Goal: Task Accomplishment & Management: Use online tool/utility

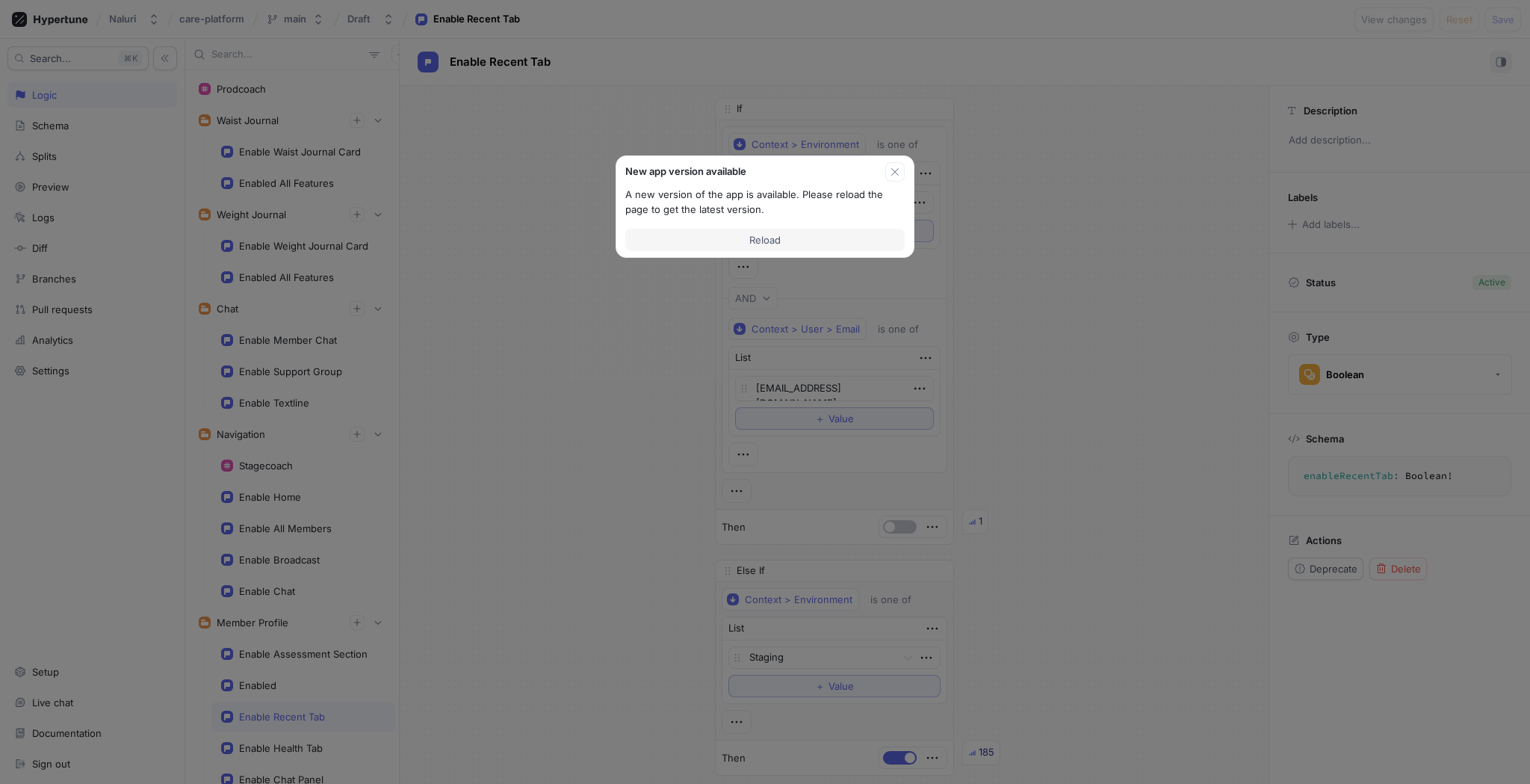
scroll to position [456, 0]
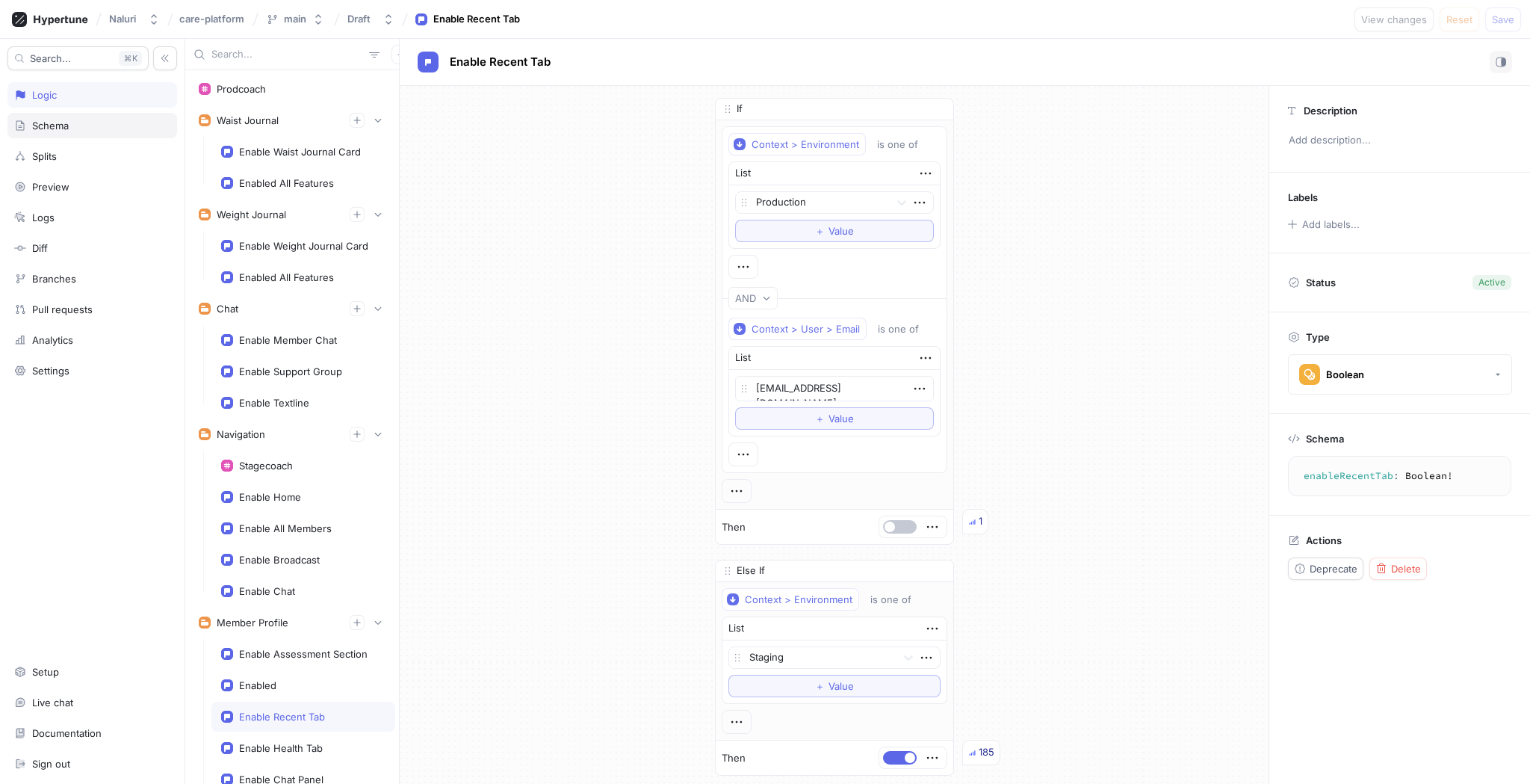
click at [107, 132] on div "Schema" at bounding box center [92, 125] width 170 height 26
type textarea "x"
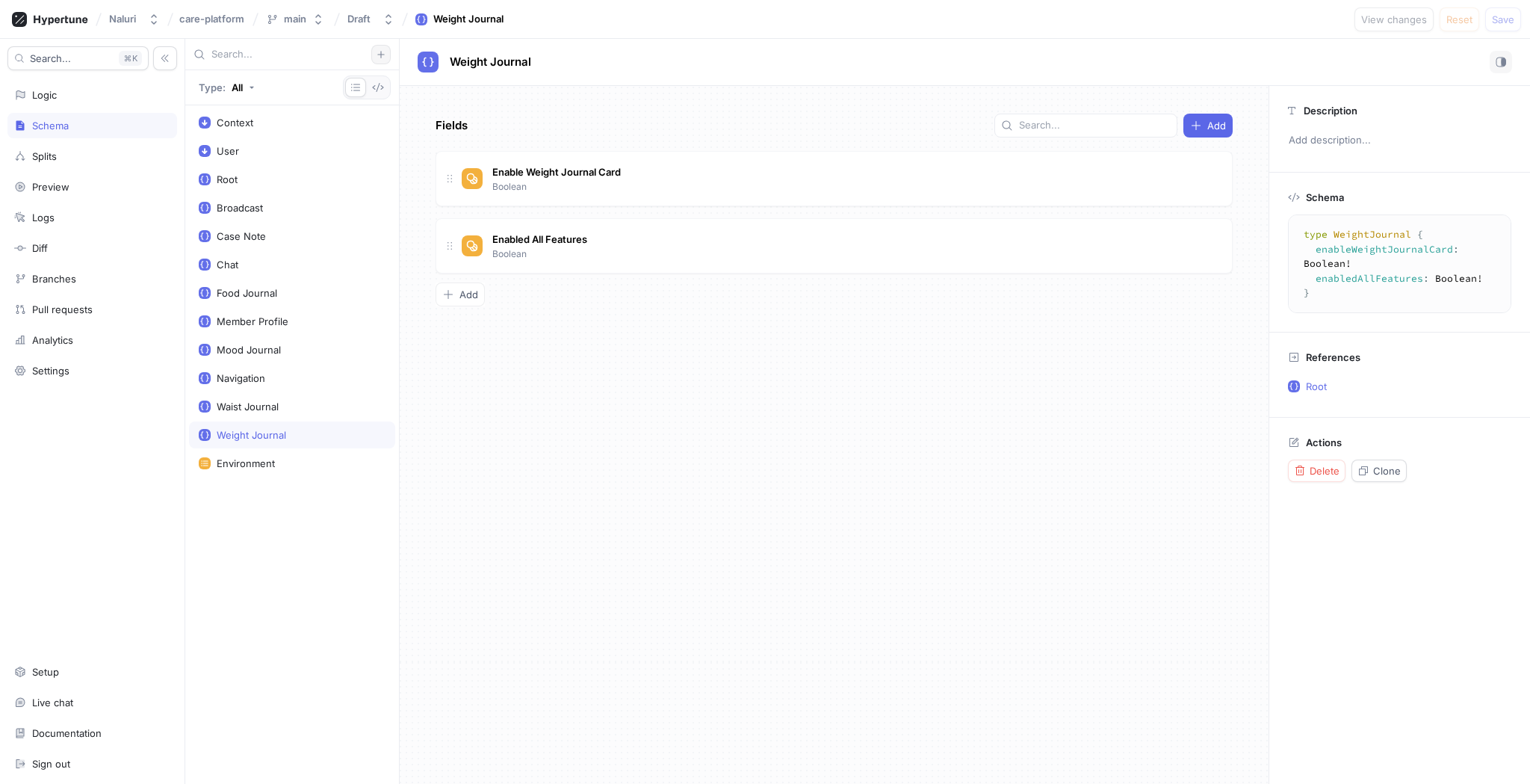
click at [380, 52] on icon "button" at bounding box center [381, 54] width 9 height 9
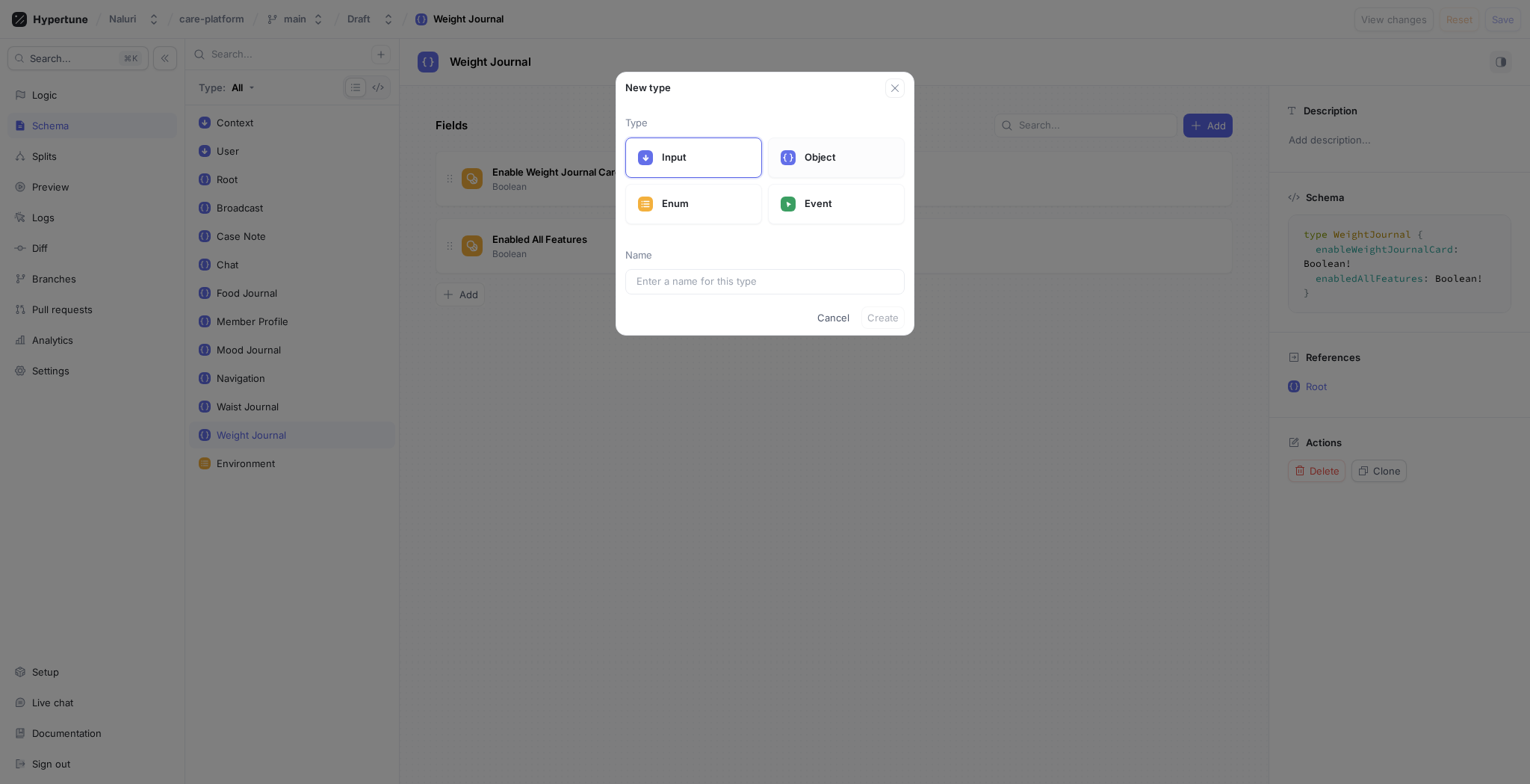
click at [790, 156] on icon at bounding box center [789, 157] width 11 height 11
click at [738, 279] on input "text" at bounding box center [765, 281] width 257 height 15
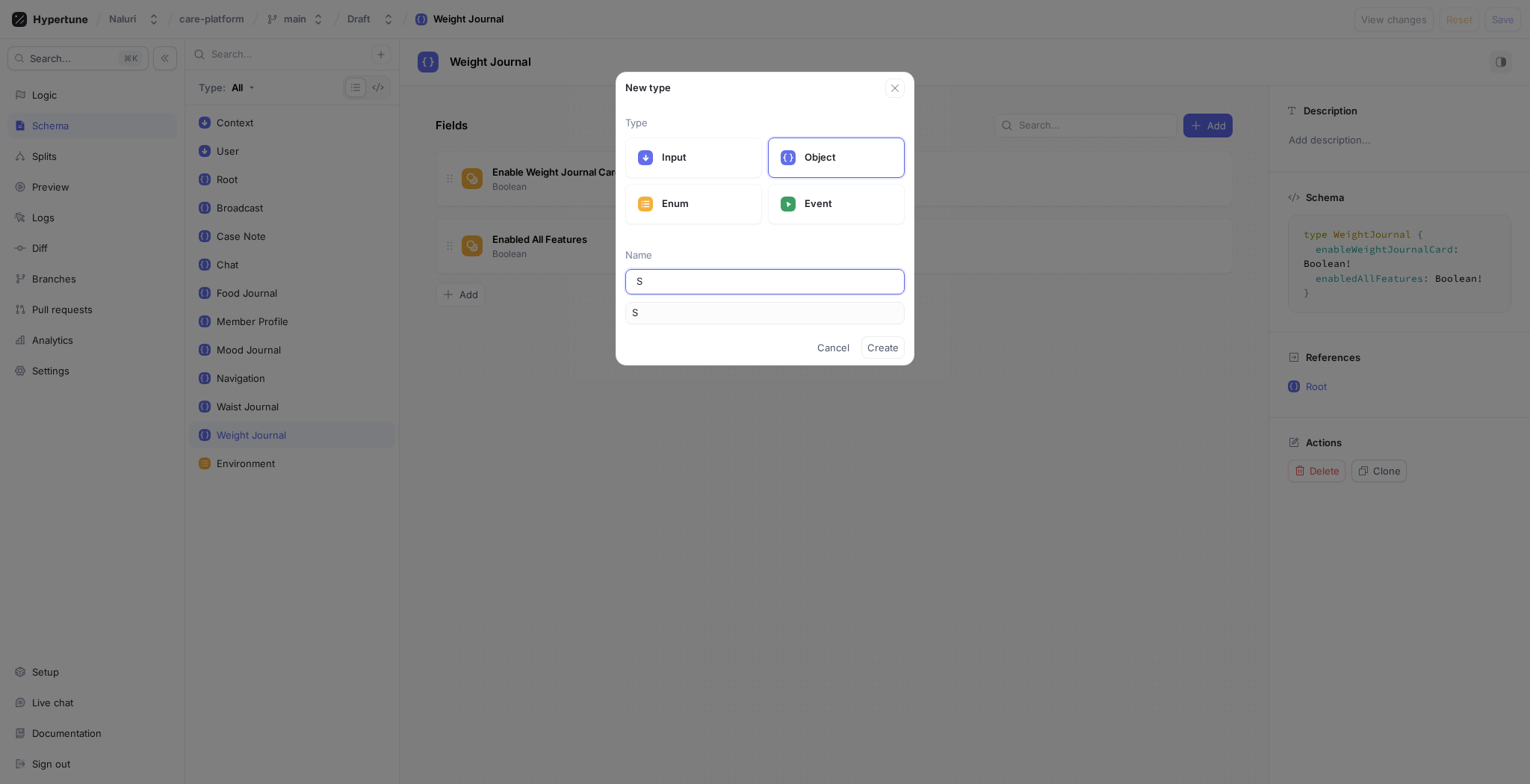
type input "St"
type input "Ste"
type input "Step"
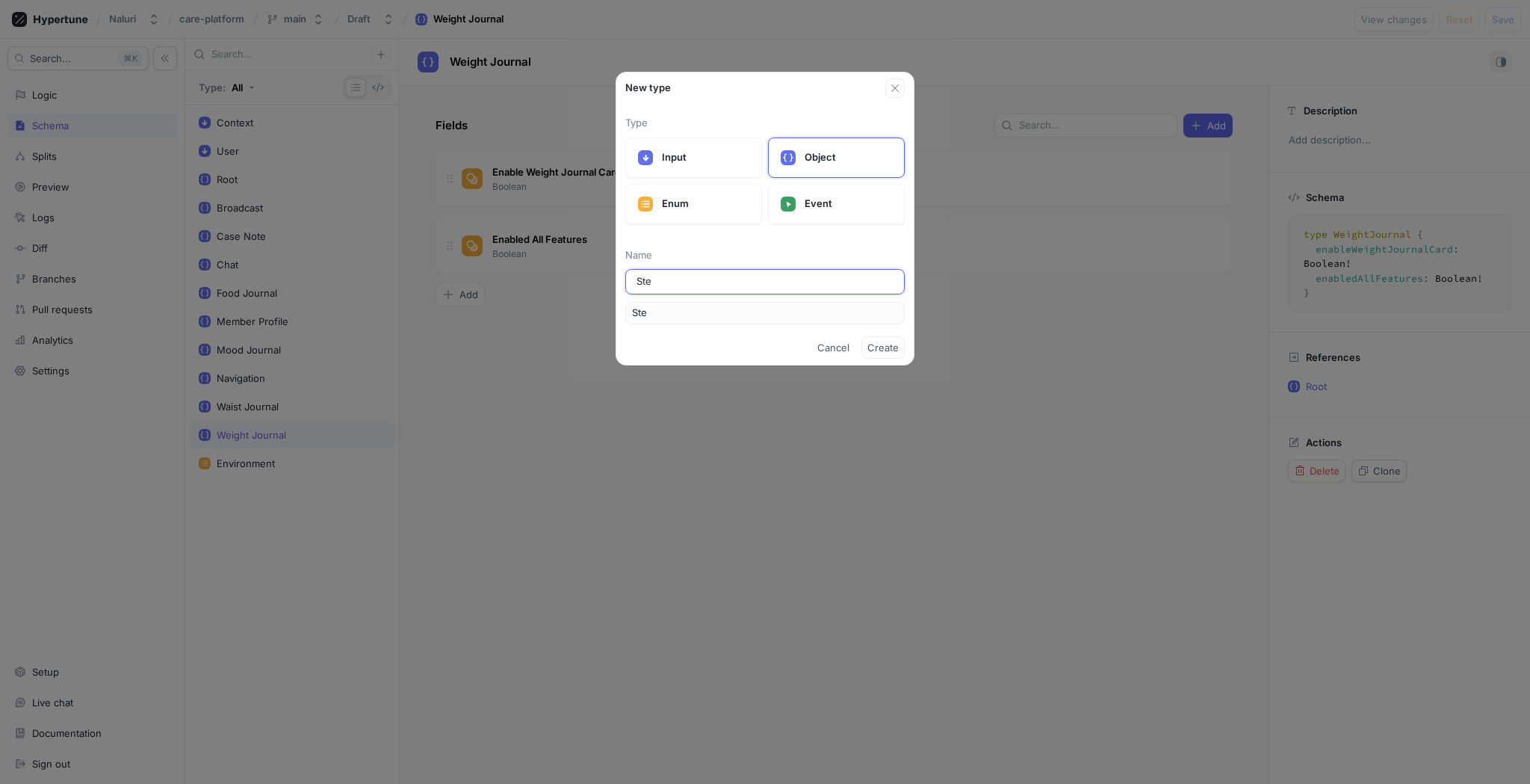
type input "Step"
type input "Steps"
type input "Steps J"
type input "StepsJ"
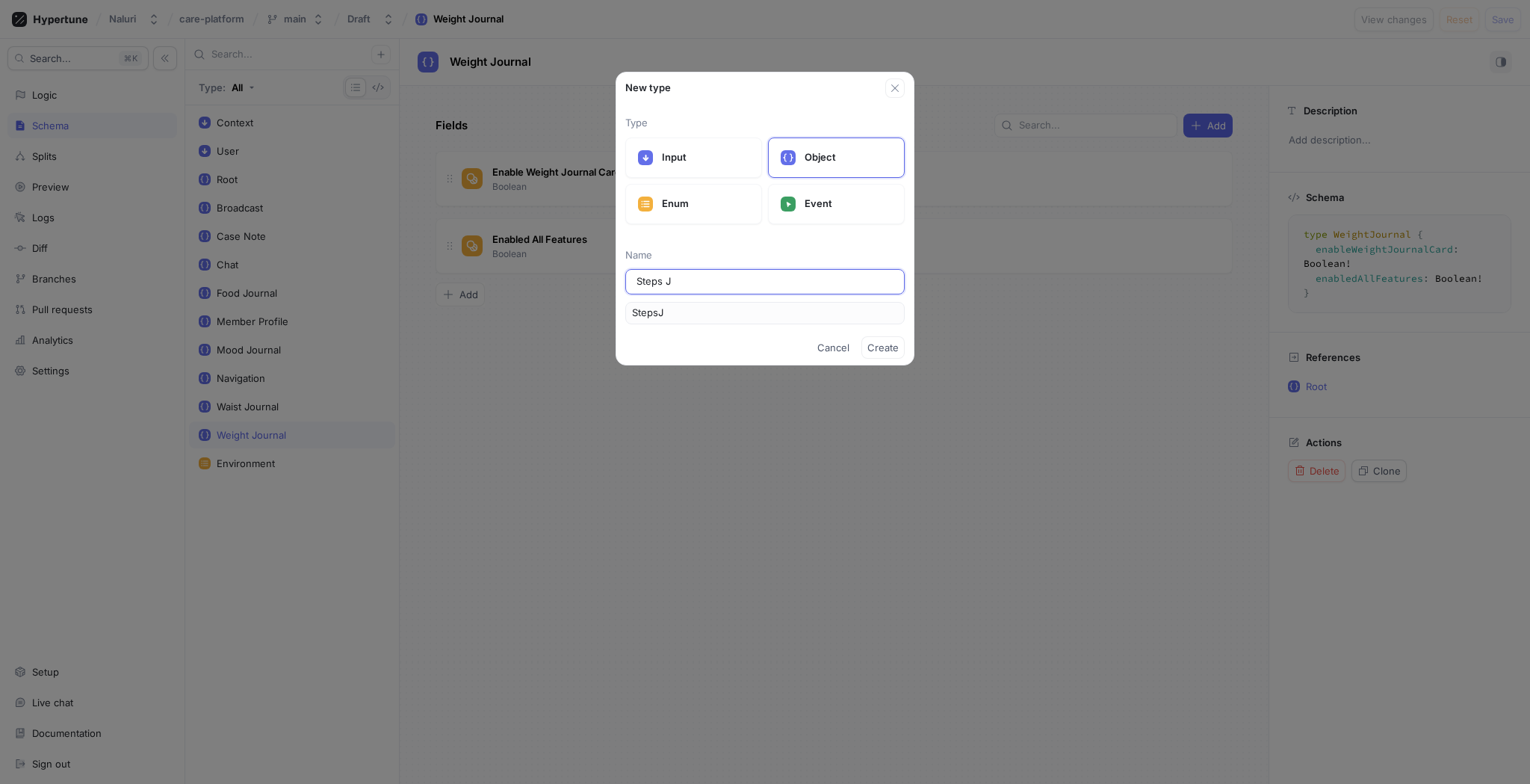
type input "Steps Jo"
type input "StepsJo"
type input "Steps Jou"
type input "StepsJou"
type input "Steps Jour"
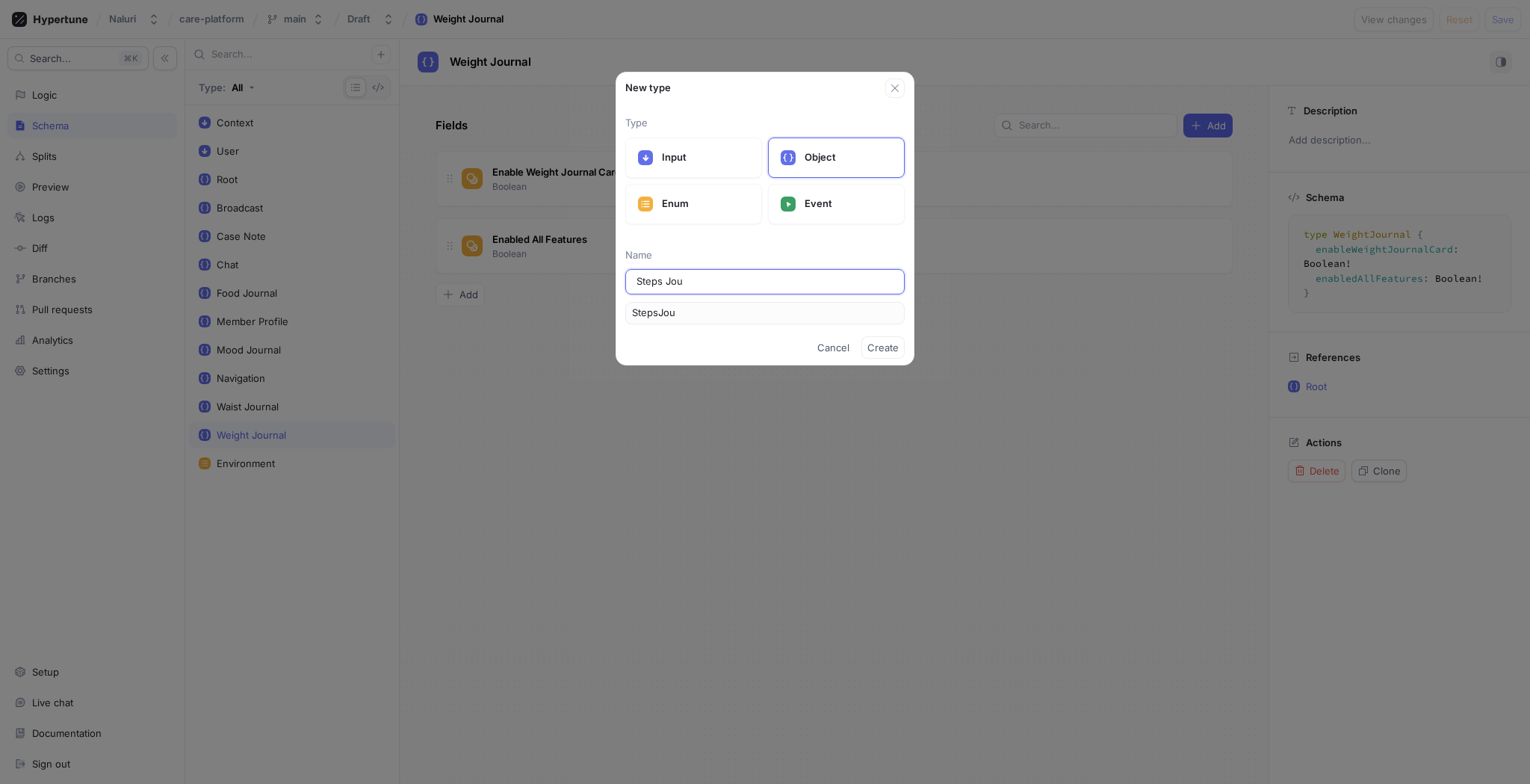
type input "StepsJour"
type input "Steps Jou"
type input "StepsJou"
type input "Steps Jo"
type input "StepsJo"
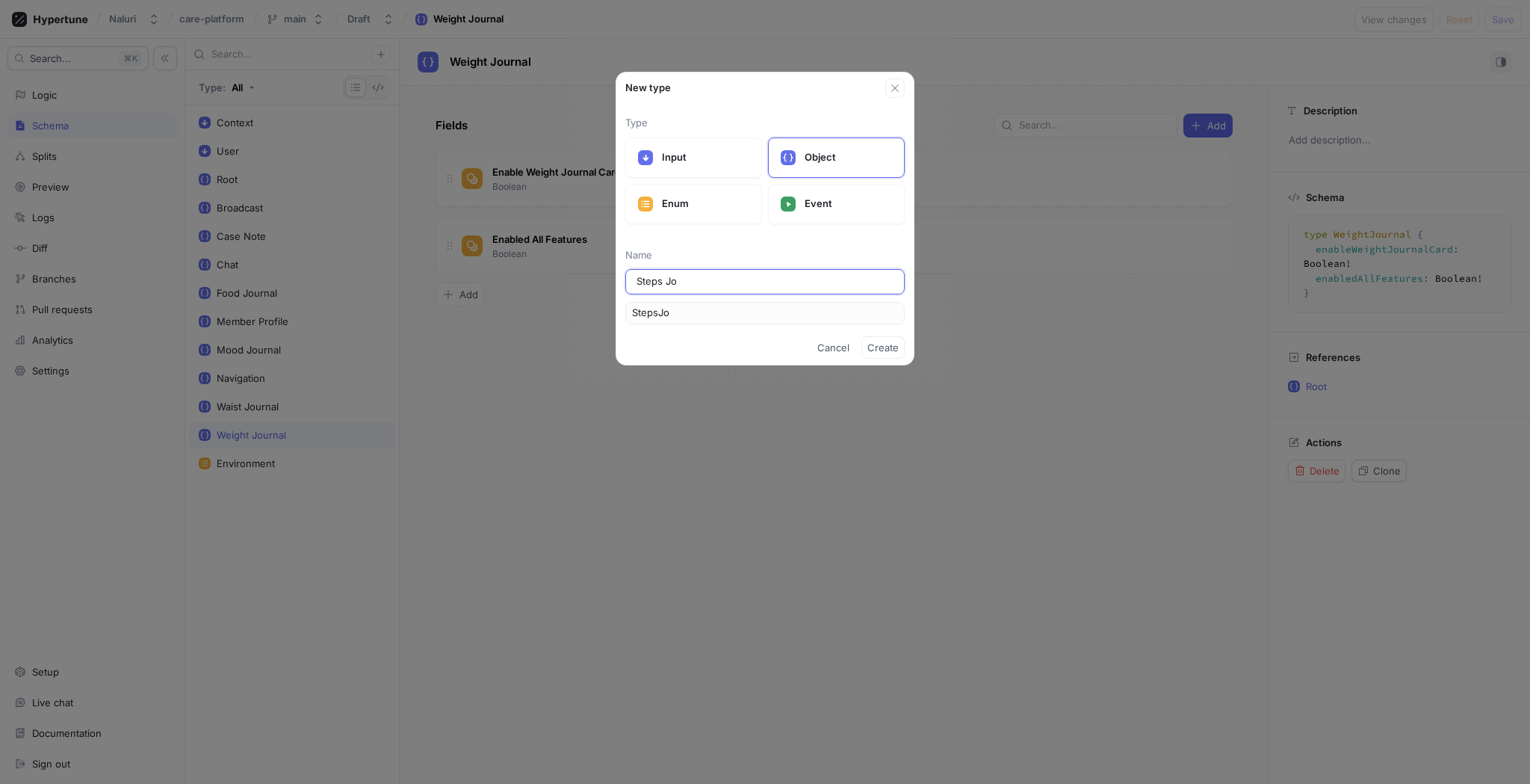
type input "Steps J"
type input "StepsJ"
type input "Steps"
type input "Step"
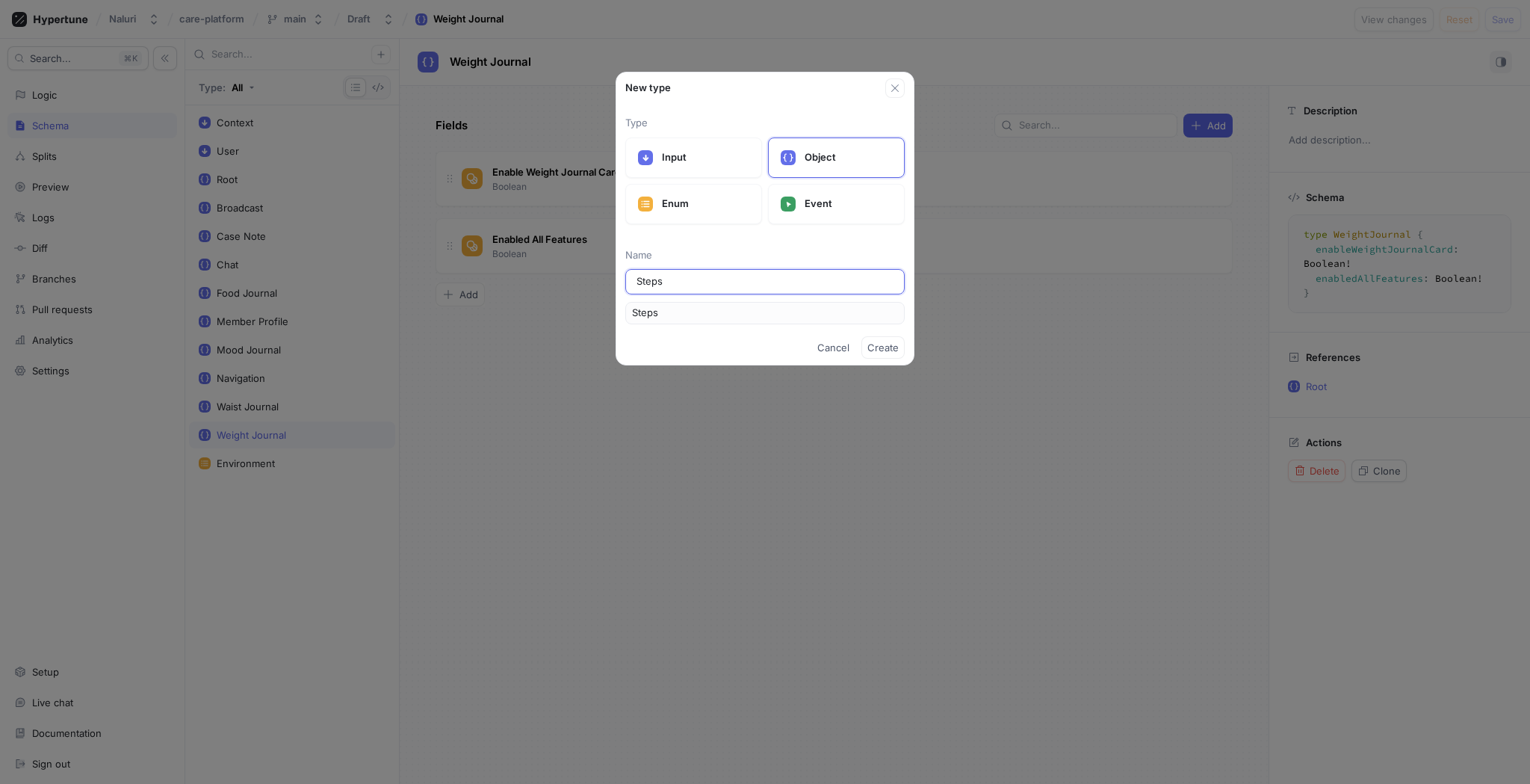
type input "Step"
type input "Step J"
type input "StepJ"
type input "Step Jo"
type input "StepJo"
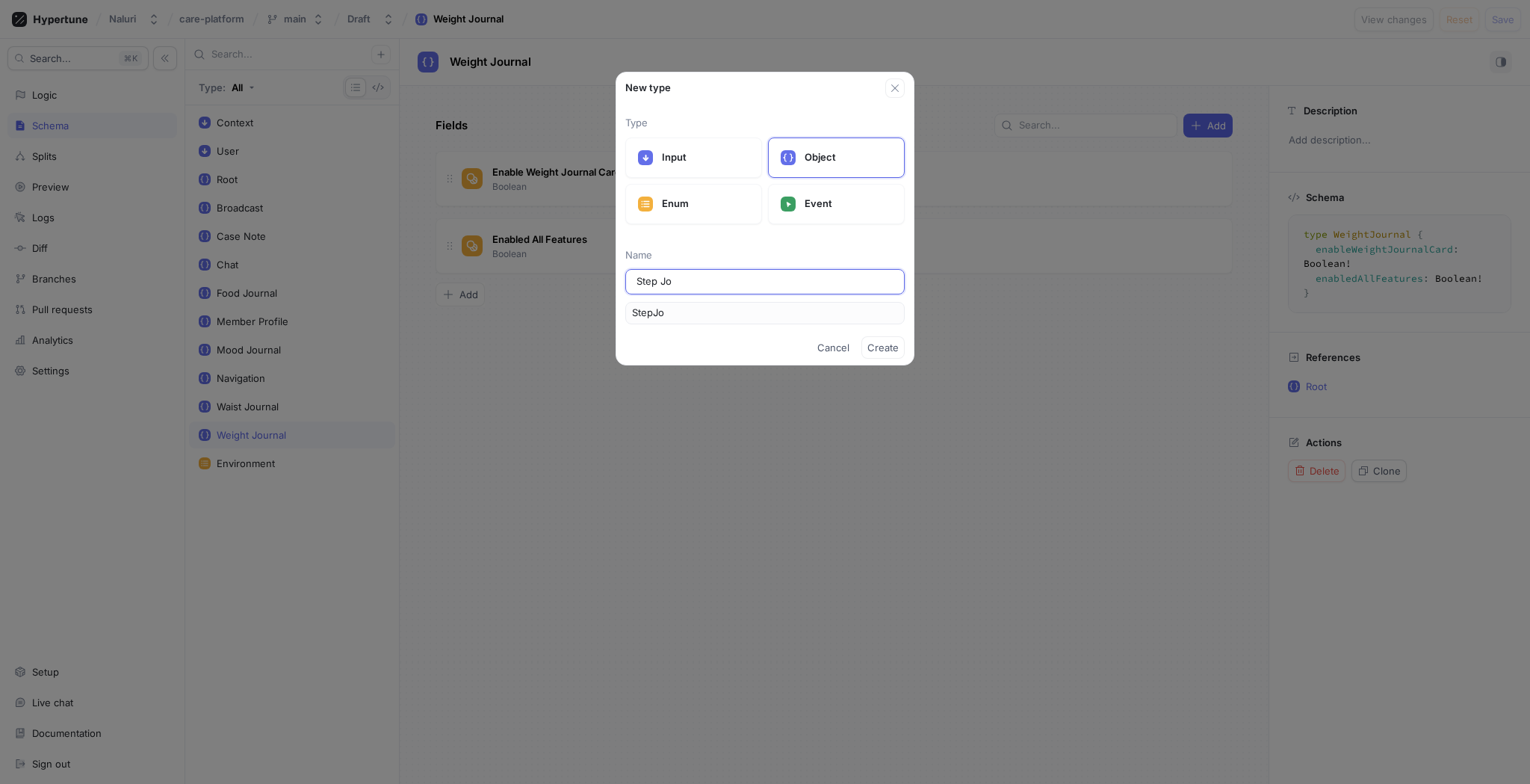
type input "Step Jou"
type input "StepJou"
type input "Step Jour"
type input "StepJour"
type input "Step Journ"
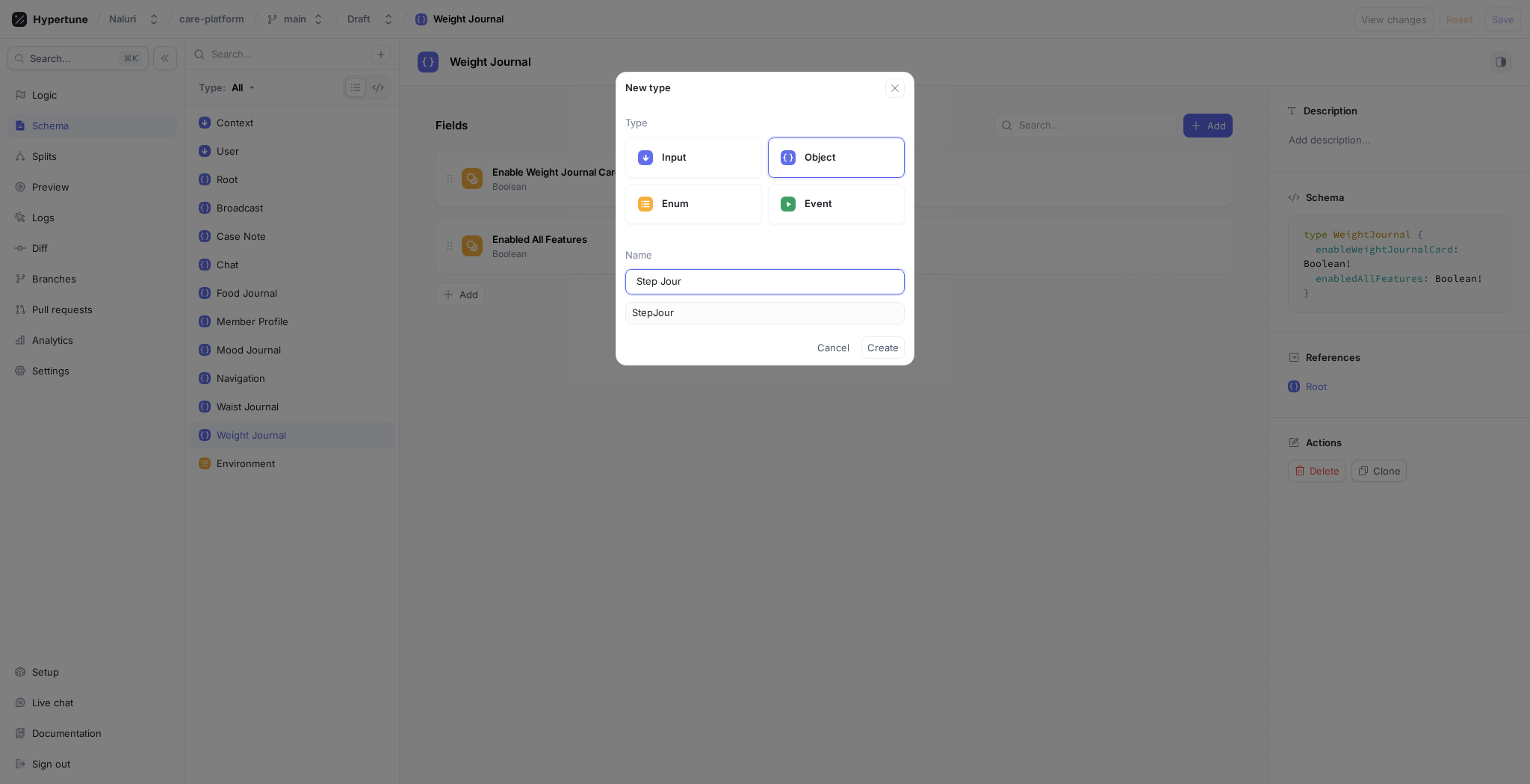
type input "StepJourn"
type input "Step Journa"
type input "StepJourna"
type input "Step Journal"
type input "StepJournal"
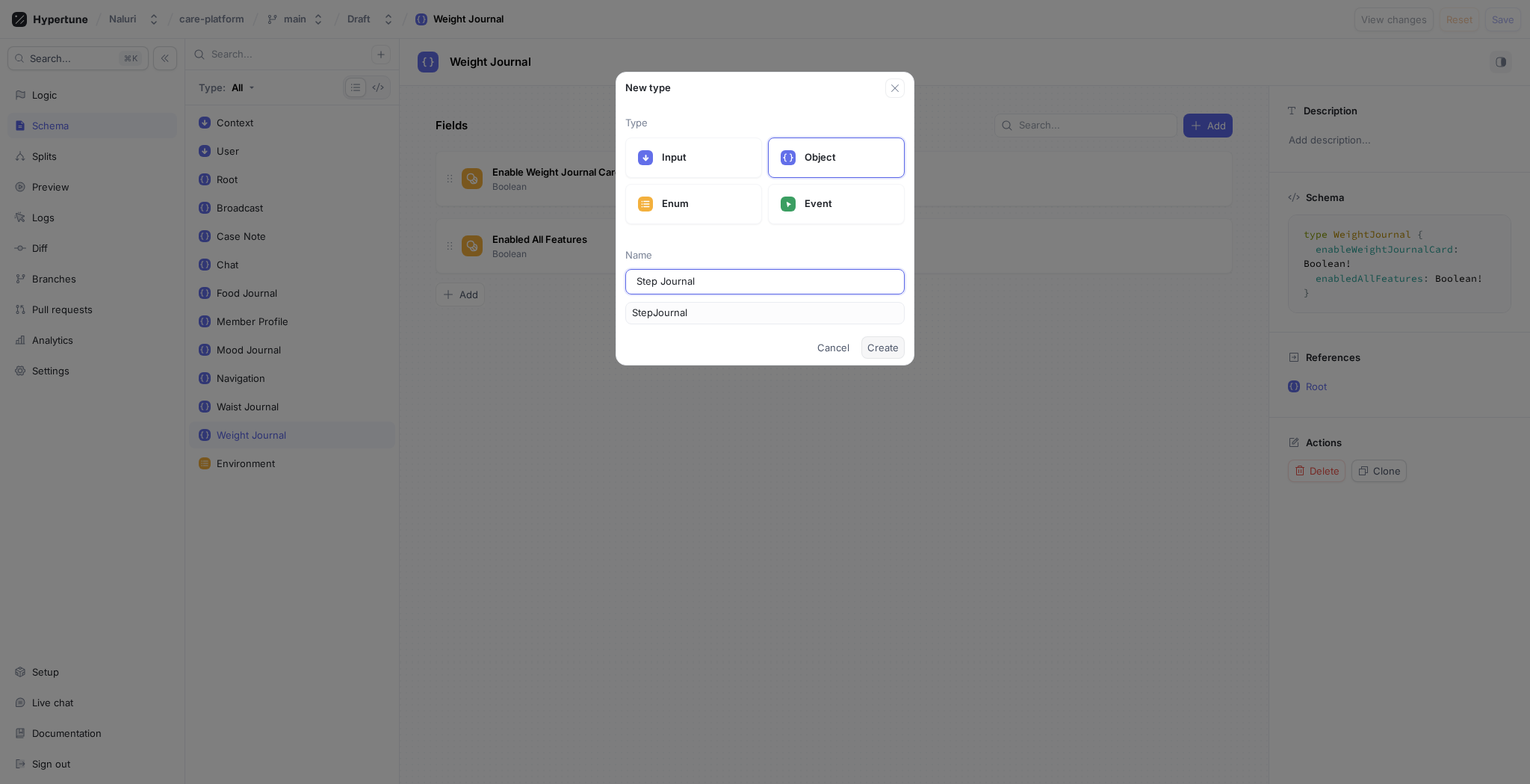
type input "Step Journal"
click at [880, 343] on span "Create" at bounding box center [883, 348] width 31 height 9
type textarea "x"
type textarea "type StepJournal"
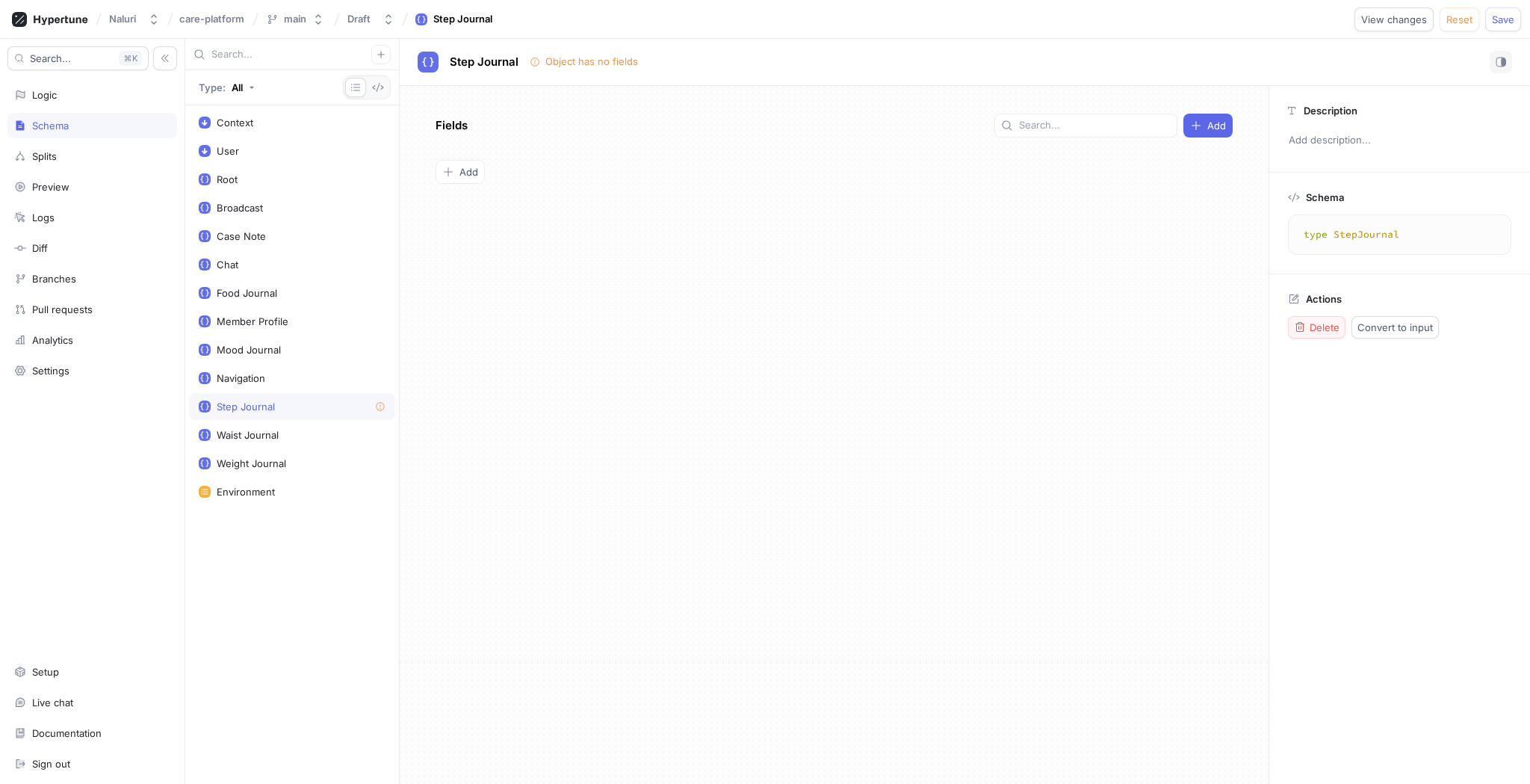
click at [1317, 329] on span "Delete" at bounding box center [1325, 327] width 30 height 9
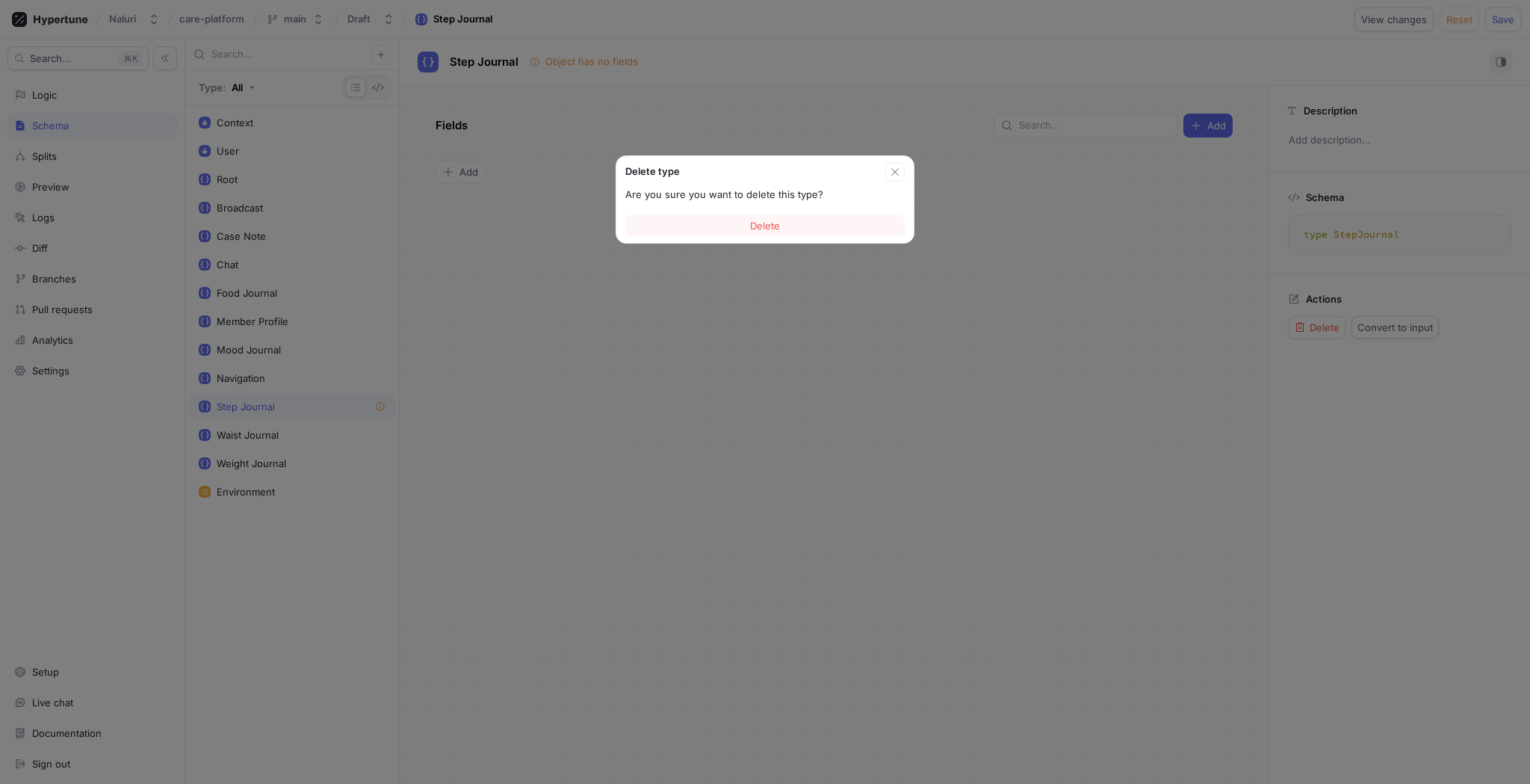
click at [859, 222] on button "Delete" at bounding box center [765, 225] width 279 height 22
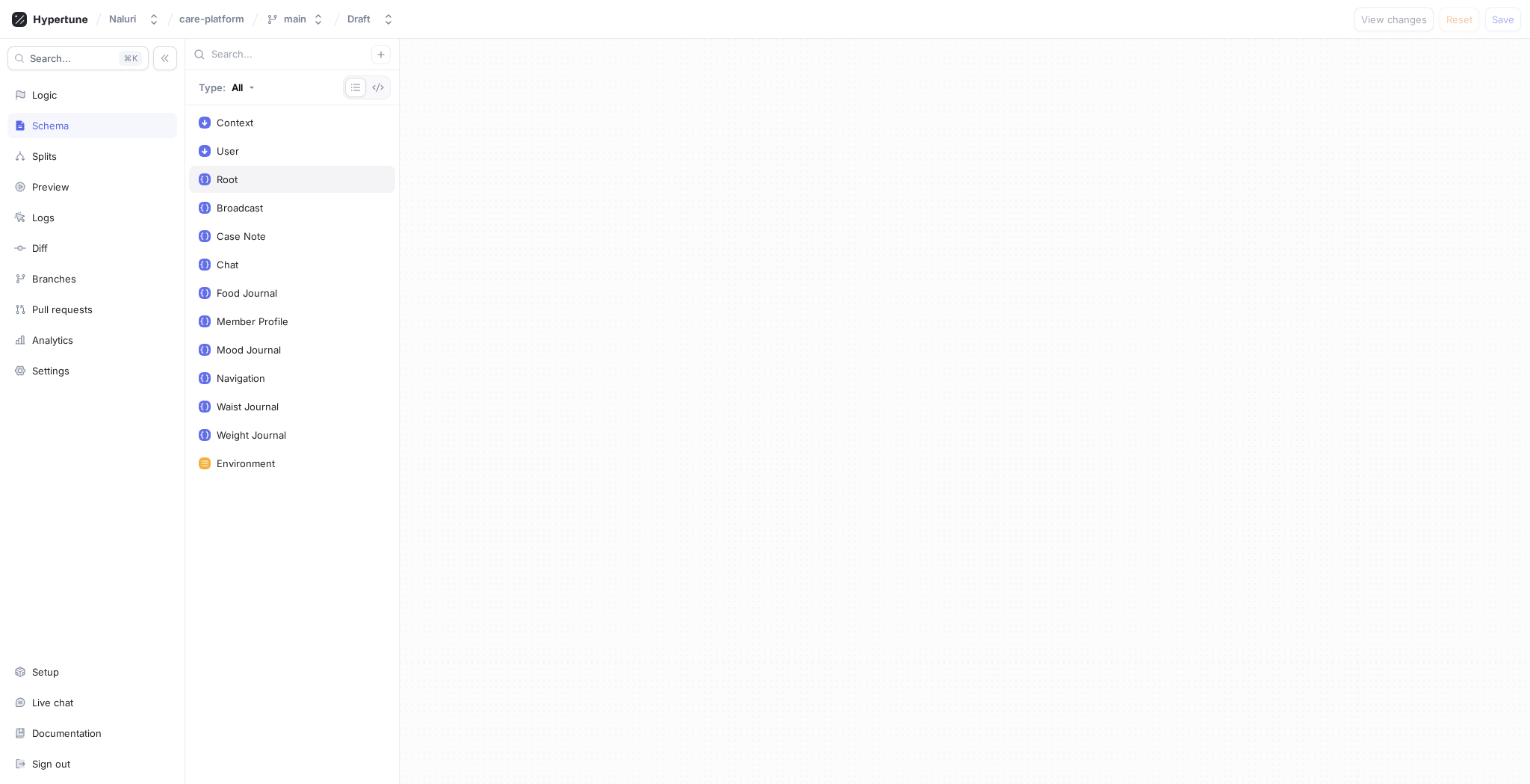
click at [219, 176] on div "Root" at bounding box center [228, 179] width 21 height 12
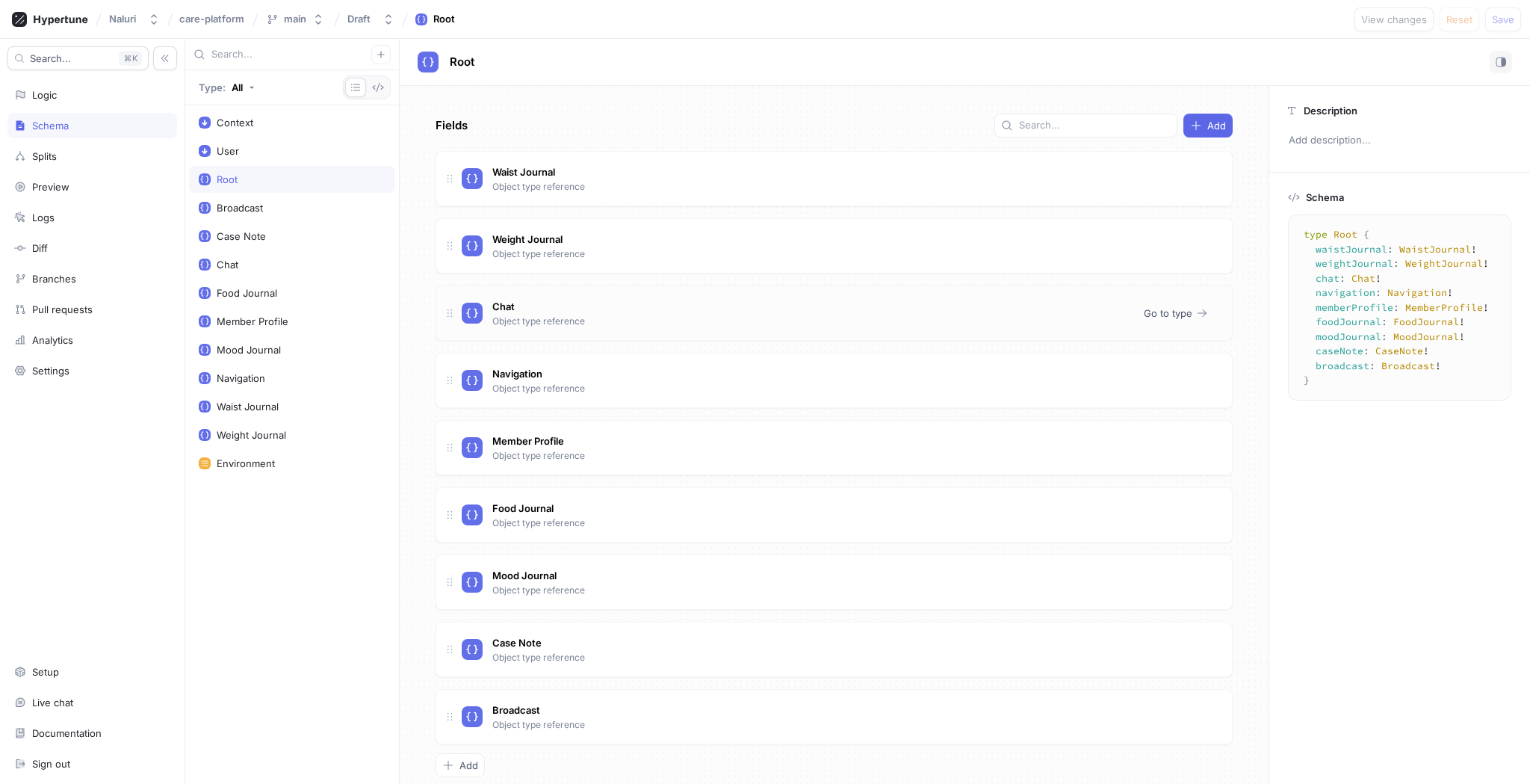
scroll to position [21, 0]
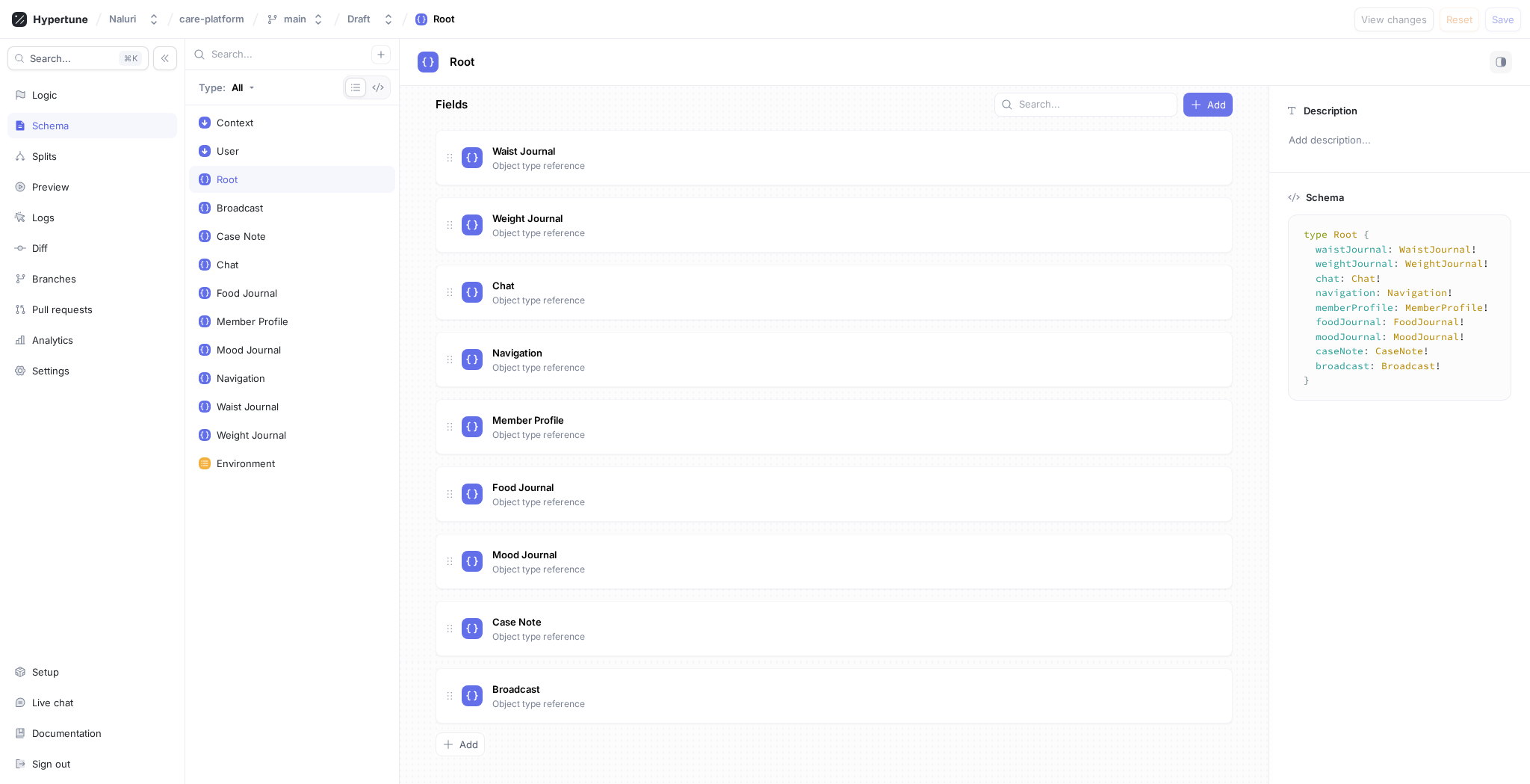
type textarea "x"
click at [1219, 101] on span "Add" at bounding box center [1216, 105] width 19 height 9
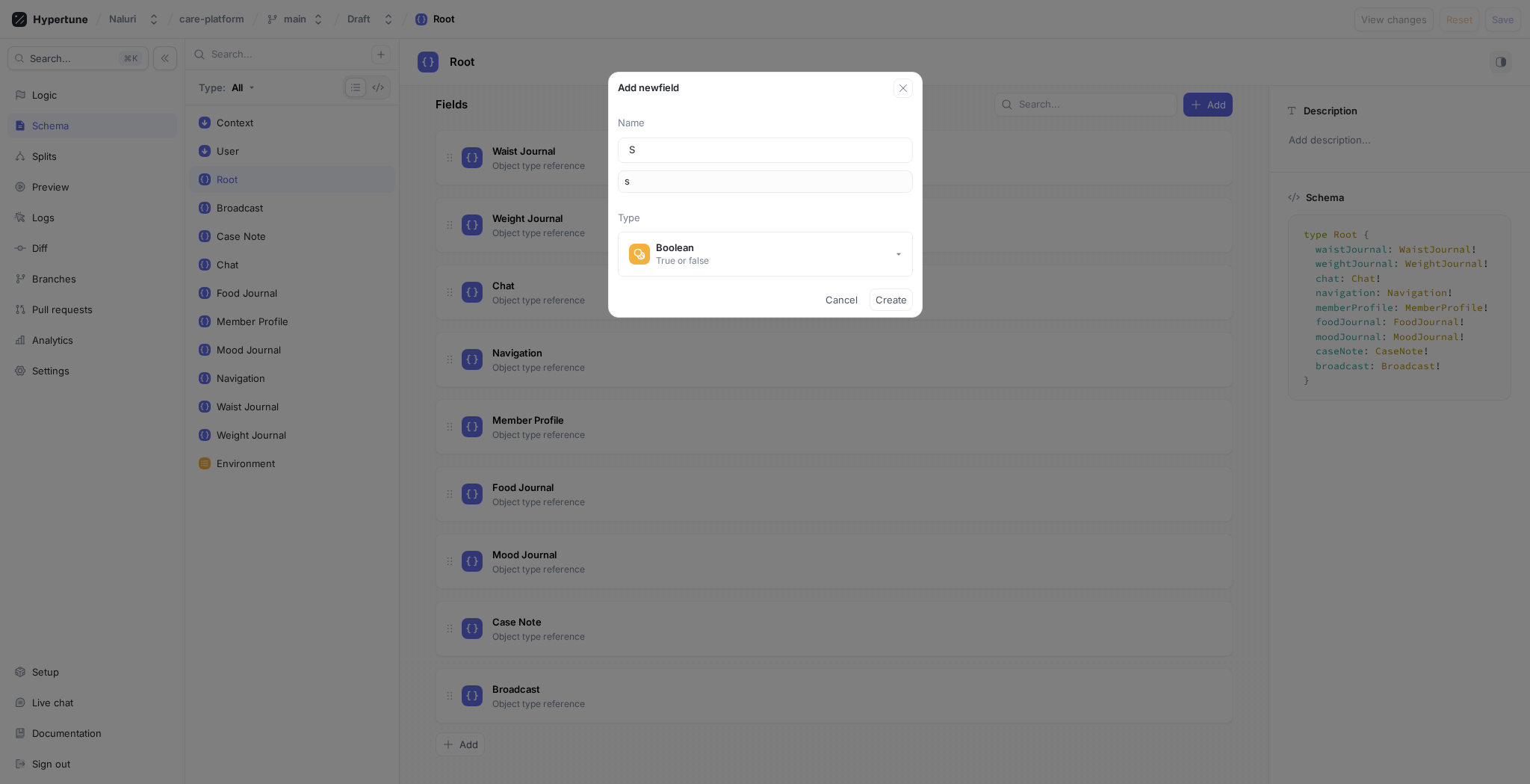
type input "St"
type input "st"
type input "Ste"
type input "ste"
type input "Step"
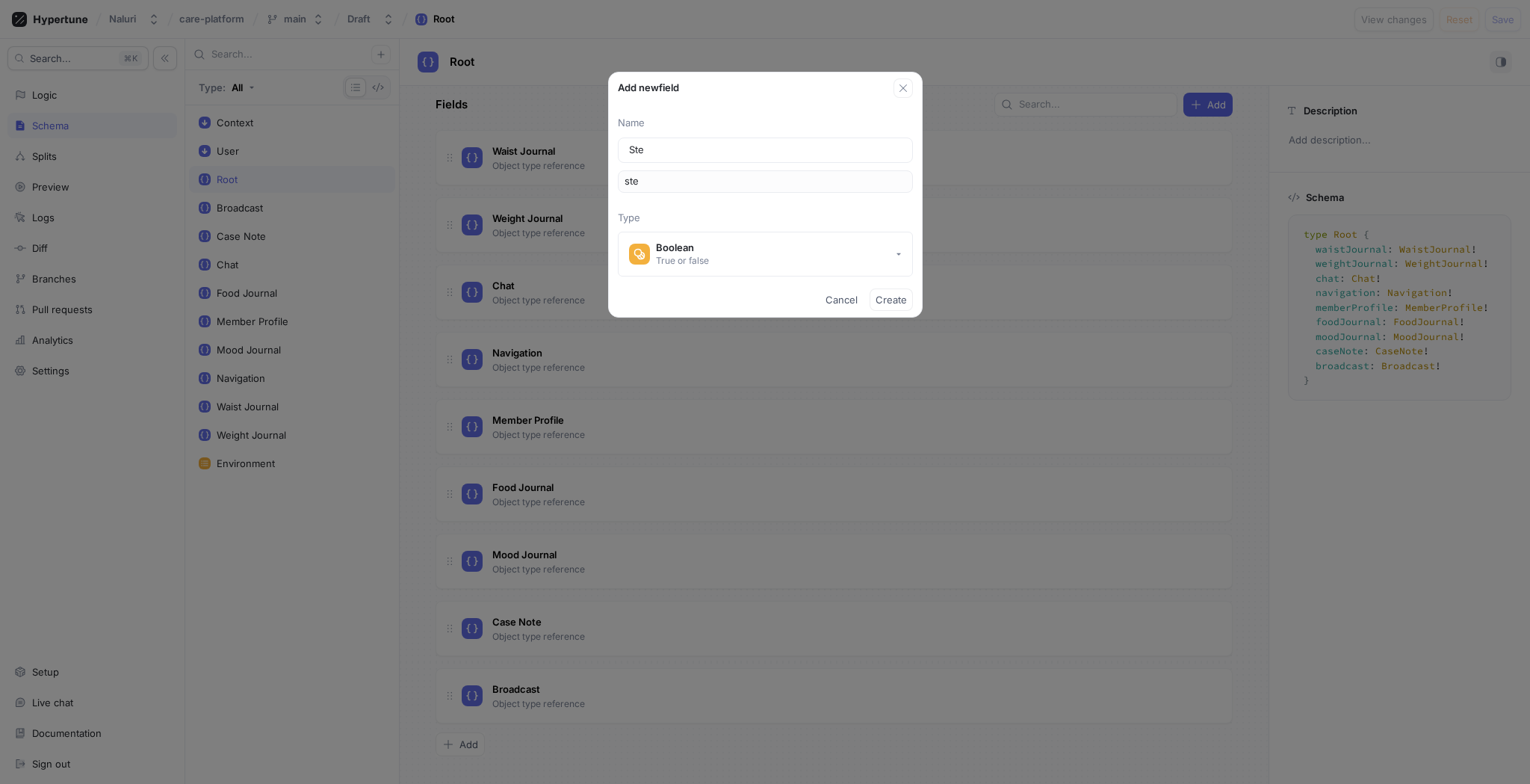
type input "step"
type input "Step J"
type input "stepJ"
type input "Step Jo"
type input "stepJo"
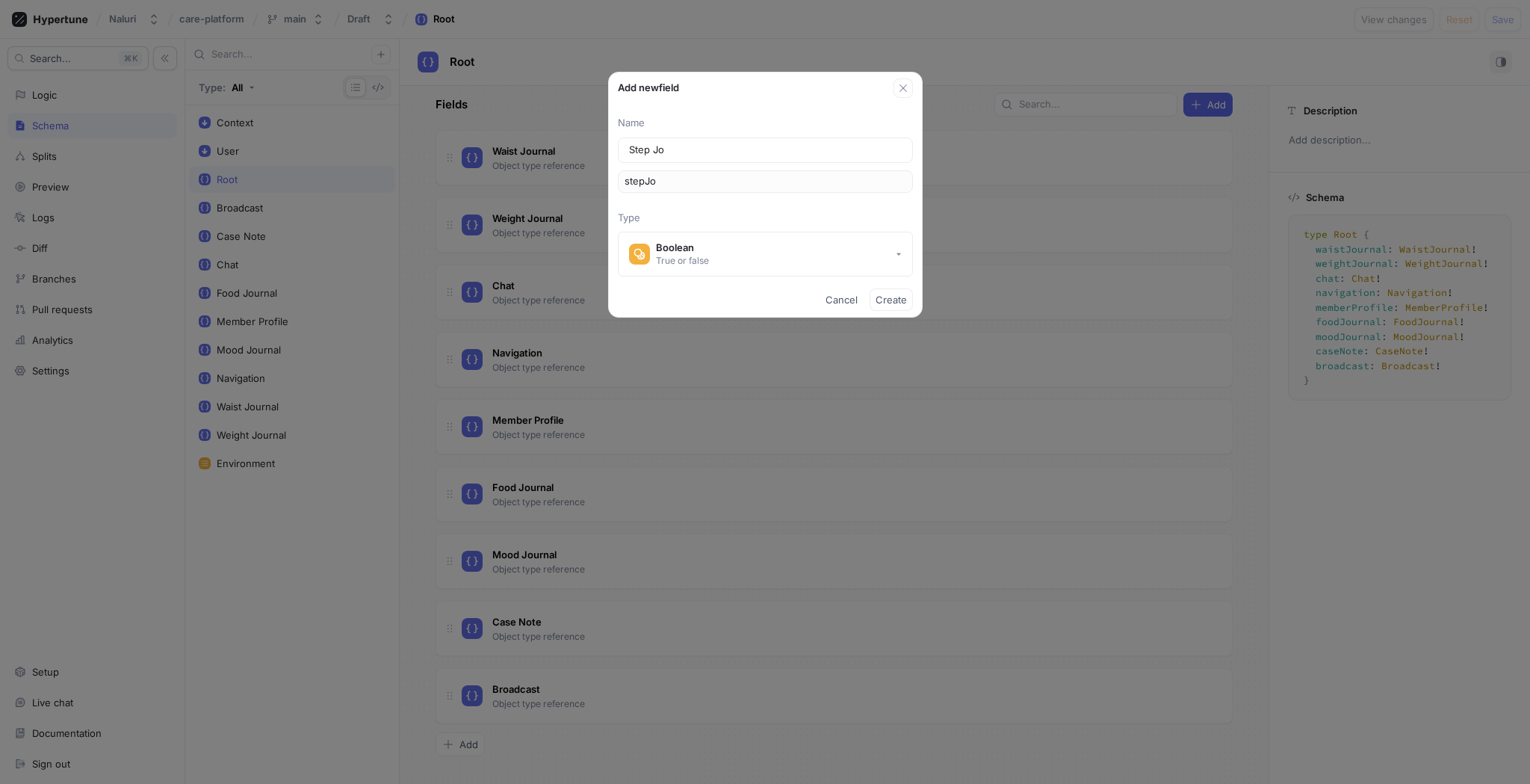
type input "Step Jou"
type input "stepJou"
type input "Step Jour"
type input "stepJour"
type input "Step Journ"
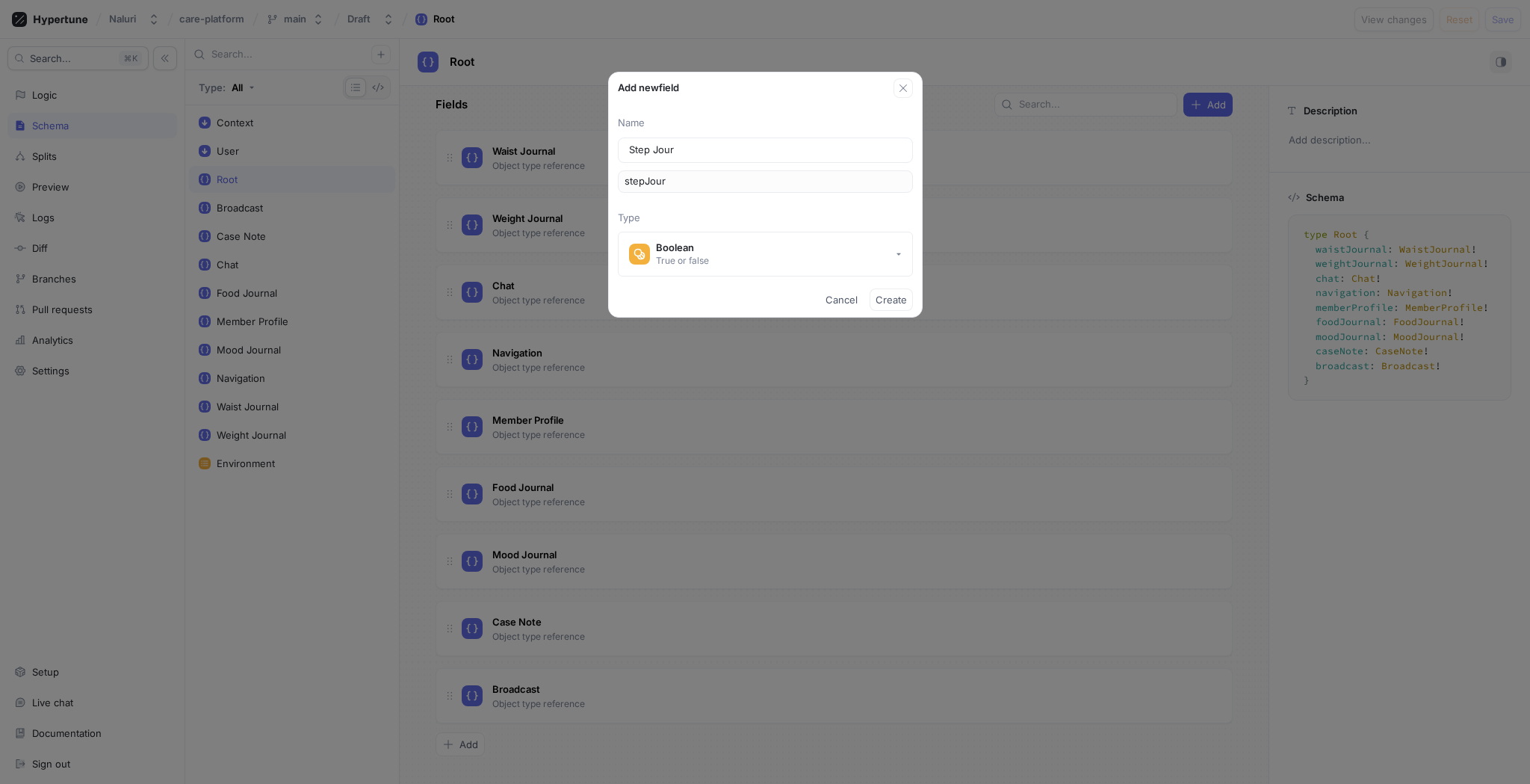
type input "stepJourn"
type input "Step Journa"
type input "stepJourna"
type input "Step Journal"
type input "stepJournal"
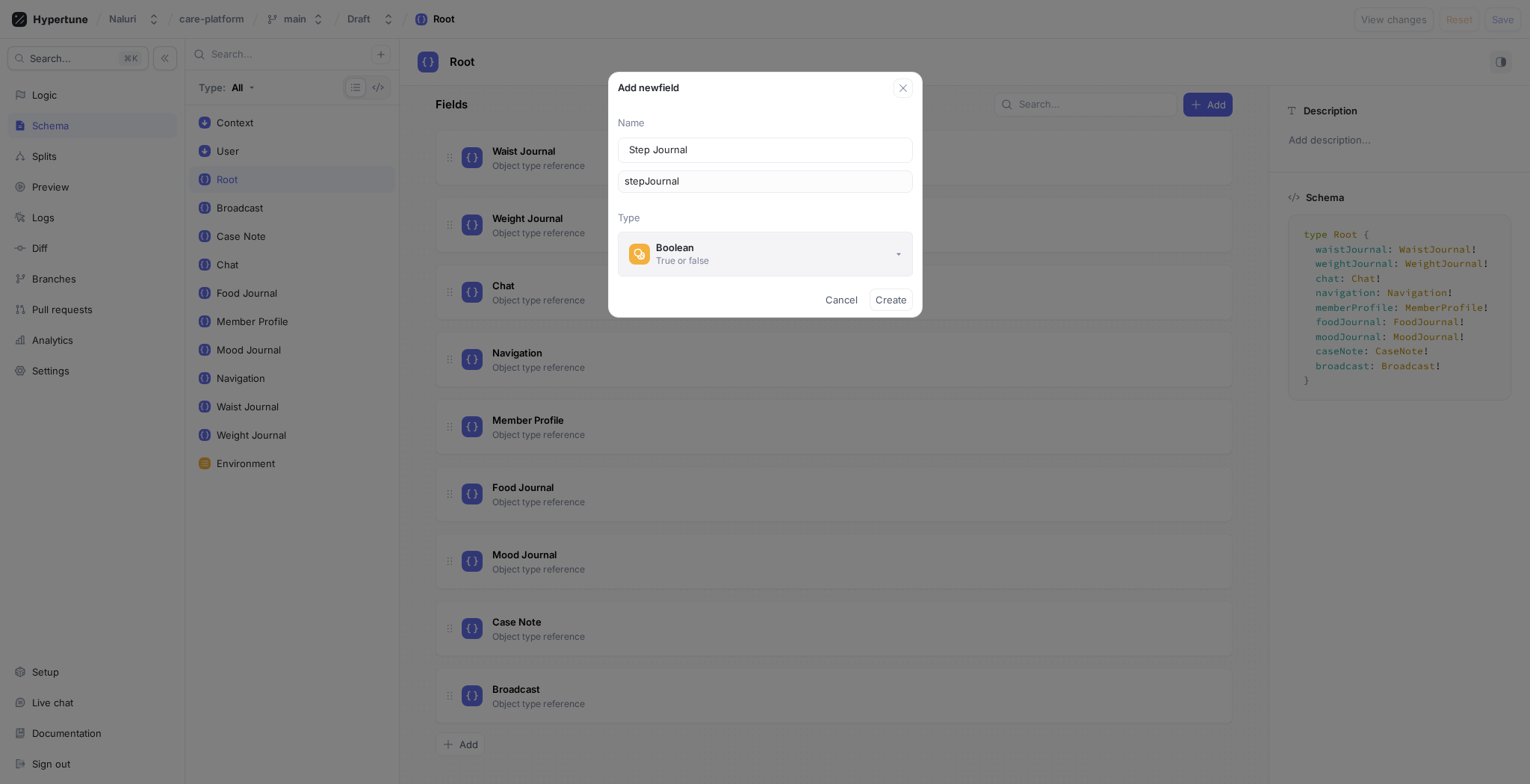
click at [867, 244] on button "Boolean True or false" at bounding box center [765, 254] width 295 height 44
type input "Step Journal"
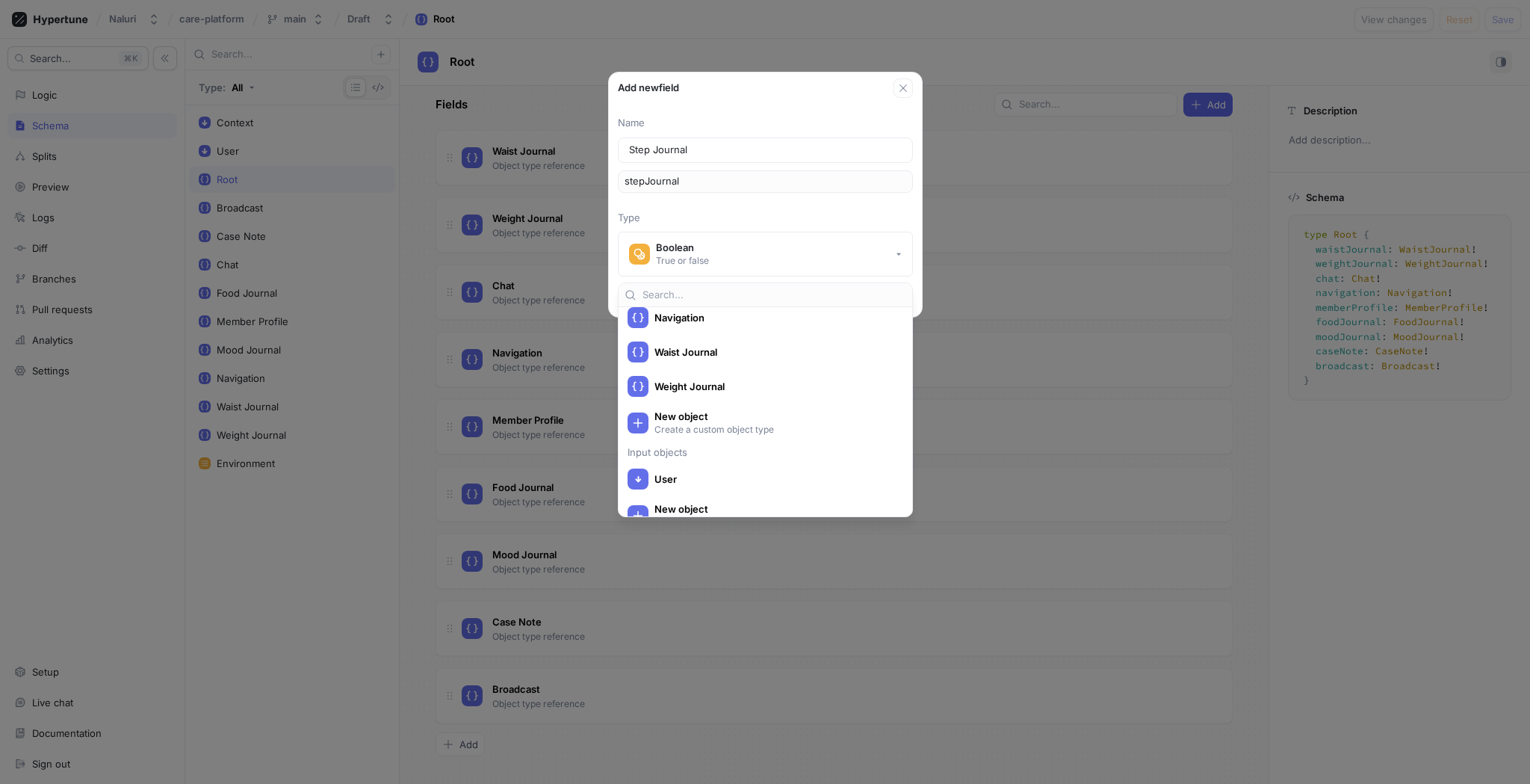
scroll to position [582, 0]
click at [755, 428] on p "Create a custom object type" at bounding box center [773, 428] width 239 height 12
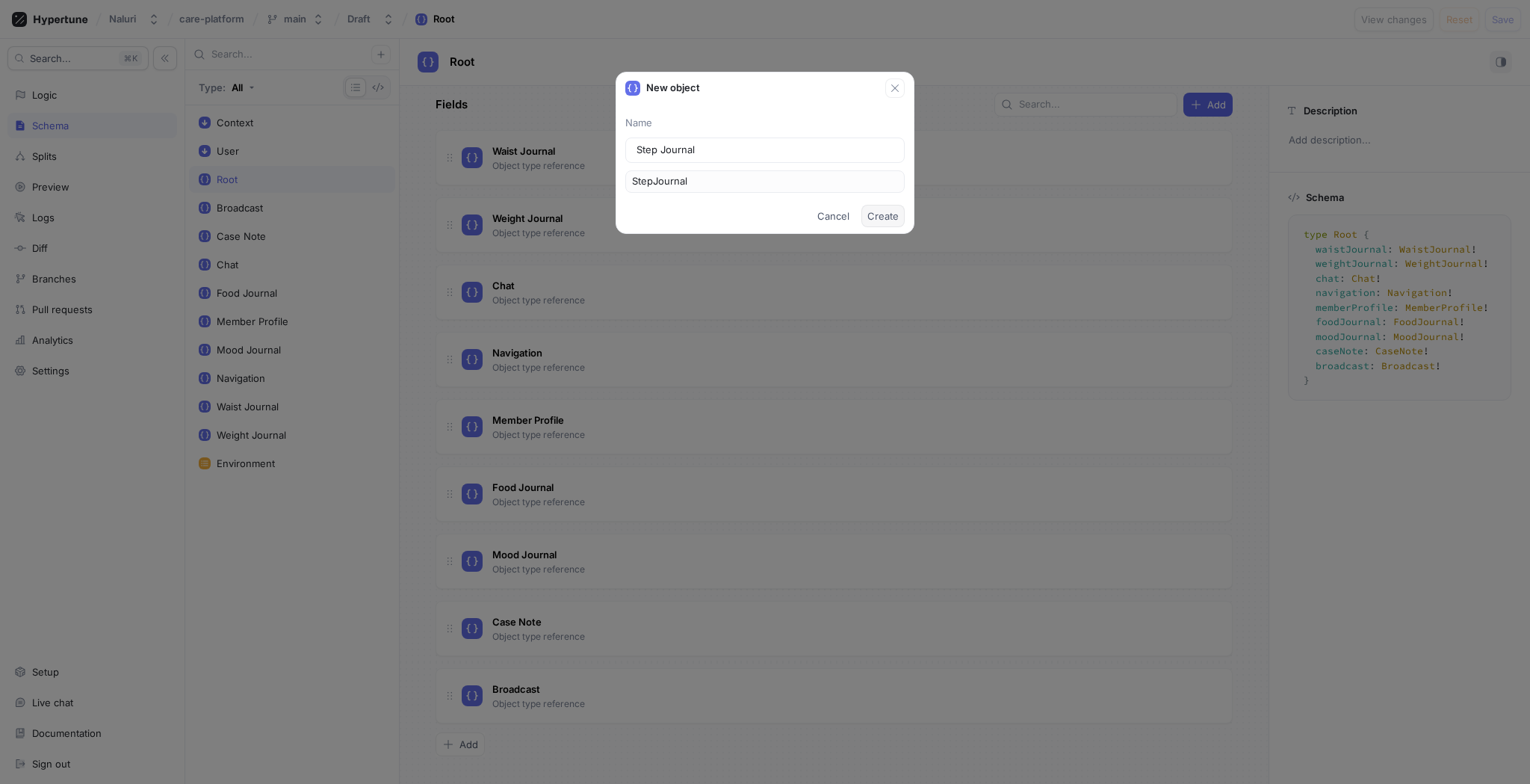
click at [877, 213] on span "Create" at bounding box center [883, 216] width 31 height 9
type textarea "x"
type textarea "type Root { stepJournal: StepJournal! waistJournal: WaistJournal! weightJournal…"
type textarea "x"
type textarea "type StepJournal"
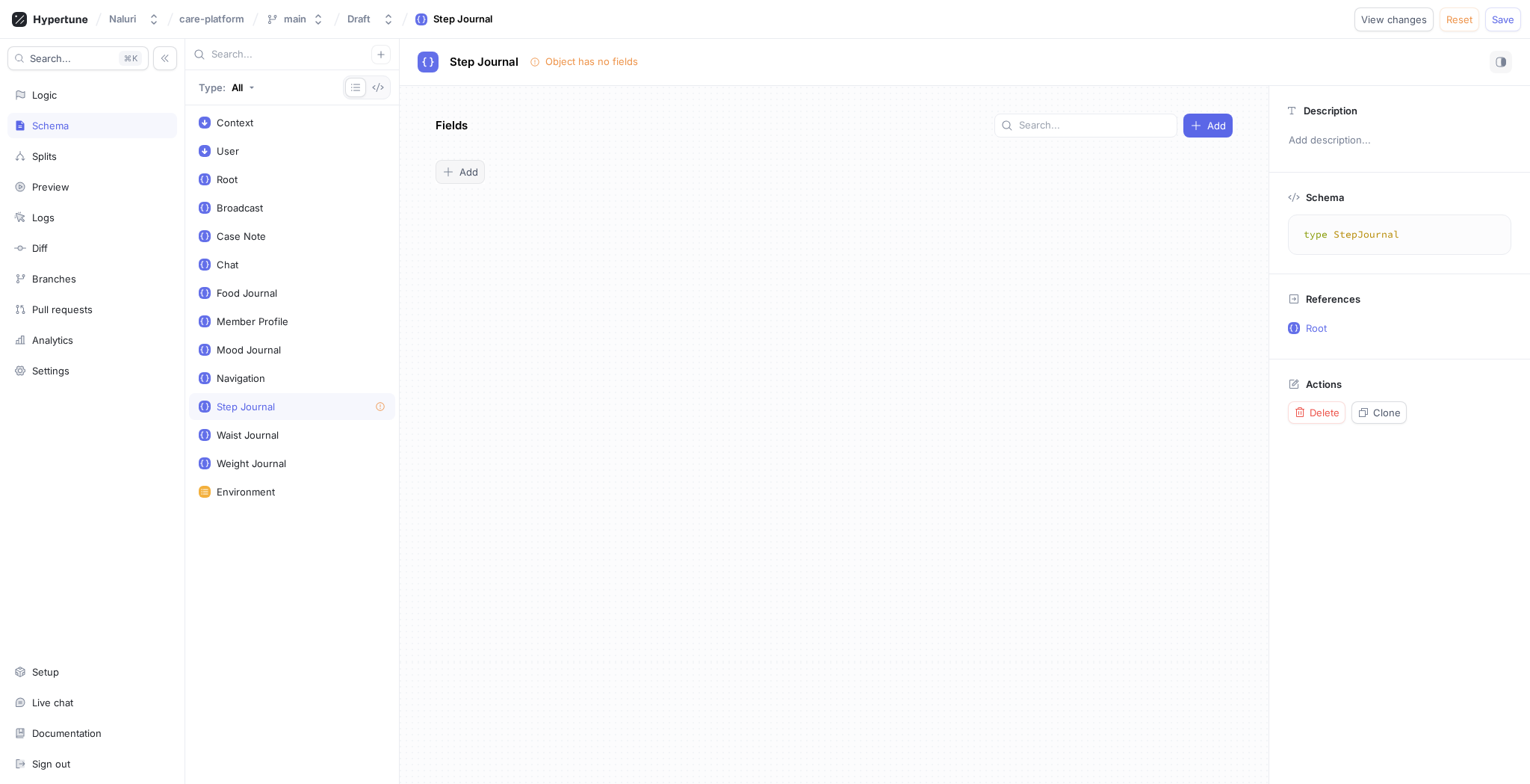
click at [476, 167] on span "Add" at bounding box center [469, 172] width 19 height 9
click at [79, 96] on div "Logic" at bounding box center [92, 94] width 156 height 12
type textarea "x"
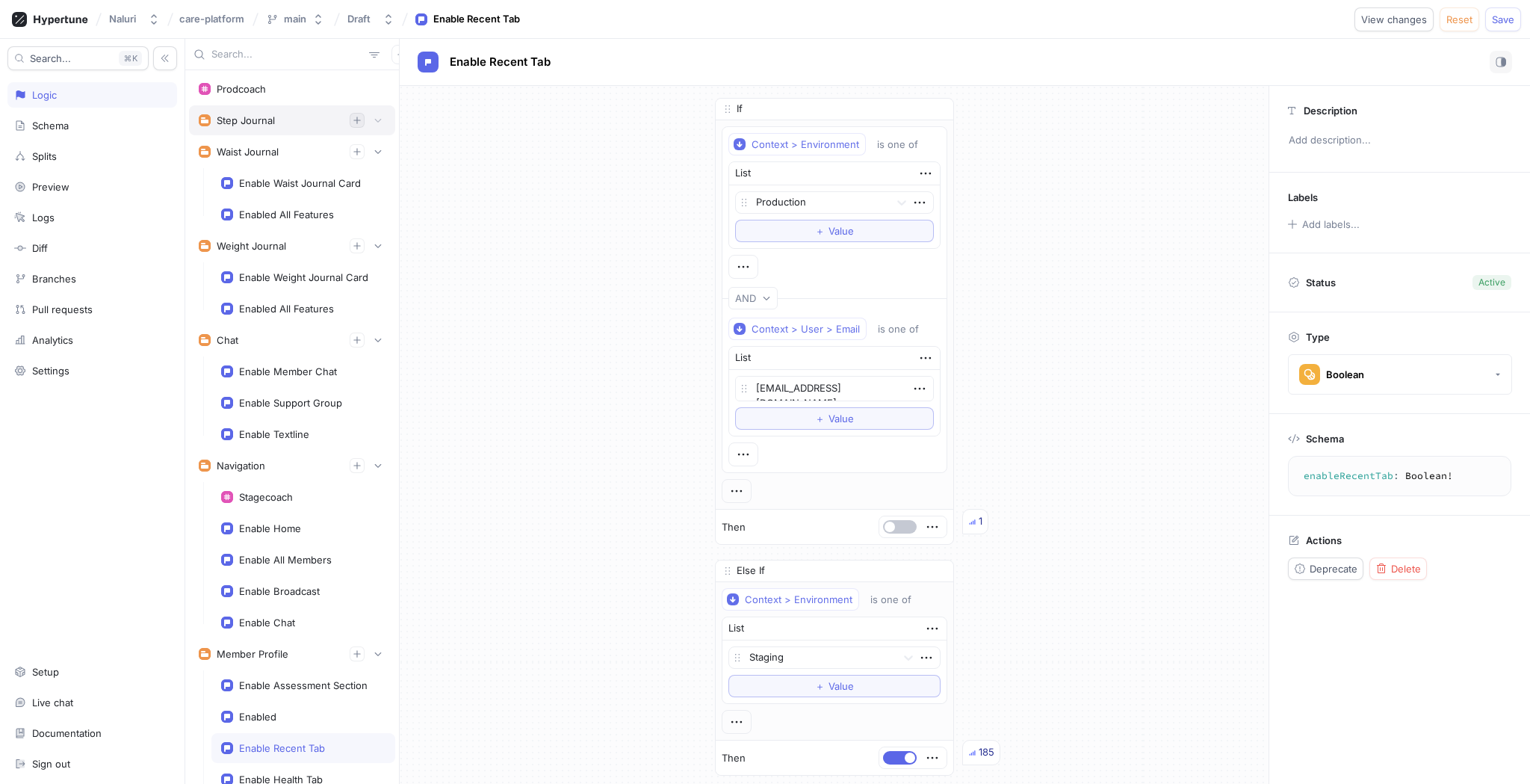
click at [353, 121] on icon "button" at bounding box center [357, 120] width 9 height 9
click at [353, 129] on div "Step Journal" at bounding box center [292, 120] width 206 height 30
type textarea "stepJournal: StepJournal!"
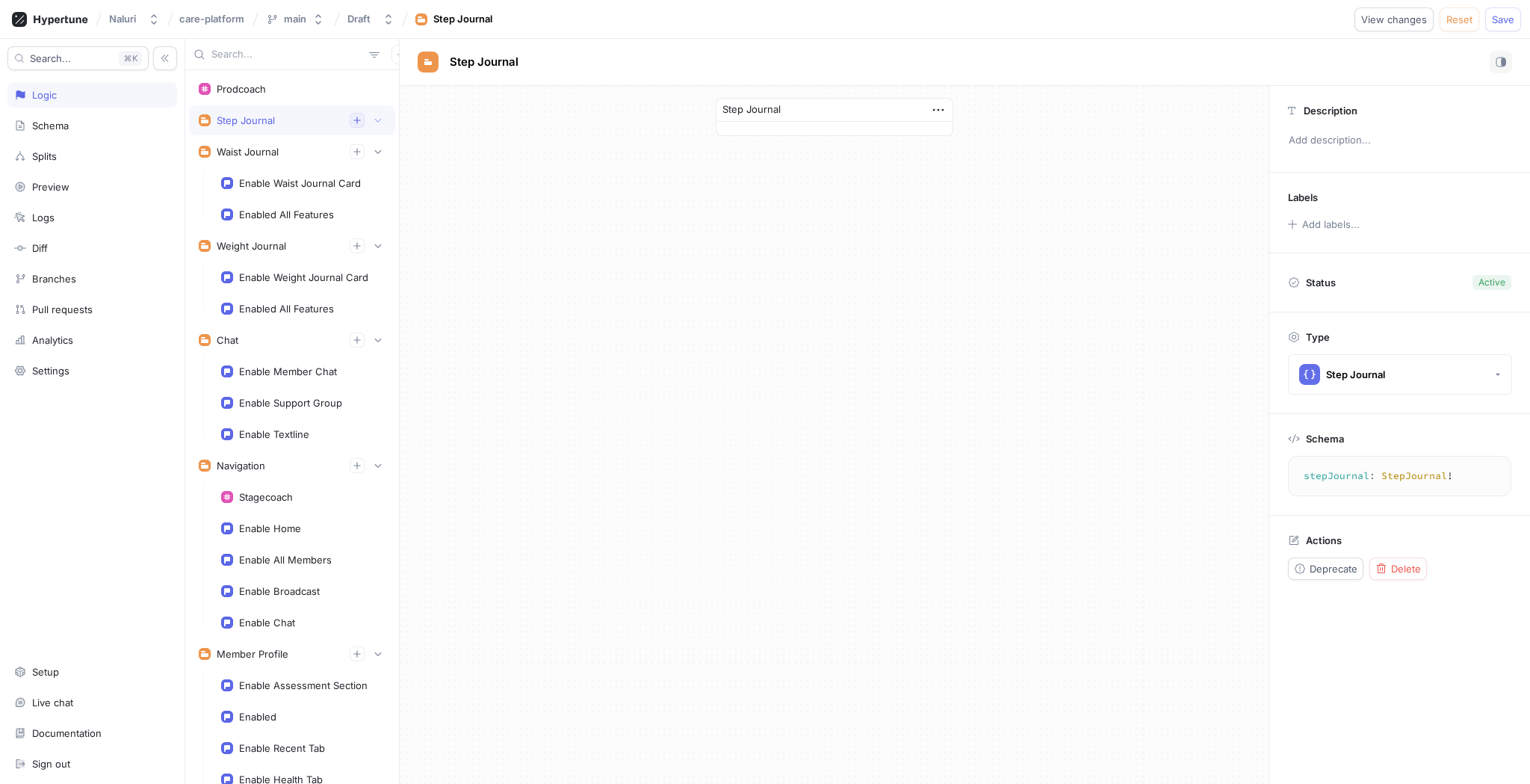
click at [355, 120] on icon "button" at bounding box center [356, 120] width 7 height 7
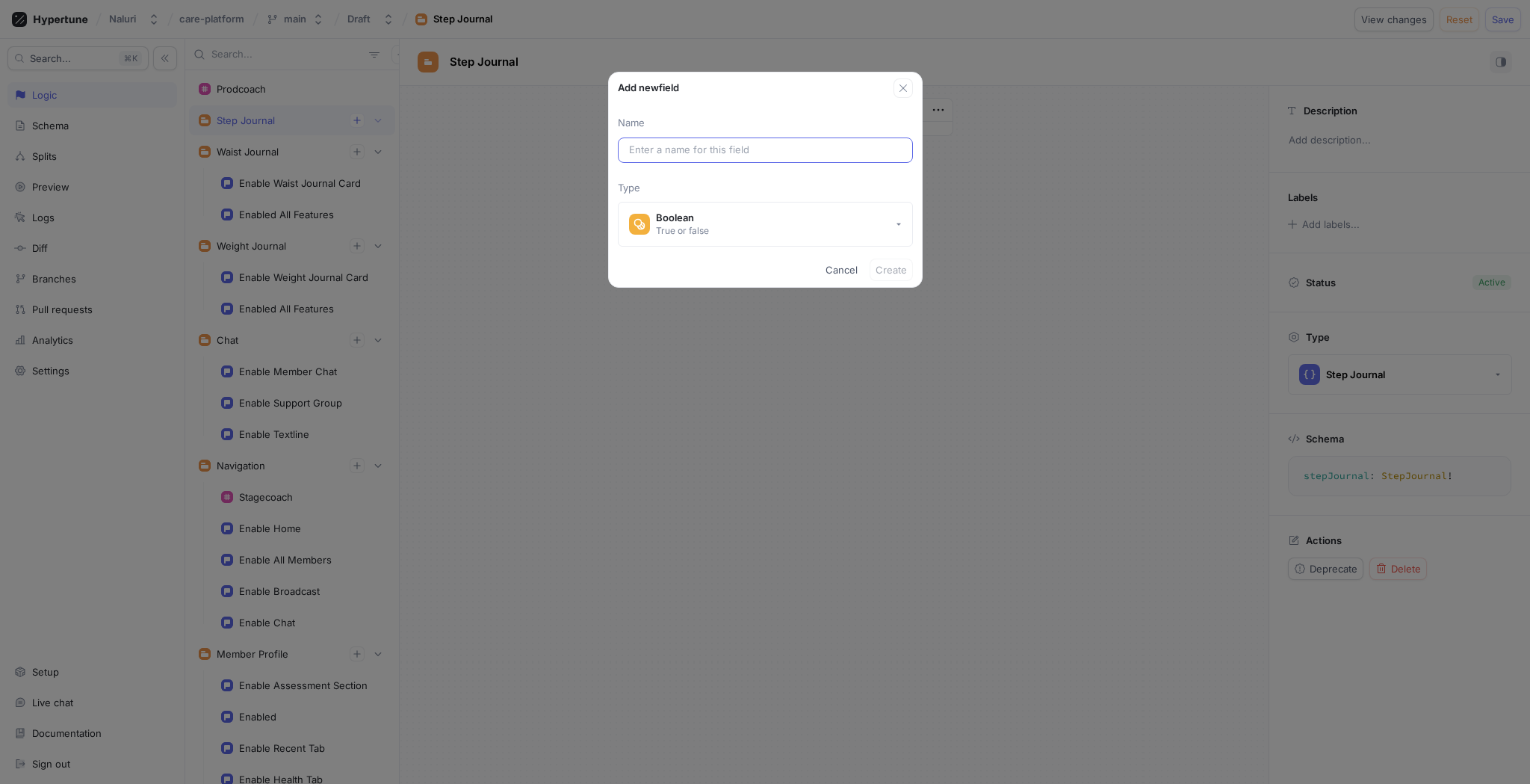
click at [667, 157] on div at bounding box center [765, 150] width 295 height 26
click at [676, 150] on input "text" at bounding box center [765, 150] width 273 height 15
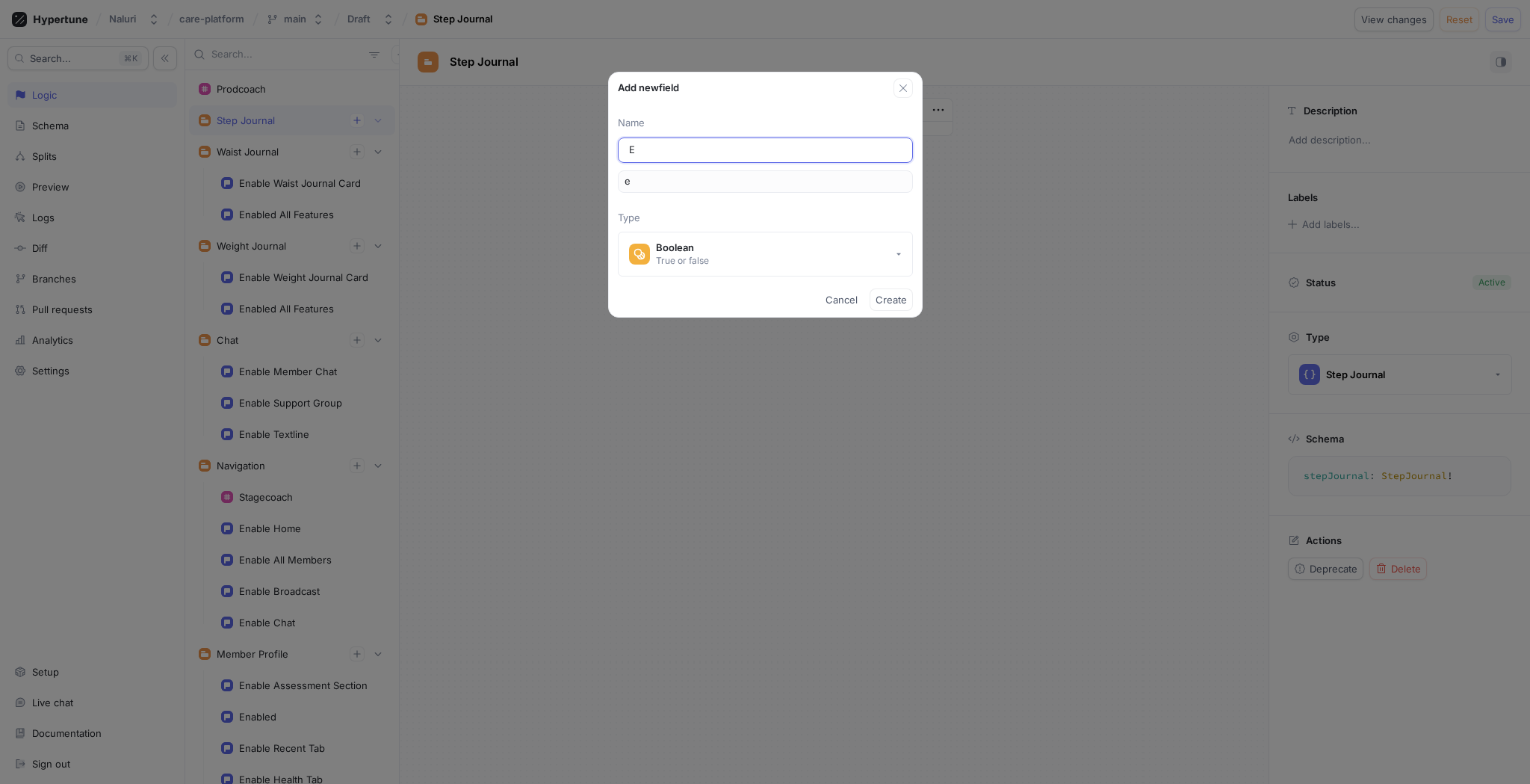
type input "En"
type input "en"
type input "Ena"
type input "ena"
type input "Enab"
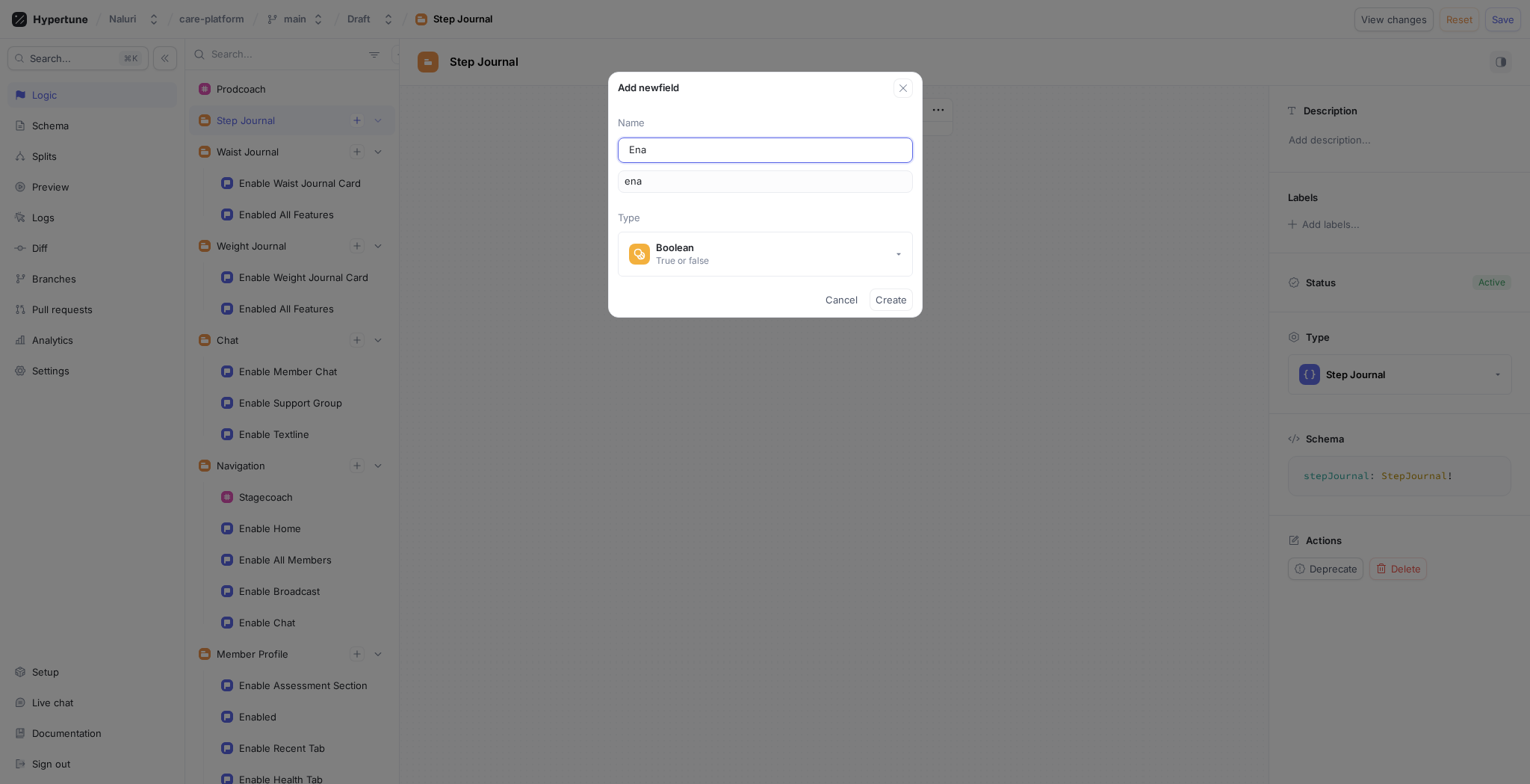
type input "enab"
type input "Enabl"
type input "enabl"
type input "Enable"
type input "enable"
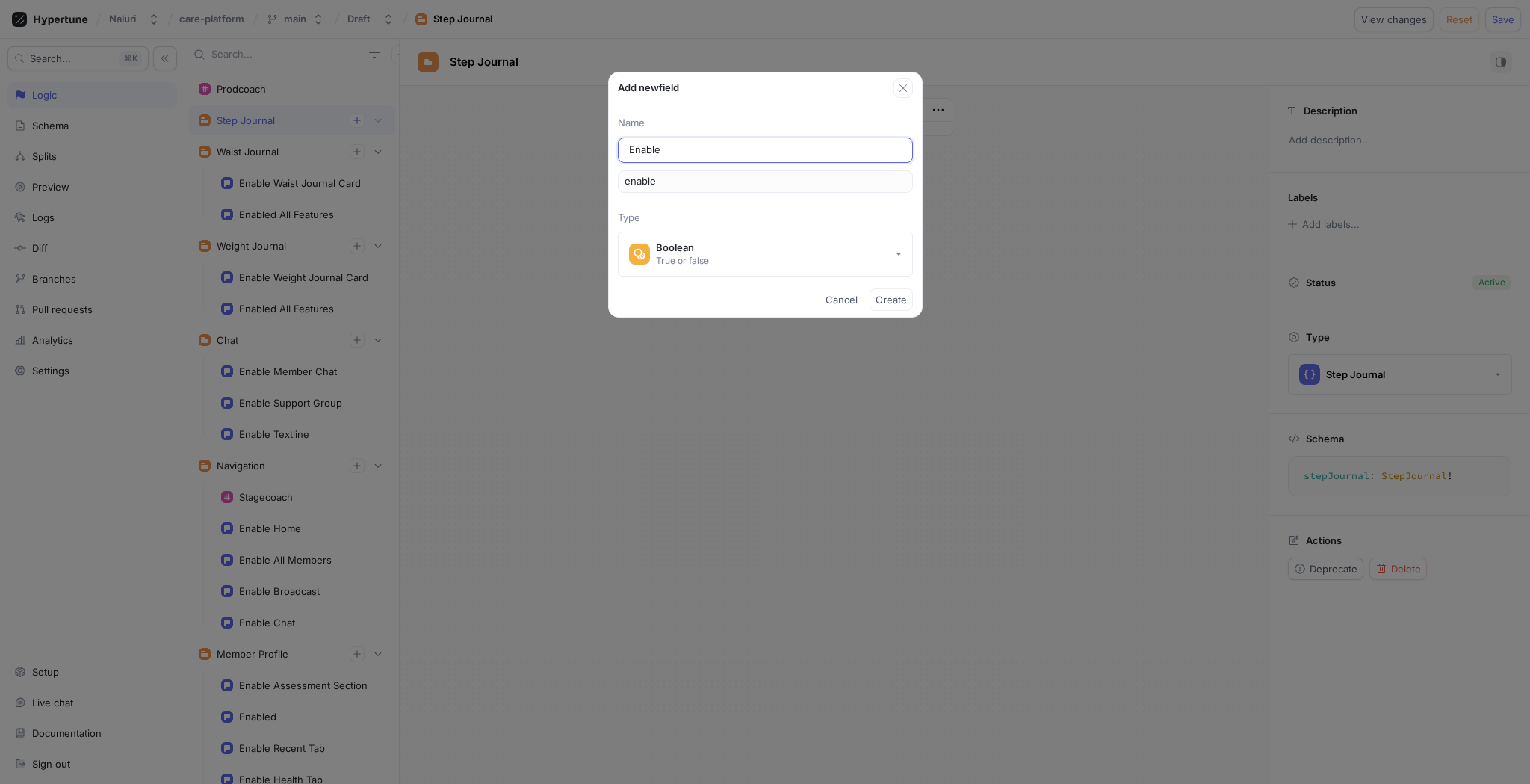
type input "Enable A"
type input "enableA"
type input "Enable AL"
type input "enableAL"
type input "Enable ALl"
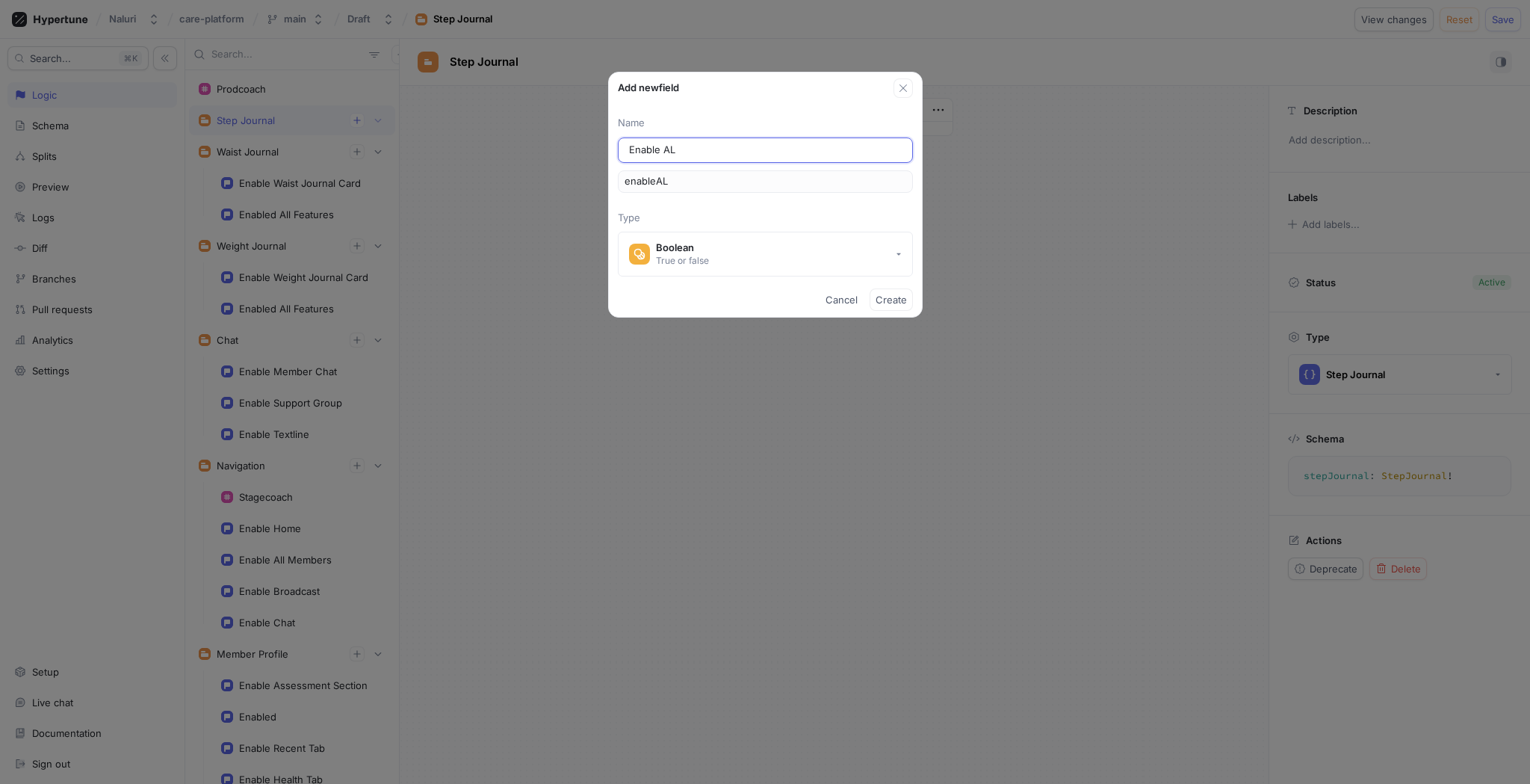
type input "enableALl"
type input "Enable AL"
type input "enableAL"
type input "Enable A"
type input "enableA"
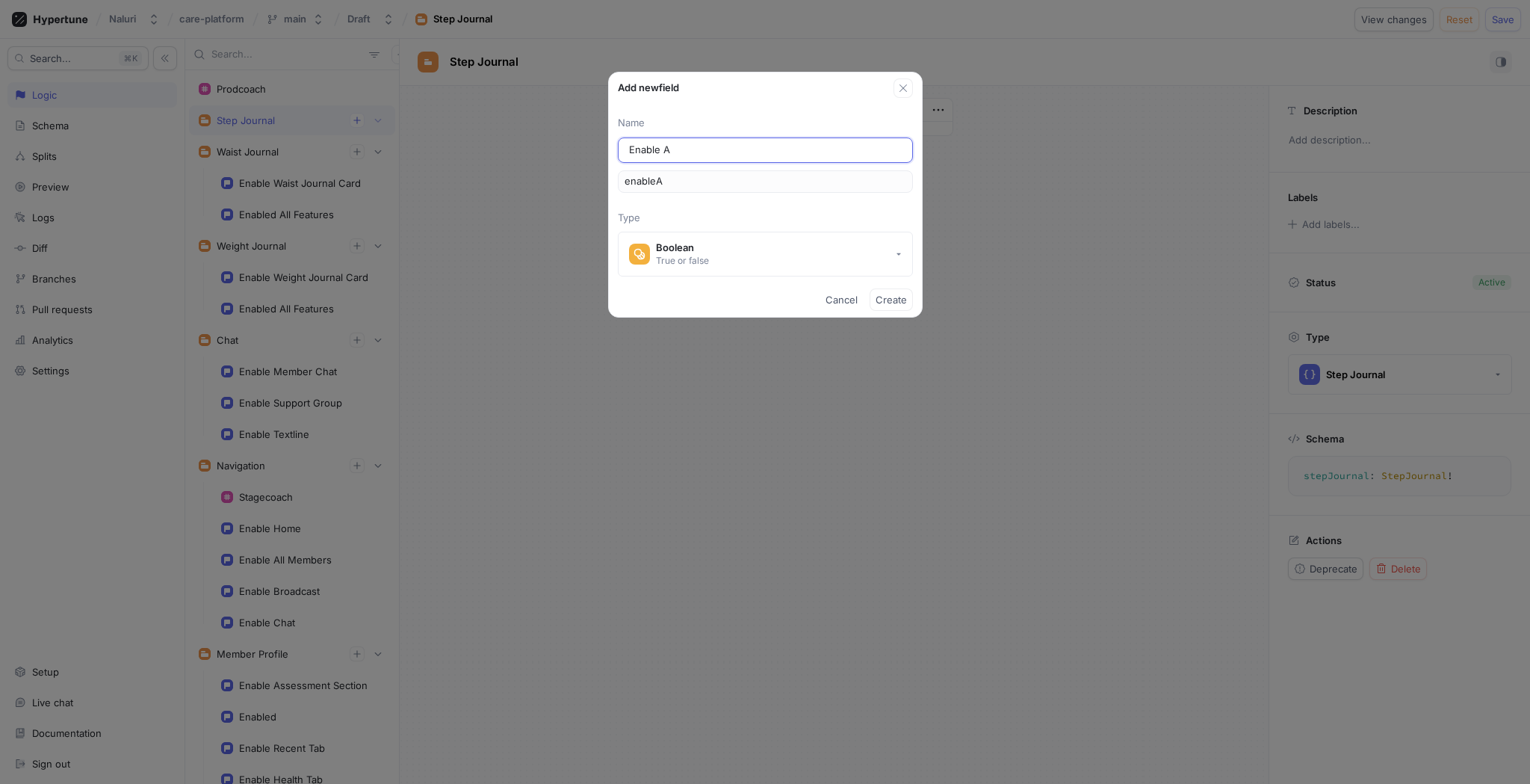
type input "Enable AL"
type input "enableAL"
type input "Enable A"
type input "enableA"
type input "Enable Al"
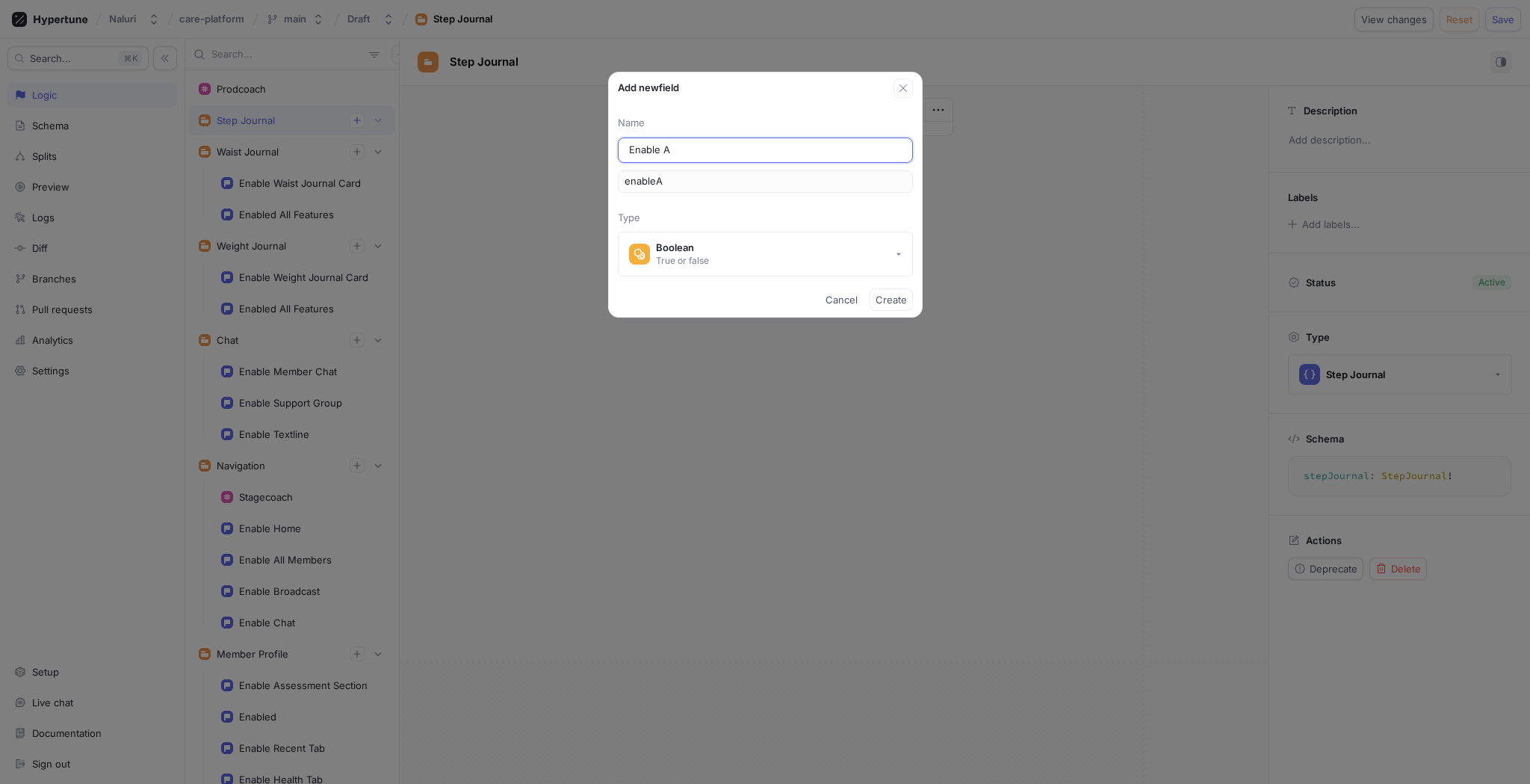
type input "enableAl"
type input "Enable All"
type input "enableAll"
type input "Enable All F"
type input "enableAllF"
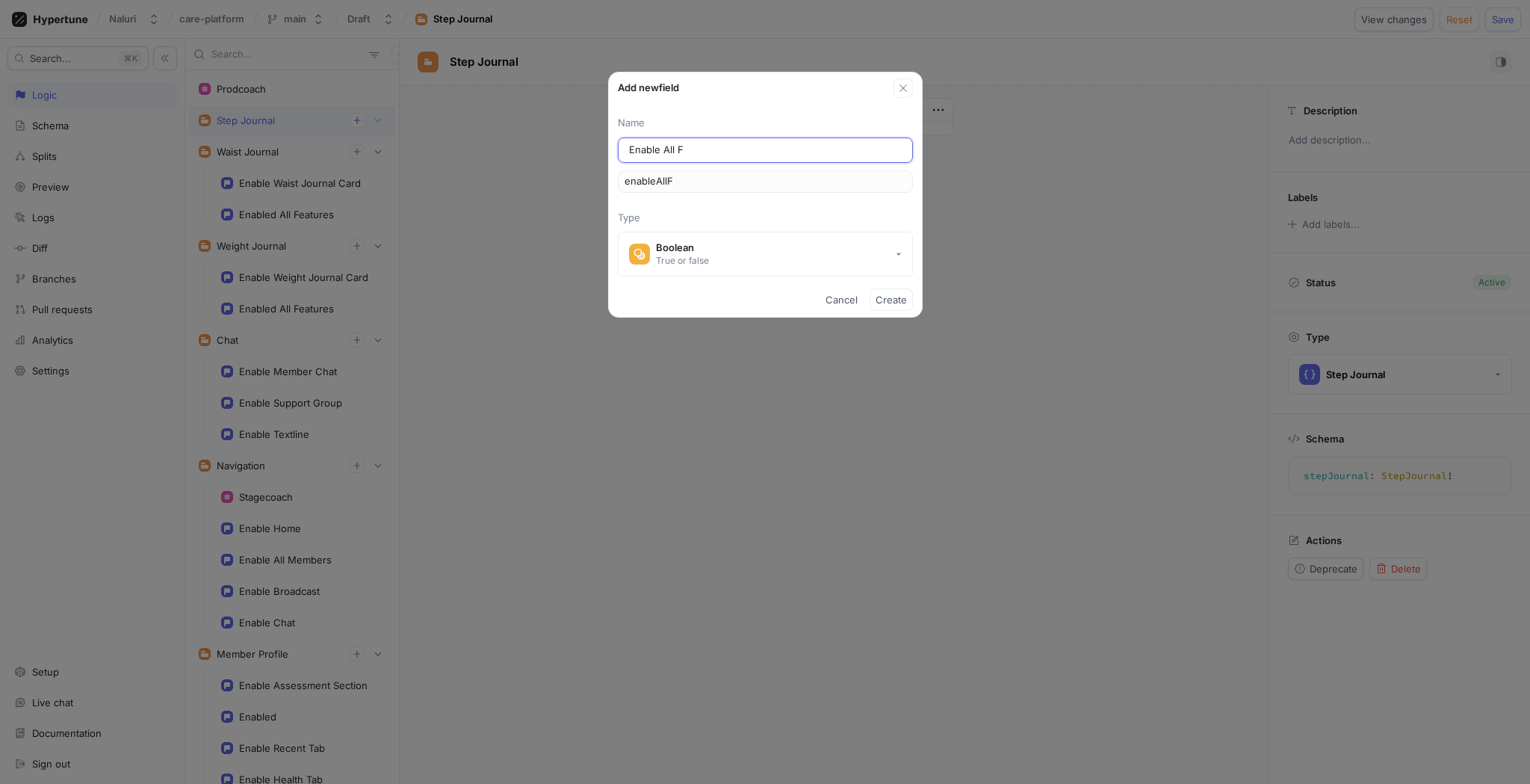
type input "Enable All Fe"
type input "enableAllFe"
type input "Enable All Fea"
type input "enableAllFea"
type input "Enable All Feat"
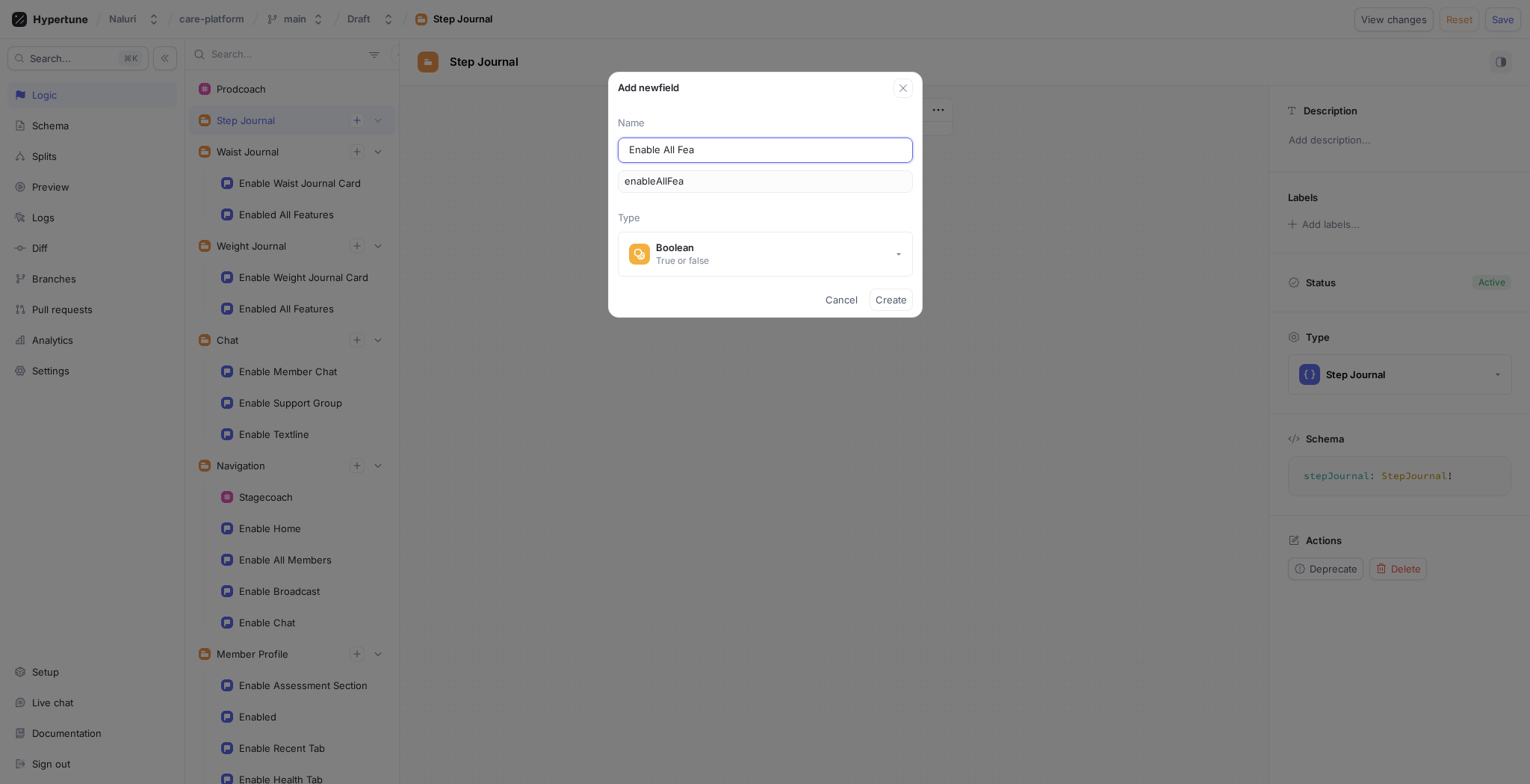
type input "enableAllFeat"
type input "Enable All Featu"
type input "enableAllFeatu"
type input "Enable All Featur"
type input "enableAllFeatur"
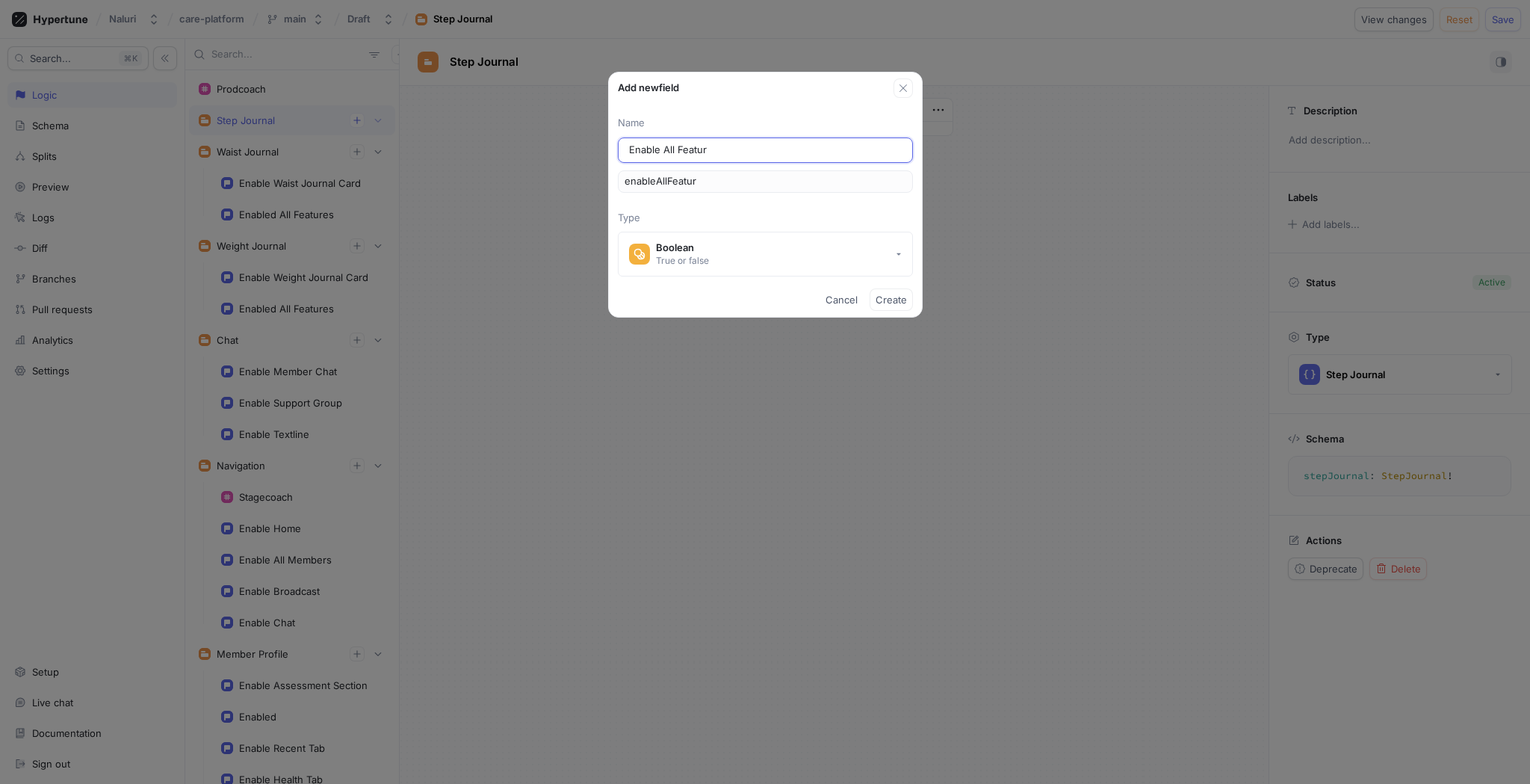
type input "Enable All Feature"
type input "enableAllFeature"
type input "Enable All Features"
type input "enableAllFeatures"
type input "Enable All Features"
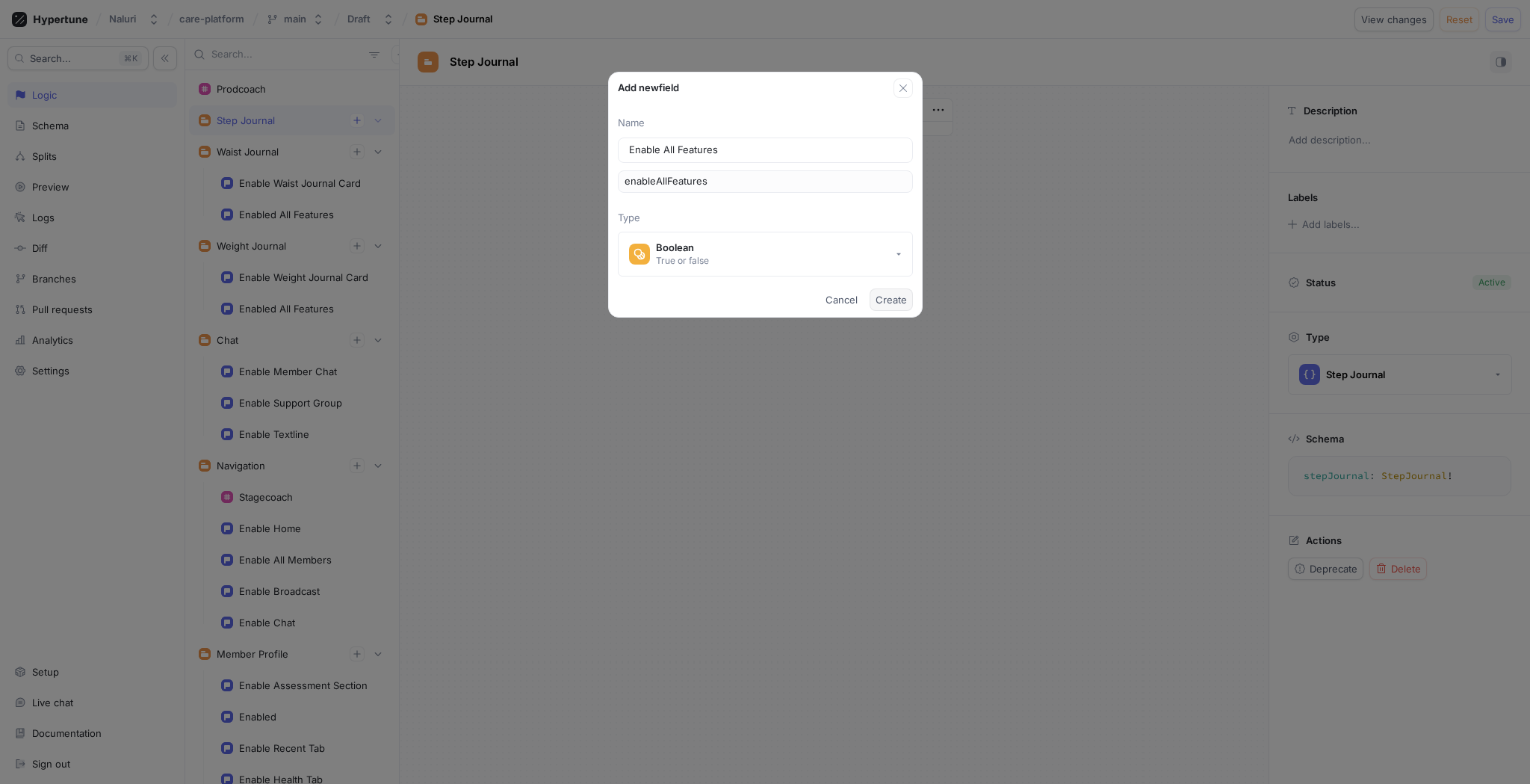
click at [891, 299] on span "Create" at bounding box center [891, 300] width 31 height 9
type textarea "enableAllFeatures: Boolean!"
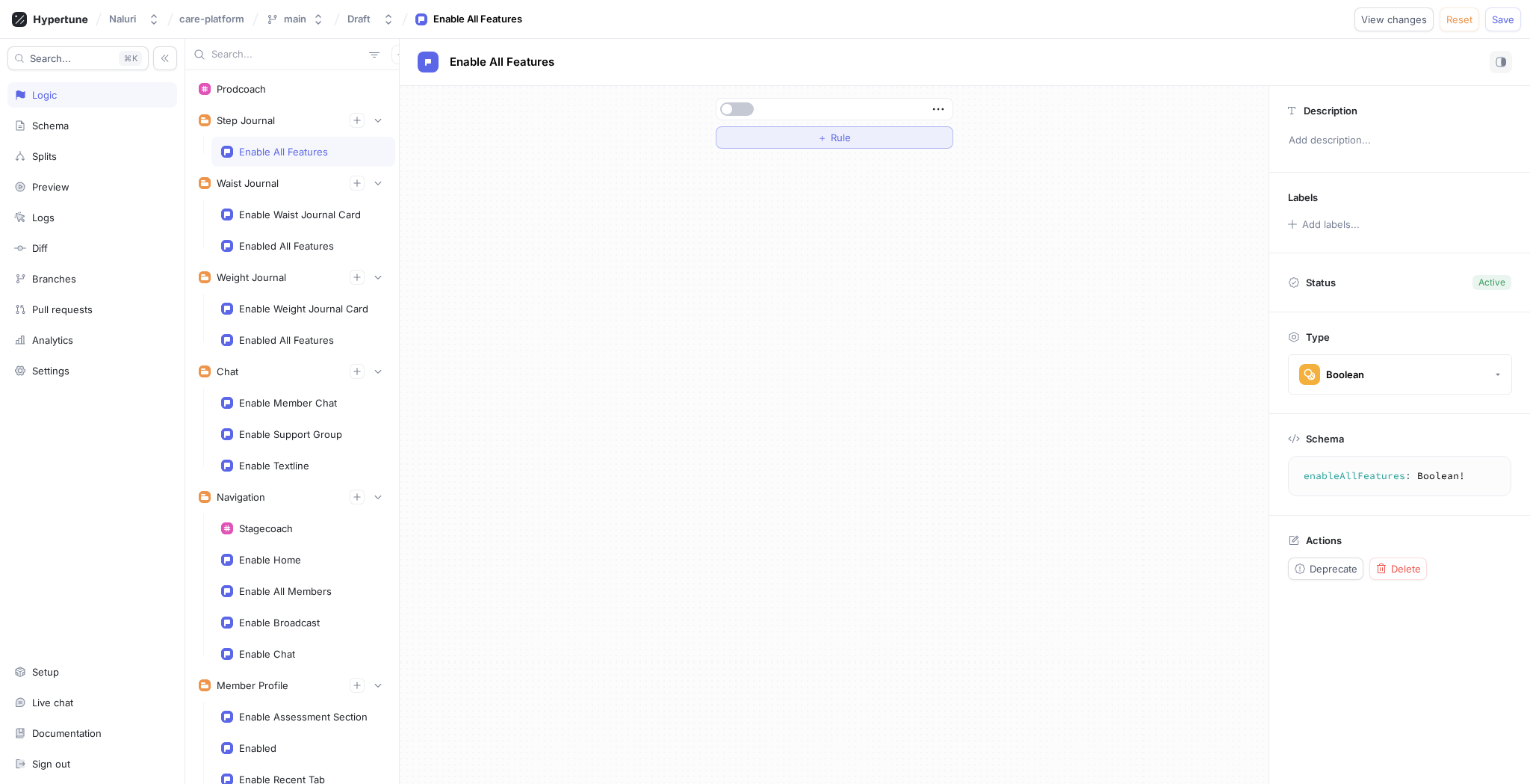
click at [773, 132] on button "＋ Rule" at bounding box center [834, 137] width 237 height 22
click at [774, 133] on div "Select variable..." at bounding box center [765, 138] width 76 height 12
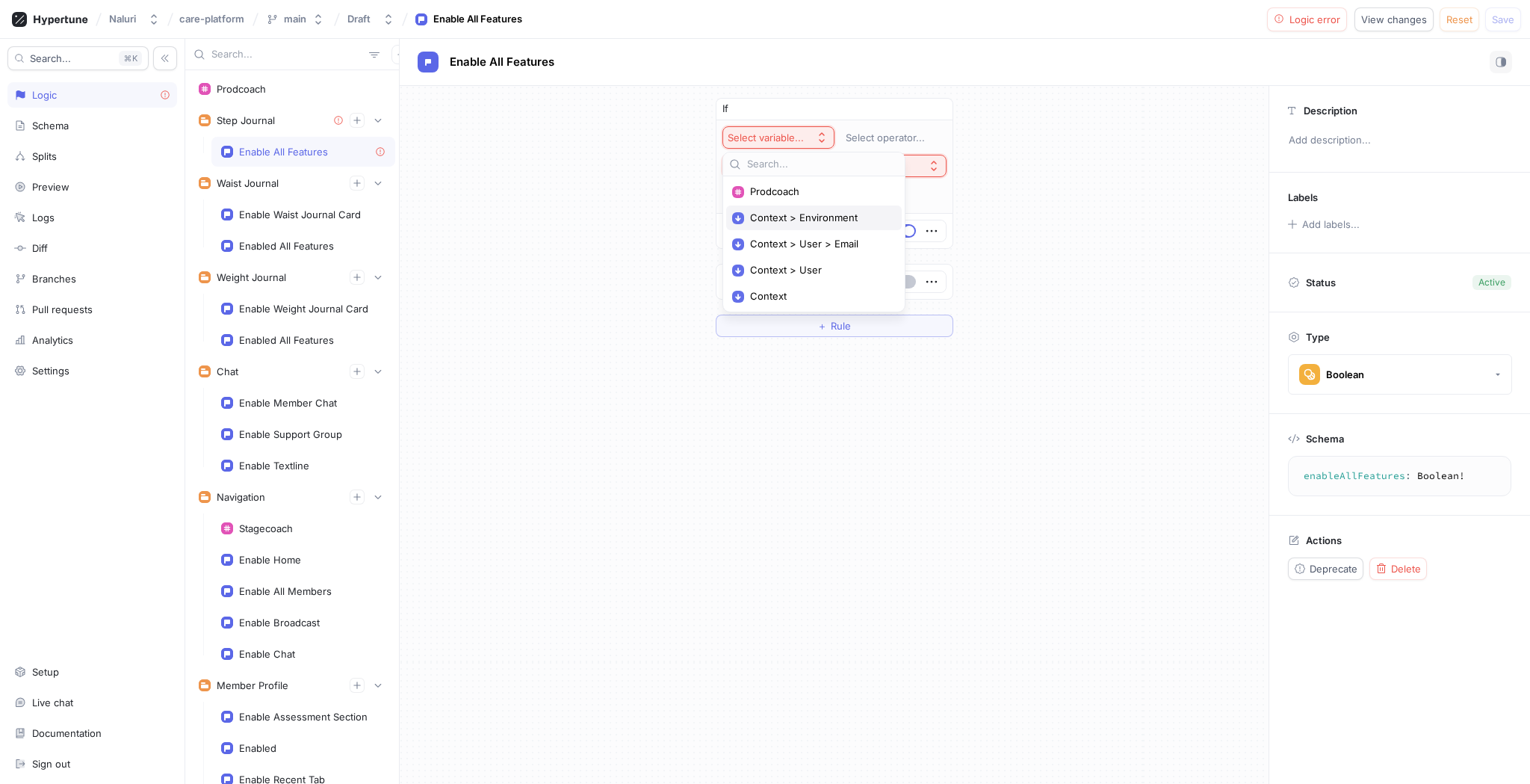
click at [790, 226] on div "Context > Environment" at bounding box center [813, 218] width 175 height 25
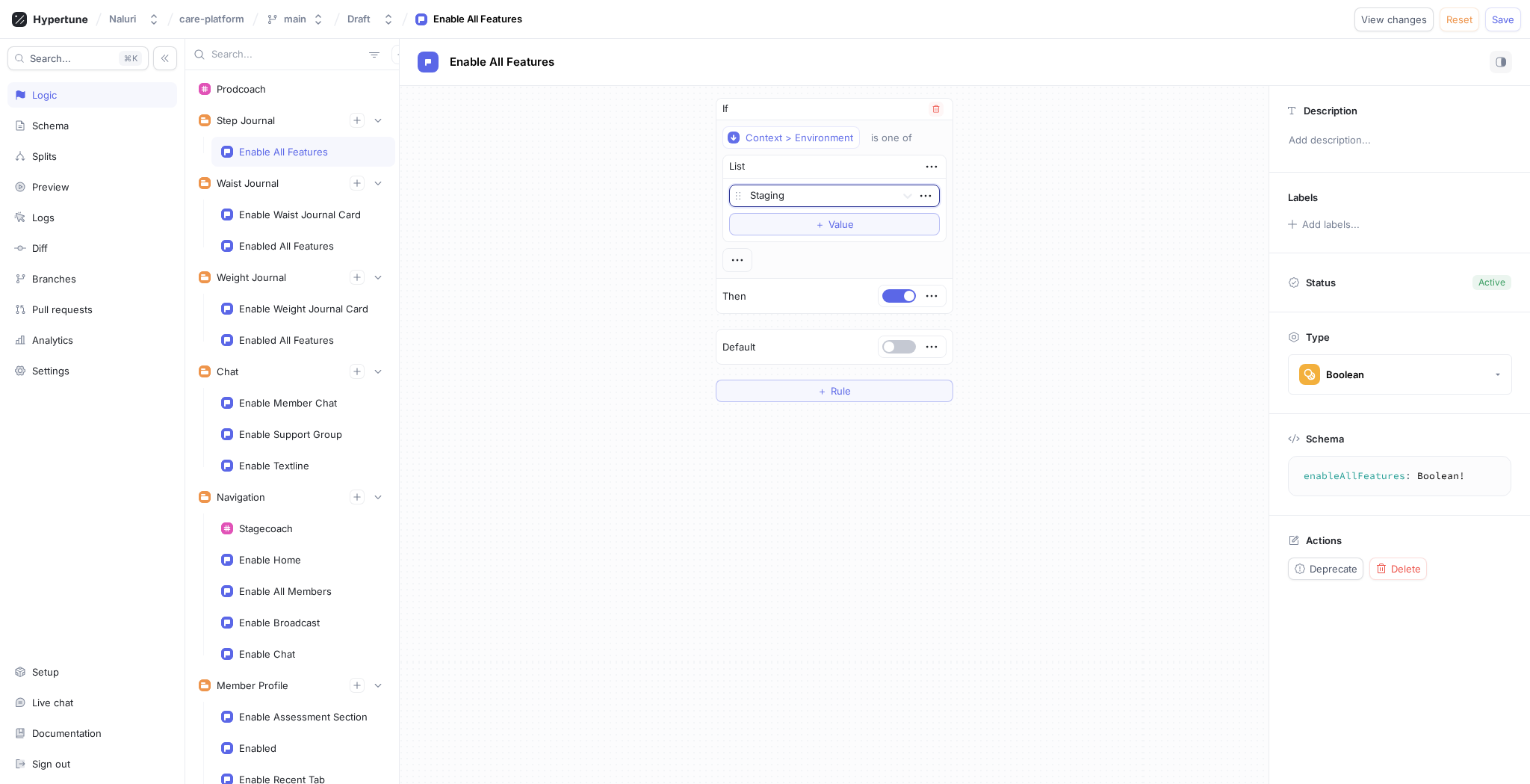
click at [805, 198] on div at bounding box center [820, 196] width 140 height 18
click at [803, 273] on div "Production" at bounding box center [834, 272] width 209 height 24
click at [734, 255] on icon "button" at bounding box center [737, 260] width 16 height 16
click at [748, 283] on div "&& AND" at bounding box center [796, 287] width 127 height 26
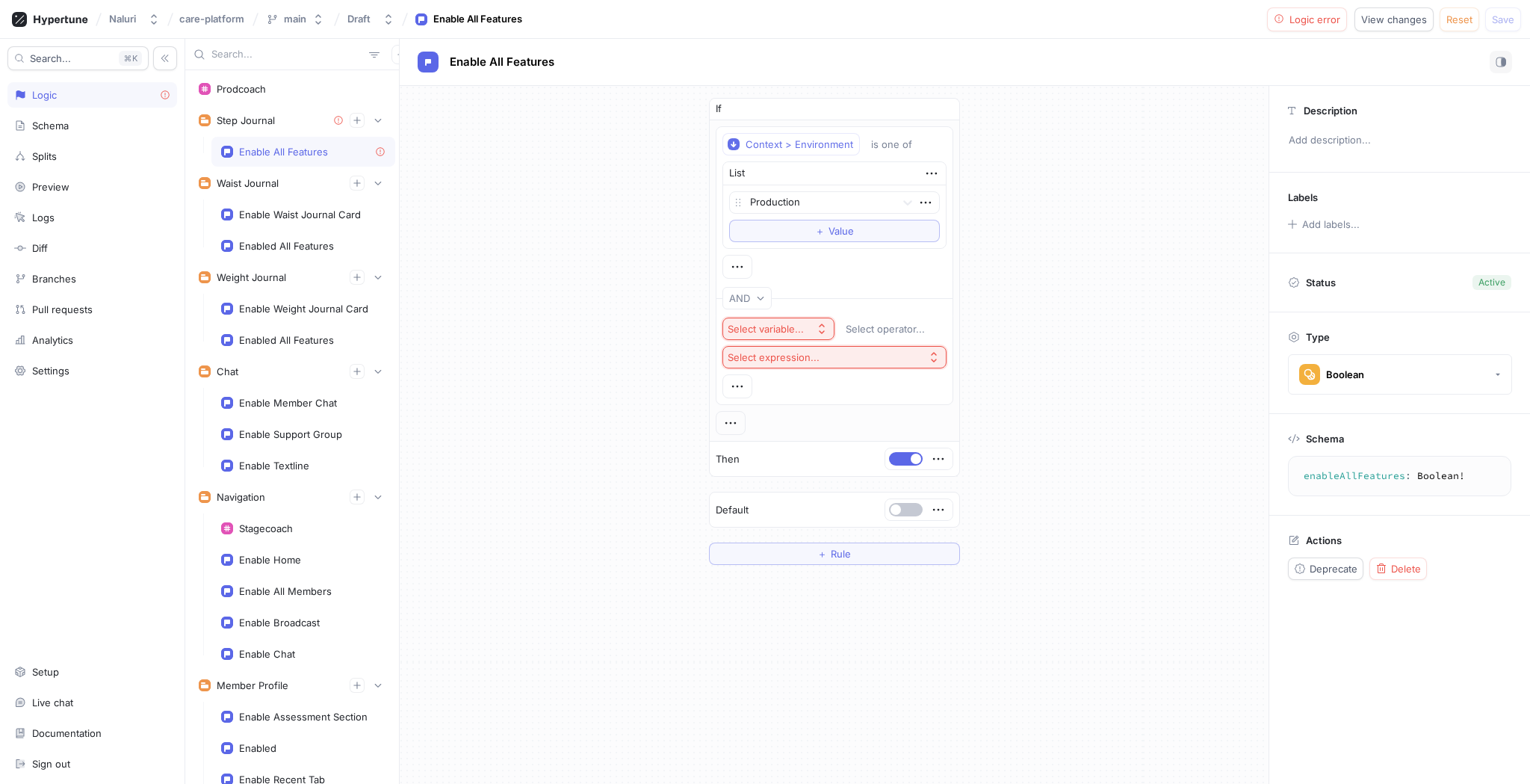
click at [784, 323] on div "Select variable..." at bounding box center [765, 329] width 76 height 12
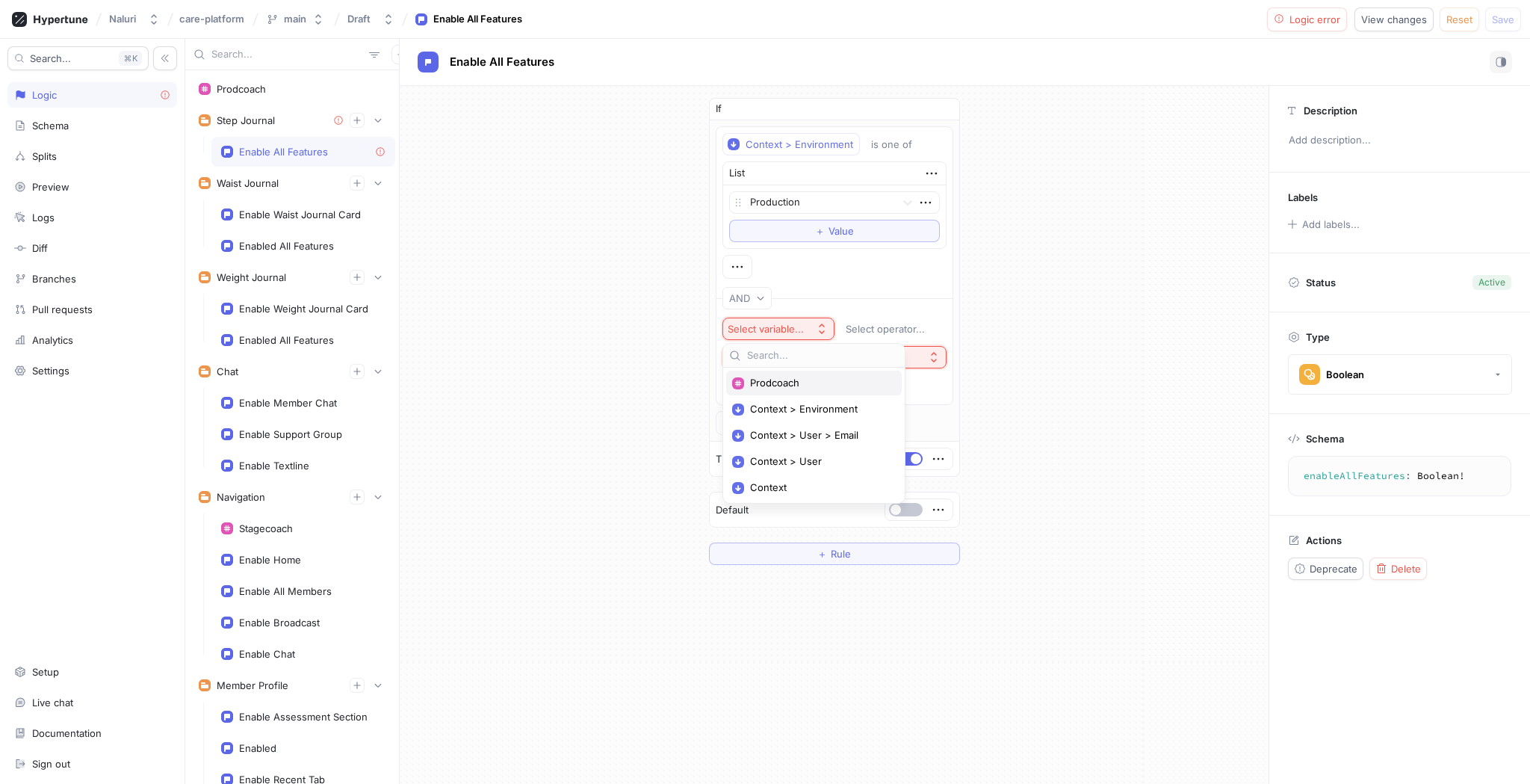
click at [783, 377] on span "Prodcoach" at bounding box center [819, 383] width 138 height 12
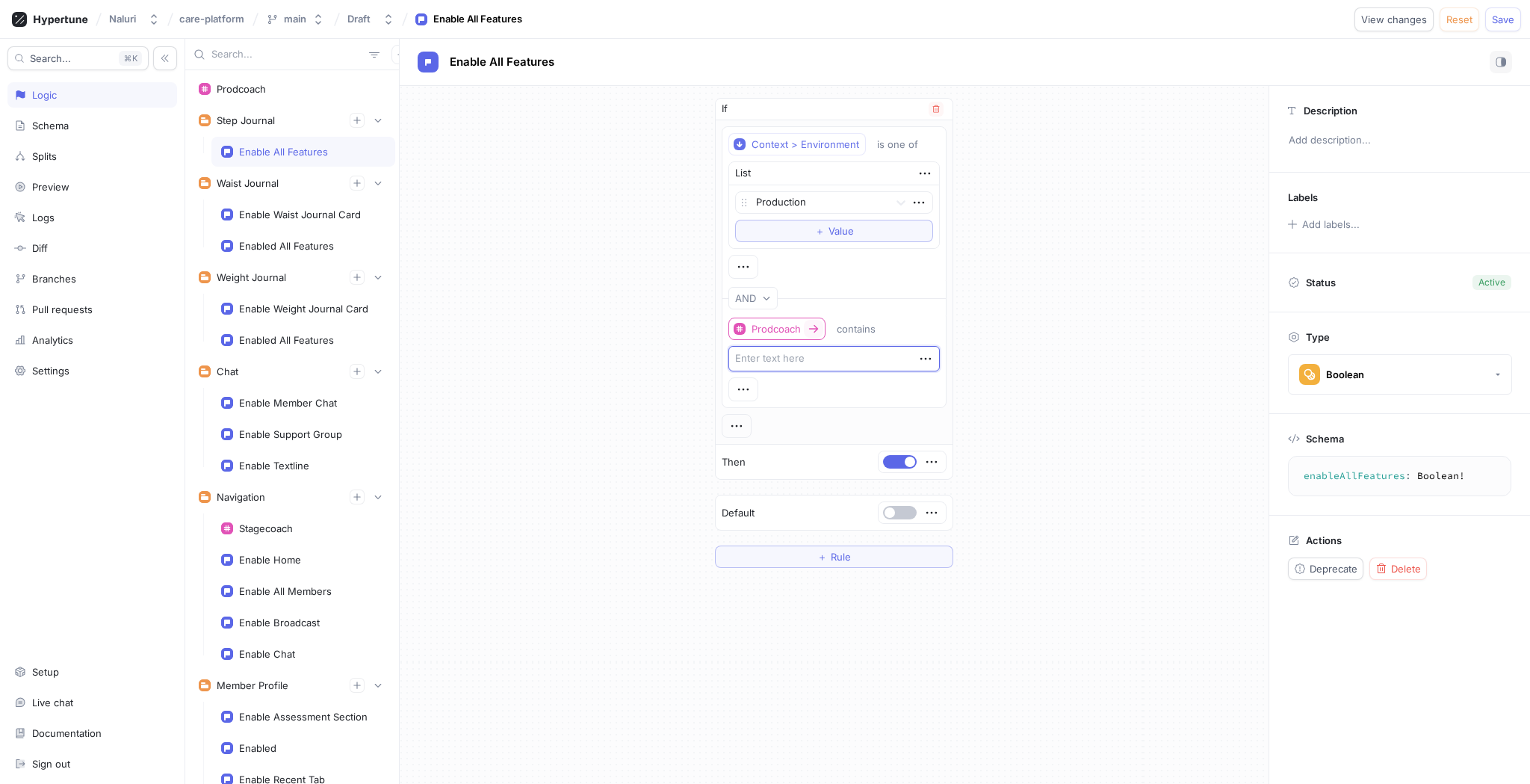
click at [803, 332] on div at bounding box center [813, 328] width 24 height 24
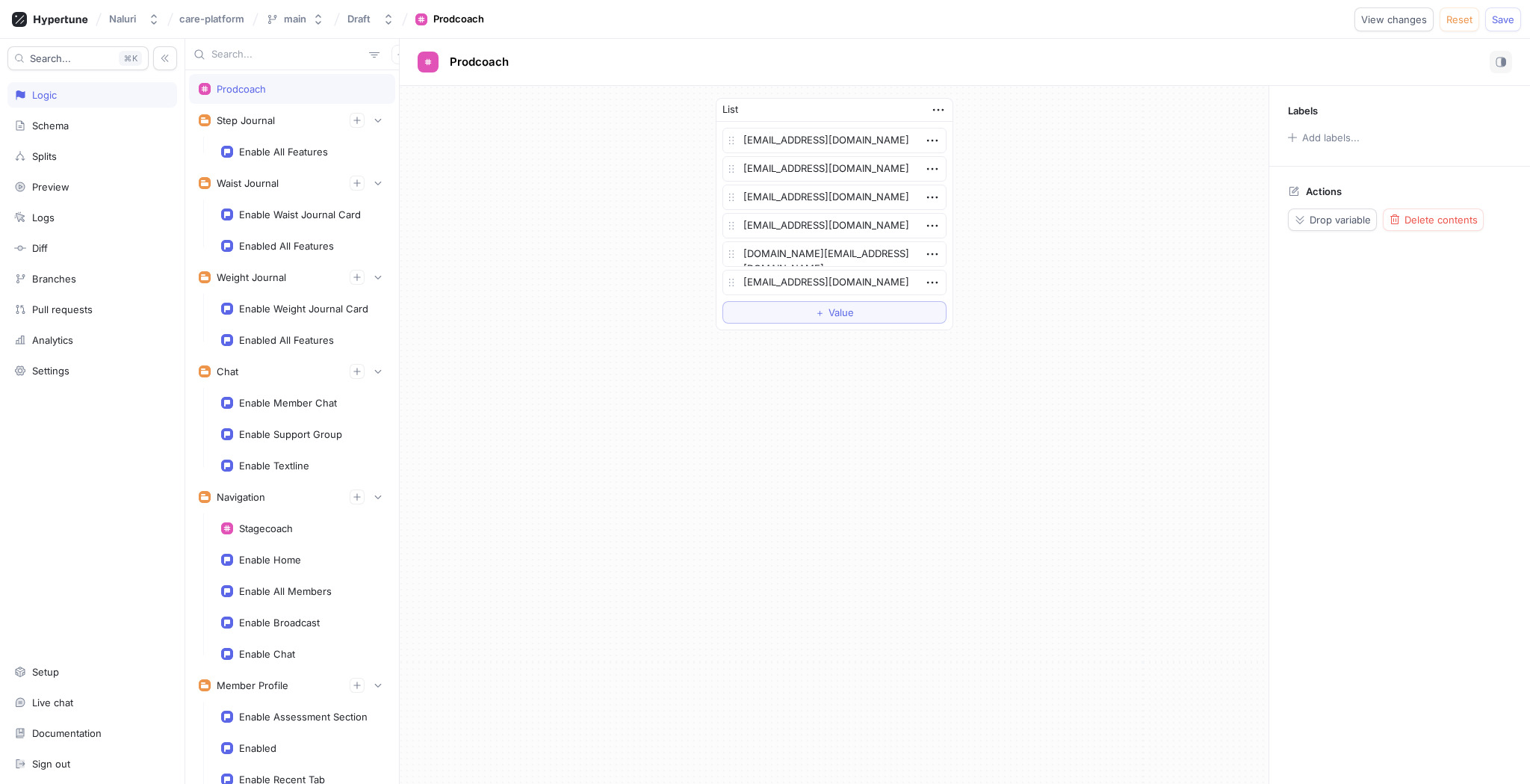
type textarea "x"
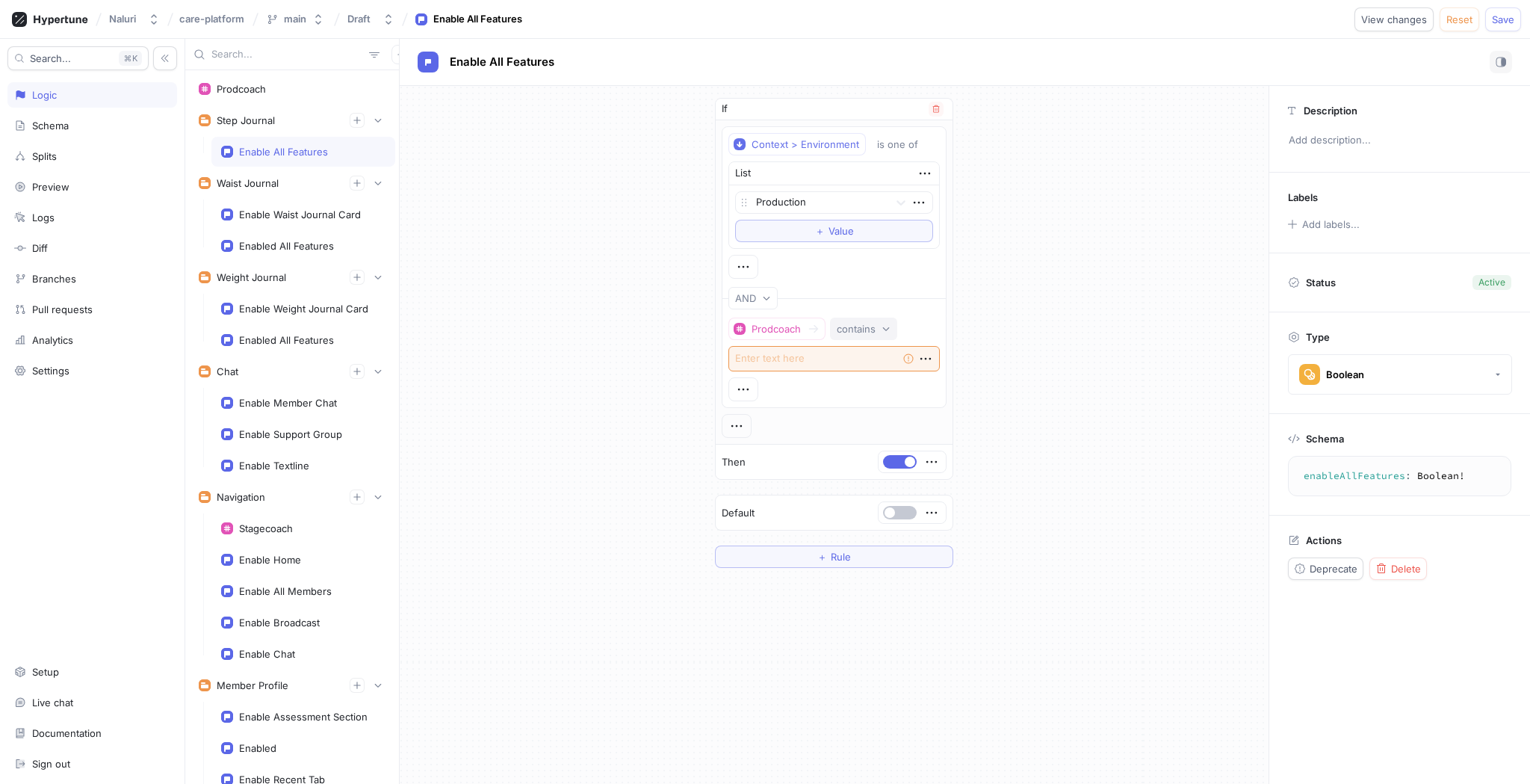
click at [844, 325] on div "contains" at bounding box center [856, 329] width 39 height 12
click at [742, 385] on icon "button" at bounding box center [743, 389] width 16 height 16
click at [766, 461] on p "Delete" at bounding box center [773, 467] width 30 height 15
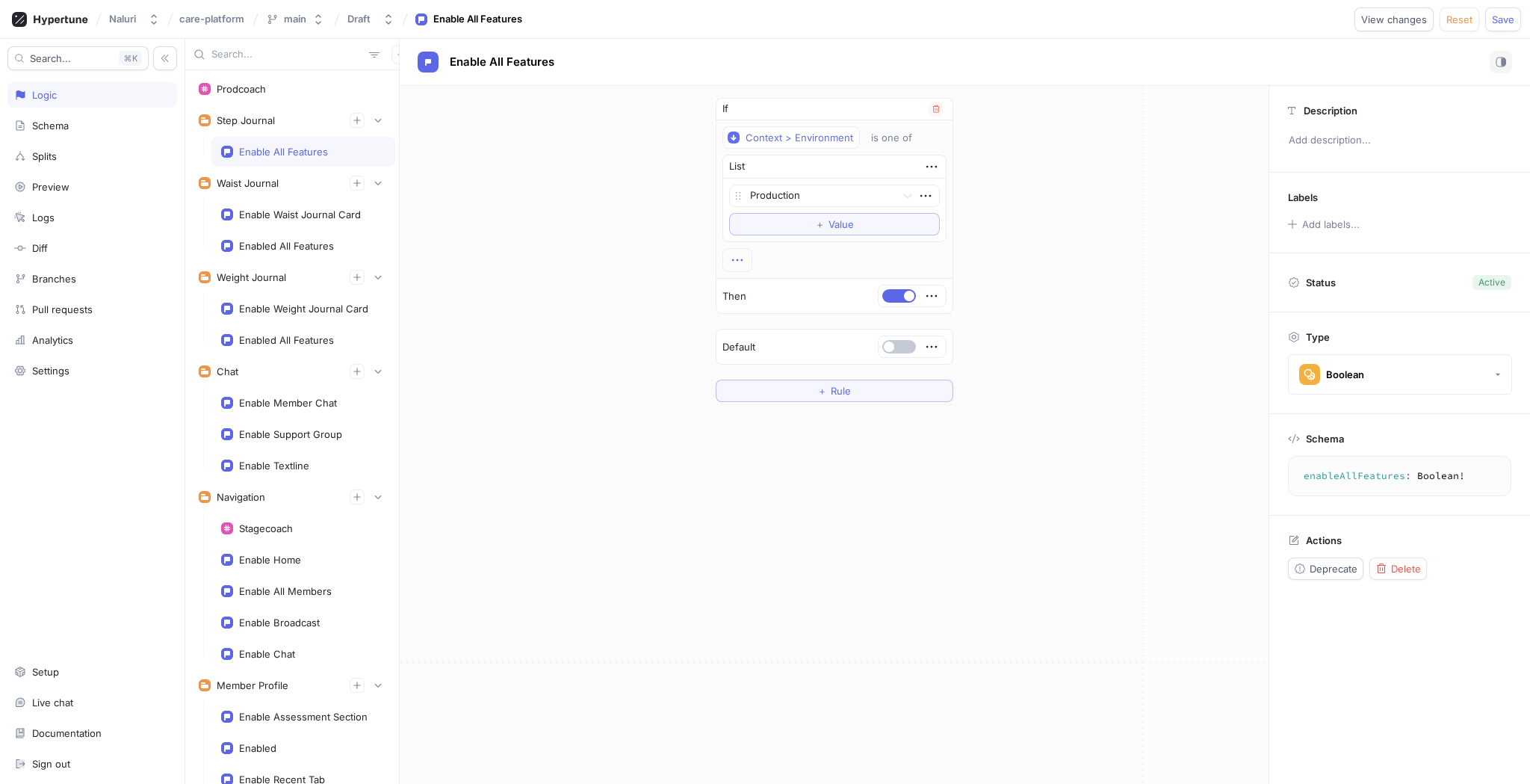
click at [742, 267] on icon "button" at bounding box center [737, 260] width 16 height 16
click at [752, 287] on p "AND" at bounding box center [762, 287] width 21 height 15
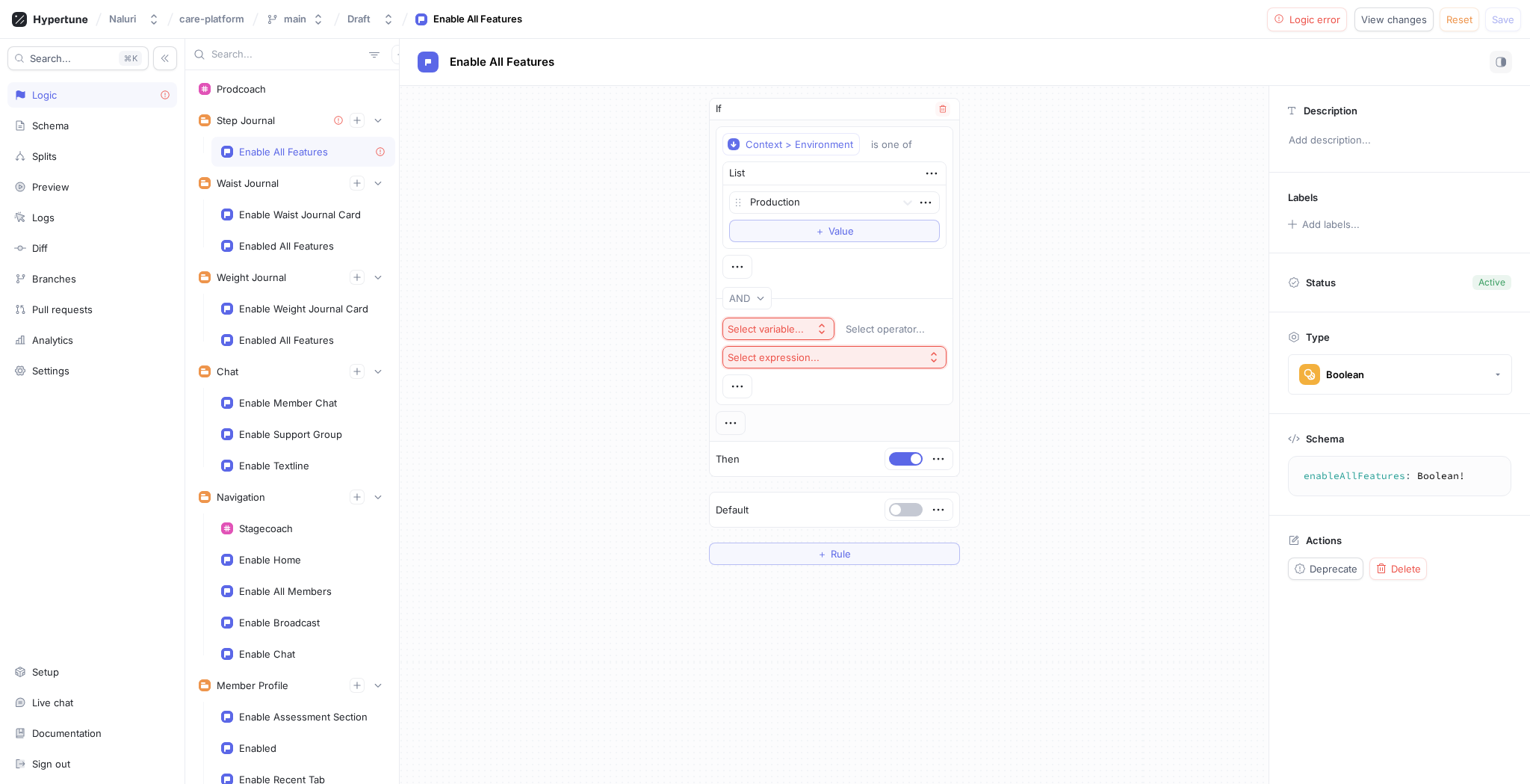
click at [813, 325] on button "Select variable..." at bounding box center [779, 328] width 112 height 22
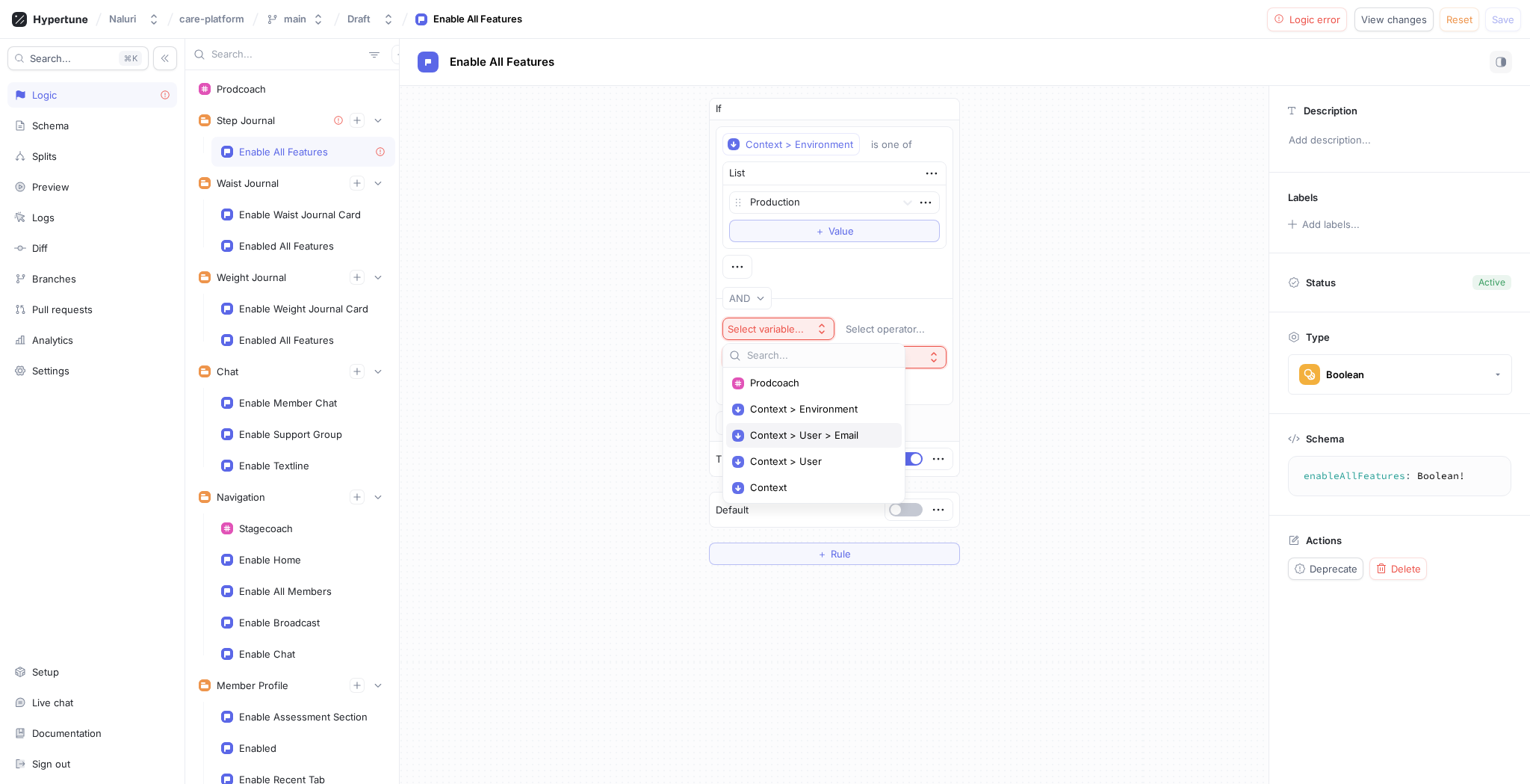
click at [830, 432] on span "Context > User > Email" at bounding box center [819, 435] width 138 height 12
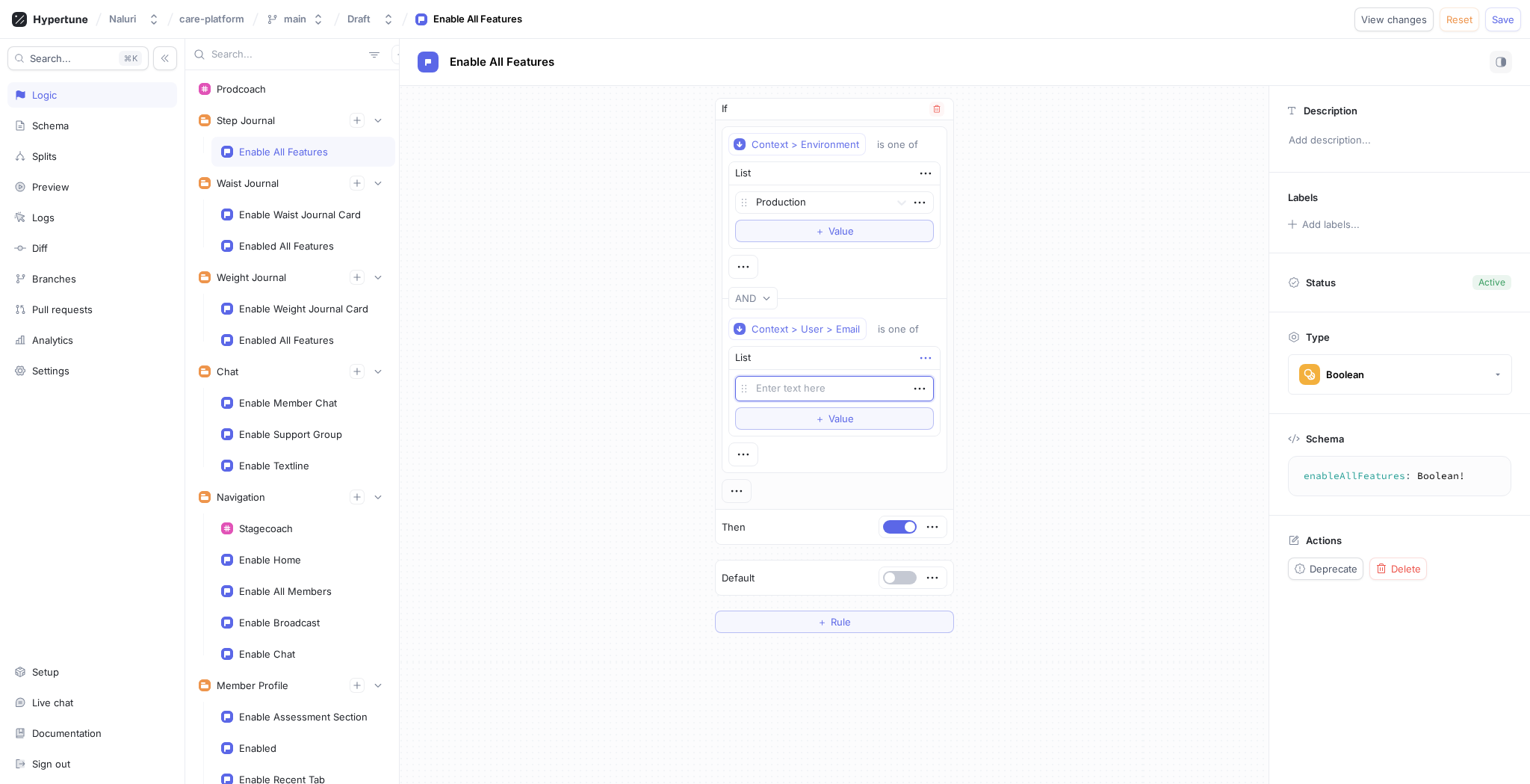
type textarea "x"
click at [925, 356] on icon "button" at bounding box center [925, 357] width 16 height 16
click at [923, 387] on icon "button" at bounding box center [919, 388] width 16 height 16
click at [928, 405] on div "Delete" at bounding box center [978, 416] width 127 height 26
click at [909, 386] on button "＋ Value" at bounding box center [835, 387] width 199 height 22
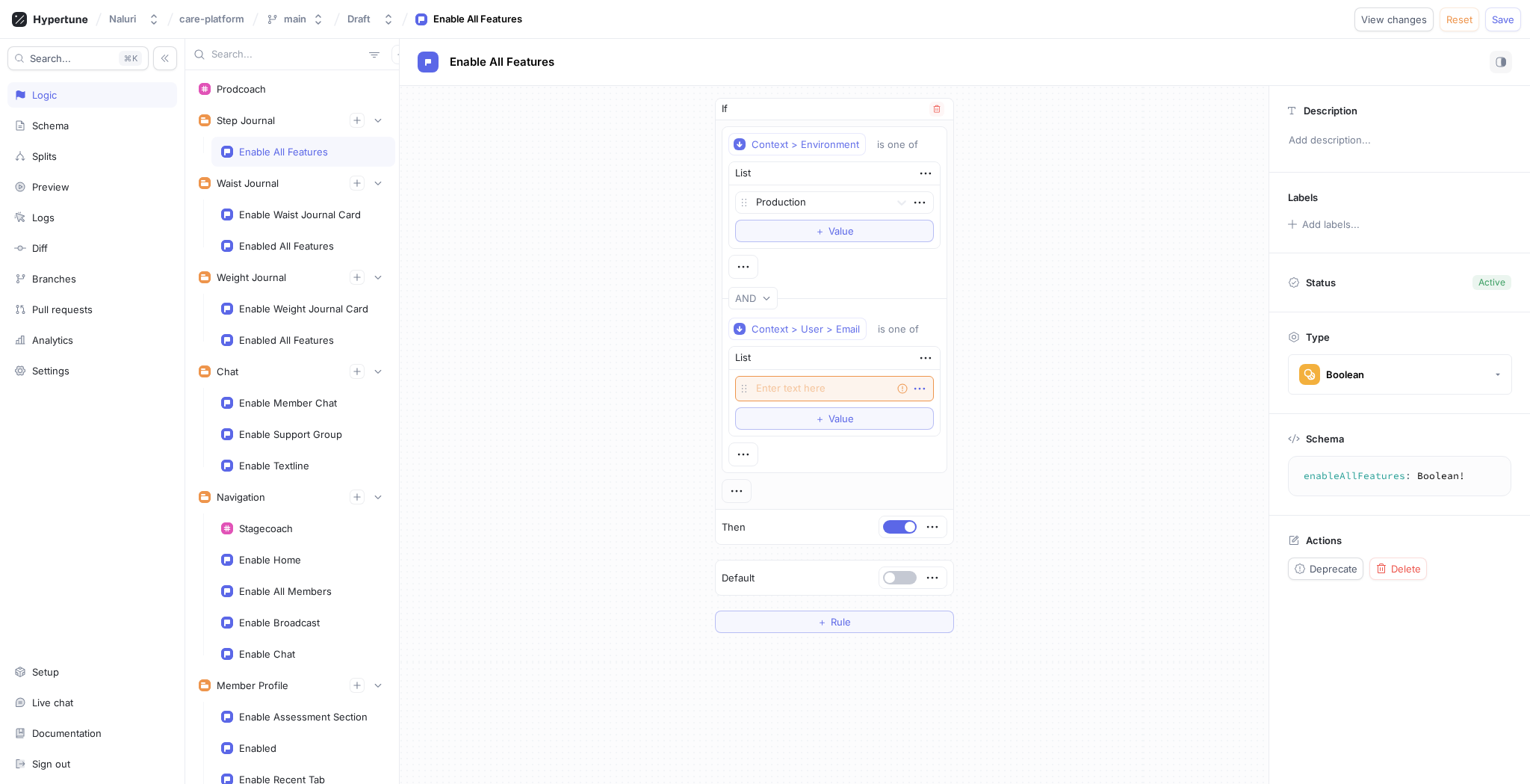
click at [919, 388] on icon "button" at bounding box center [919, 388] width 11 height 3
click at [936, 414] on p "Delete" at bounding box center [949, 416] width 30 height 15
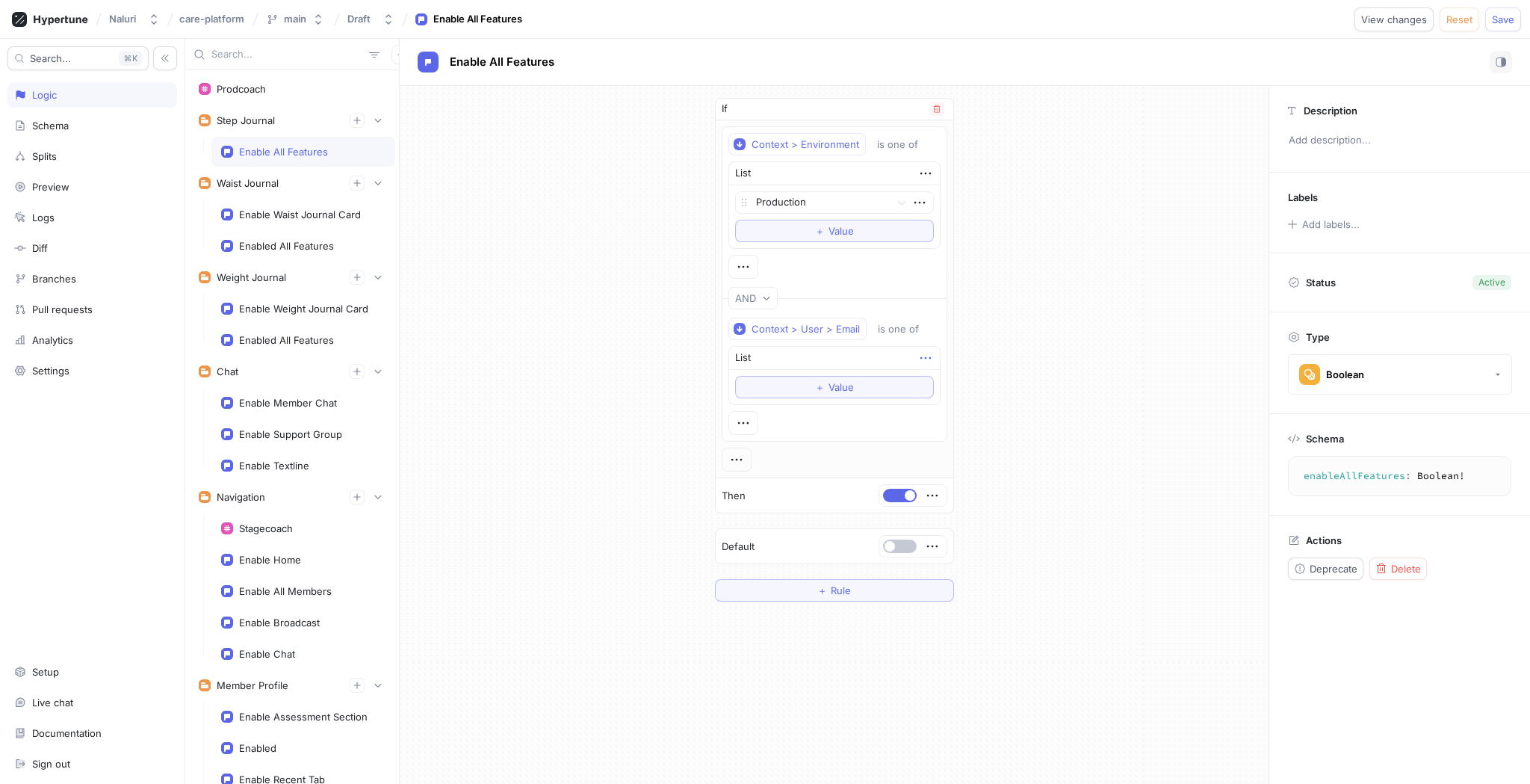
click at [928, 353] on icon "button" at bounding box center [925, 357] width 16 height 16
click at [896, 332] on div "is one of" at bounding box center [898, 329] width 41 height 12
click at [896, 331] on div "is one of" at bounding box center [898, 329] width 41 height 12
click at [826, 332] on div "Context > User > Email" at bounding box center [805, 329] width 108 height 12
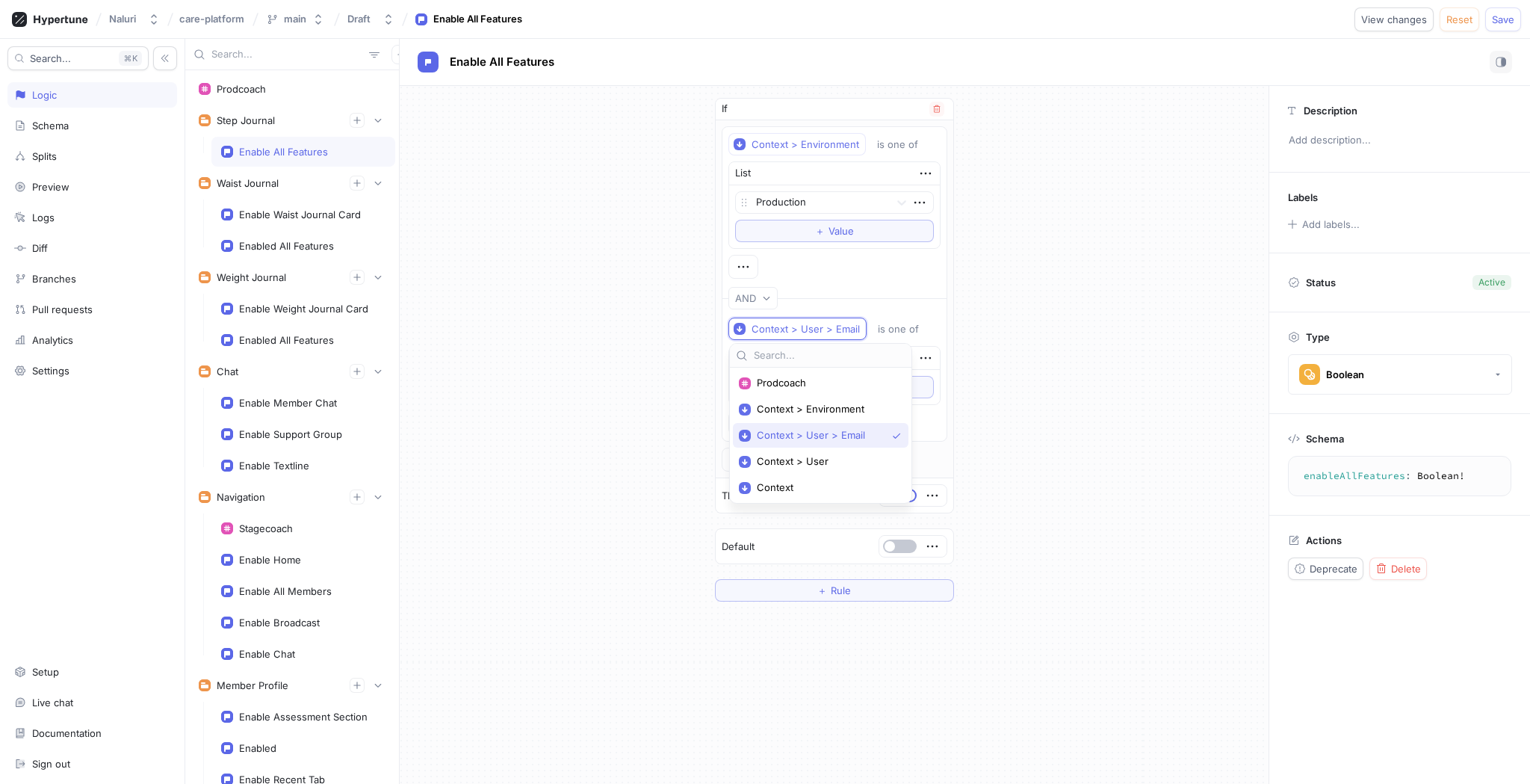
click at [904, 361] on div "List" at bounding box center [834, 358] width 211 height 23
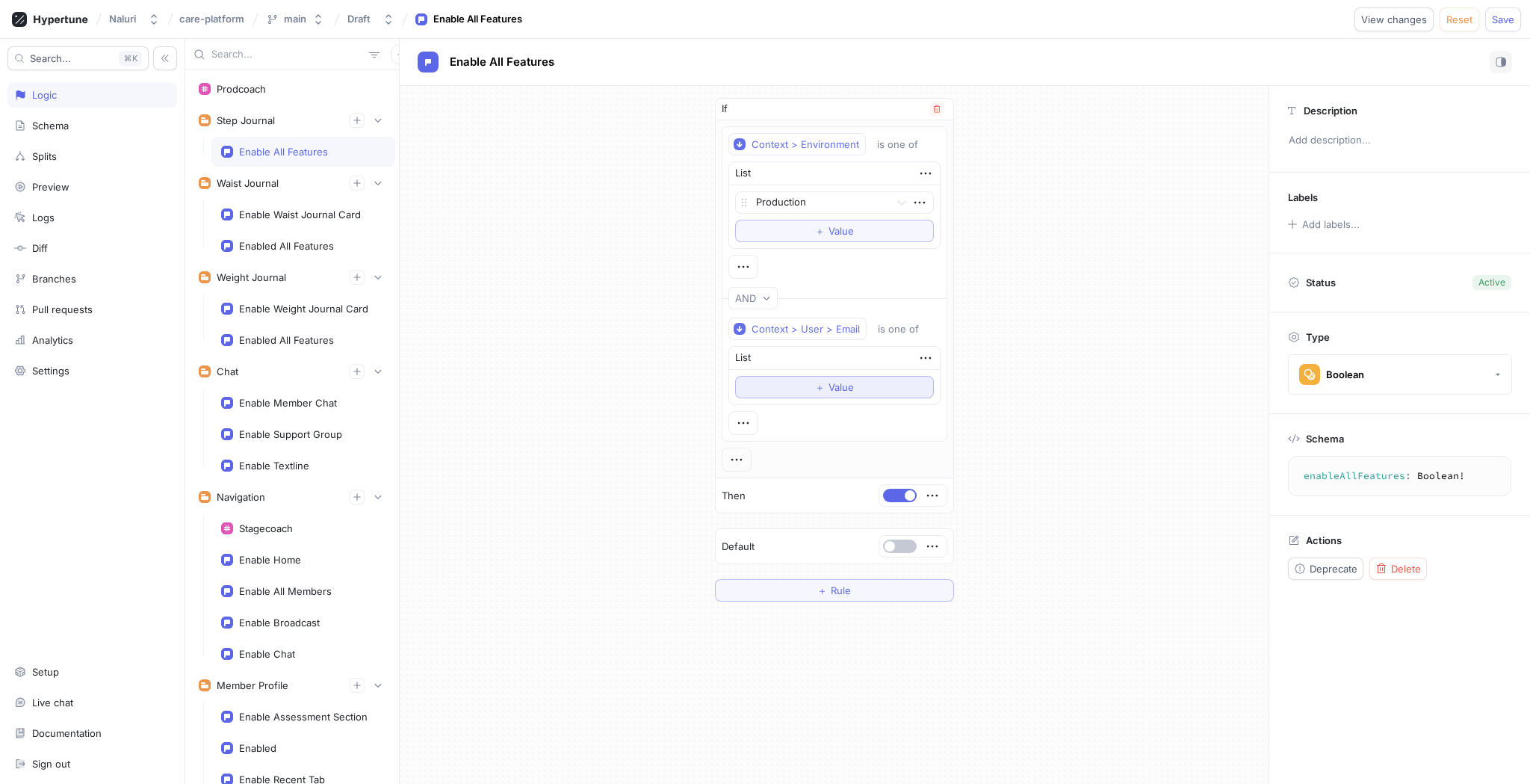
click at [901, 381] on button "＋ Value" at bounding box center [835, 387] width 199 height 22
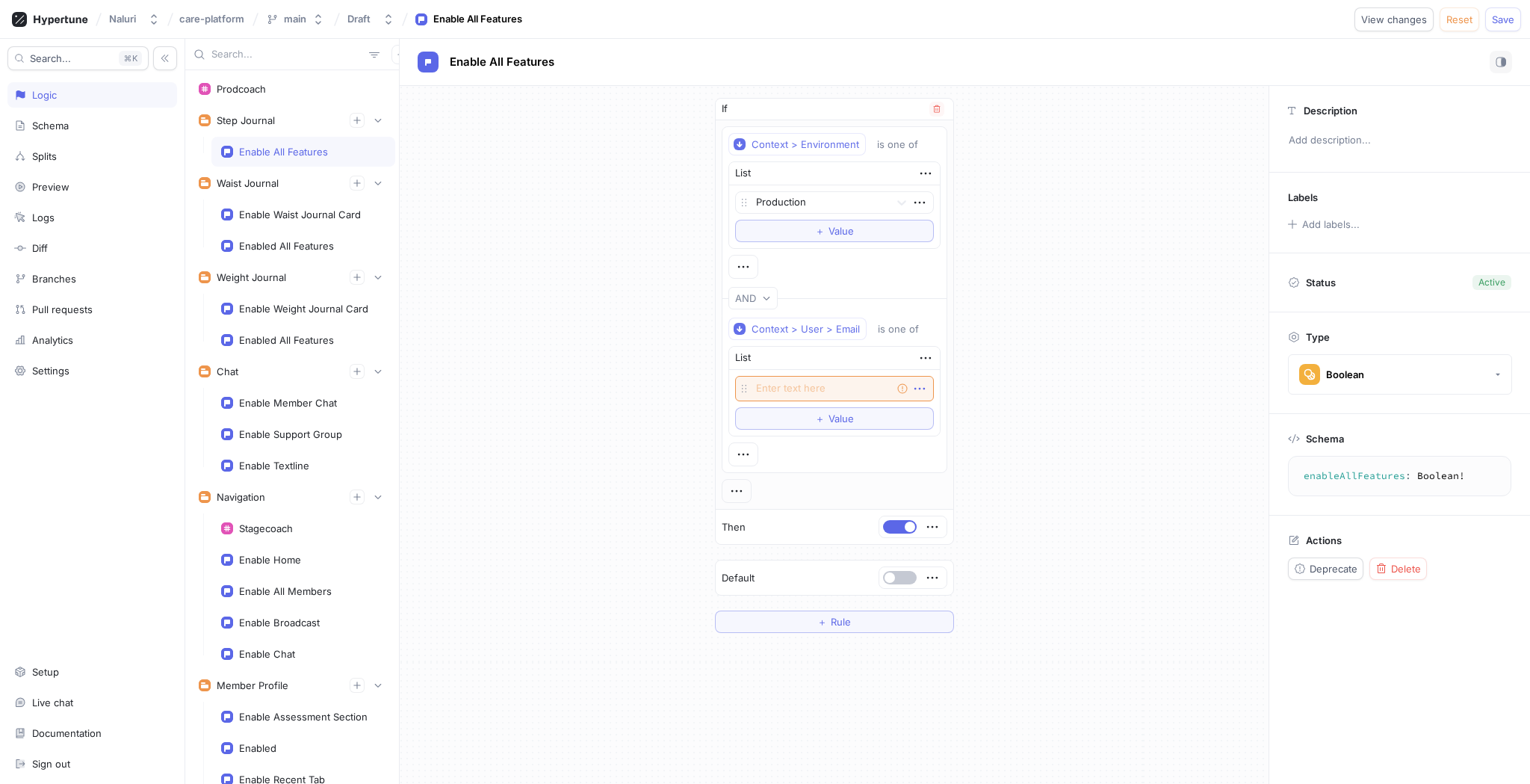
click at [920, 386] on icon "button" at bounding box center [919, 388] width 16 height 16
click at [859, 386] on div "Empty string" at bounding box center [835, 388] width 199 height 26
click at [859, 388] on textarea at bounding box center [835, 388] width 199 height 26
type textarea "x"
type textarea "p"
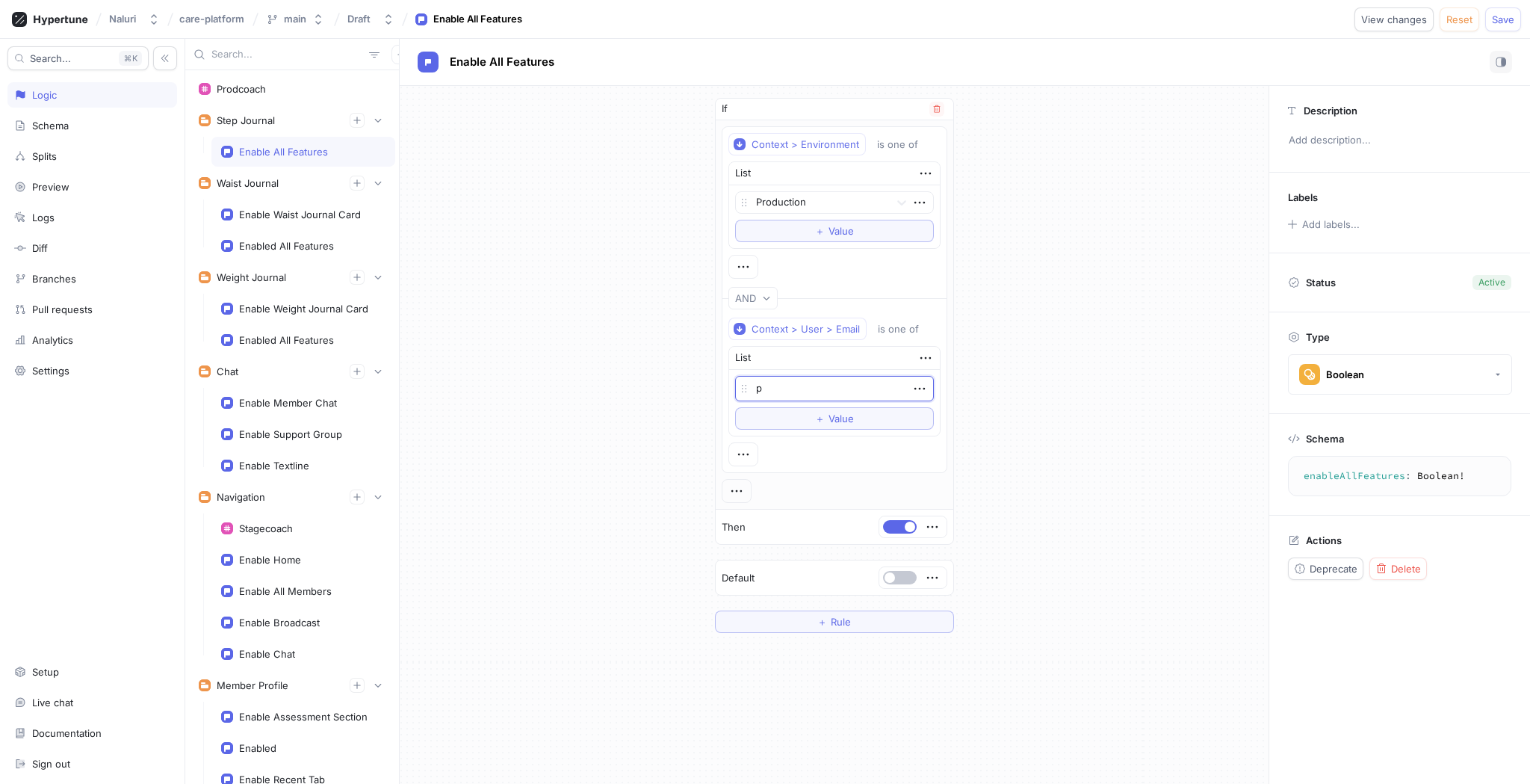
type textarea "x"
type textarea "pr"
type textarea "x"
type textarea "pro"
type textarea "x"
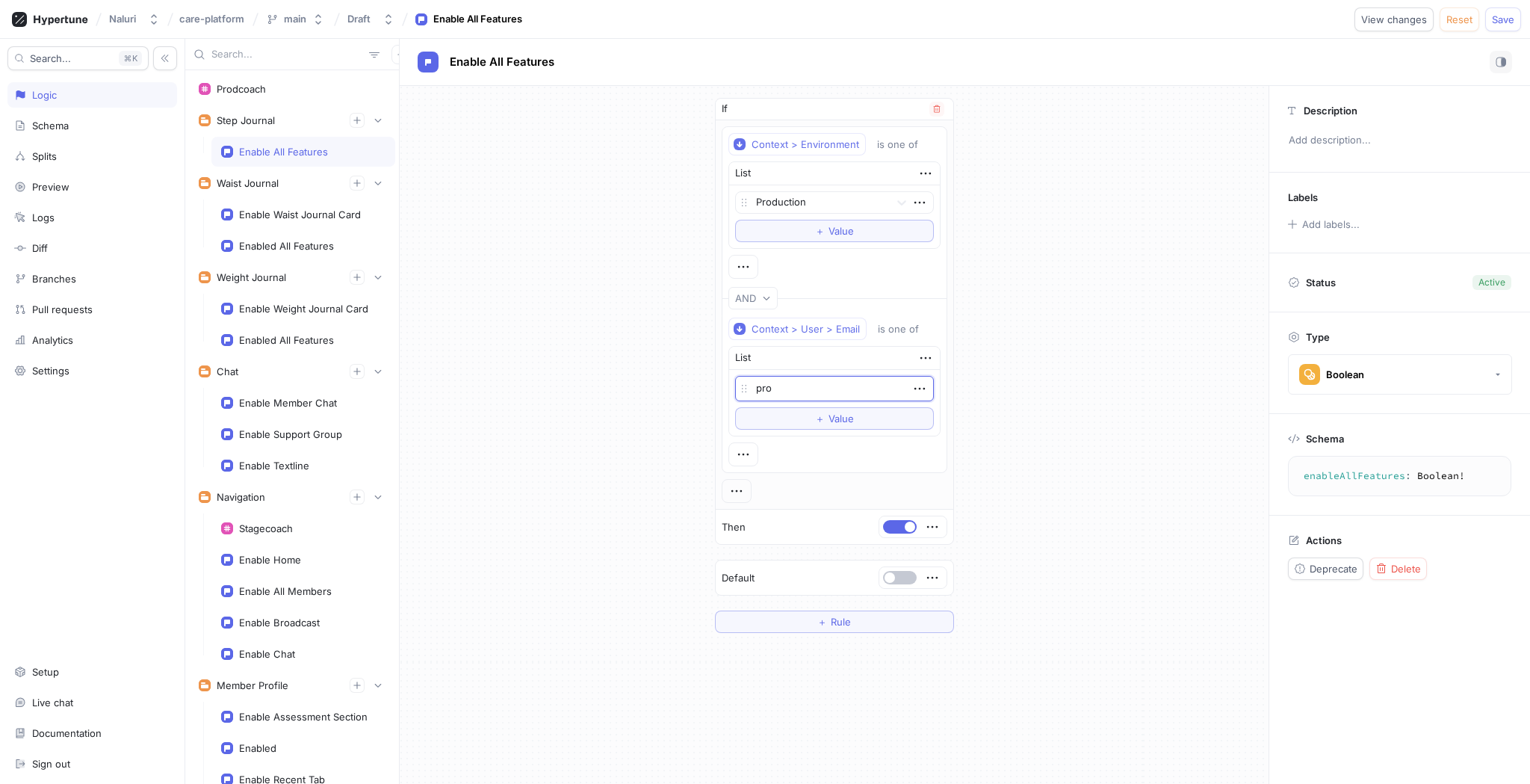
type textarea "proa"
type textarea "x"
type textarea "proad"
type textarea "x"
type textarea "proa"
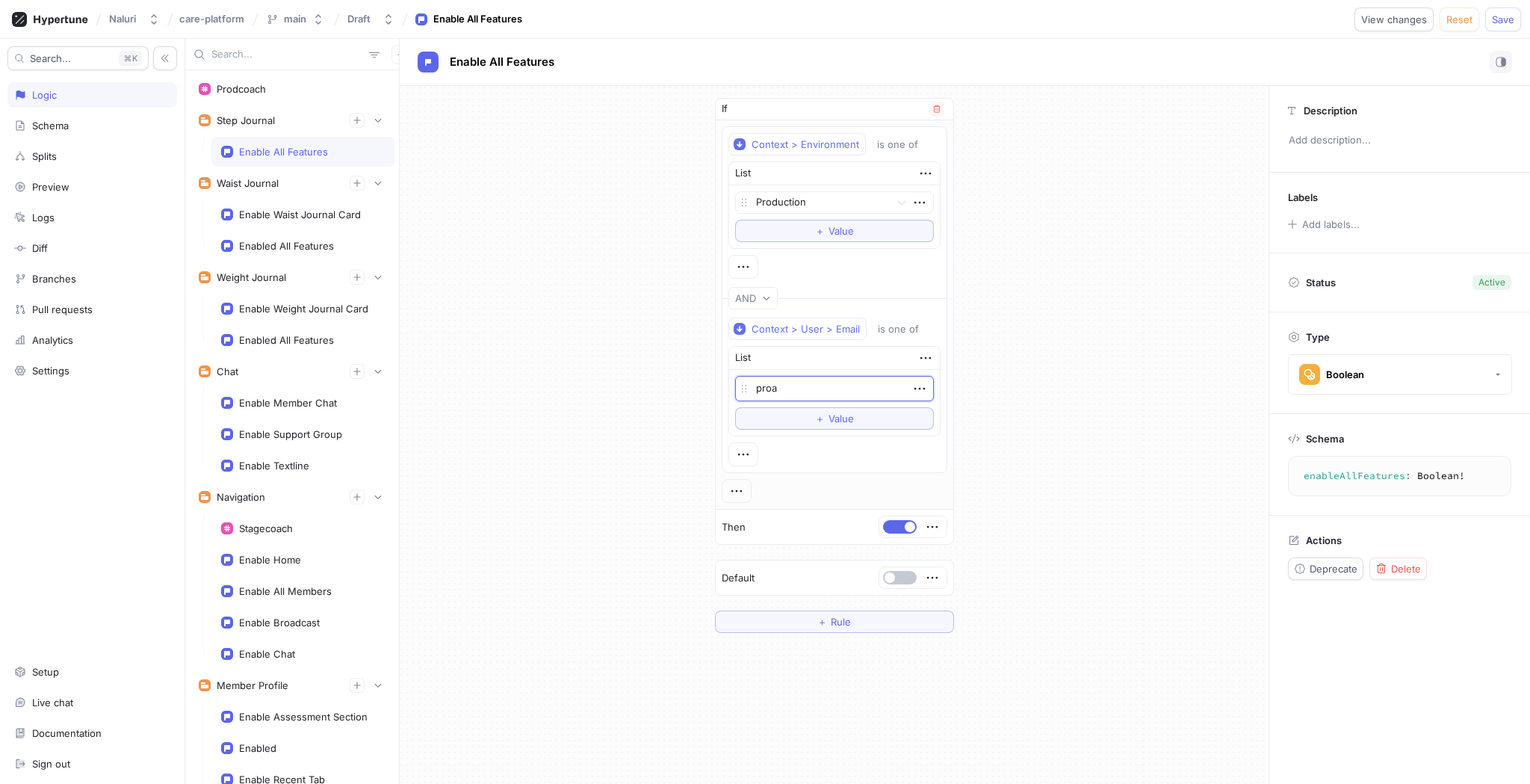
type textarea "x"
type textarea "pro"
type textarea "x"
type textarea "pr"
type textarea "x"
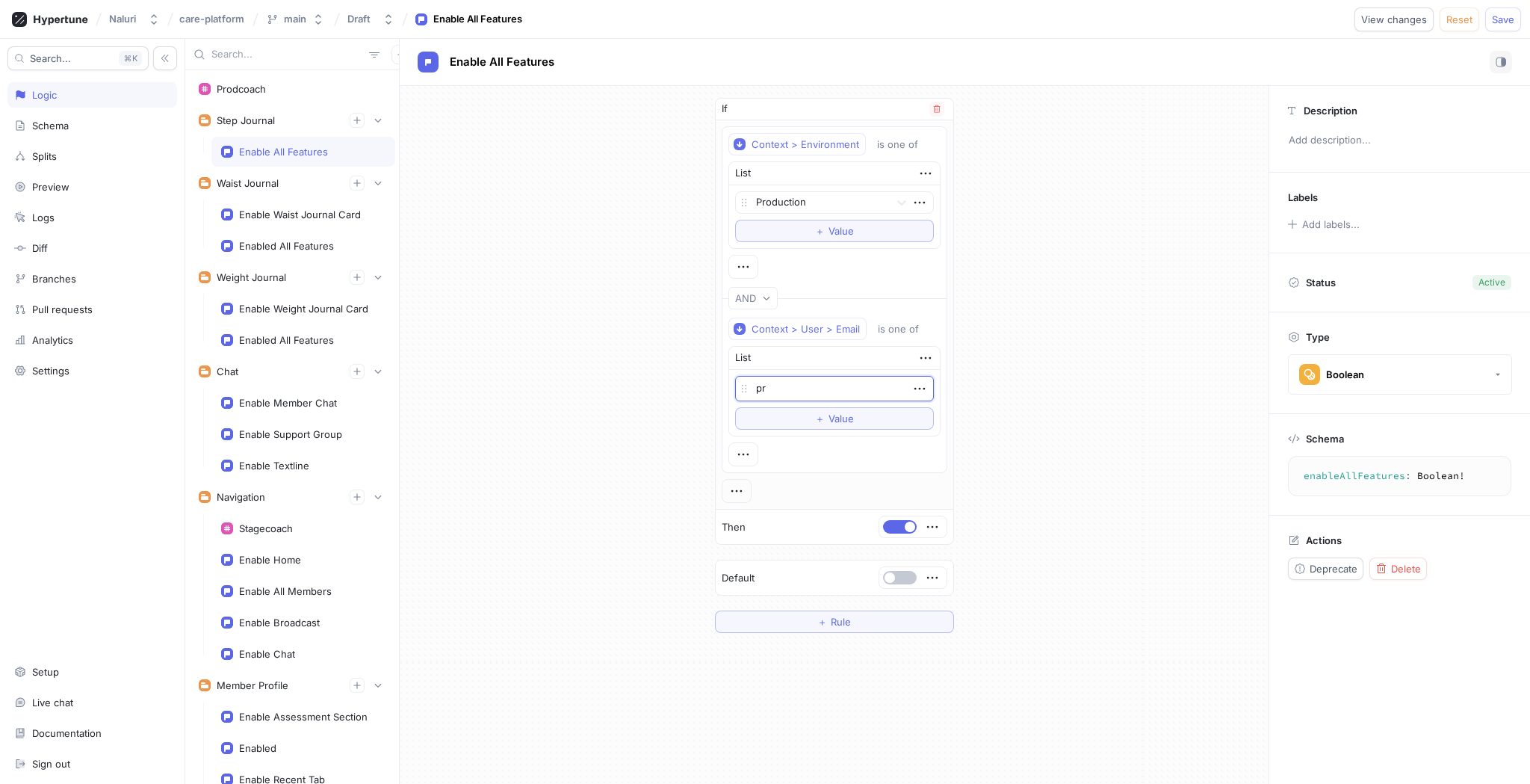
type textarea "p"
type textarea "x"
click at [835, 414] on span "Value" at bounding box center [841, 419] width 26 height 9
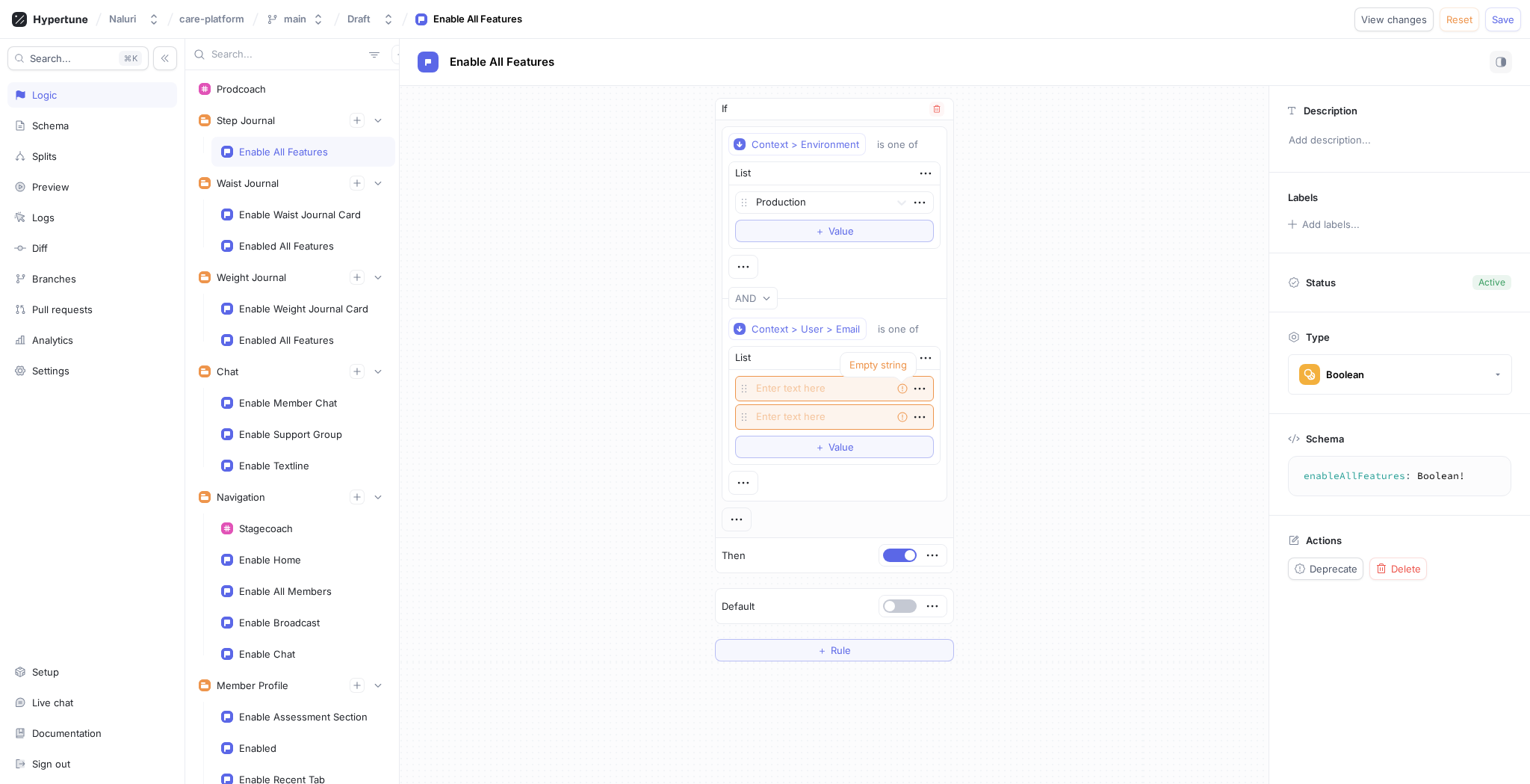
click at [904, 390] on icon at bounding box center [901, 388] width 12 height 12
click at [920, 417] on icon "button" at bounding box center [919, 417] width 16 height 16
click at [929, 440] on div "Delete" at bounding box center [978, 444] width 127 height 26
type textarea "x"
click at [925, 363] on icon "button" at bounding box center [925, 357] width 16 height 16
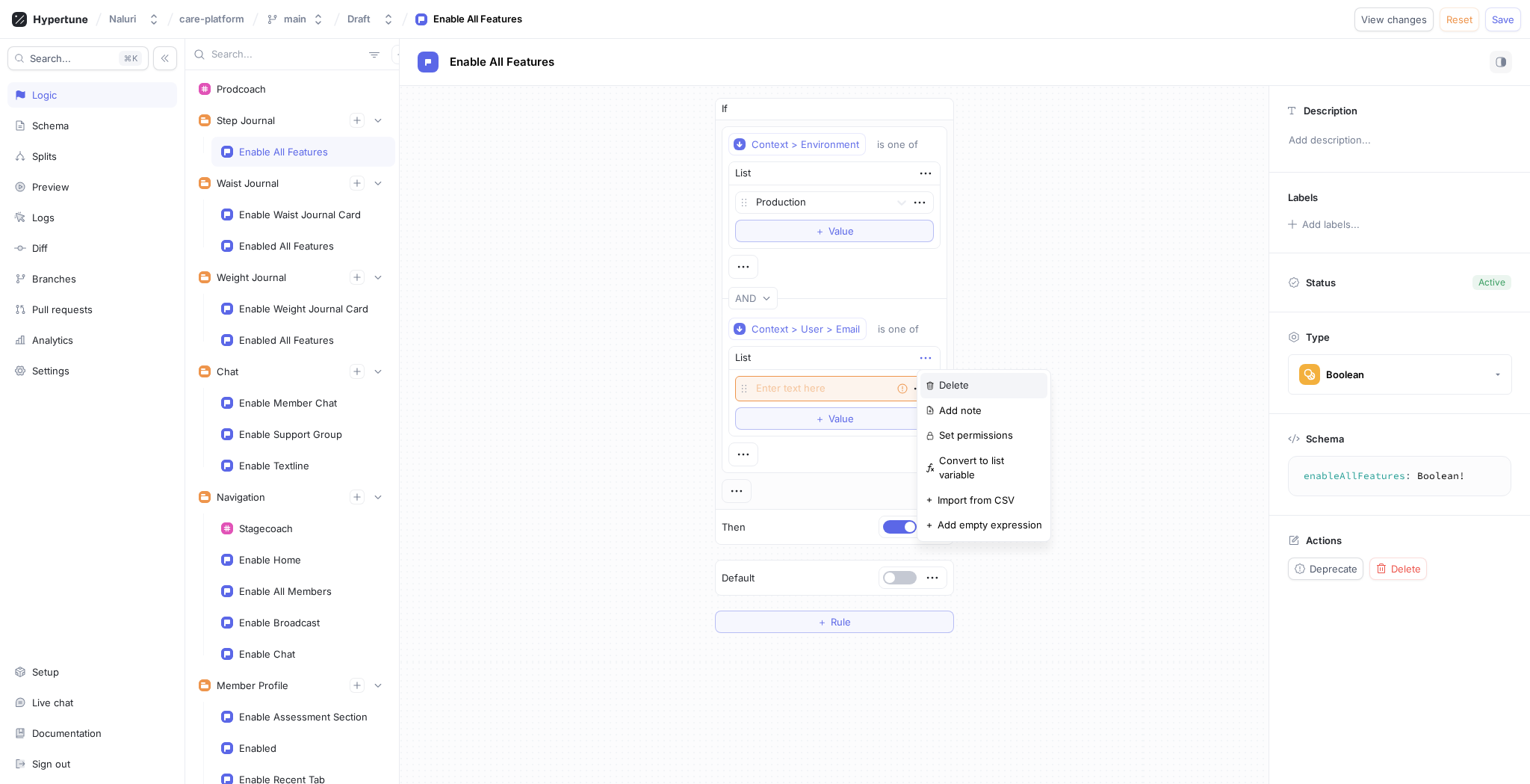
click at [941, 386] on p "Delete" at bounding box center [954, 385] width 30 height 15
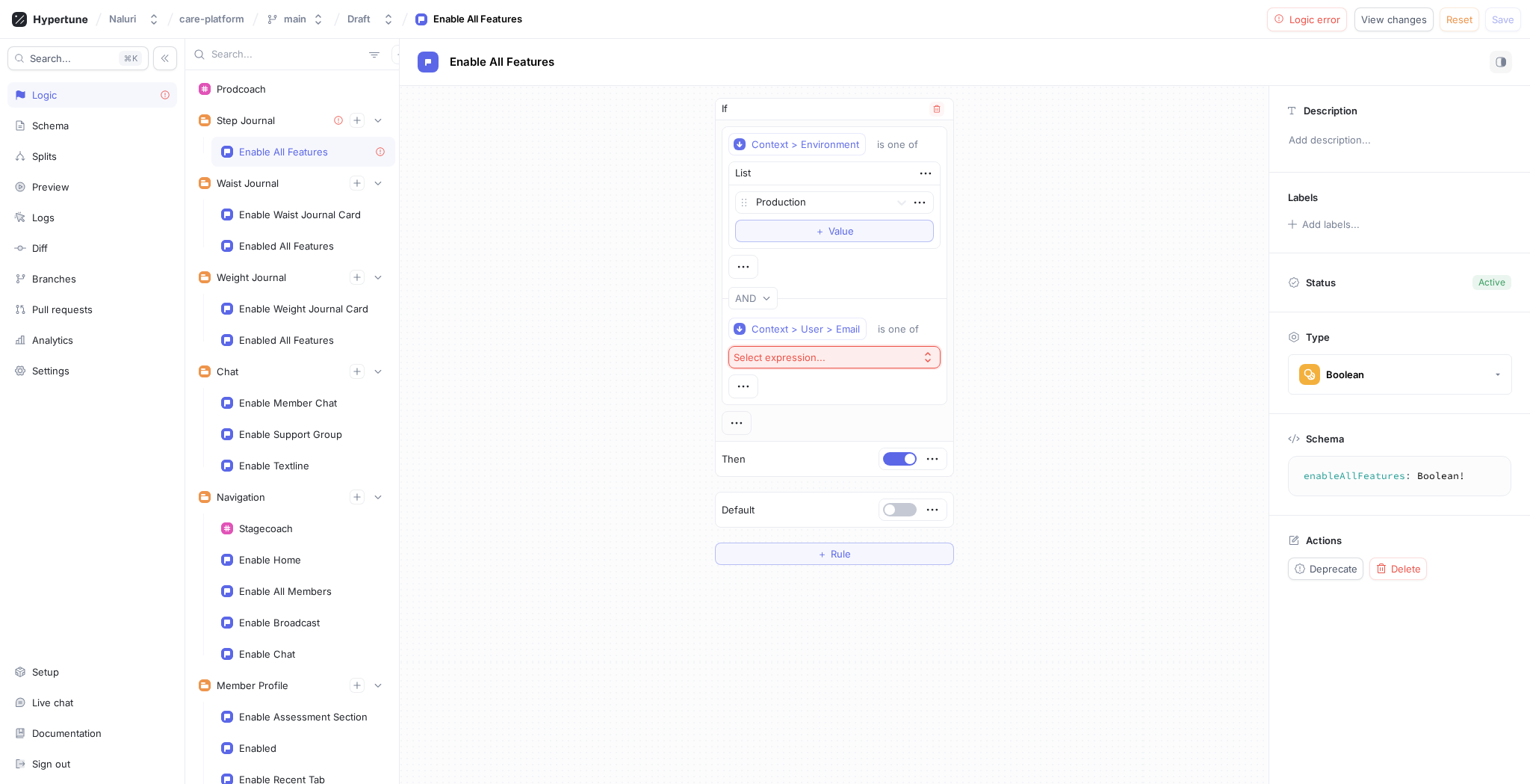
click at [932, 358] on icon "button" at bounding box center [927, 356] width 12 height 12
click at [901, 436] on span "Prodcoach" at bounding box center [839, 432] width 166 height 12
click at [741, 560] on button "＋ Rule" at bounding box center [834, 553] width 239 height 22
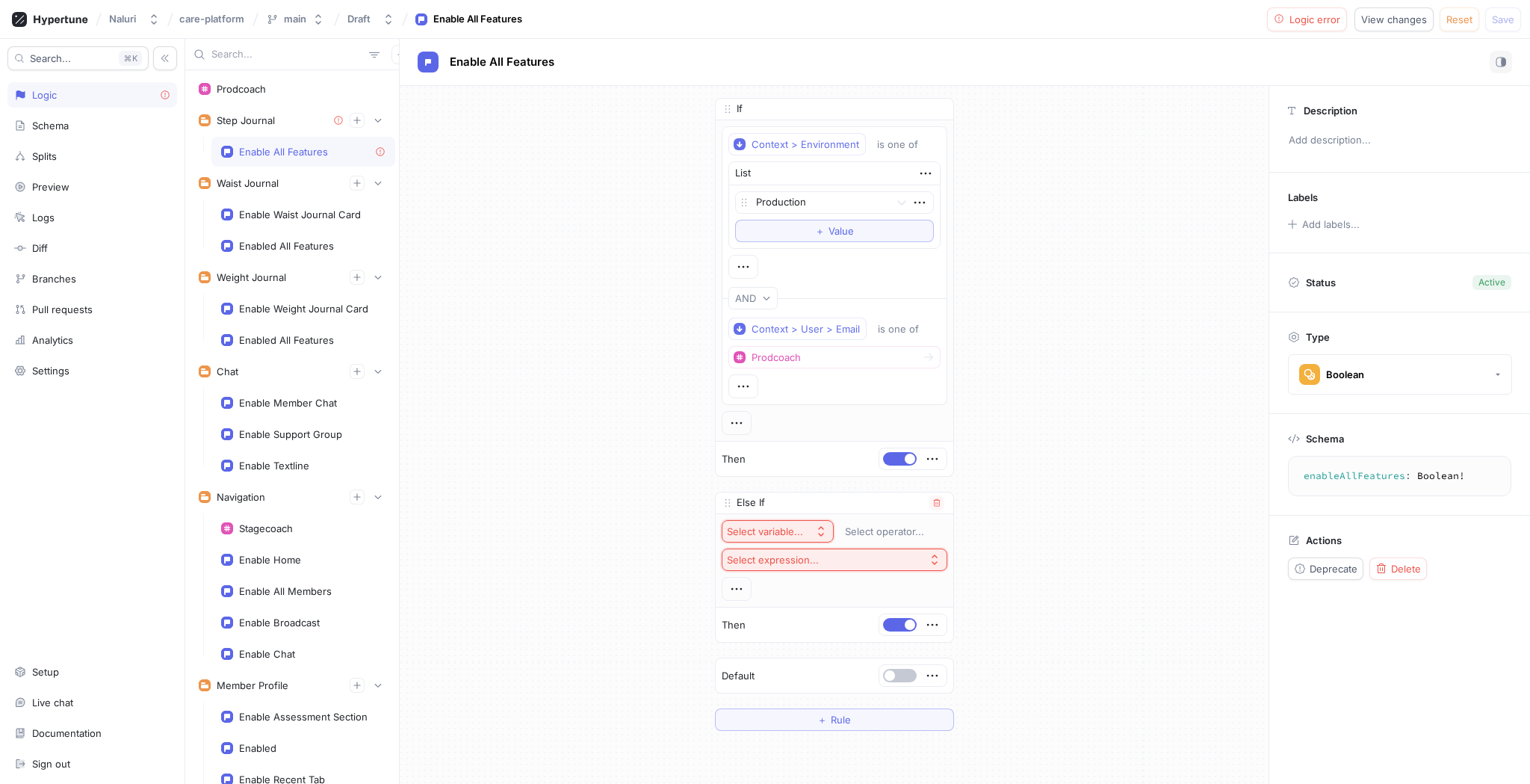
click at [781, 532] on div "Select variable..." at bounding box center [765, 532] width 76 height 12
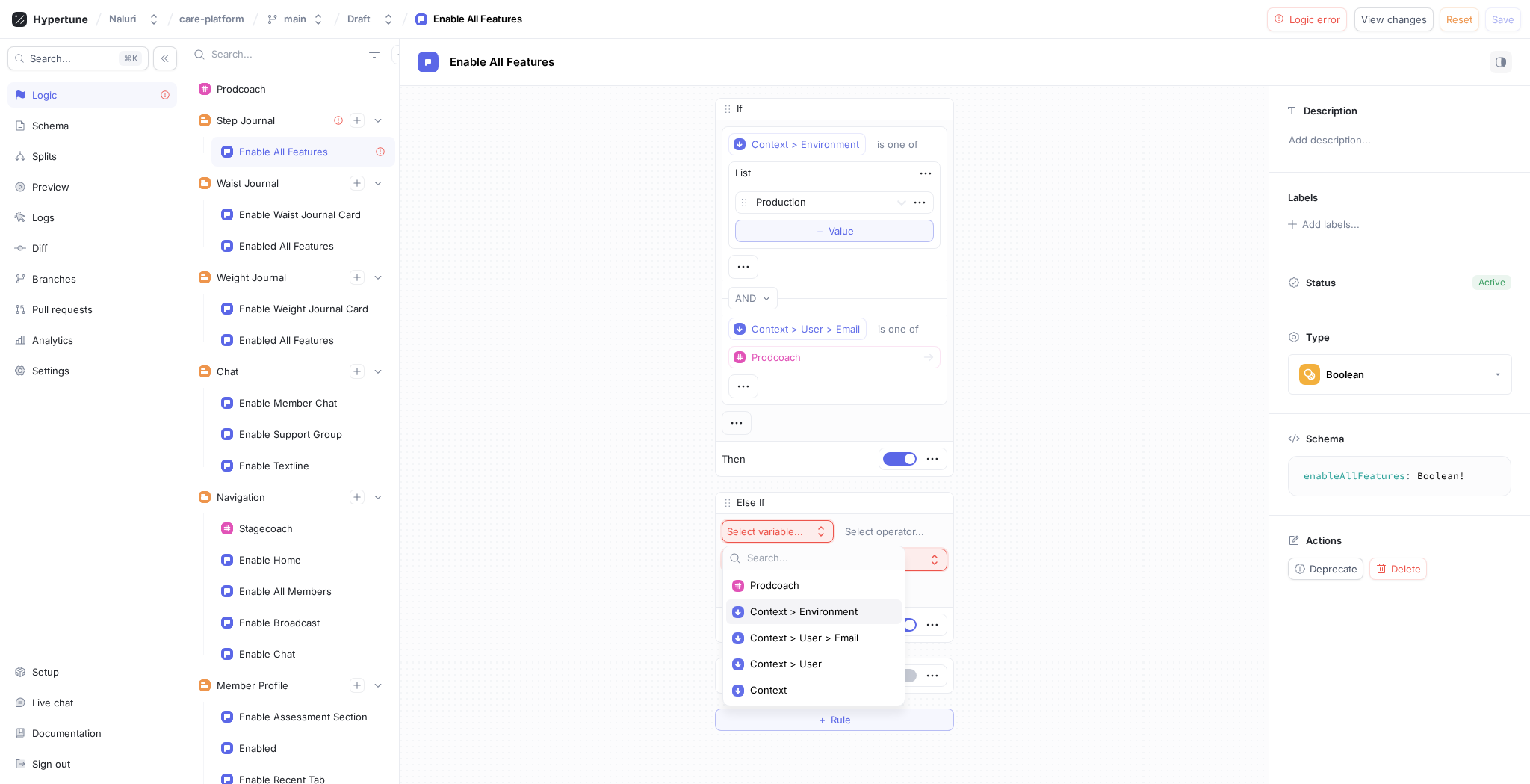
click at [826, 612] on span "Context > Environment" at bounding box center [819, 612] width 138 height 12
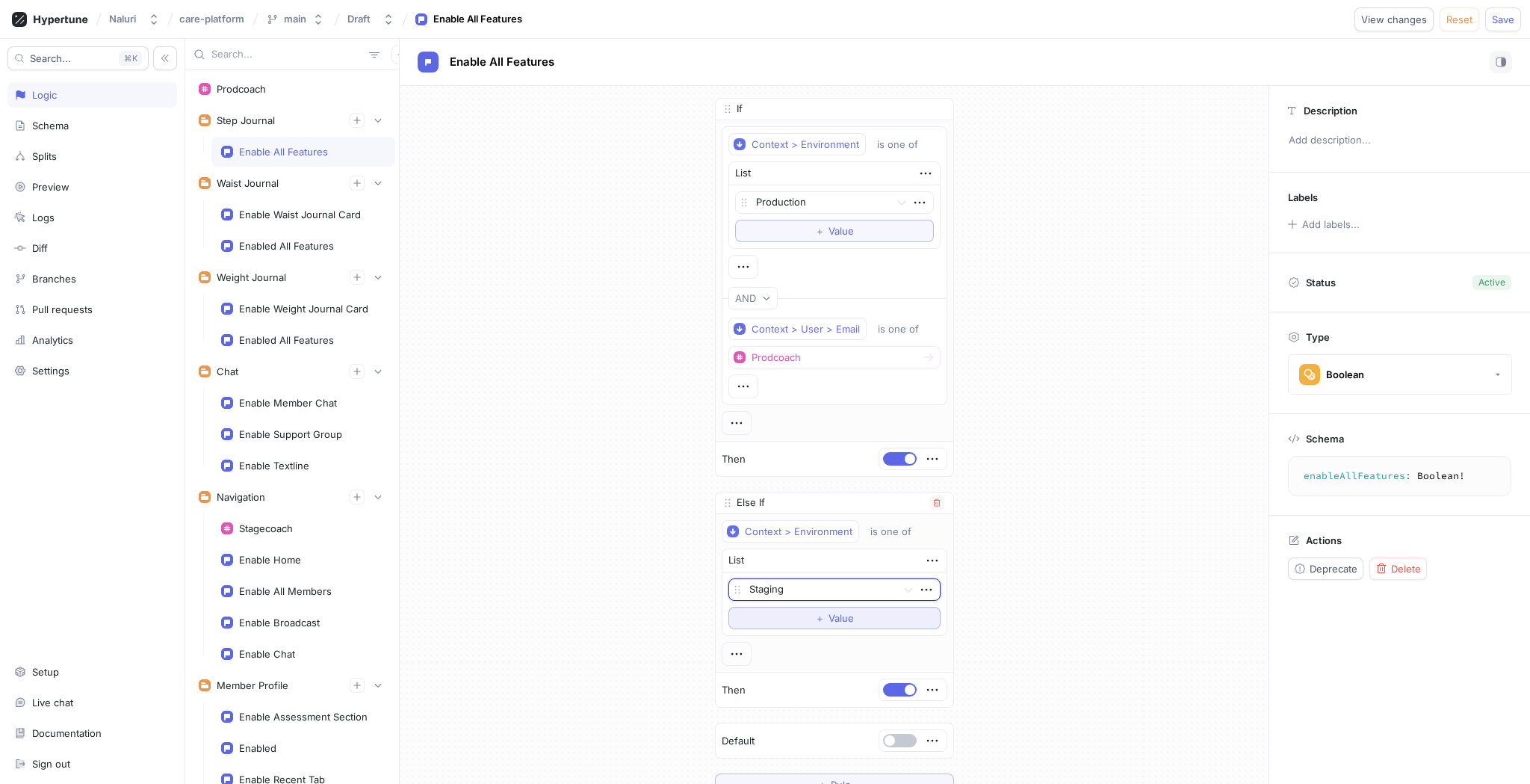
click at [832, 626] on button "＋ Value" at bounding box center [834, 617] width 212 height 22
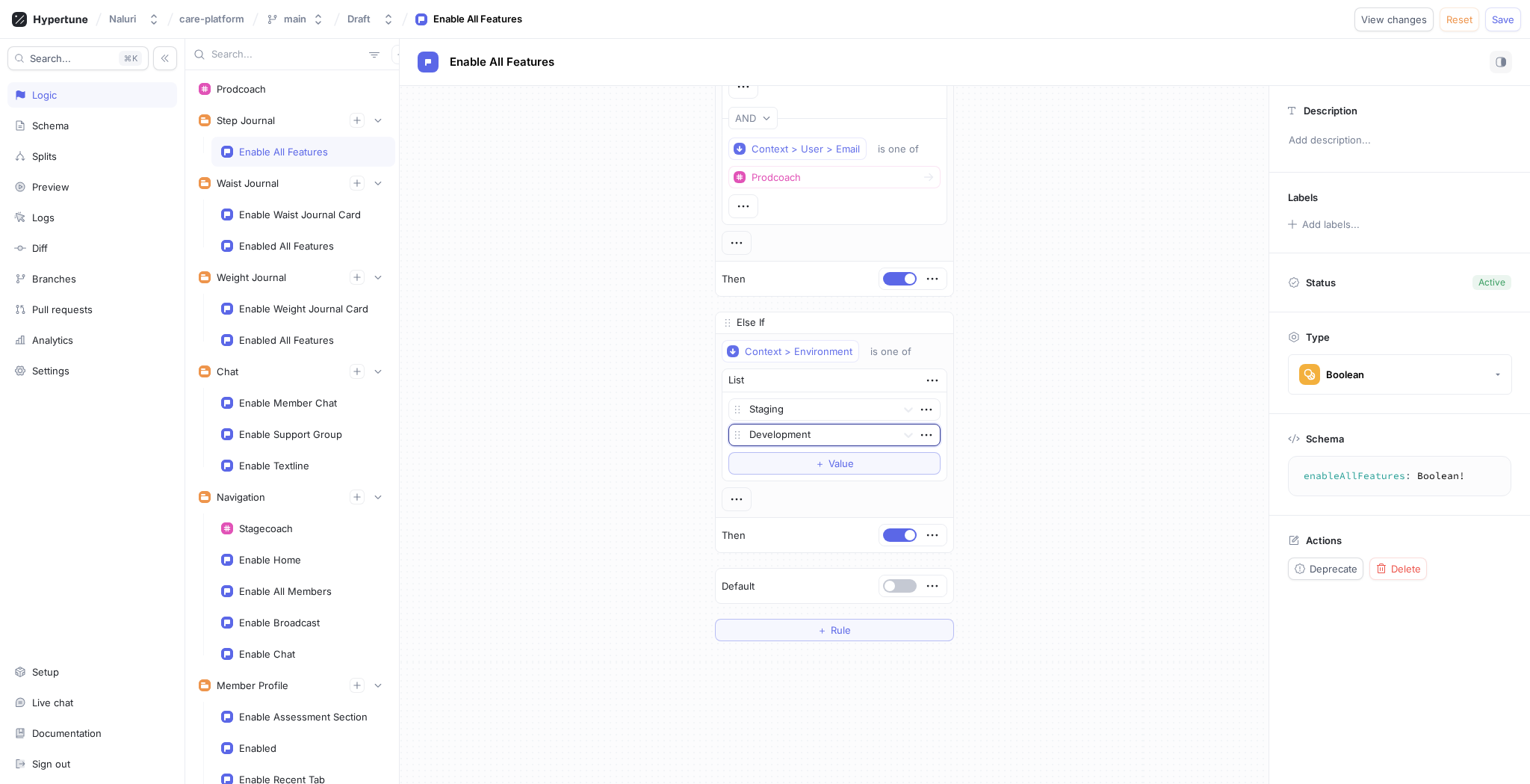
scroll to position [187, 0]
click at [357, 116] on icon "button" at bounding box center [357, 120] width 9 height 9
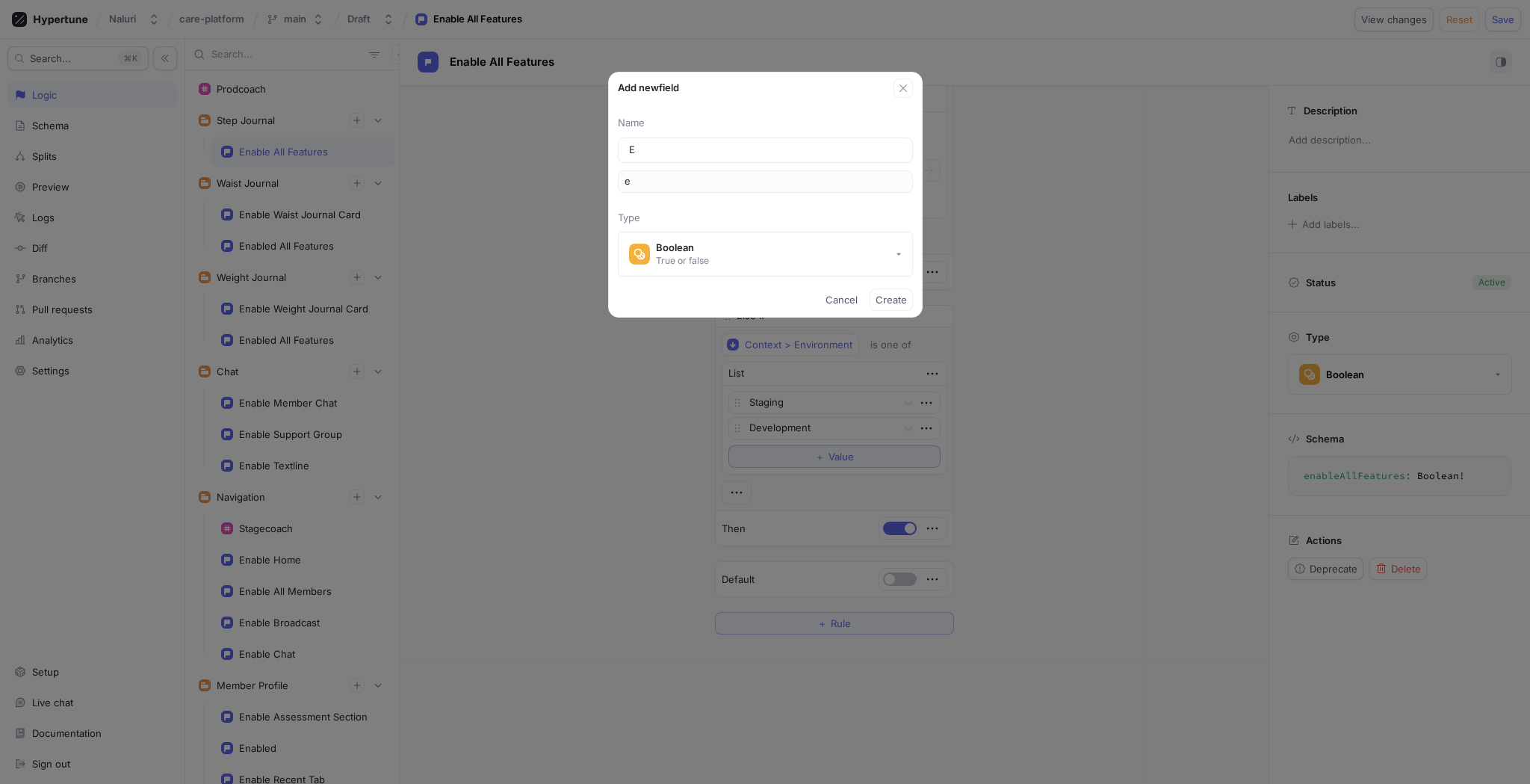
type input "En"
type input "en"
type input "Ena"
type input "ena"
type input "Enab"
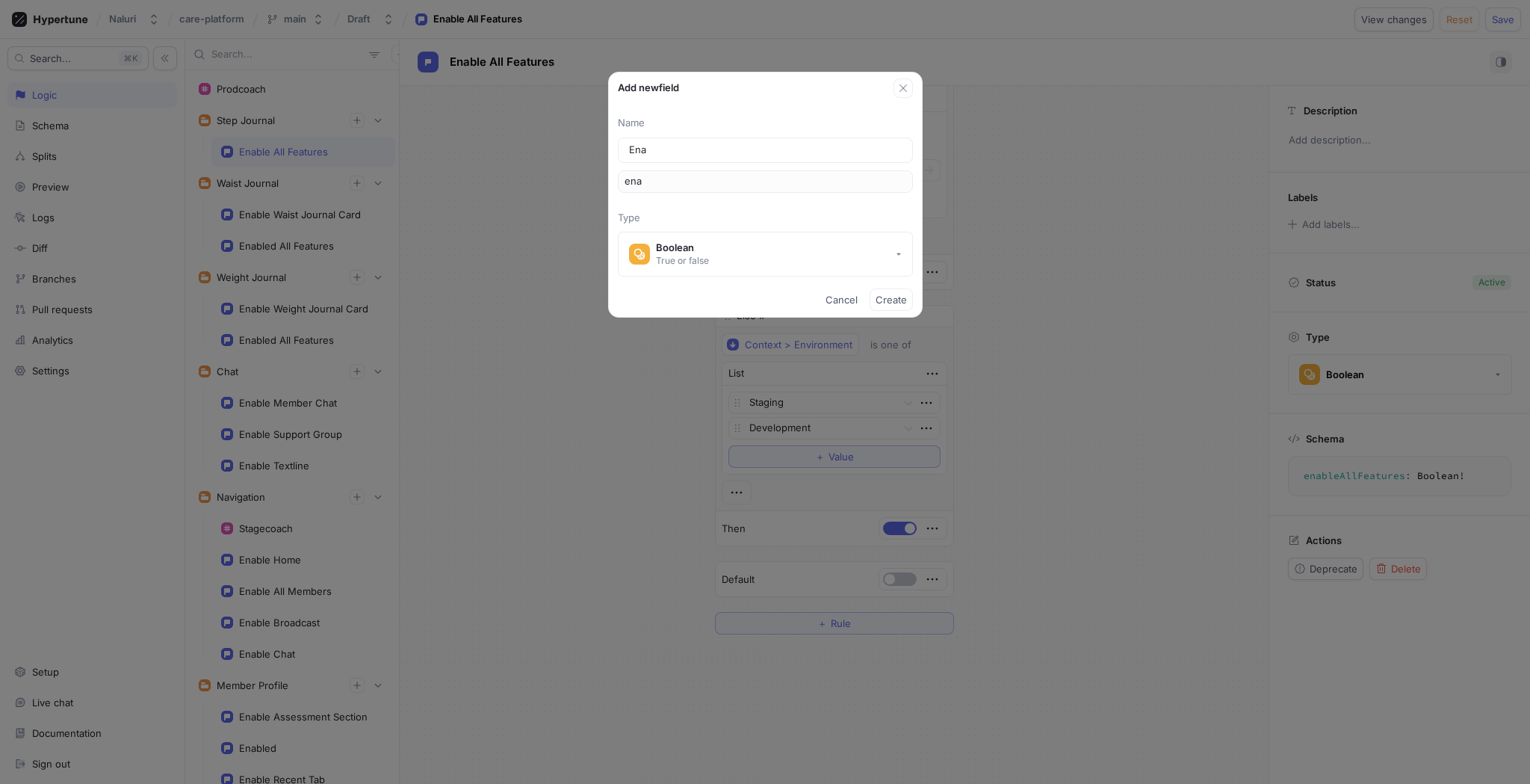
type input "enab"
type input "Enabl"
type input "enabl"
type input "Enable"
type input "enable"
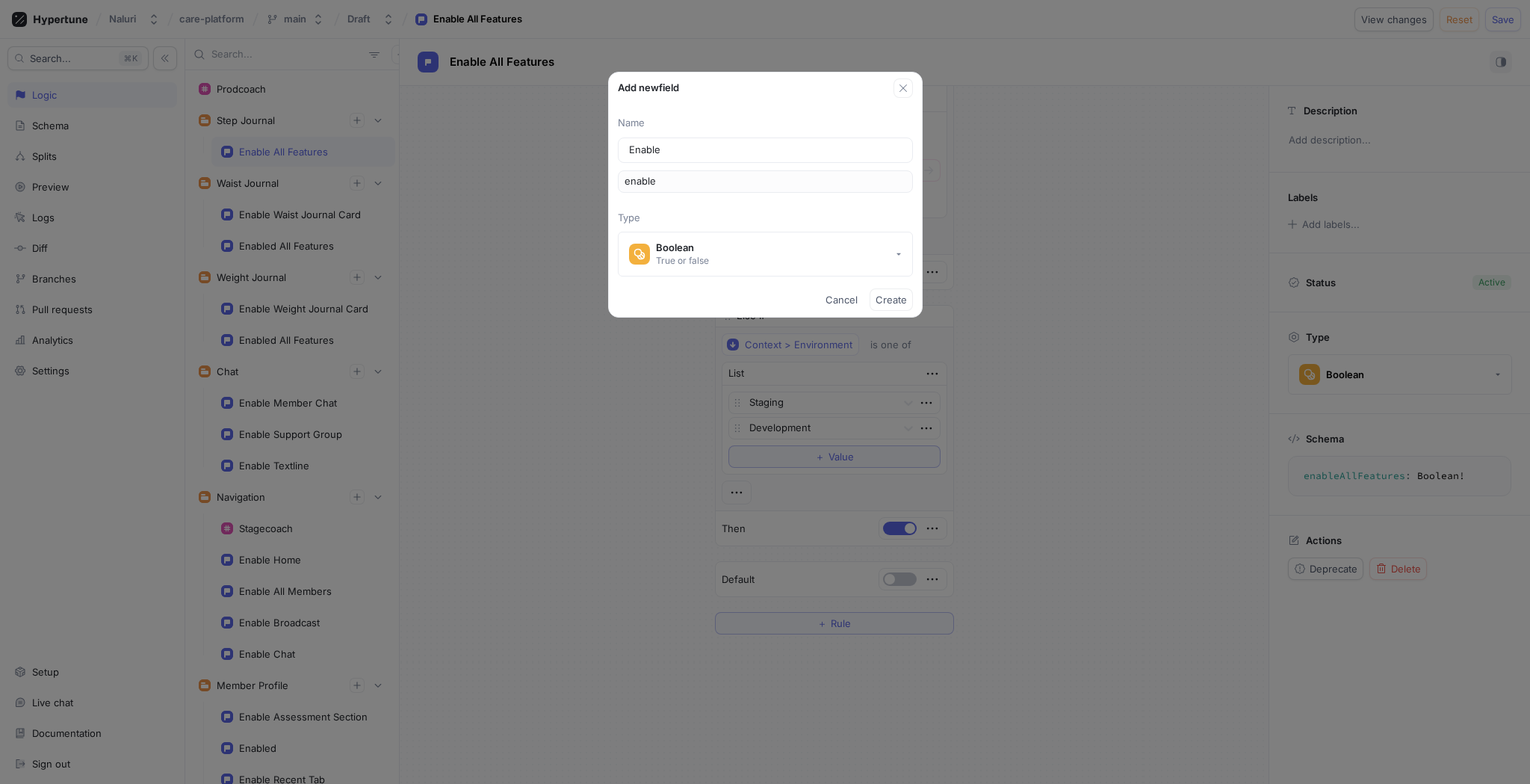
type input "Enable W"
type input "enableW"
type input "Enable"
type input "enable"
type input "Enable F"
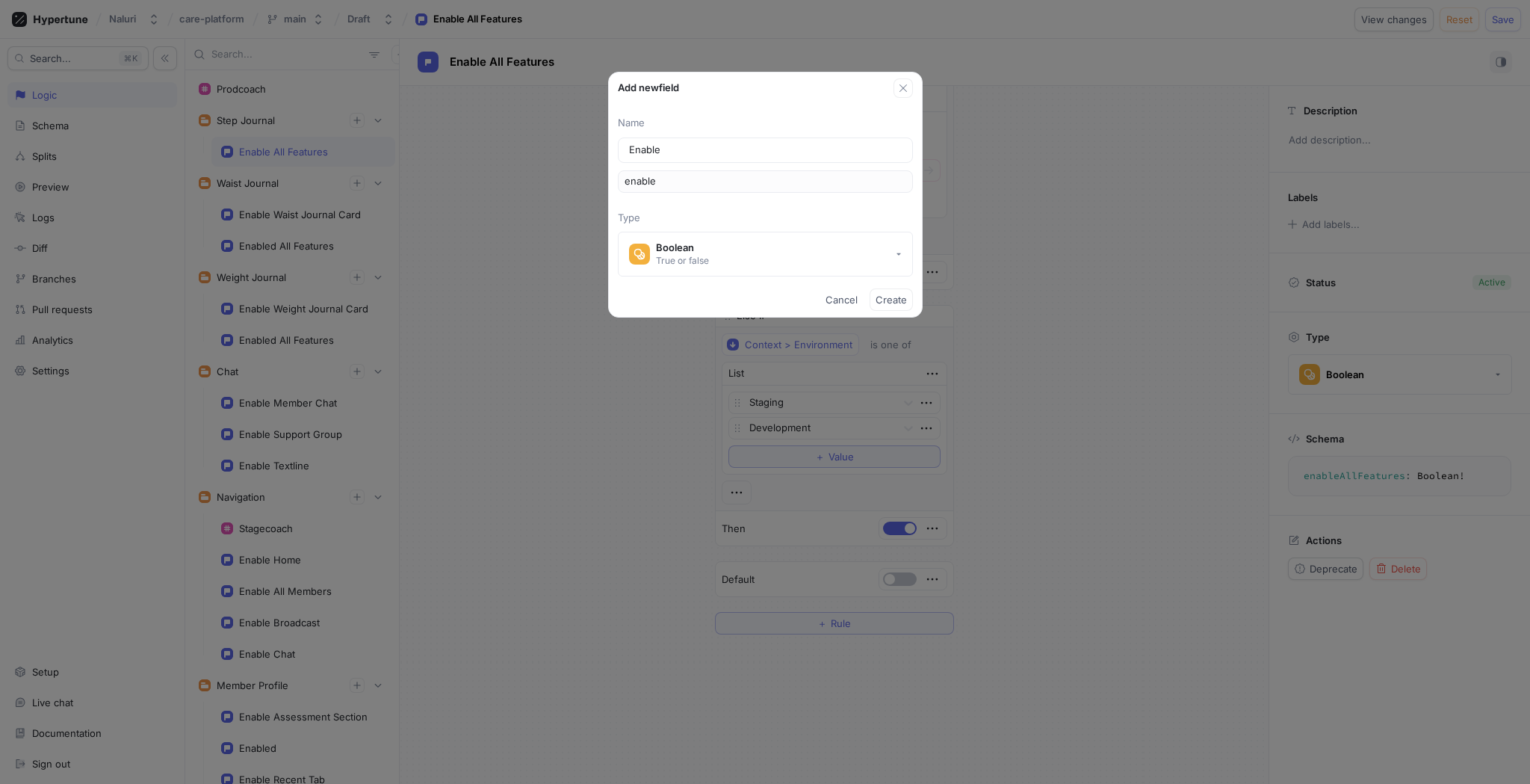
type input "enableF"
type input "Enable"
type input "enable"
type input "Enable S"
type input "enableS"
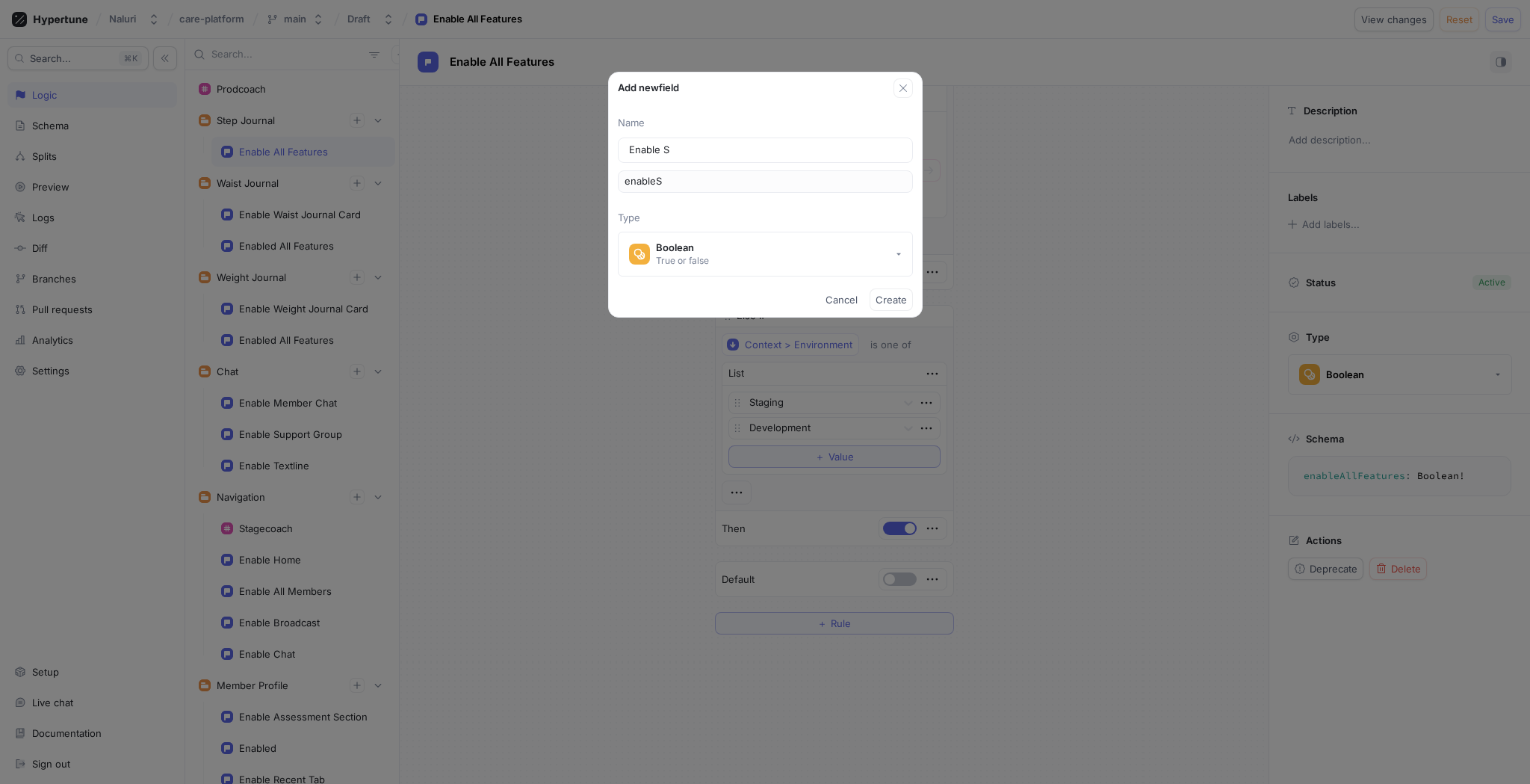
type input "Enable St"
type input "enableSt"
type input "Enable Ste"
type input "enableSte"
type input "Enable Step"
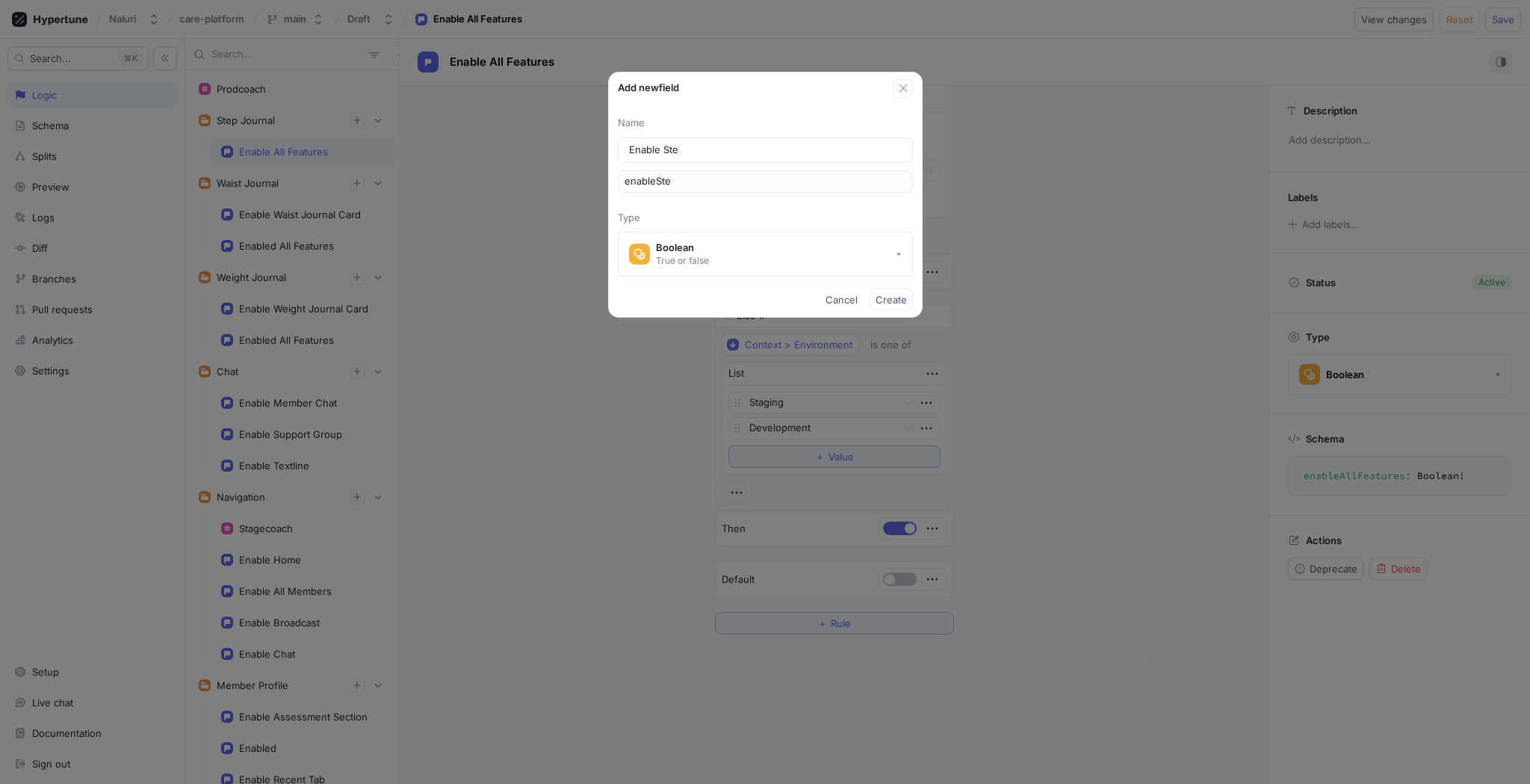
type input "enableStep"
type input "Enable Step H"
type input "enableStepH"
type input "Enable Step"
type input "enableStep"
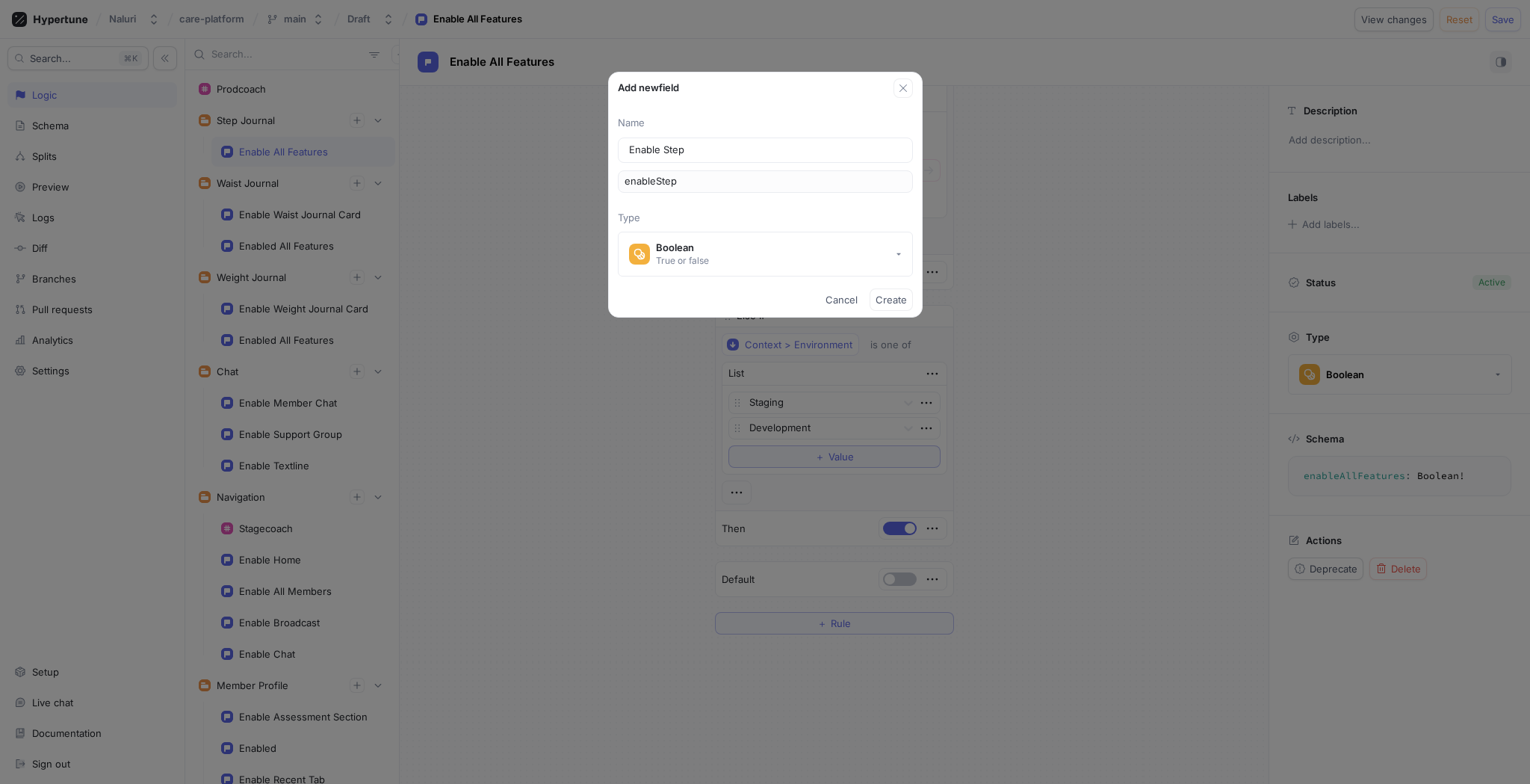
type input "Enable Step J"
type input "enableStepJ"
type input "Enable Step Jo"
type input "enableStepJo"
type input "Enable Step Jou"
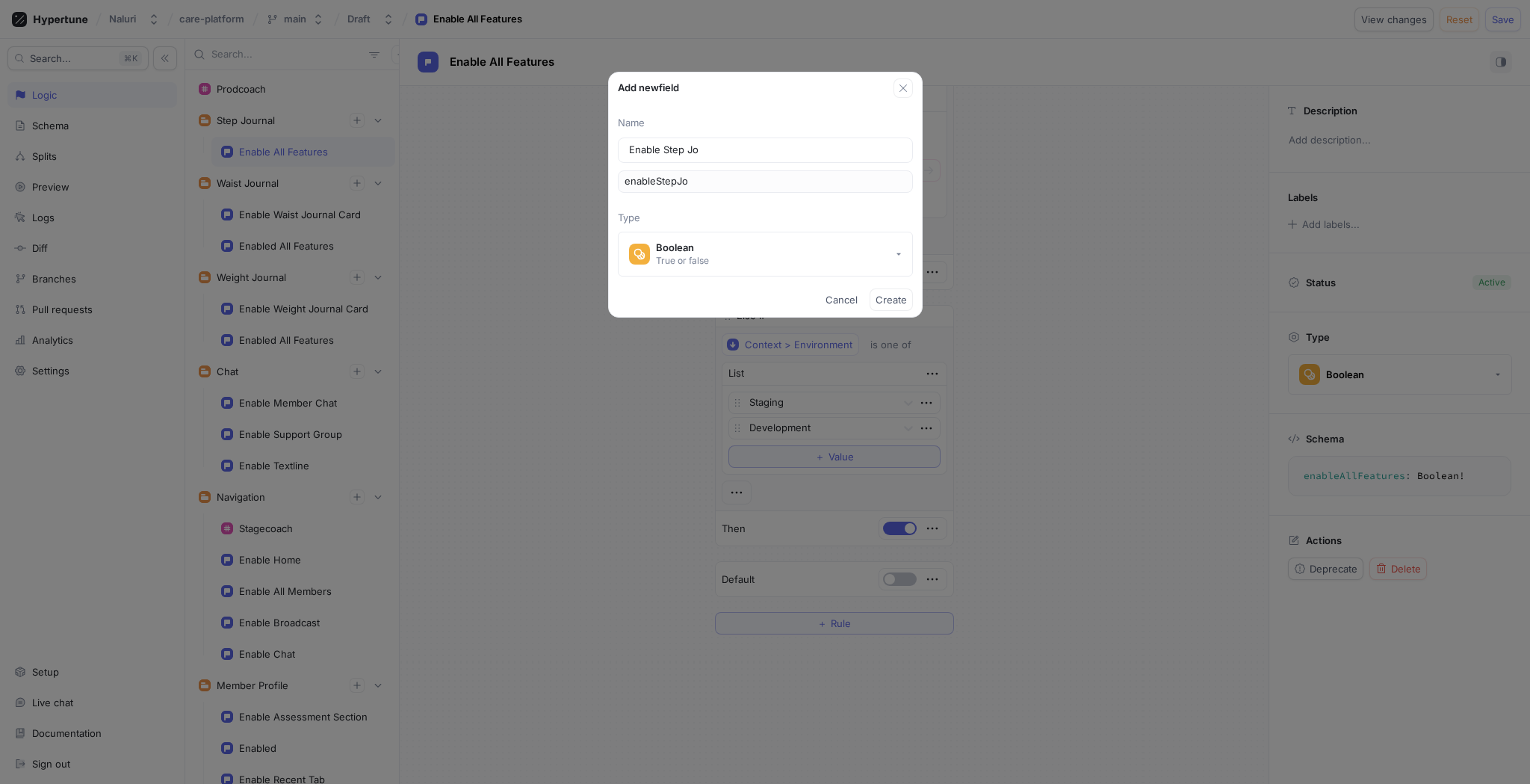
type input "enableStepJou"
type input "Enable Step Jour"
type input "enableStepJour"
type input "Enable Step Journ"
type input "enableStepJourn"
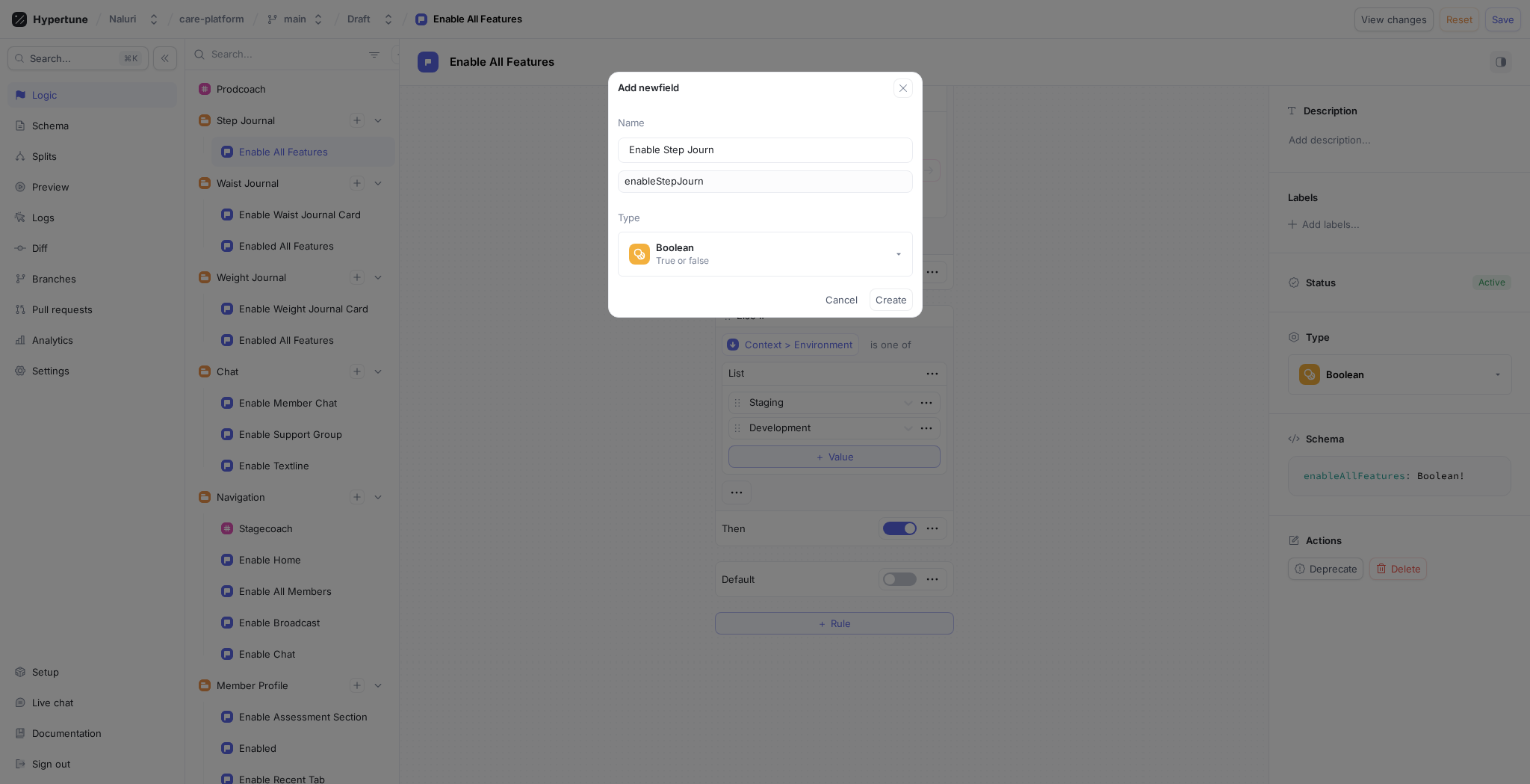
type input "Enable Step Journa"
type input "enableStepJourna"
type input "Enable Step Journal"
type input "enableStepJournal"
type input "Enable Step Journal C"
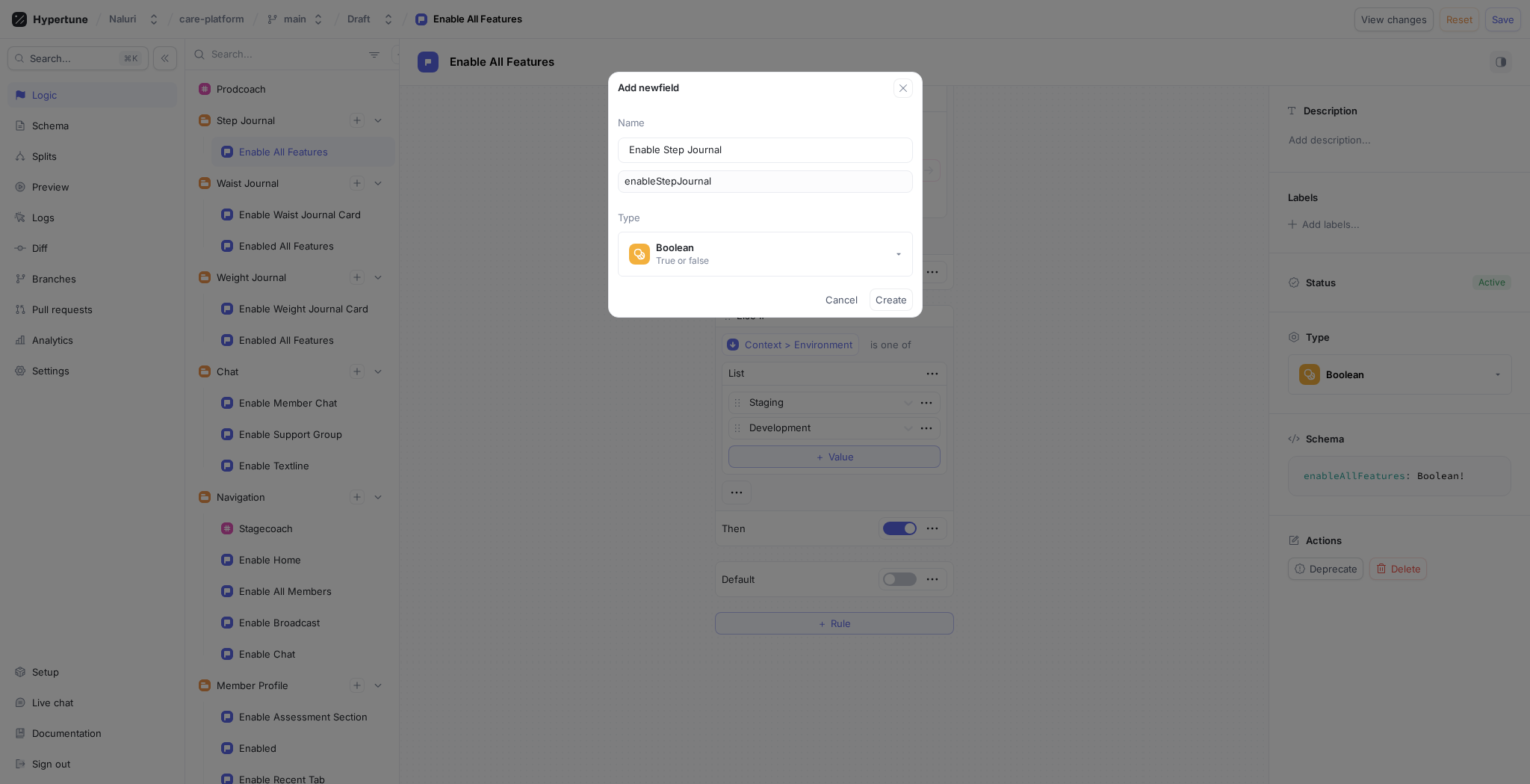
type input "enableStepJournalC"
type input "Enable Step Journal Ca"
type input "enableStepJournalCa"
type input "Enable Step Journal Car"
type input "enableStepJournalCar"
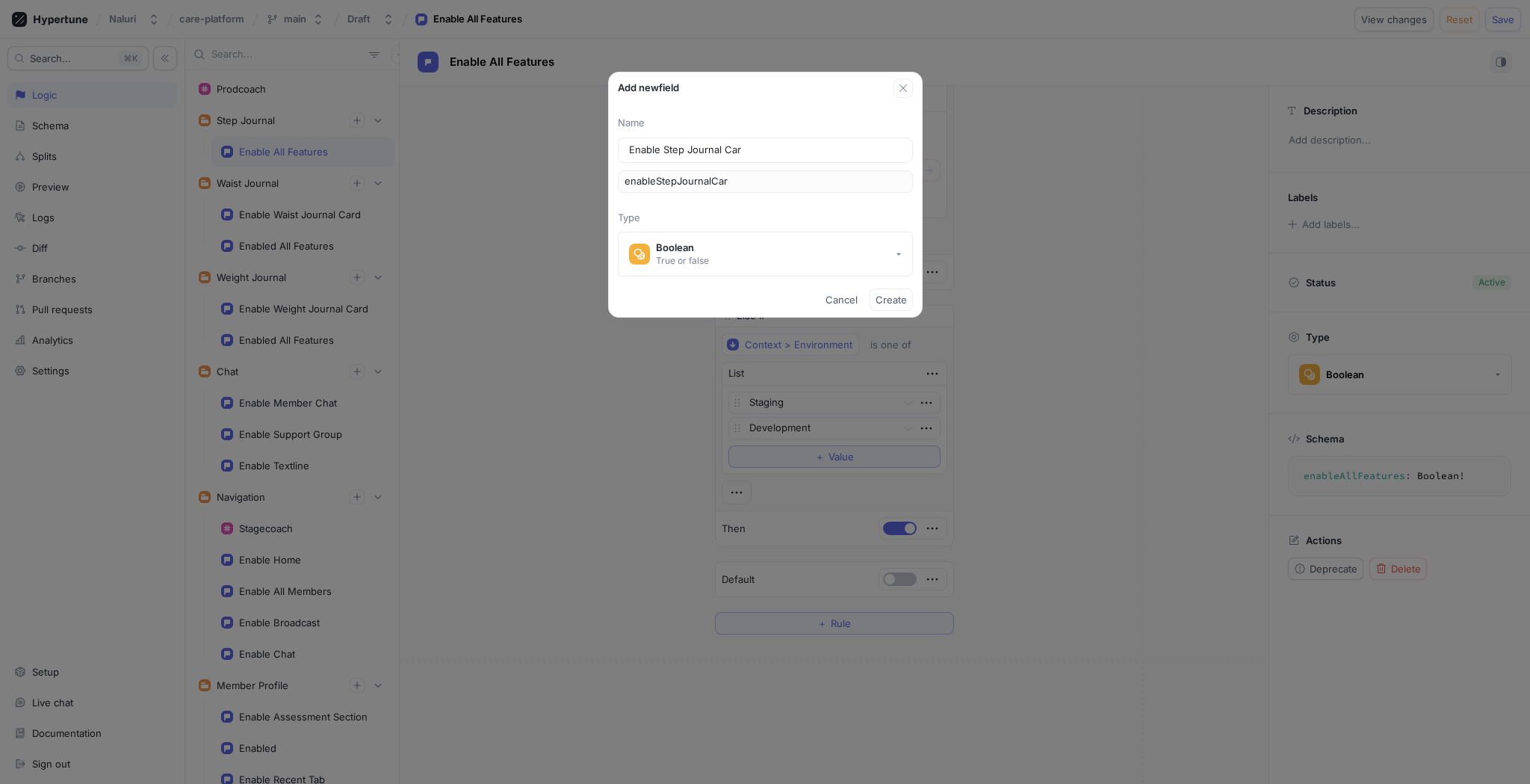
type input "Enable Step Journal Card"
type input "enableStepJournalCard"
type input "Enable Step Journal Card"
click at [880, 295] on span "Create" at bounding box center [891, 300] width 31 height 9
type textarea "enableStepJournalCard: Boolean!"
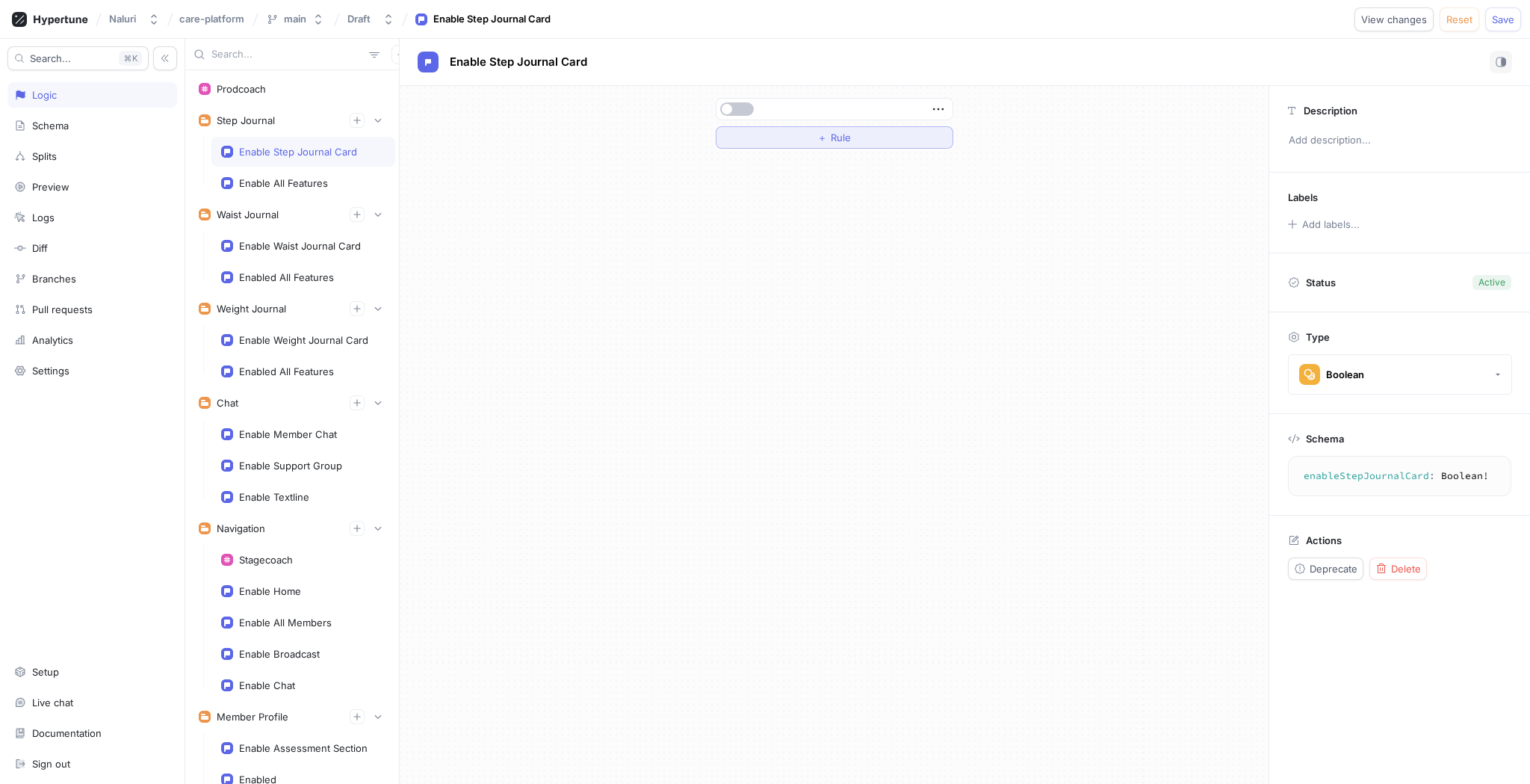
click at [836, 133] on span "Rule" at bounding box center [840, 138] width 20 height 9
click at [816, 132] on icon "button" at bounding box center [821, 137] width 12 height 12
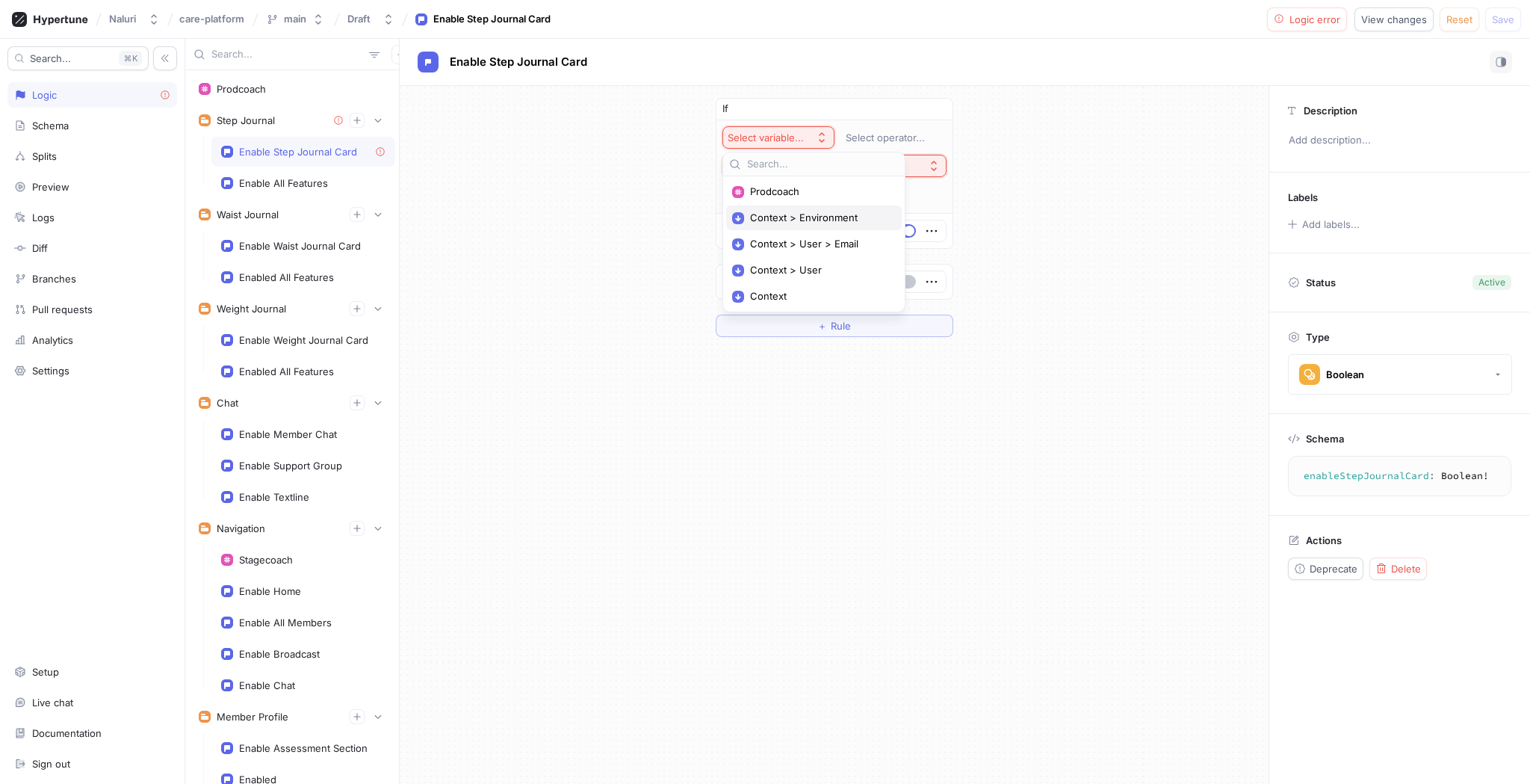
click at [835, 218] on span "Context > Environment" at bounding box center [819, 218] width 138 height 12
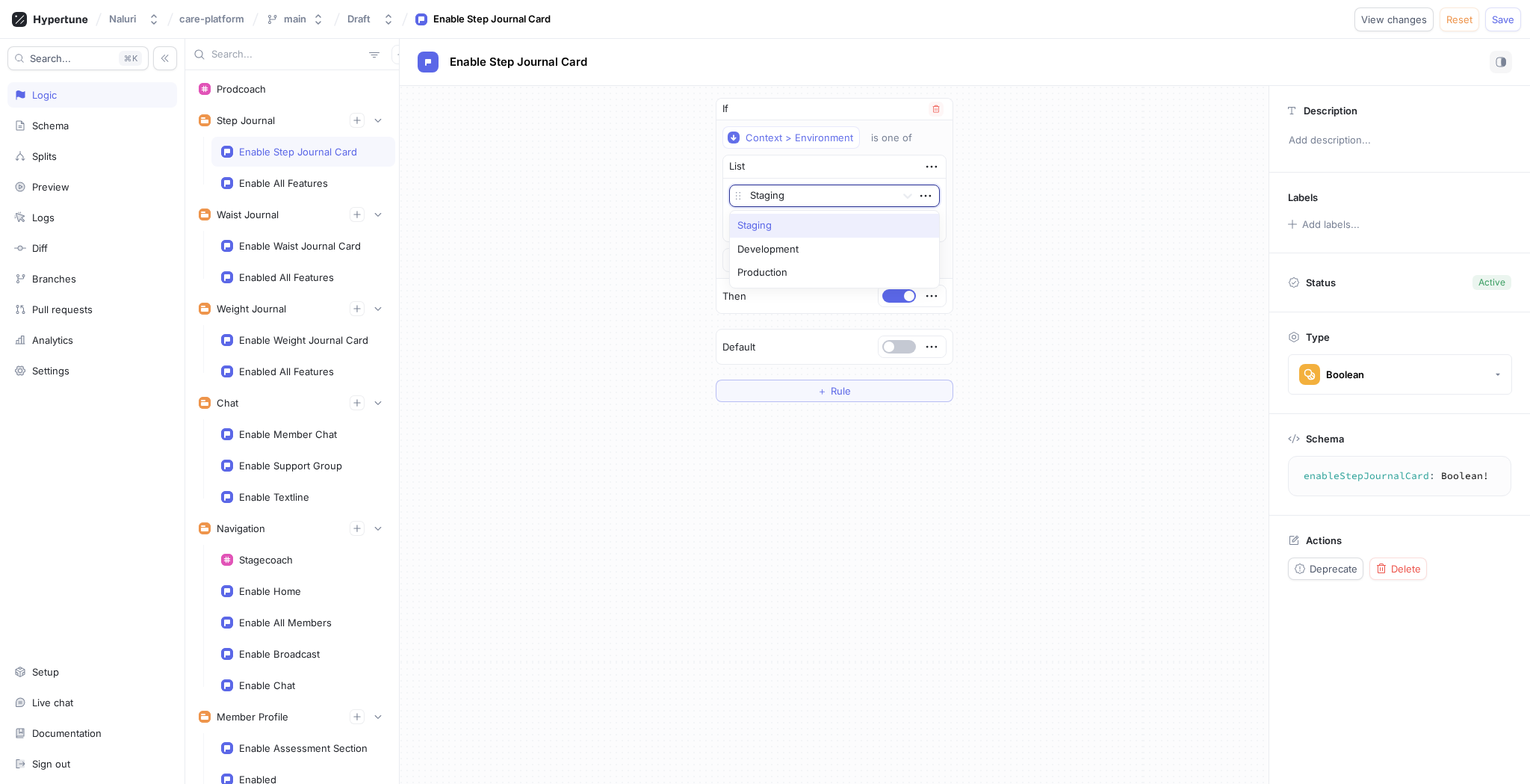
click at [837, 185] on div "Staging" at bounding box center [812, 196] width 164 height 21
click at [811, 268] on div "Production" at bounding box center [834, 272] width 209 height 24
click at [742, 256] on icon "button" at bounding box center [737, 260] width 16 height 16
click at [752, 284] on p "AND" at bounding box center [762, 287] width 21 height 15
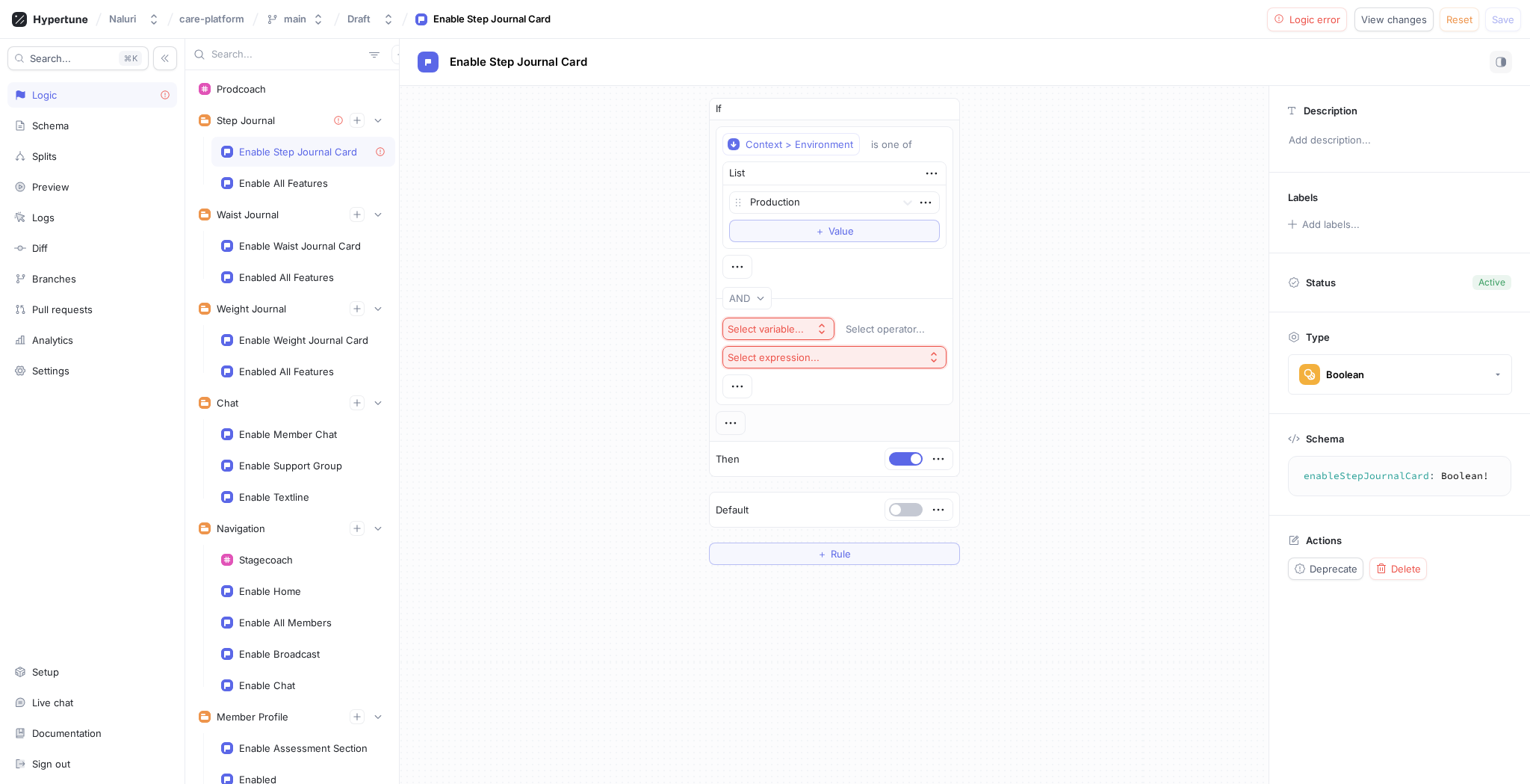
click at [826, 330] on icon "button" at bounding box center [821, 328] width 12 height 12
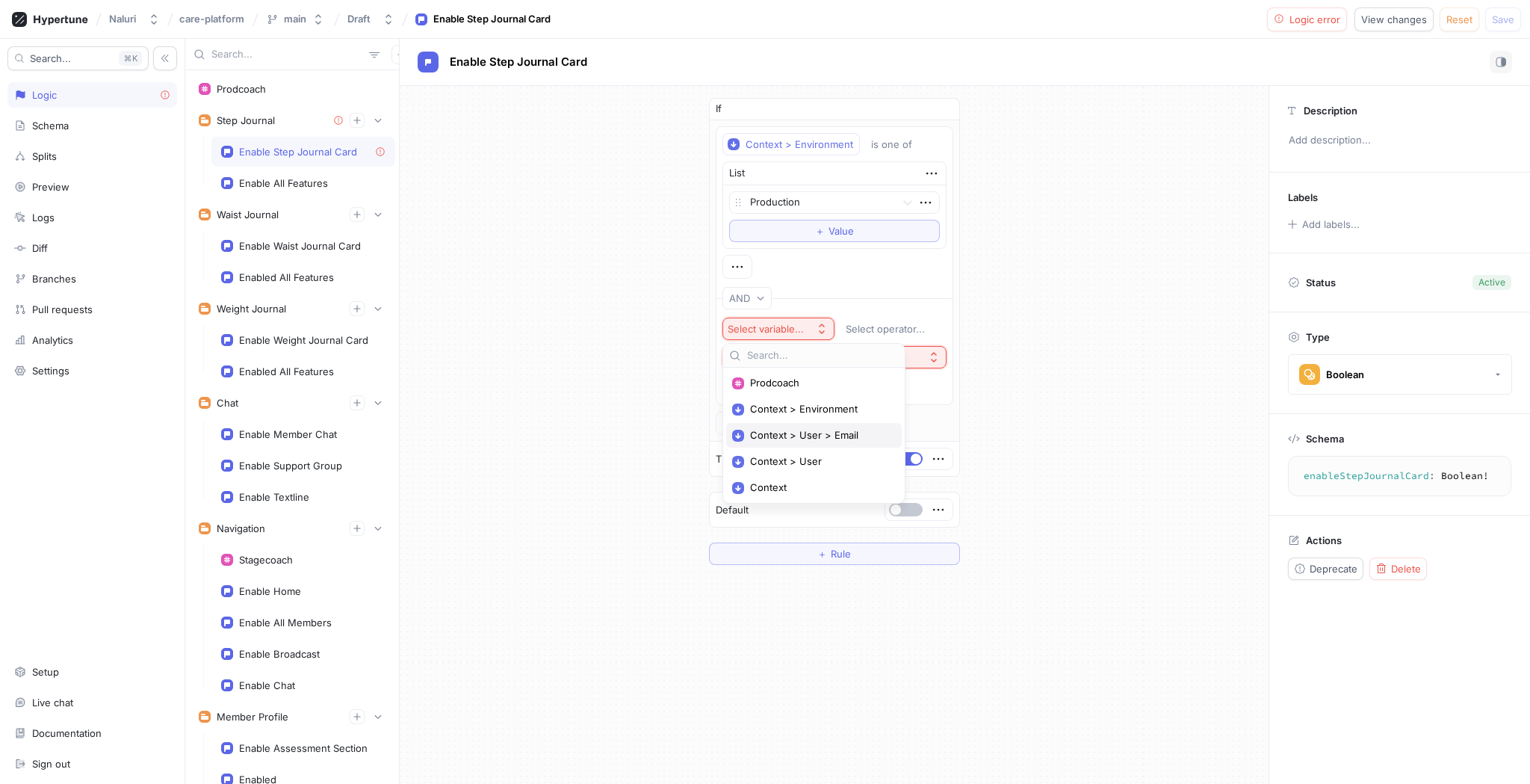
click at [831, 428] on span "Context > User > Email" at bounding box center [819, 435] width 138 height 12
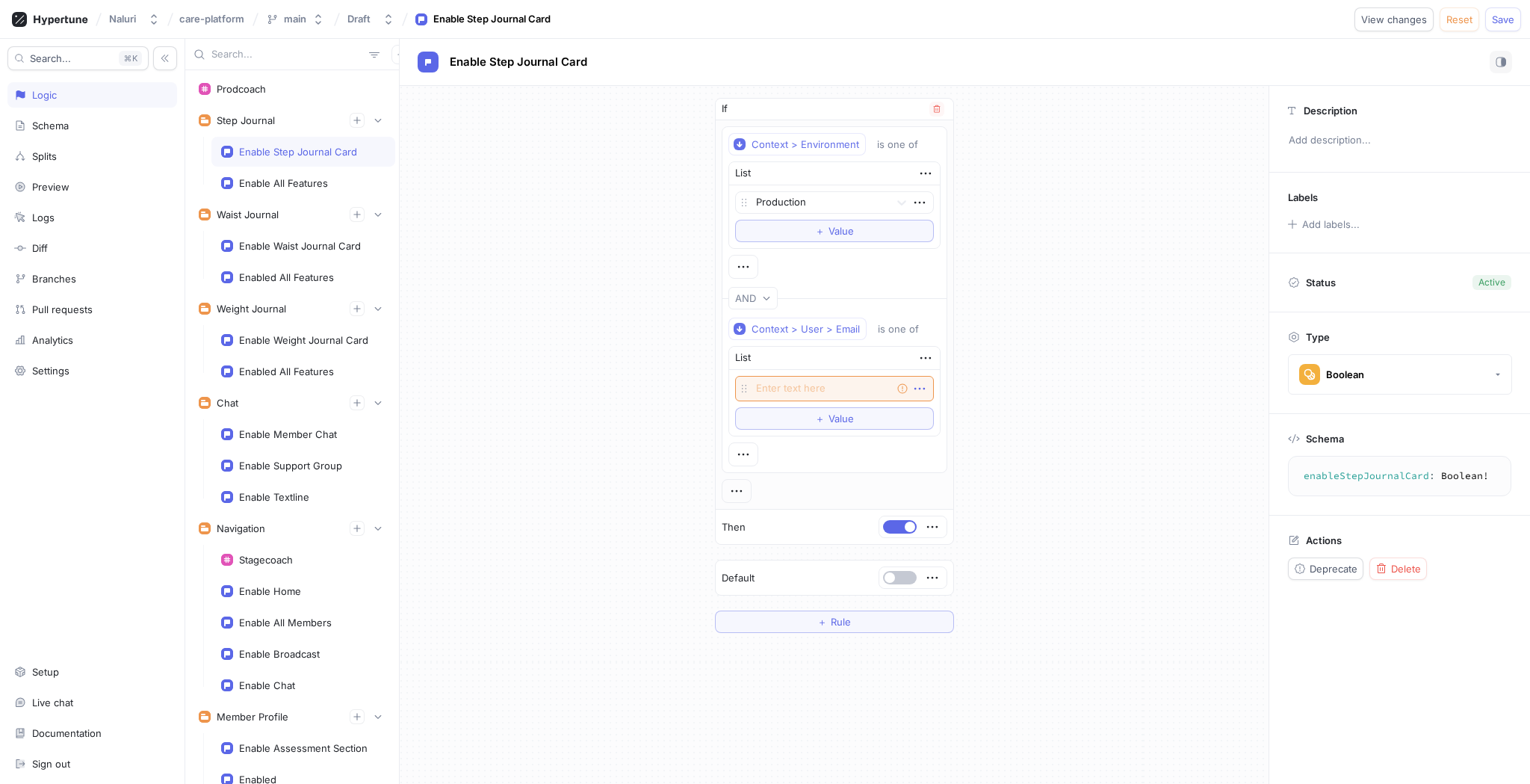
click at [923, 386] on icon "button" at bounding box center [919, 388] width 16 height 16
click at [933, 407] on div "Delete" at bounding box center [978, 416] width 127 height 26
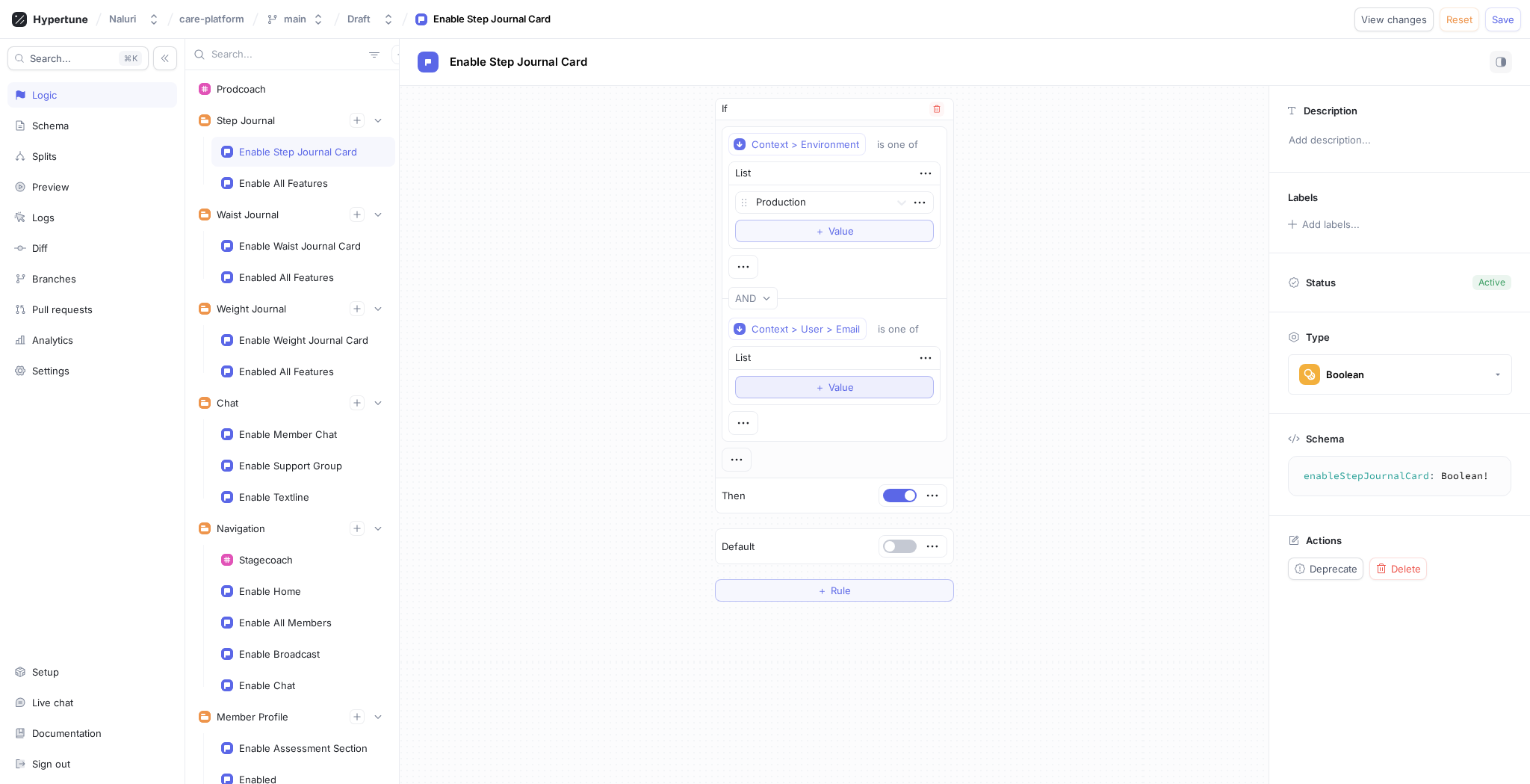
click at [882, 379] on button "＋ Value" at bounding box center [835, 387] width 199 height 22
type textarea "x"
click at [924, 392] on icon "button" at bounding box center [919, 388] width 16 height 16
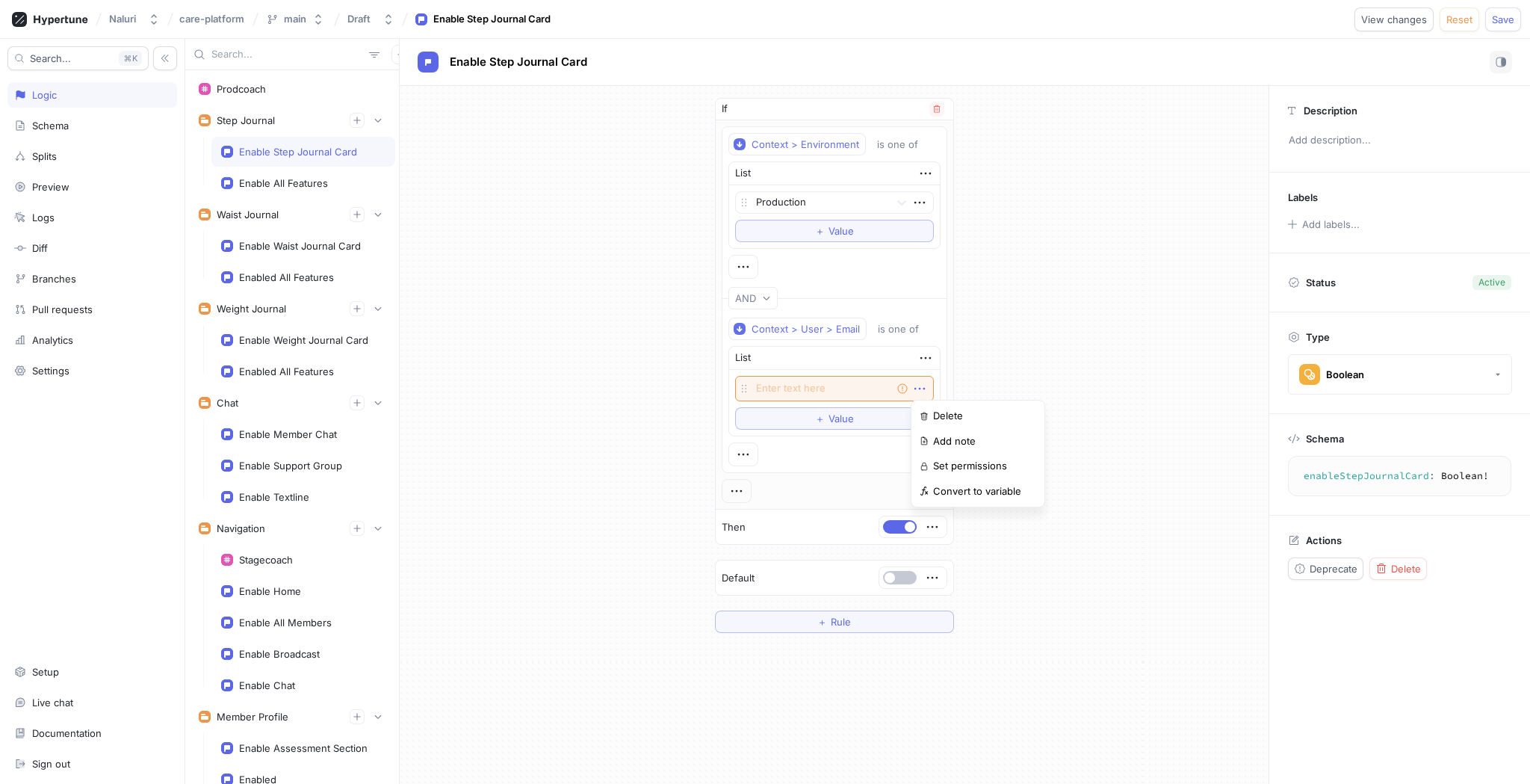
click at [930, 359] on div "List Empty string To pick up a draggable item, press the space bar. While dragg…" at bounding box center [834, 391] width 212 height 91
click at [929, 357] on icon "button" at bounding box center [925, 358] width 11 height 3
click at [939, 380] on p "Delete" at bounding box center [954, 385] width 30 height 15
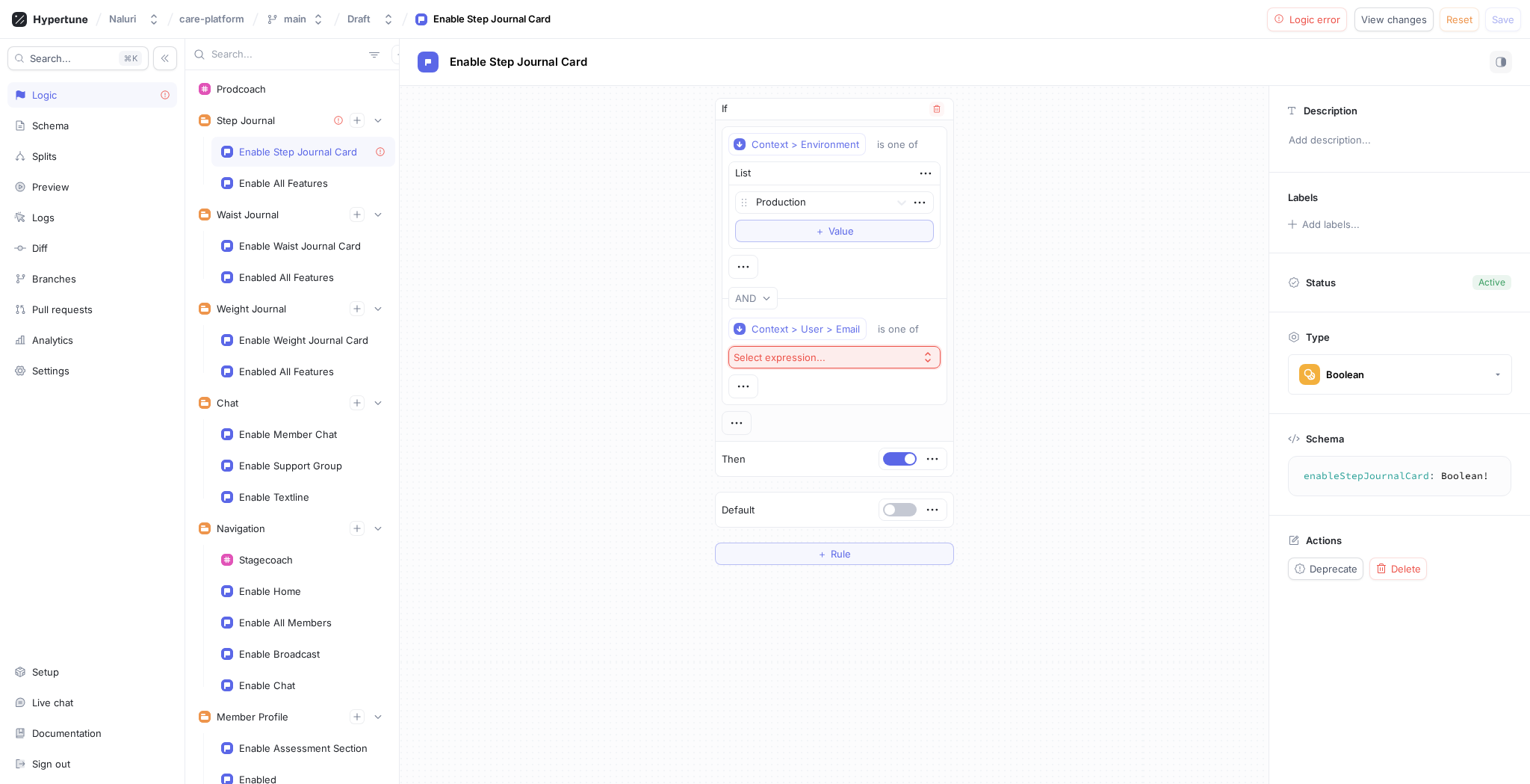
click at [873, 363] on button "Select expression..." at bounding box center [834, 356] width 212 height 22
click at [805, 433] on span "Prodcoach" at bounding box center [839, 432] width 166 height 12
click at [829, 553] on div "＋ Rule" at bounding box center [834, 554] width 34 height 9
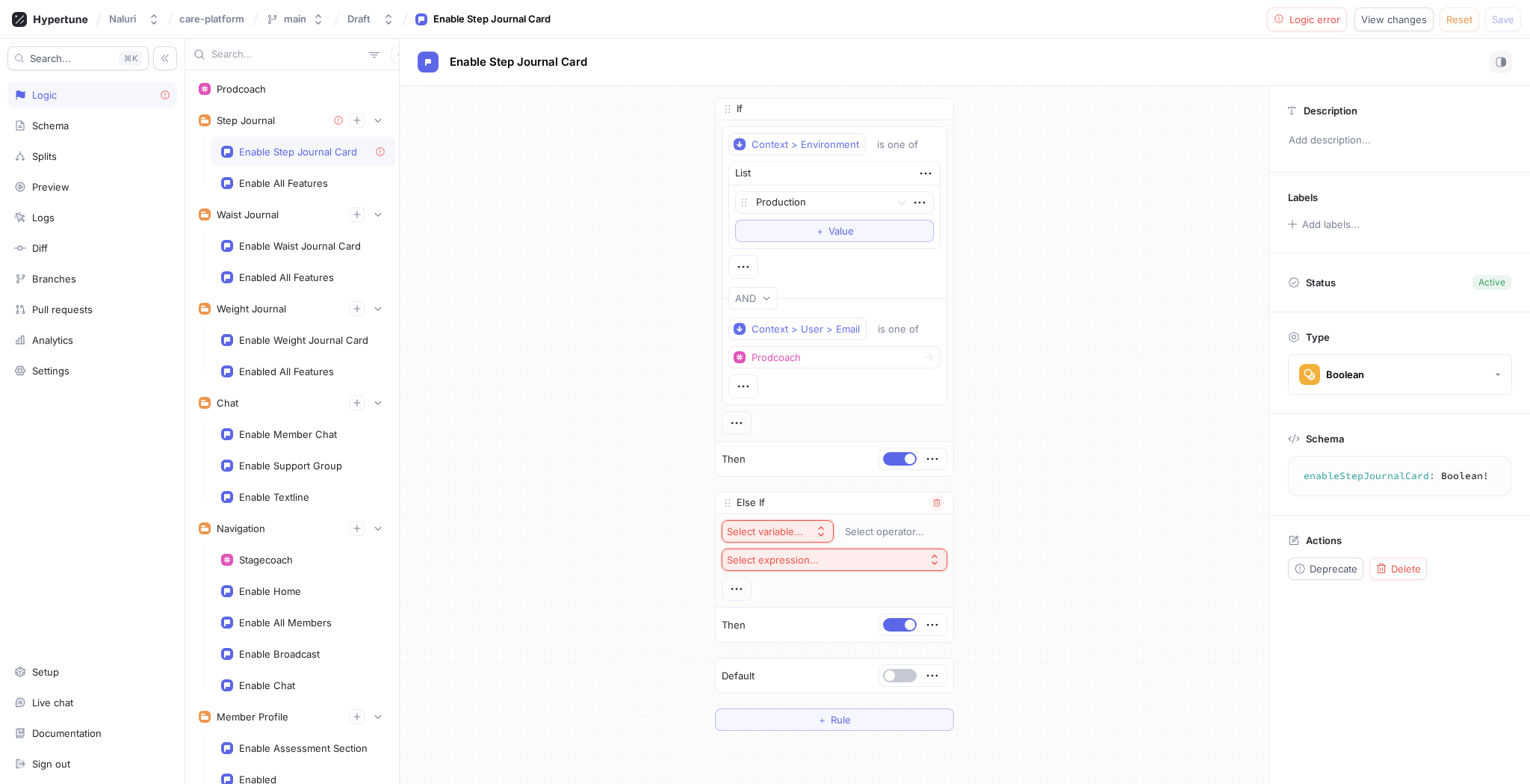
click at [818, 535] on icon "button" at bounding box center [821, 531] width 12 height 12
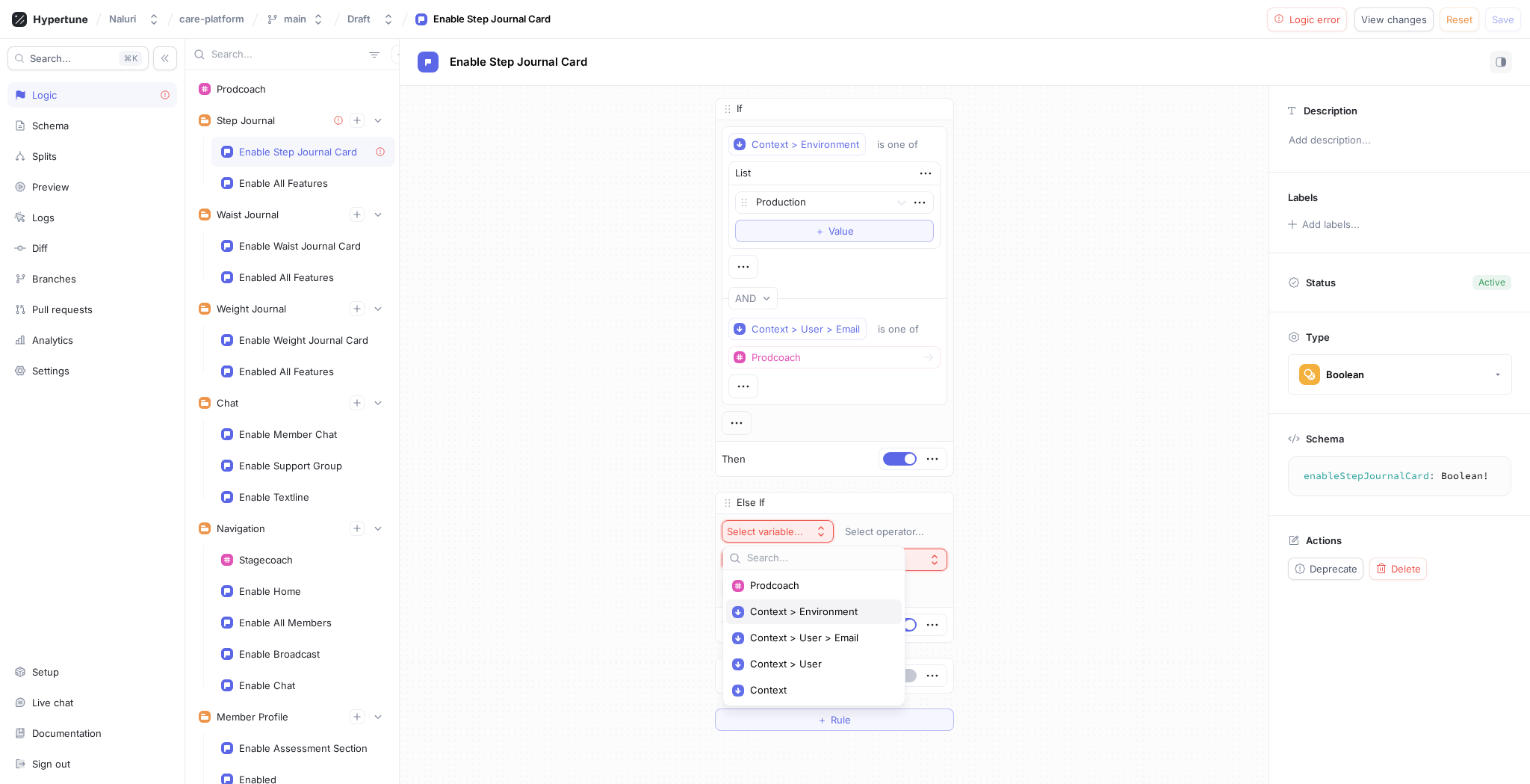
click at [832, 615] on span "Context > Environment" at bounding box center [819, 612] width 138 height 12
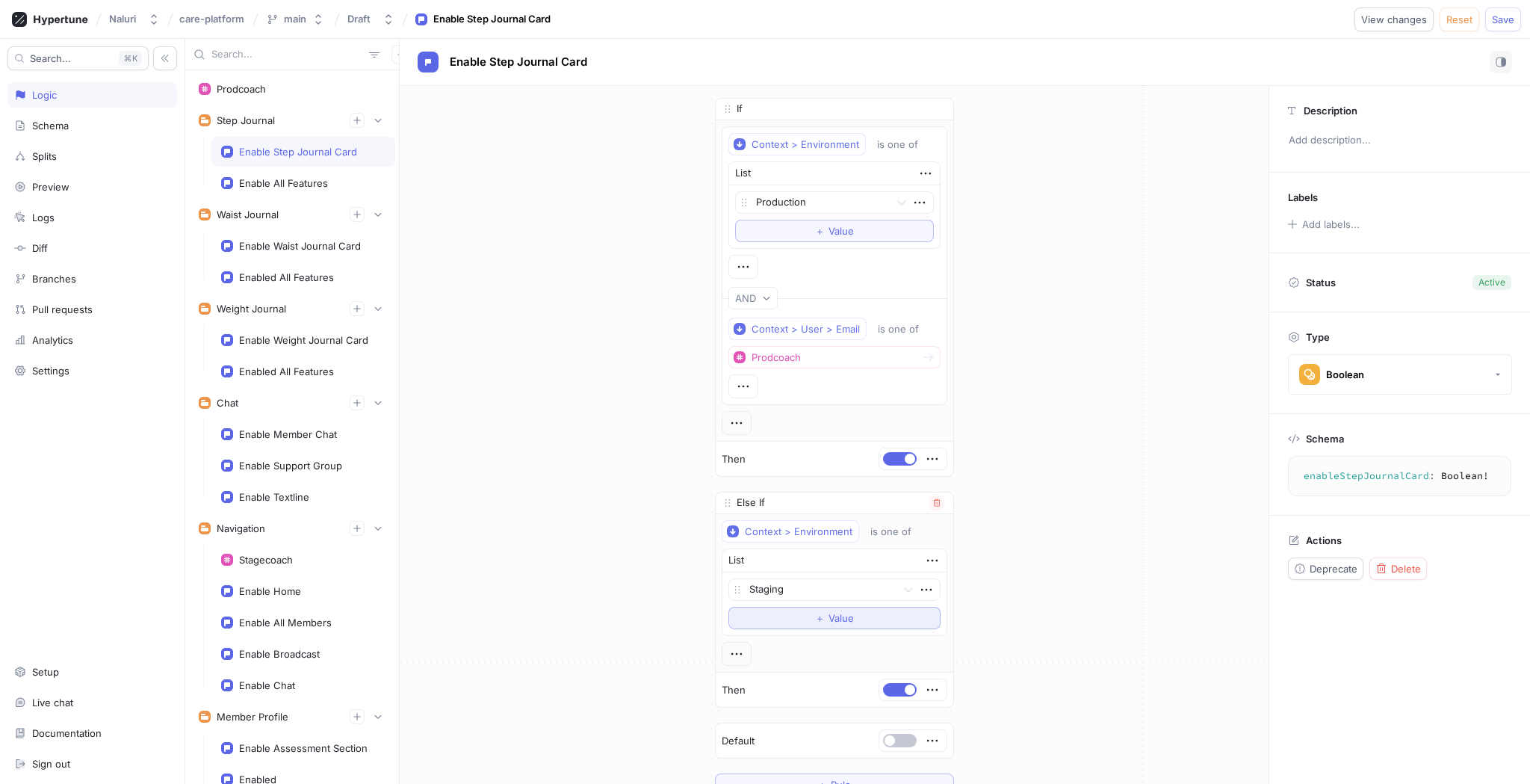
click at [835, 616] on span "Value" at bounding box center [841, 618] width 26 height 9
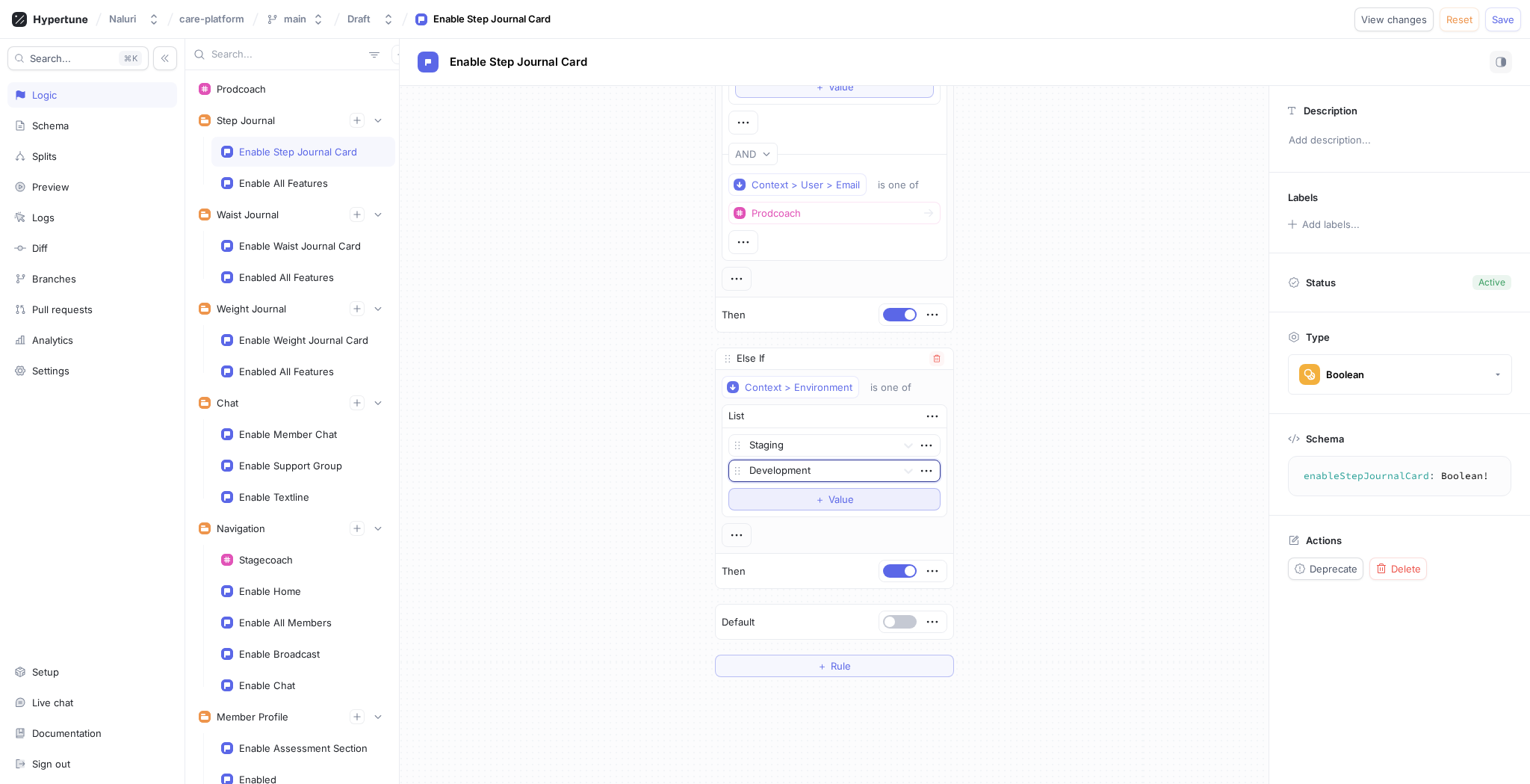
scroll to position [142, 0]
click at [894, 314] on button "button" at bounding box center [900, 316] width 34 height 13
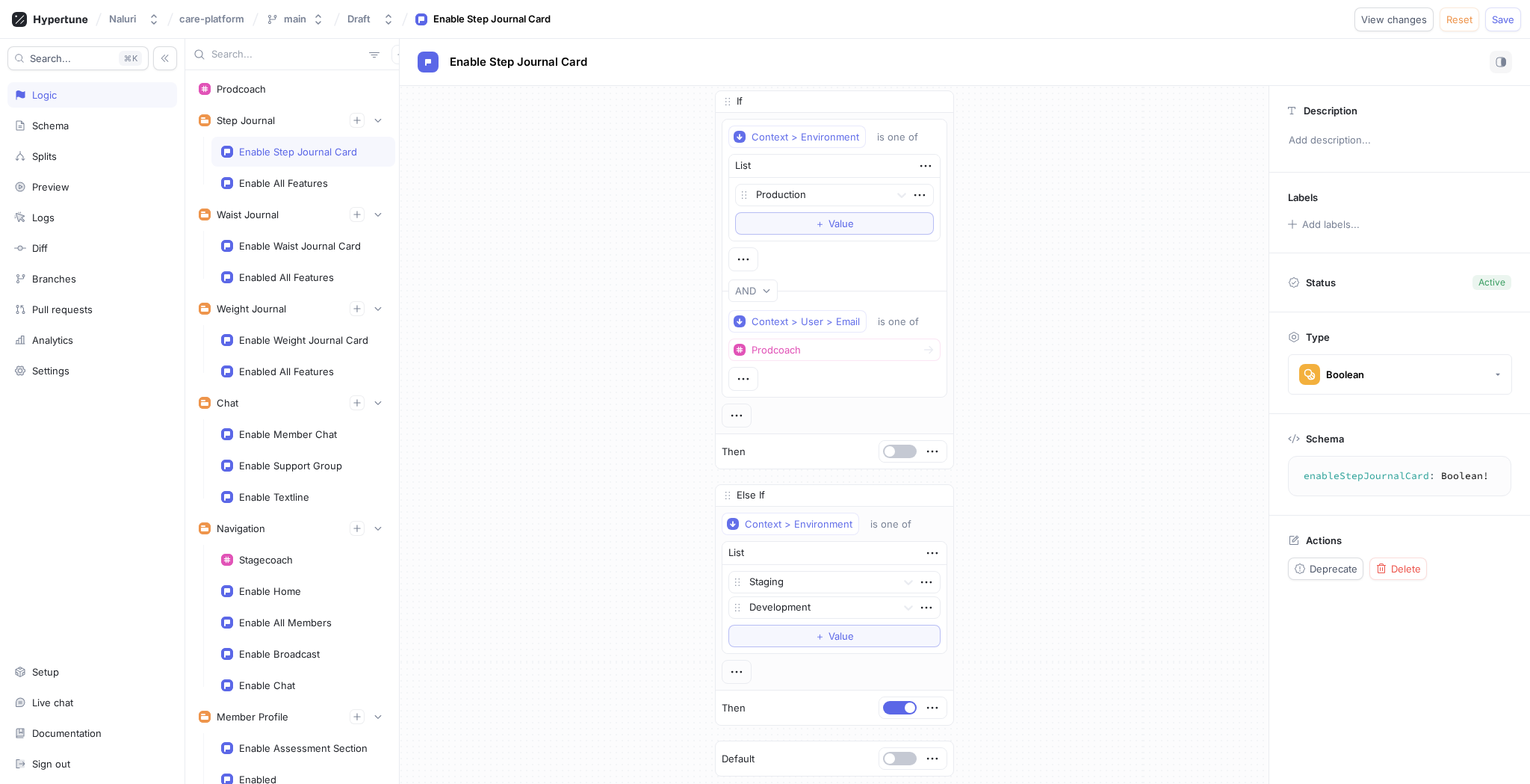
scroll to position [0, 0]
click at [310, 182] on div "Enable All Features" at bounding box center [284, 182] width 89 height 12
click at [301, 148] on div "Enable Step Journal Card" at bounding box center [298, 151] width 118 height 12
click at [307, 178] on div "Enable All Features" at bounding box center [284, 182] width 89 height 12
click at [894, 456] on button "button" at bounding box center [900, 458] width 34 height 13
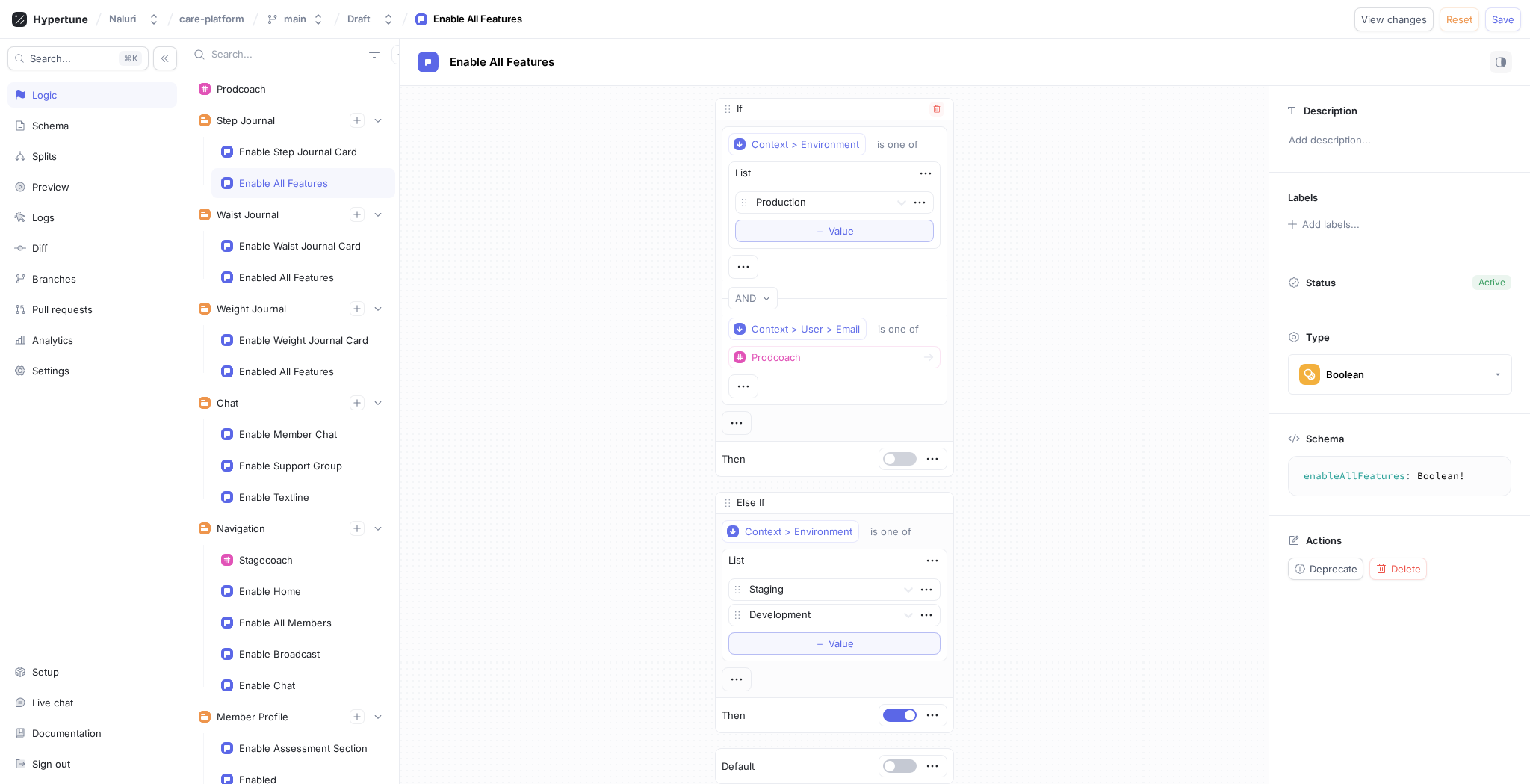
click at [895, 456] on button "button" at bounding box center [900, 458] width 34 height 13
click at [305, 156] on div "Enable Step Journal Card" at bounding box center [298, 151] width 118 height 12
click at [899, 454] on button "button" at bounding box center [900, 458] width 34 height 13
click at [279, 181] on div "Enable All Features" at bounding box center [284, 182] width 89 height 12
click at [284, 153] on div "Enable Step Journal Card" at bounding box center [298, 151] width 118 height 12
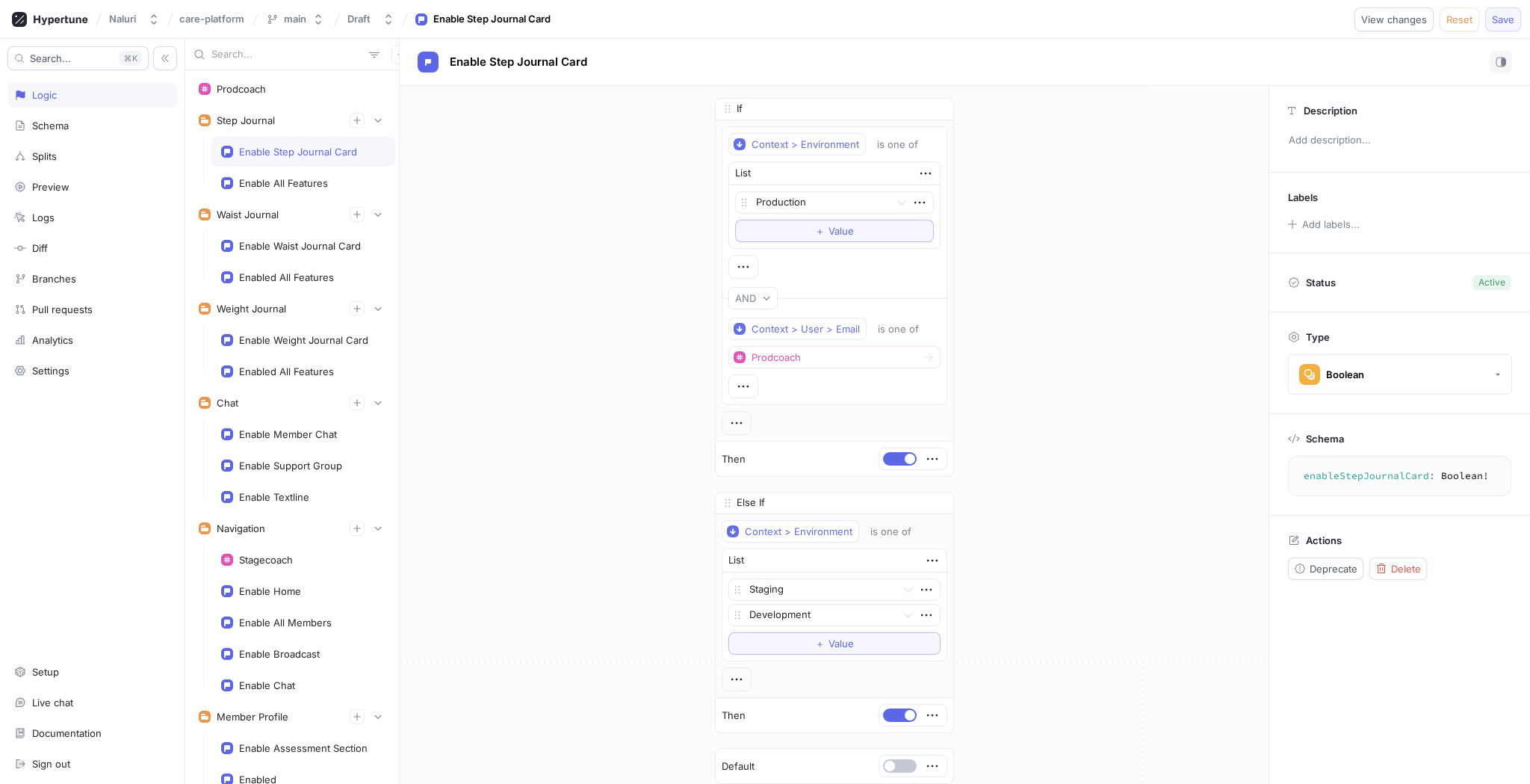
click at [1507, 25] on button "Save" at bounding box center [1503, 19] width 36 height 24
click at [321, 153] on div "Enable Step Journal Card" at bounding box center [298, 151] width 118 height 12
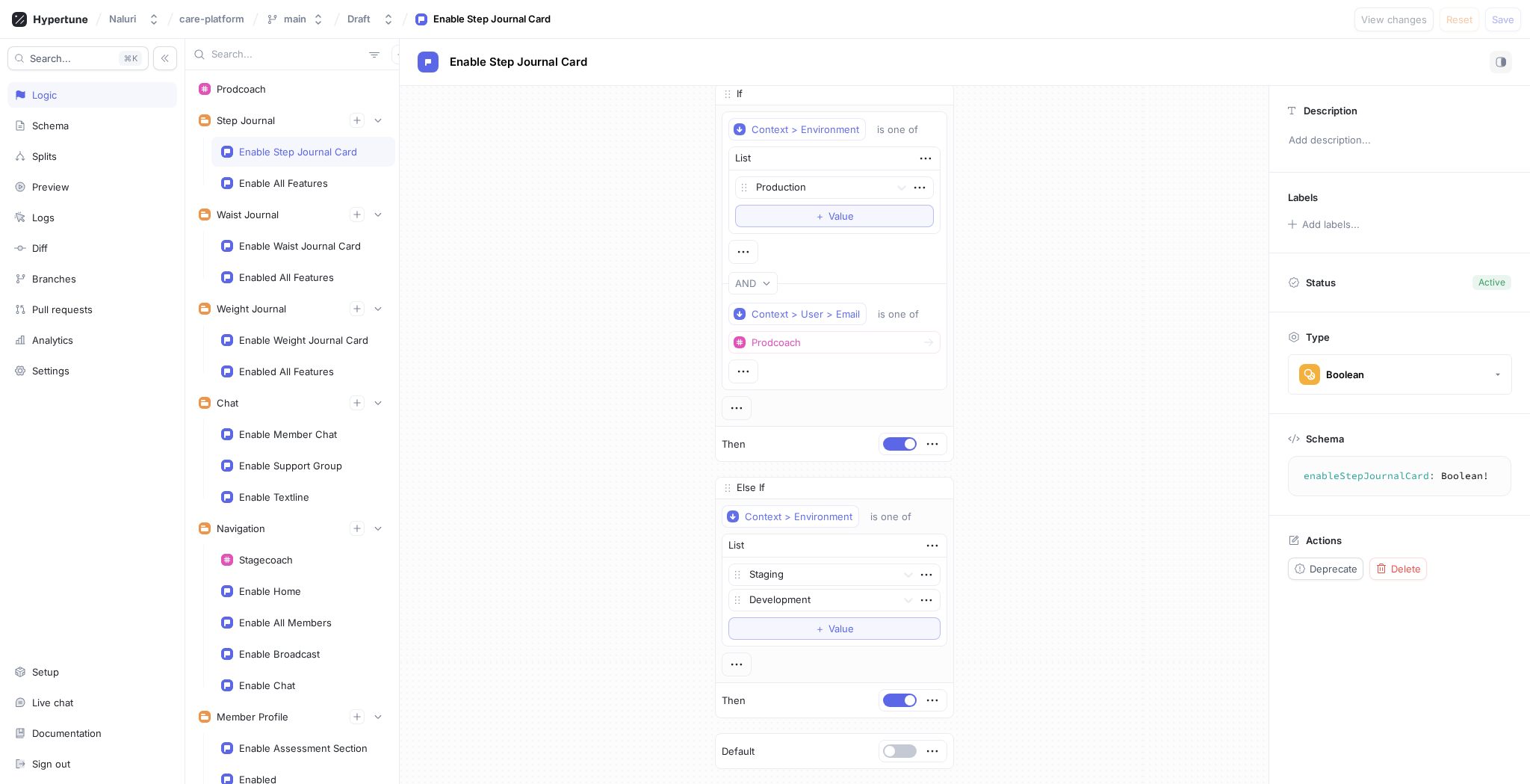
scroll to position [16, 0]
click at [347, 186] on div "Enable All Features" at bounding box center [303, 182] width 164 height 12
type textarea "enableAllFeatures: Boolean!"
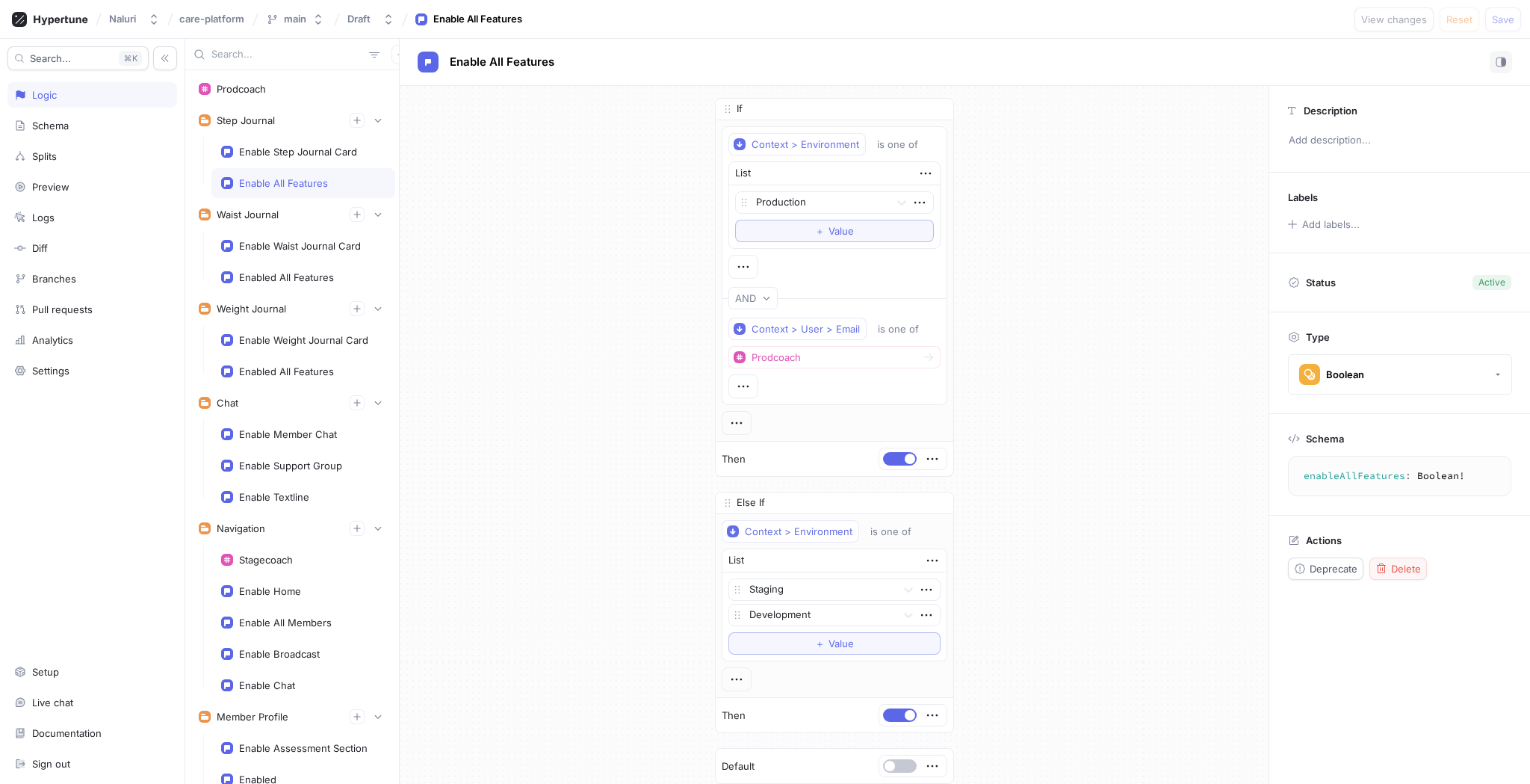
click at [1392, 572] on span "Delete" at bounding box center [1406, 568] width 30 height 9
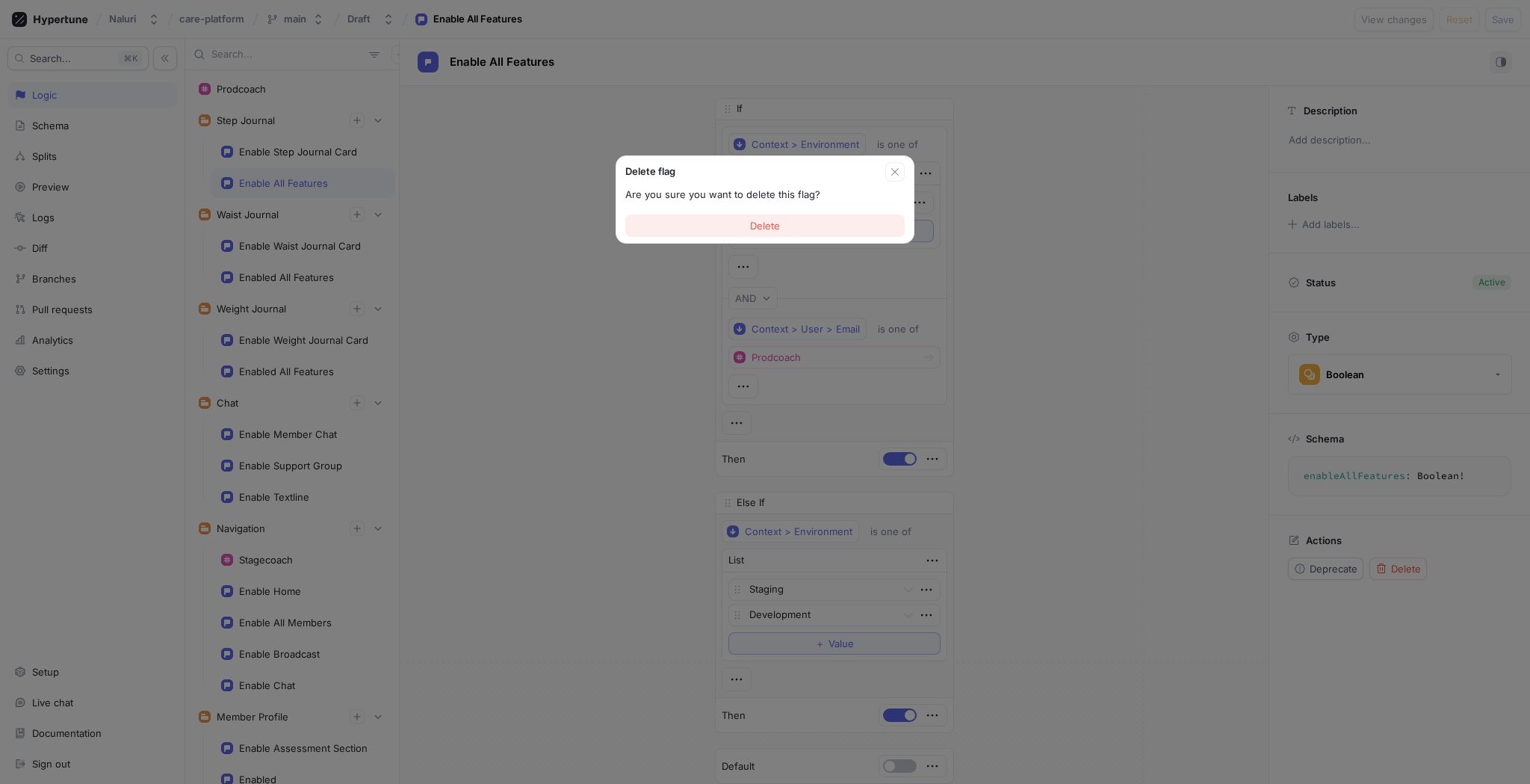
click at [779, 232] on button "Delete" at bounding box center [765, 225] width 279 height 22
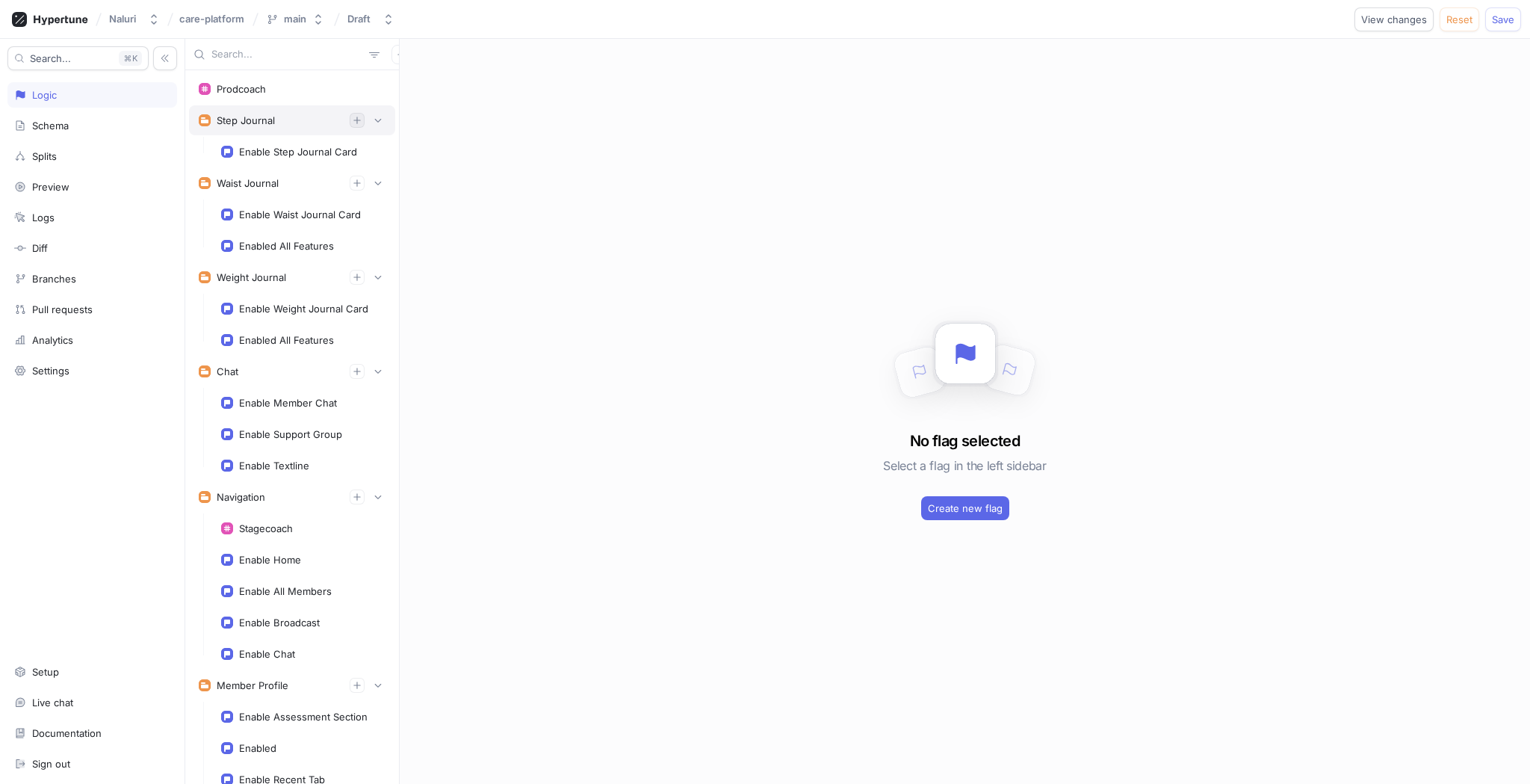
click at [357, 123] on icon "button" at bounding box center [356, 120] width 7 height 7
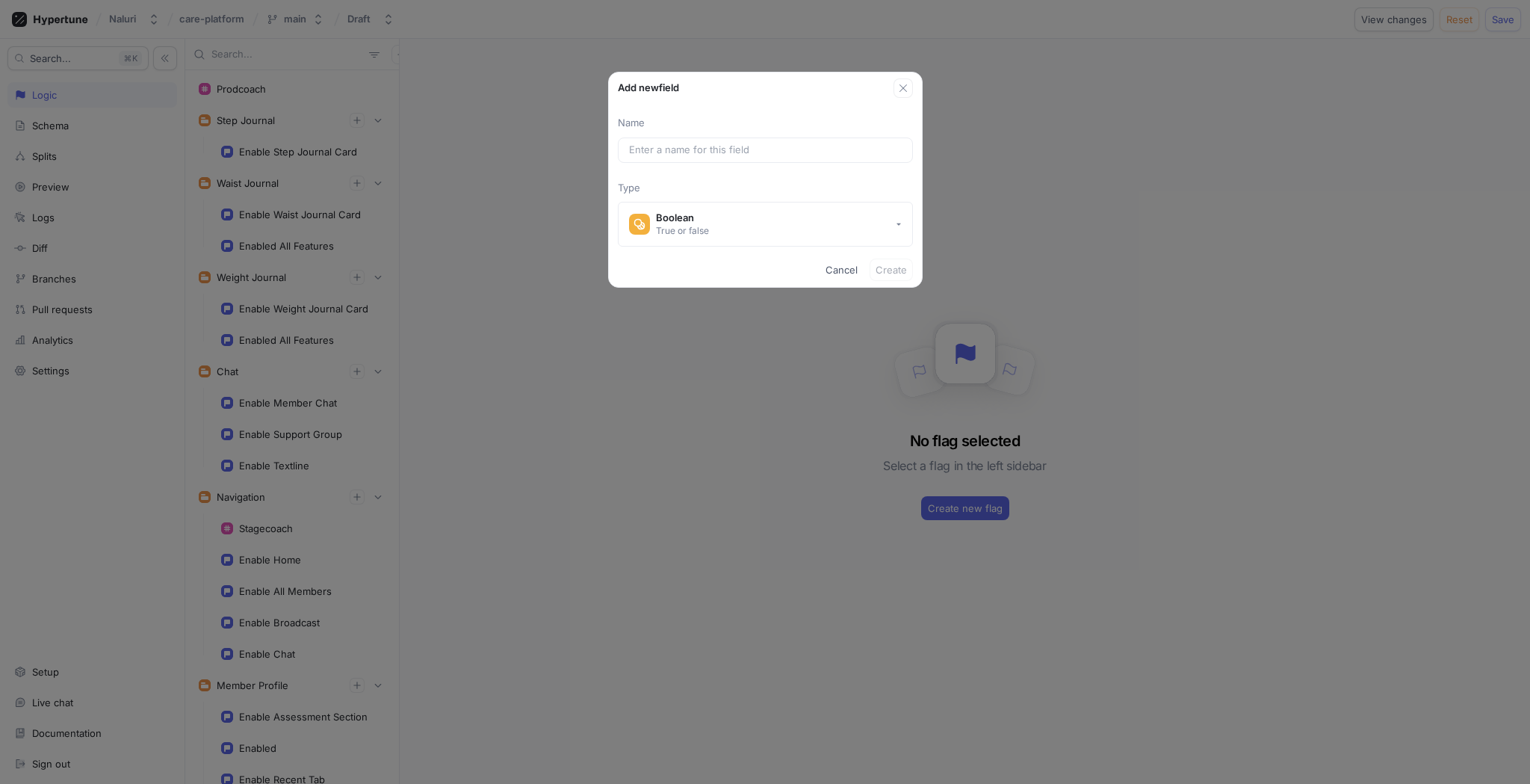
type input "e"
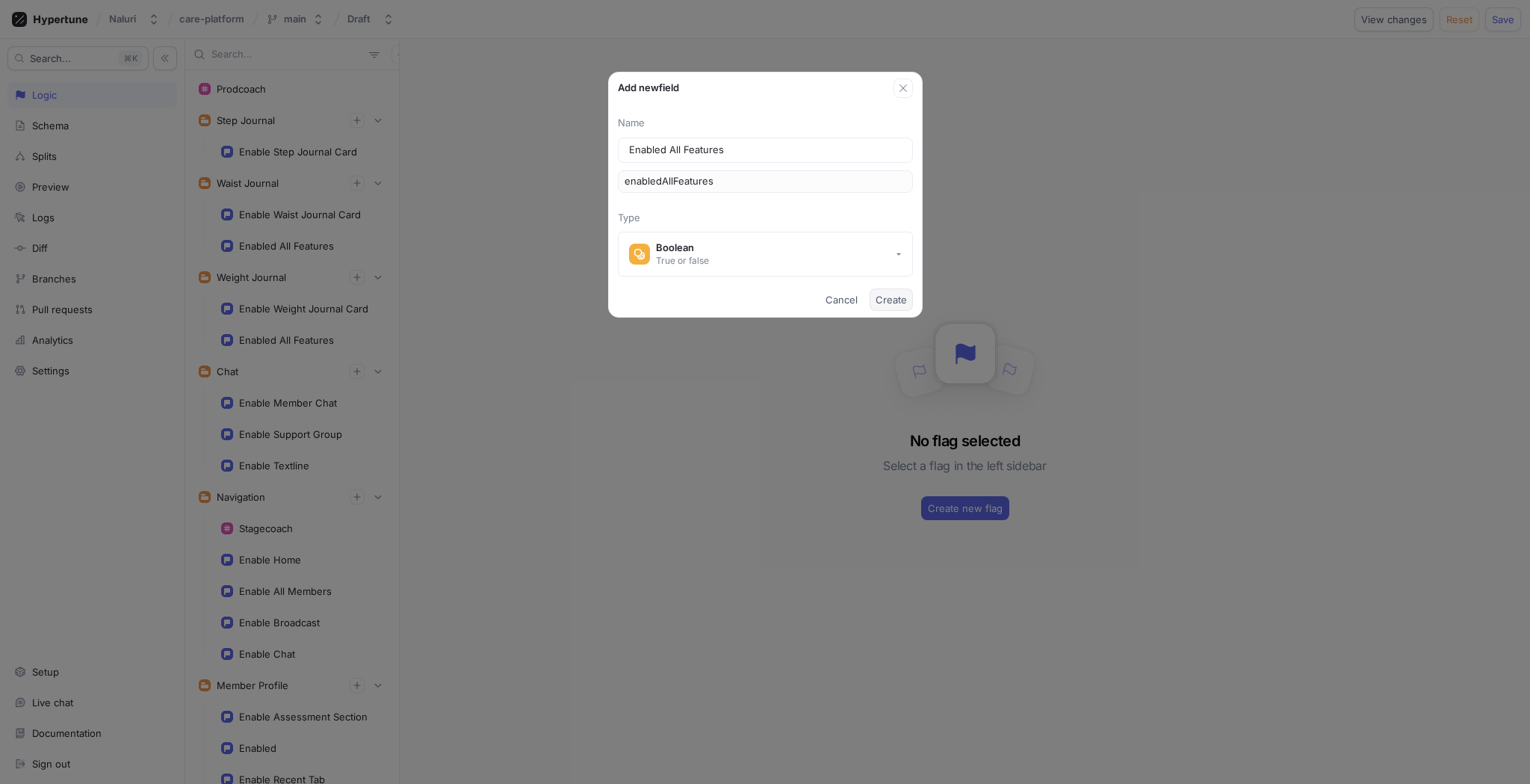
click at [873, 298] on button "Create" at bounding box center [891, 299] width 44 height 22
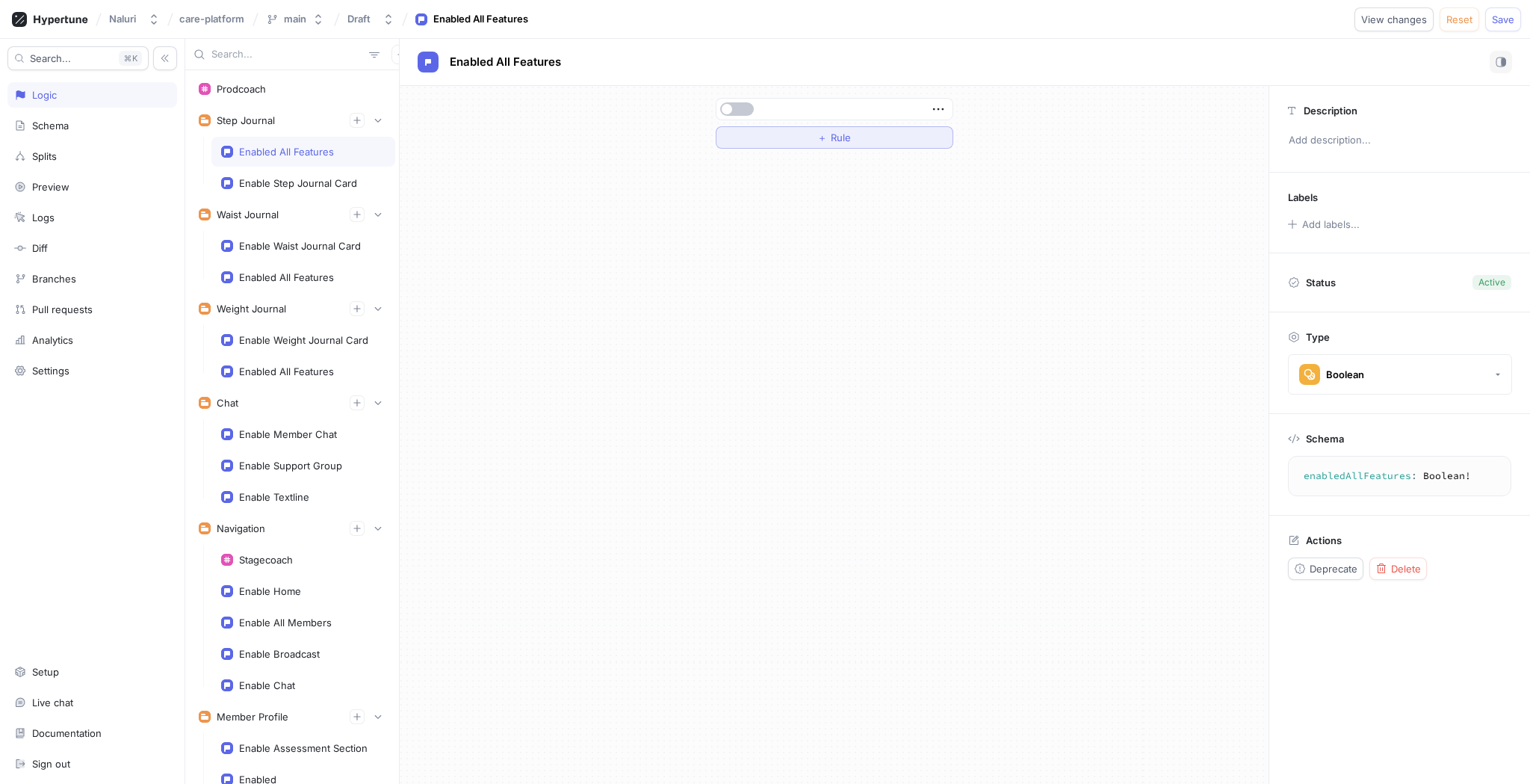
click at [847, 138] on span "Rule" at bounding box center [840, 138] width 20 height 9
click at [811, 127] on button "Select variable..." at bounding box center [779, 137] width 112 height 22
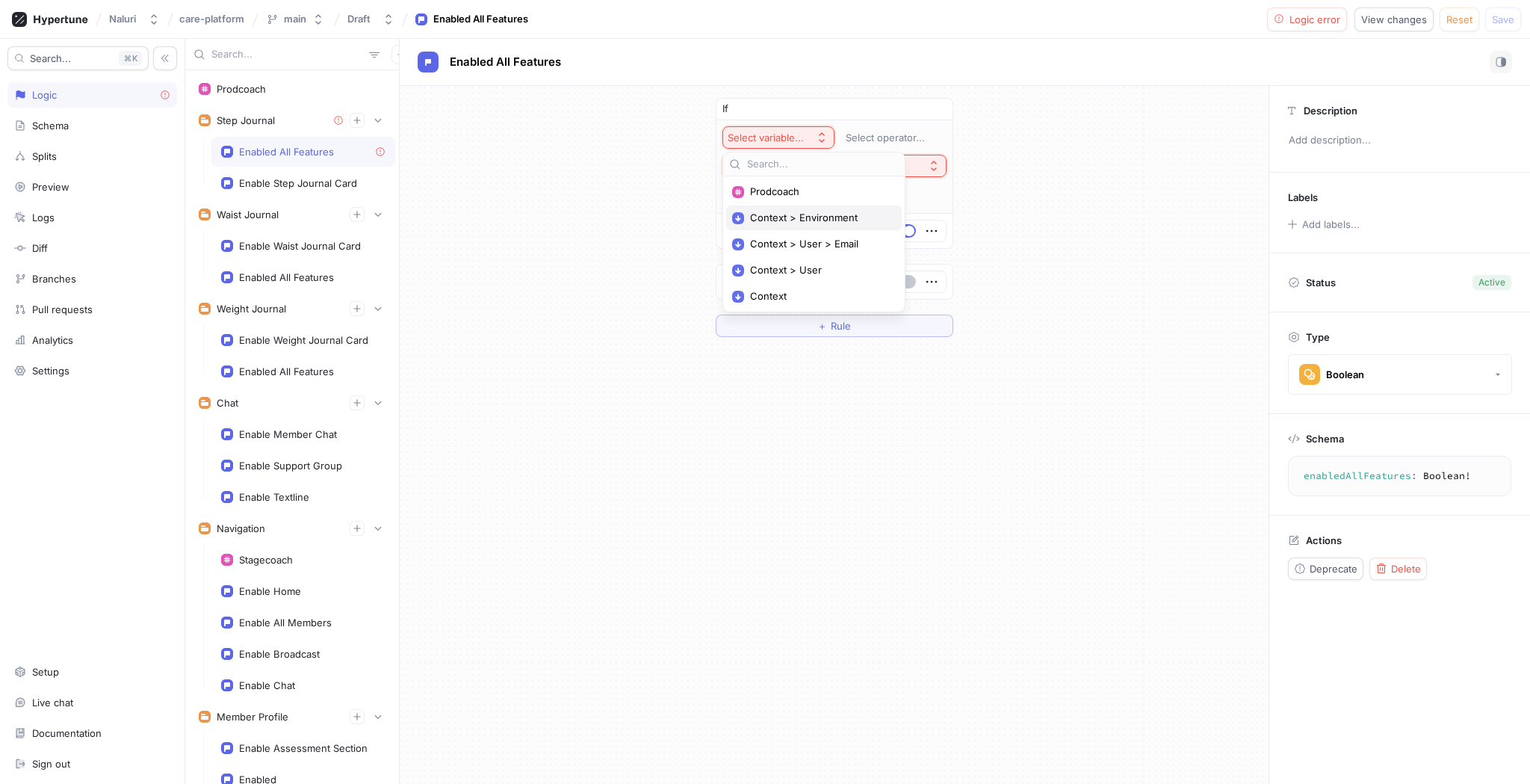
click at [822, 218] on span "Context > Environment" at bounding box center [819, 218] width 138 height 12
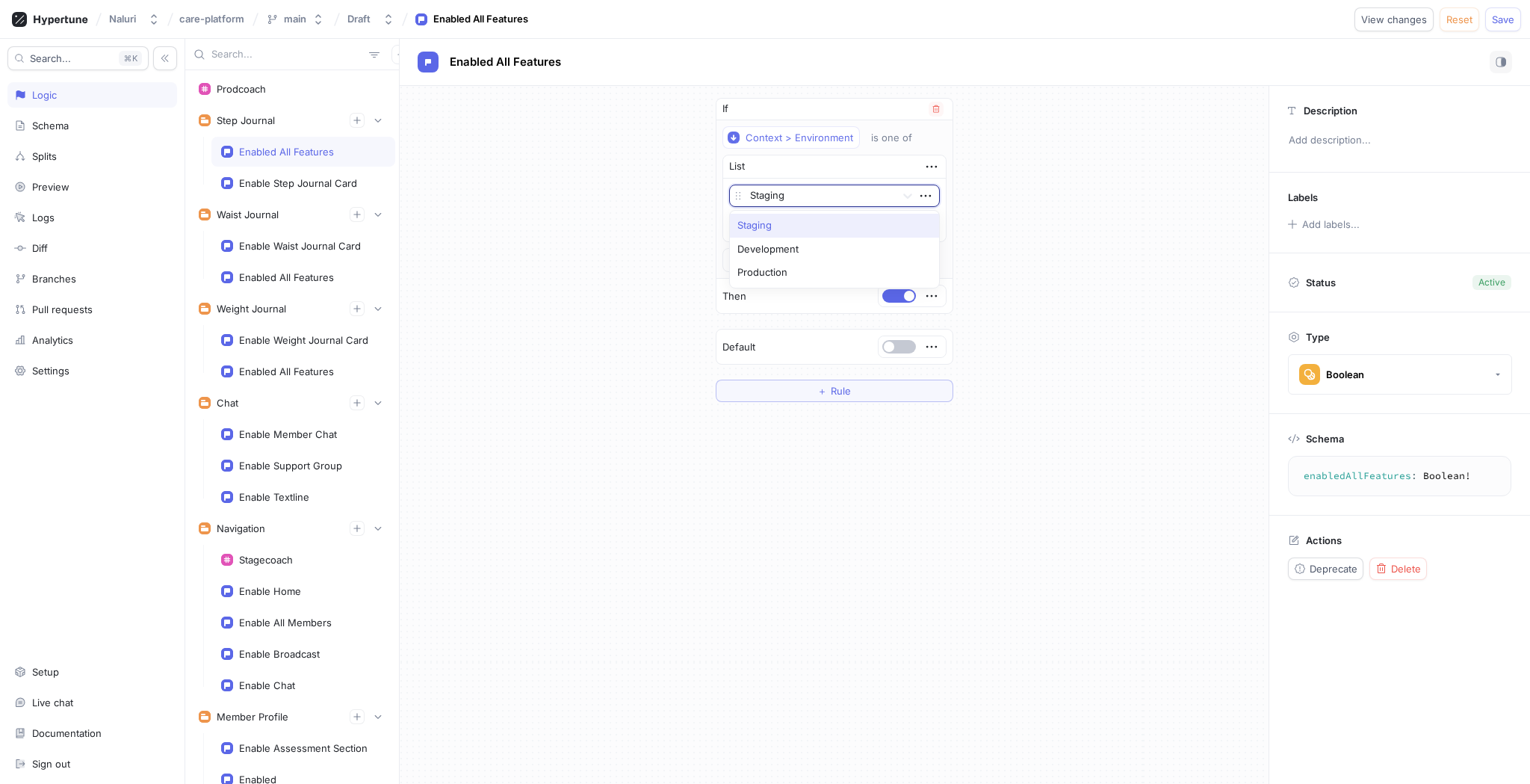
click at [821, 194] on div at bounding box center [820, 196] width 140 height 18
click at [813, 266] on div "Production" at bounding box center [834, 272] width 209 height 24
click at [741, 256] on icon "button" at bounding box center [737, 260] width 16 height 16
click at [747, 291] on div "&& AND" at bounding box center [796, 287] width 127 height 26
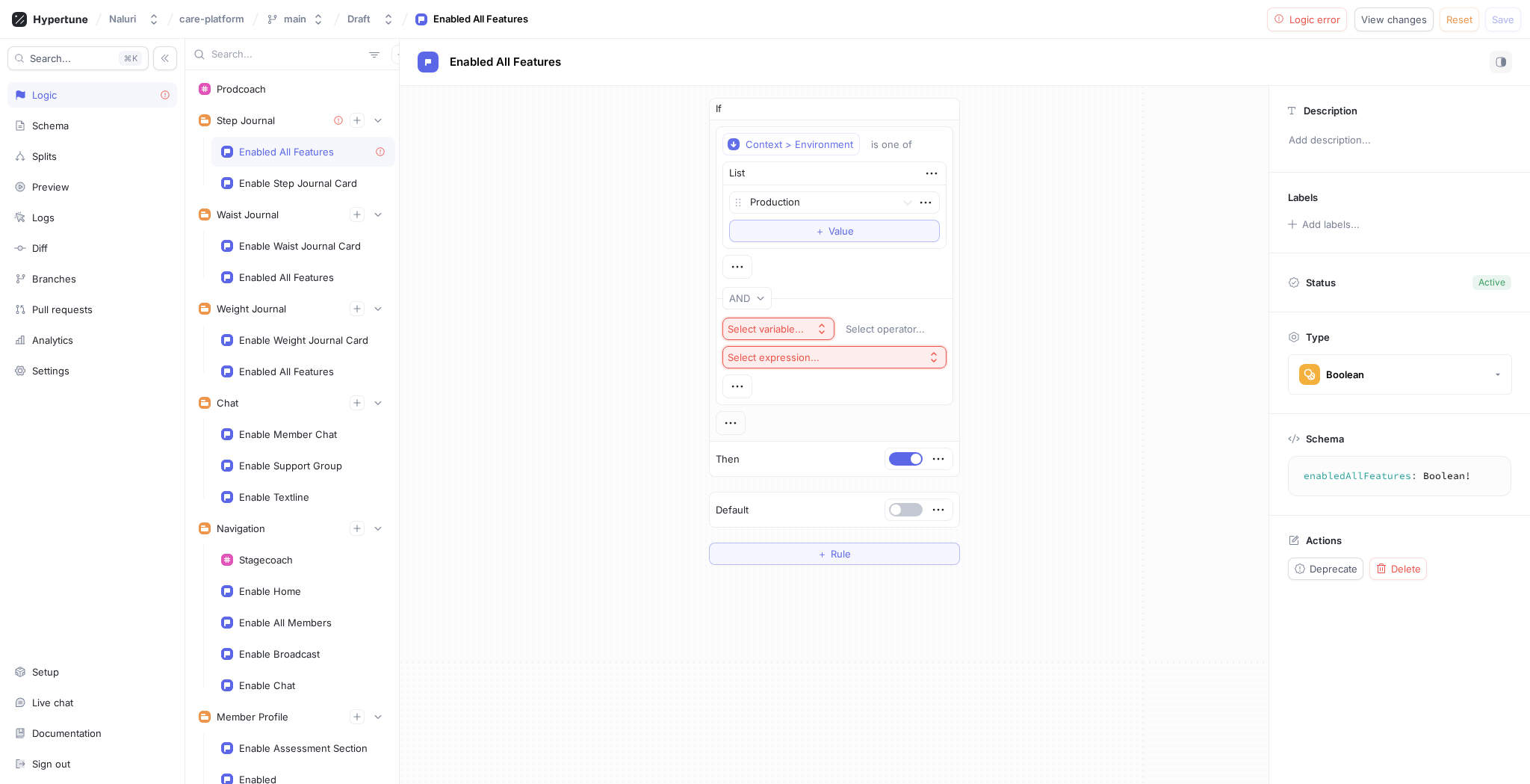
click at [797, 328] on div "Select variable..." at bounding box center [765, 329] width 76 height 12
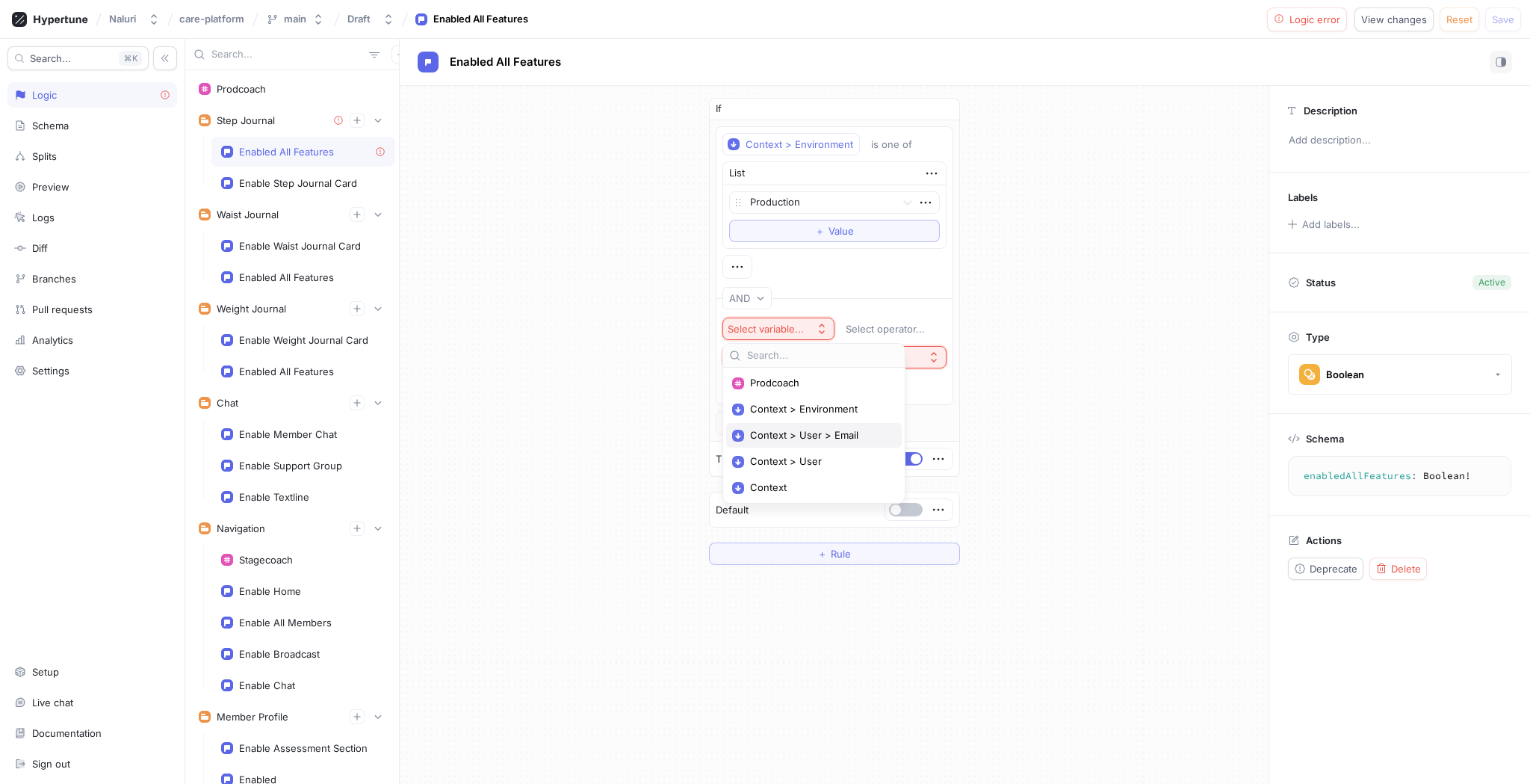
click at [824, 433] on span "Context > User > Email" at bounding box center [819, 435] width 138 height 12
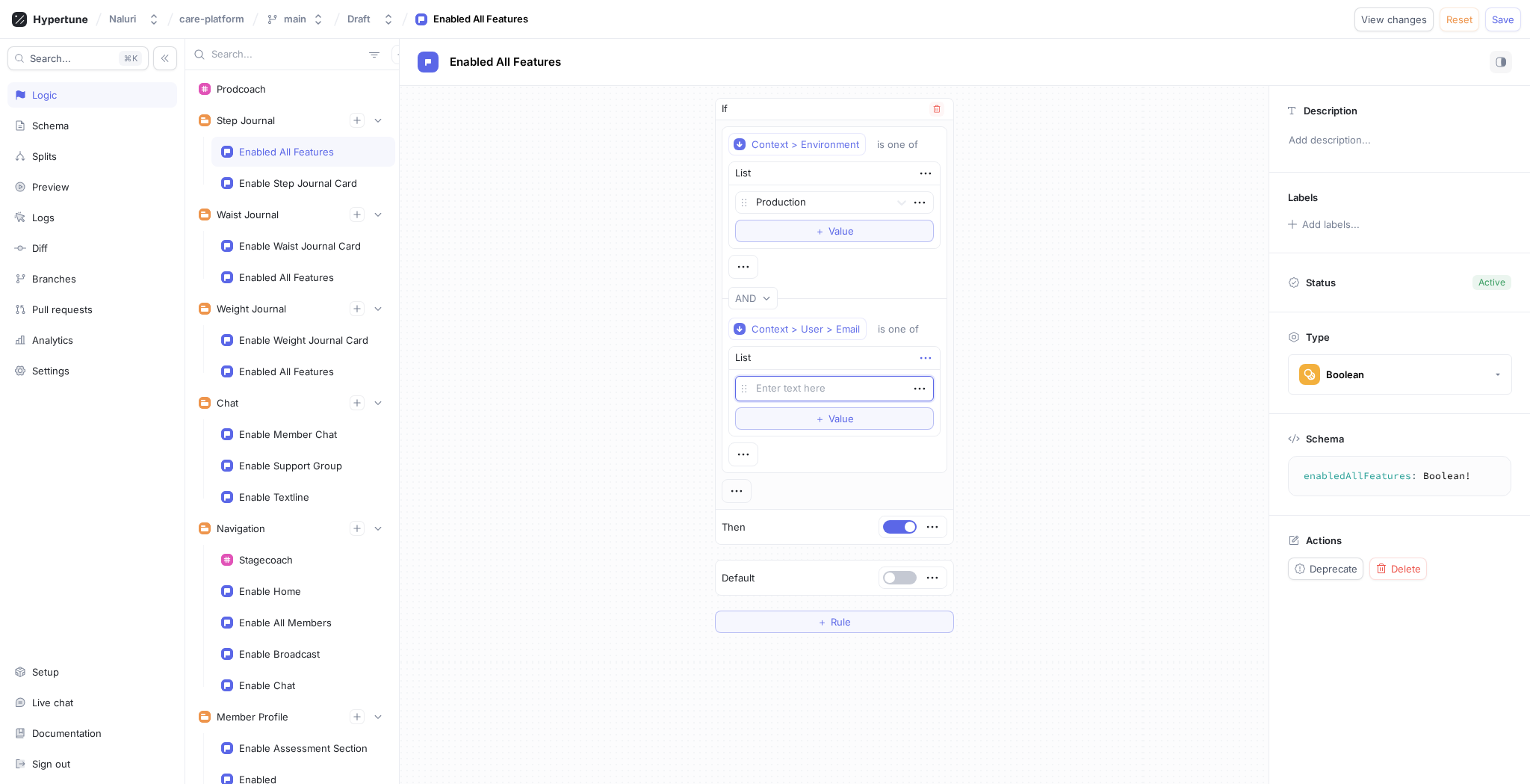
click at [924, 359] on icon "button" at bounding box center [925, 357] width 16 height 16
click at [927, 385] on img at bounding box center [930, 386] width 9 height 9
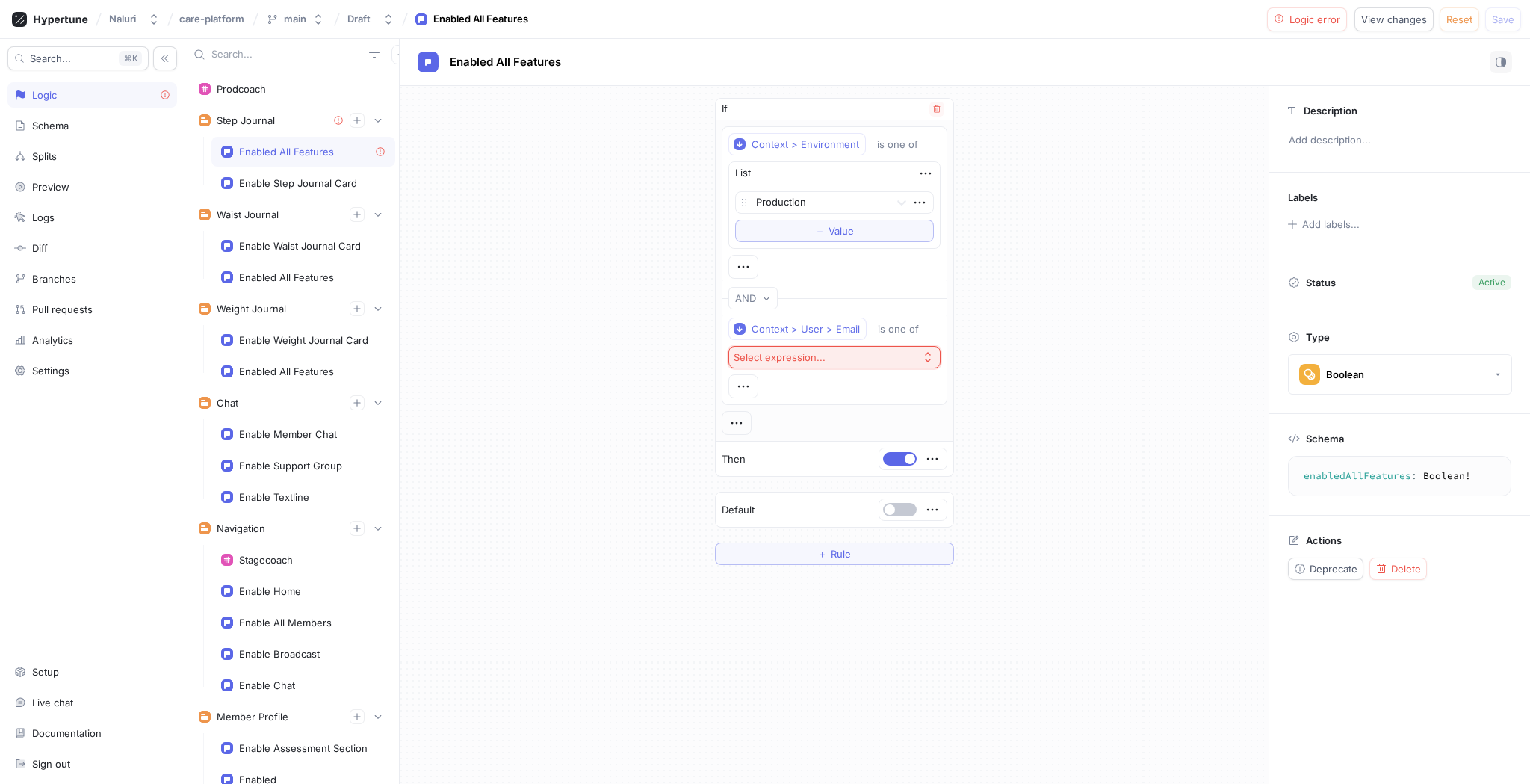
click at [857, 361] on button "Select expression..." at bounding box center [834, 356] width 212 height 22
click at [816, 431] on span "Prodcoach" at bounding box center [839, 432] width 166 height 12
click at [818, 554] on span "＋" at bounding box center [821, 554] width 10 height 9
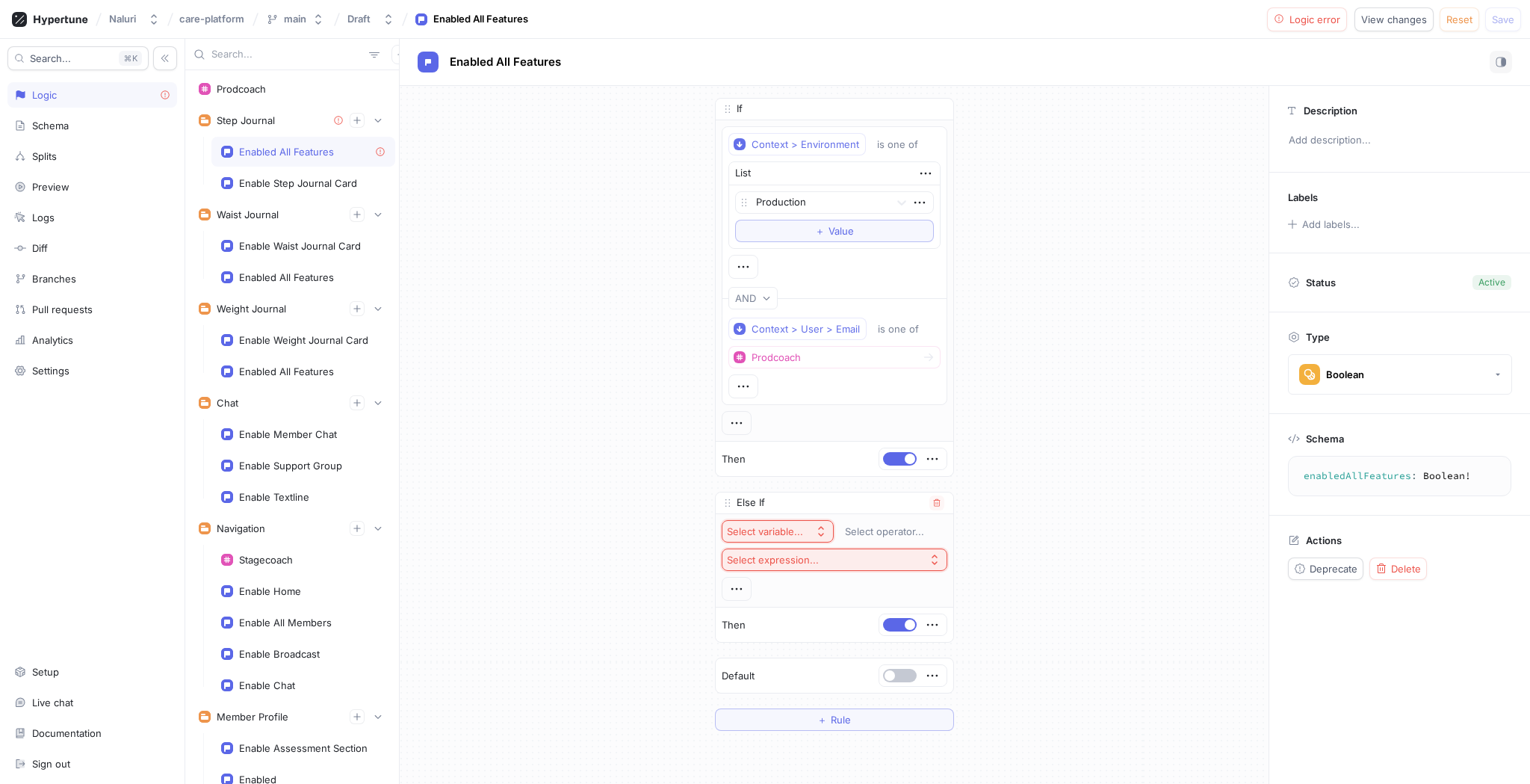
click at [807, 536] on div "Select variable..." at bounding box center [768, 532] width 82 height 12
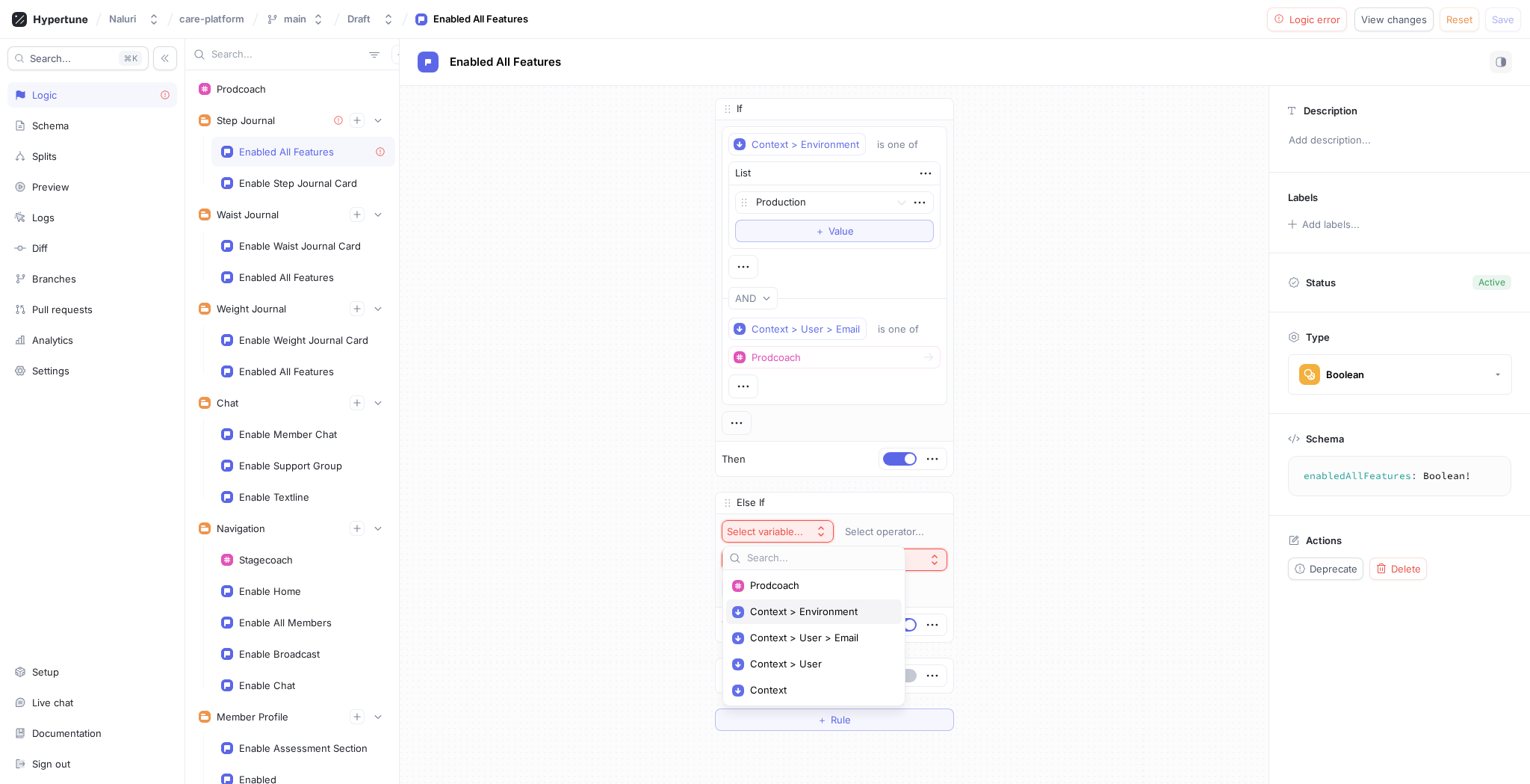
click at [813, 618] on div "Context > Environment" at bounding box center [813, 612] width 175 height 25
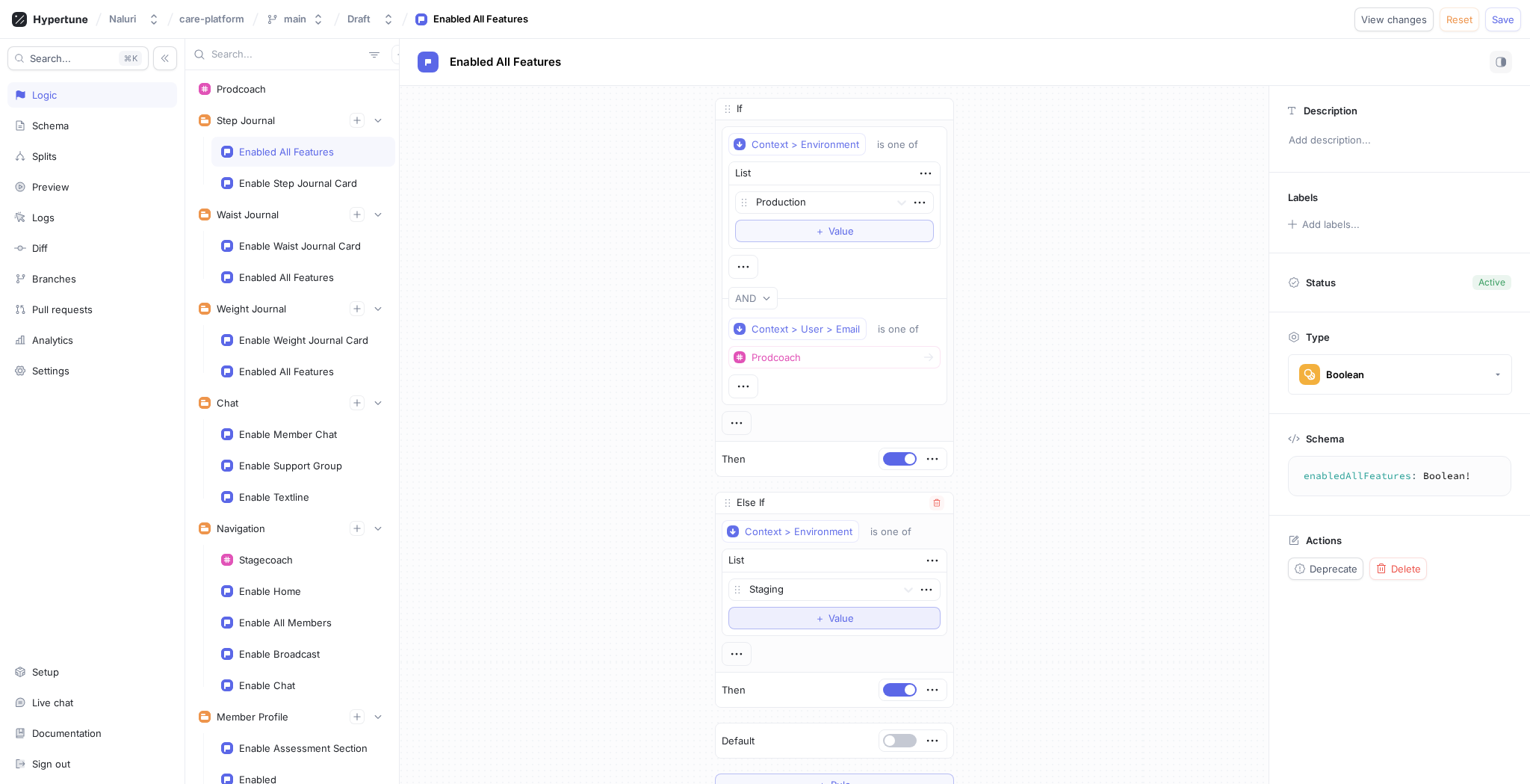
click at [816, 614] on span "＋" at bounding box center [820, 618] width 10 height 9
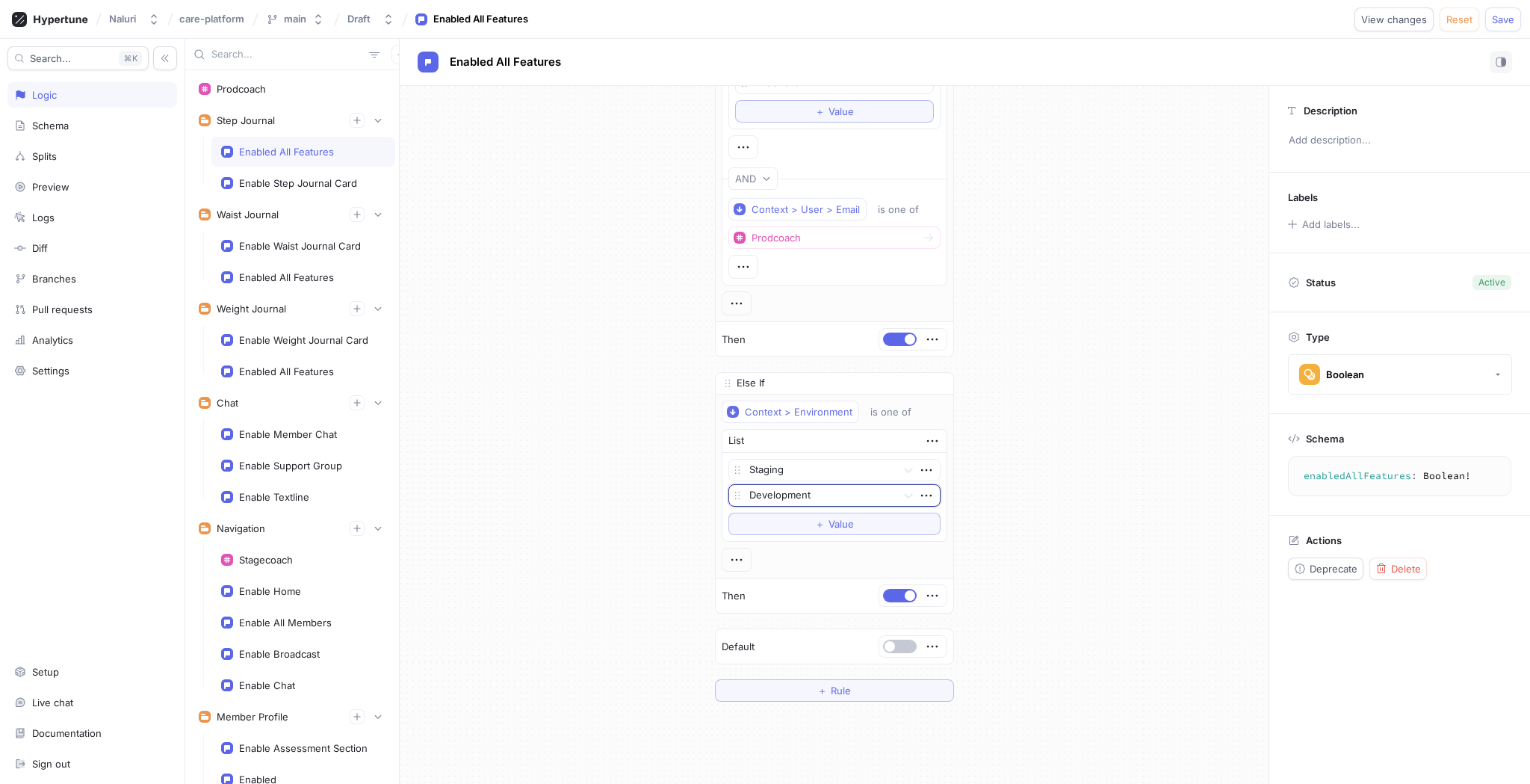
scroll to position [110, 0]
click at [1062, 526] on div "If Context > Environment is one of List Production To pick up a draggable item,…" at bounding box center [834, 349] width 869 height 747
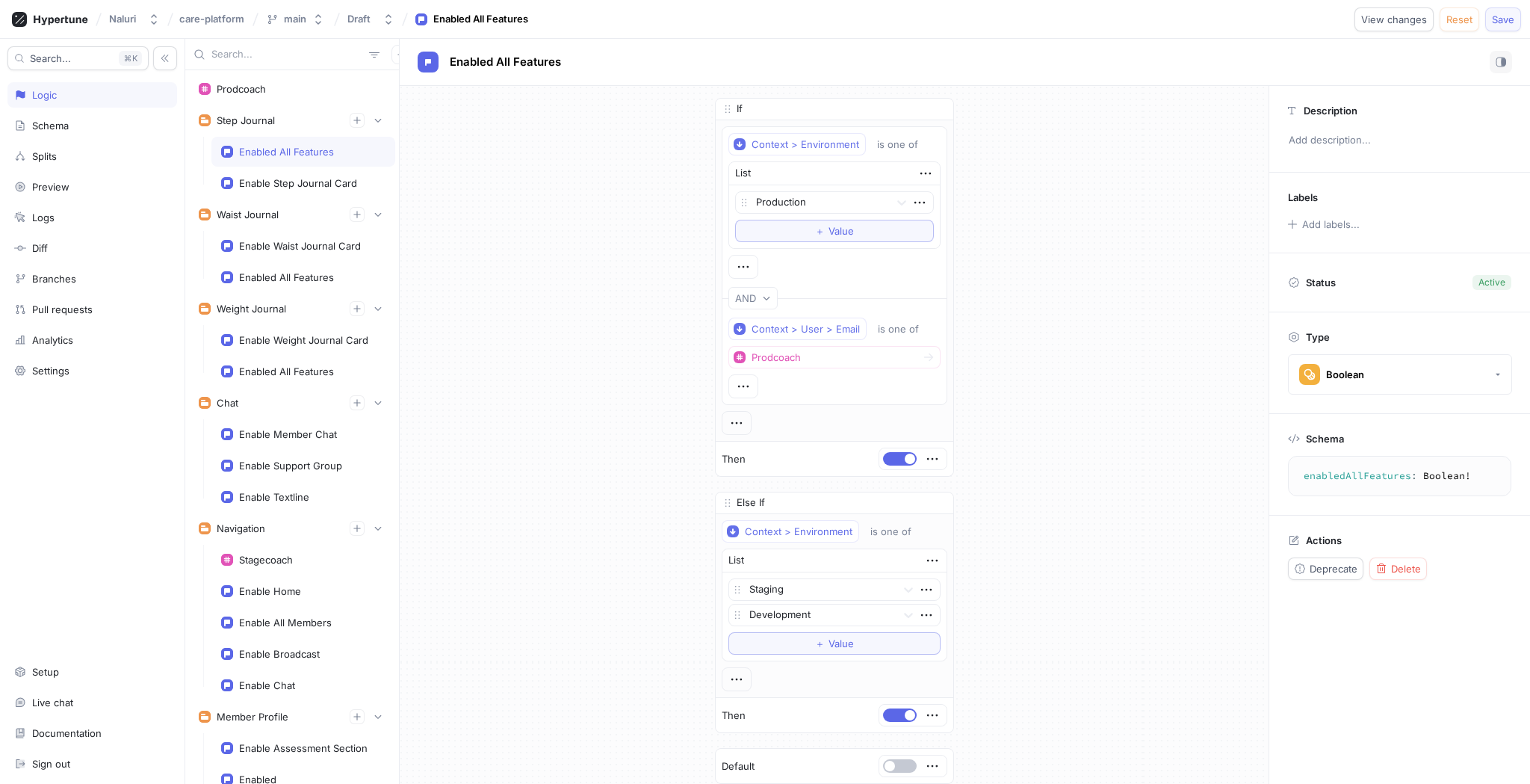
click at [1497, 16] on span "Save" at bounding box center [1502, 20] width 22 height 9
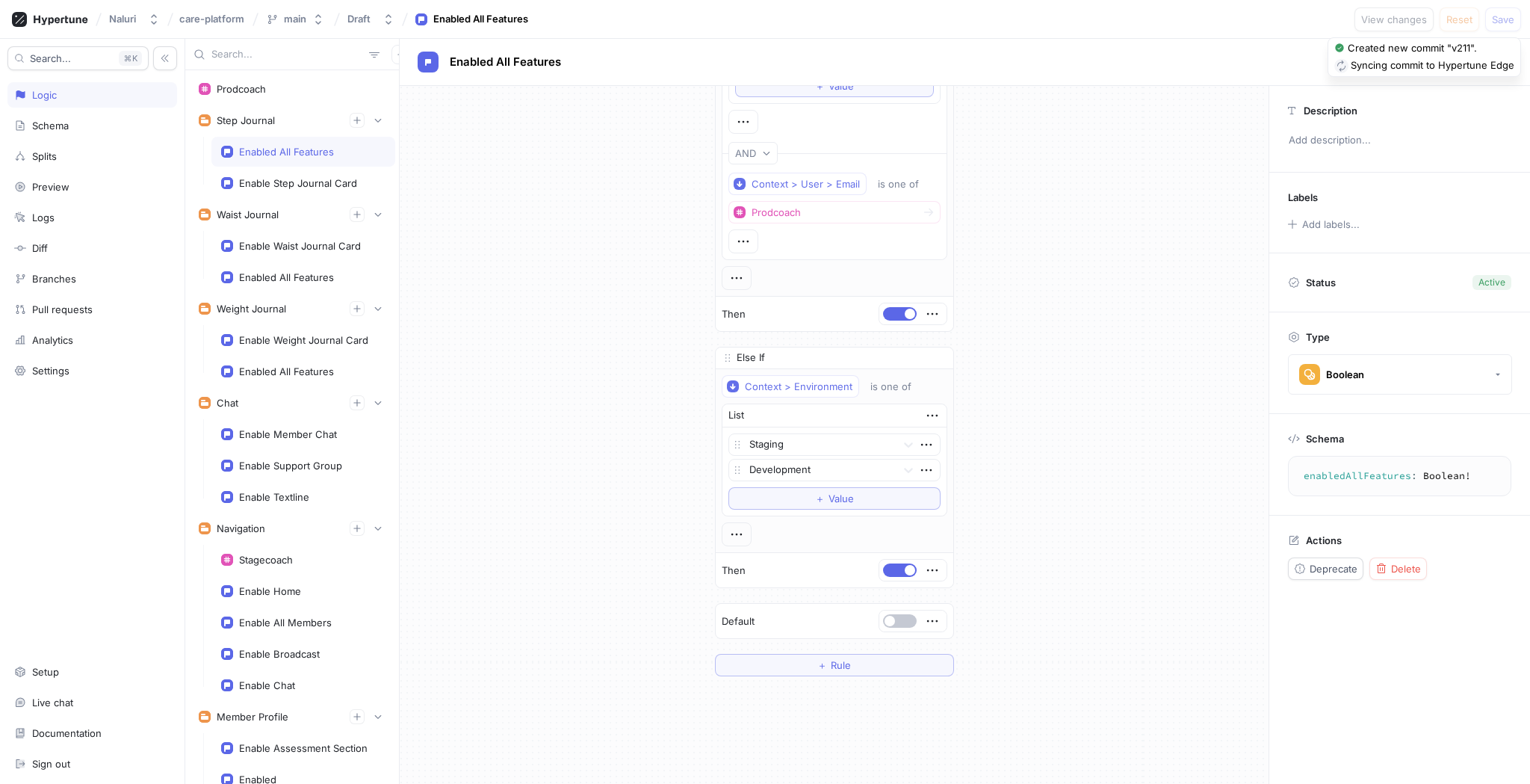
scroll to position [220, 0]
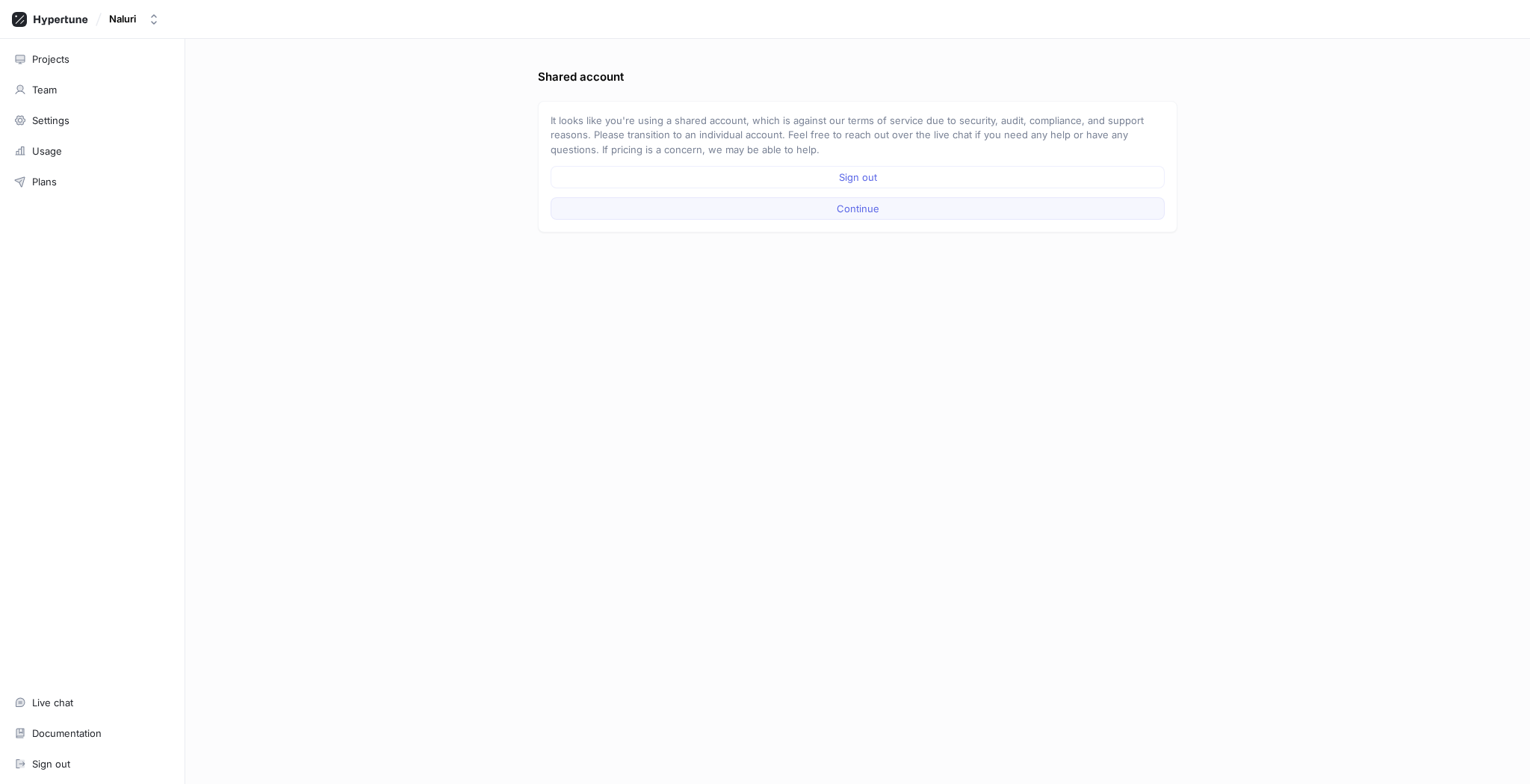
click at [844, 212] on span "Continue" at bounding box center [858, 208] width 43 height 9
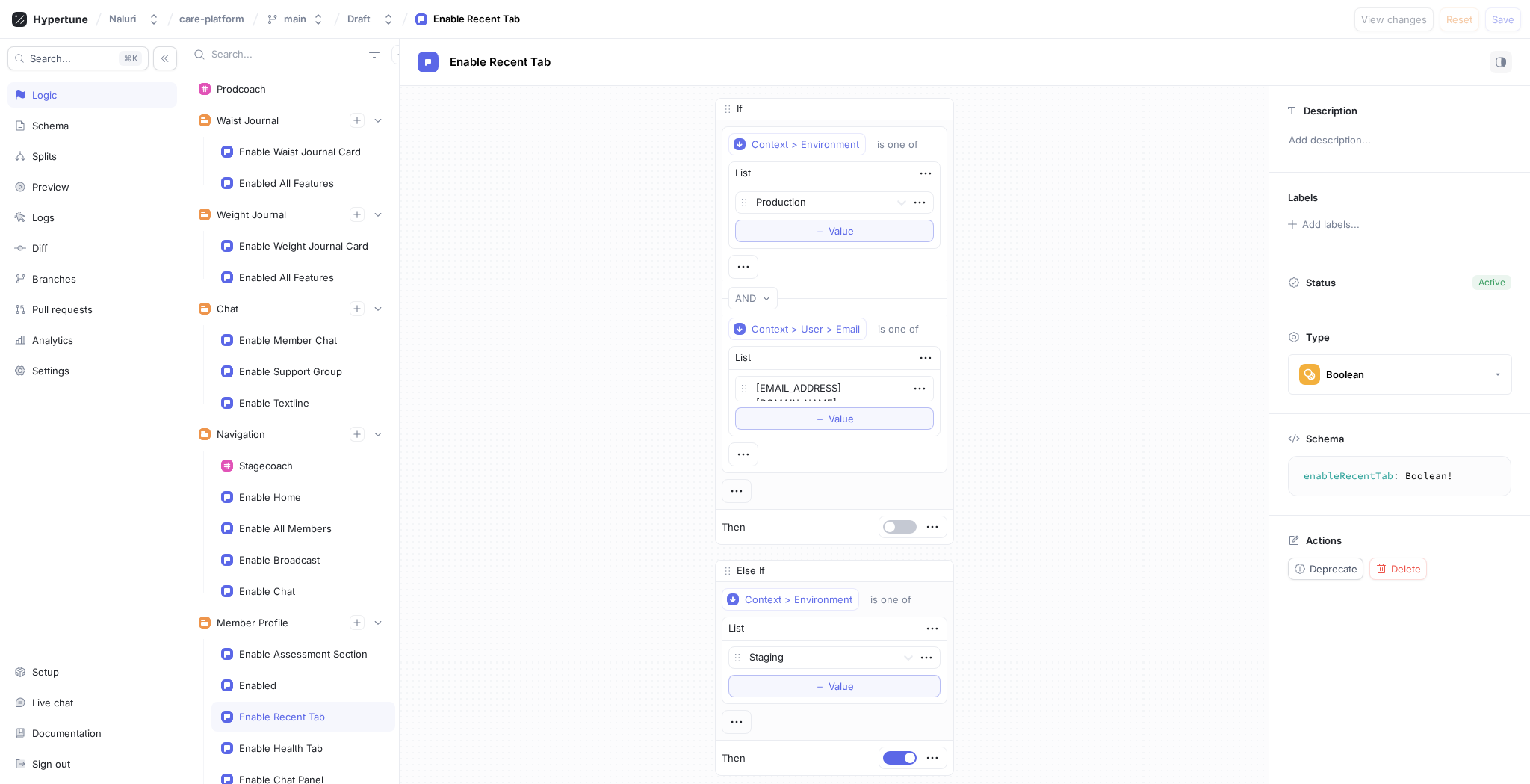
type textarea "x"
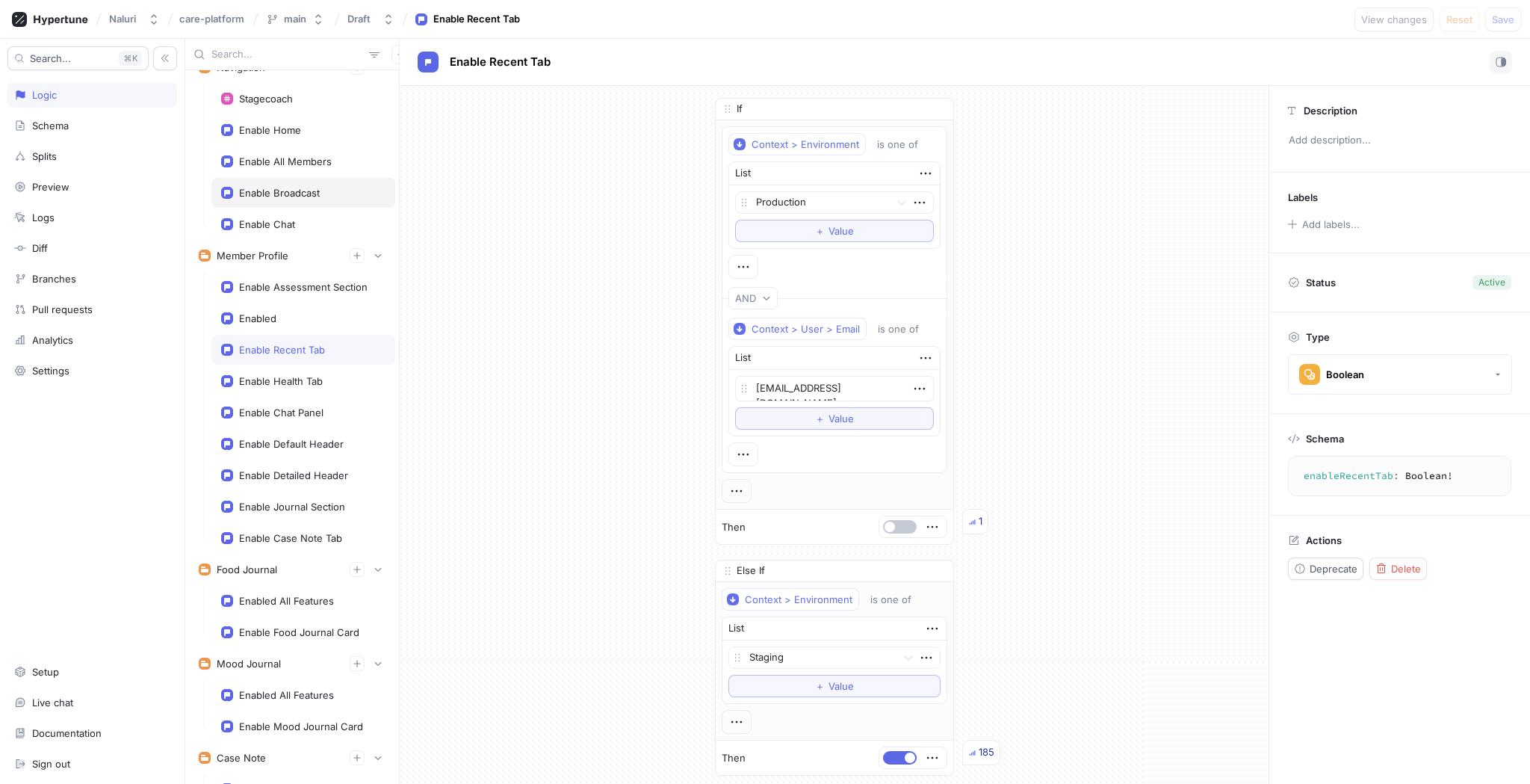
scroll to position [423, 0]
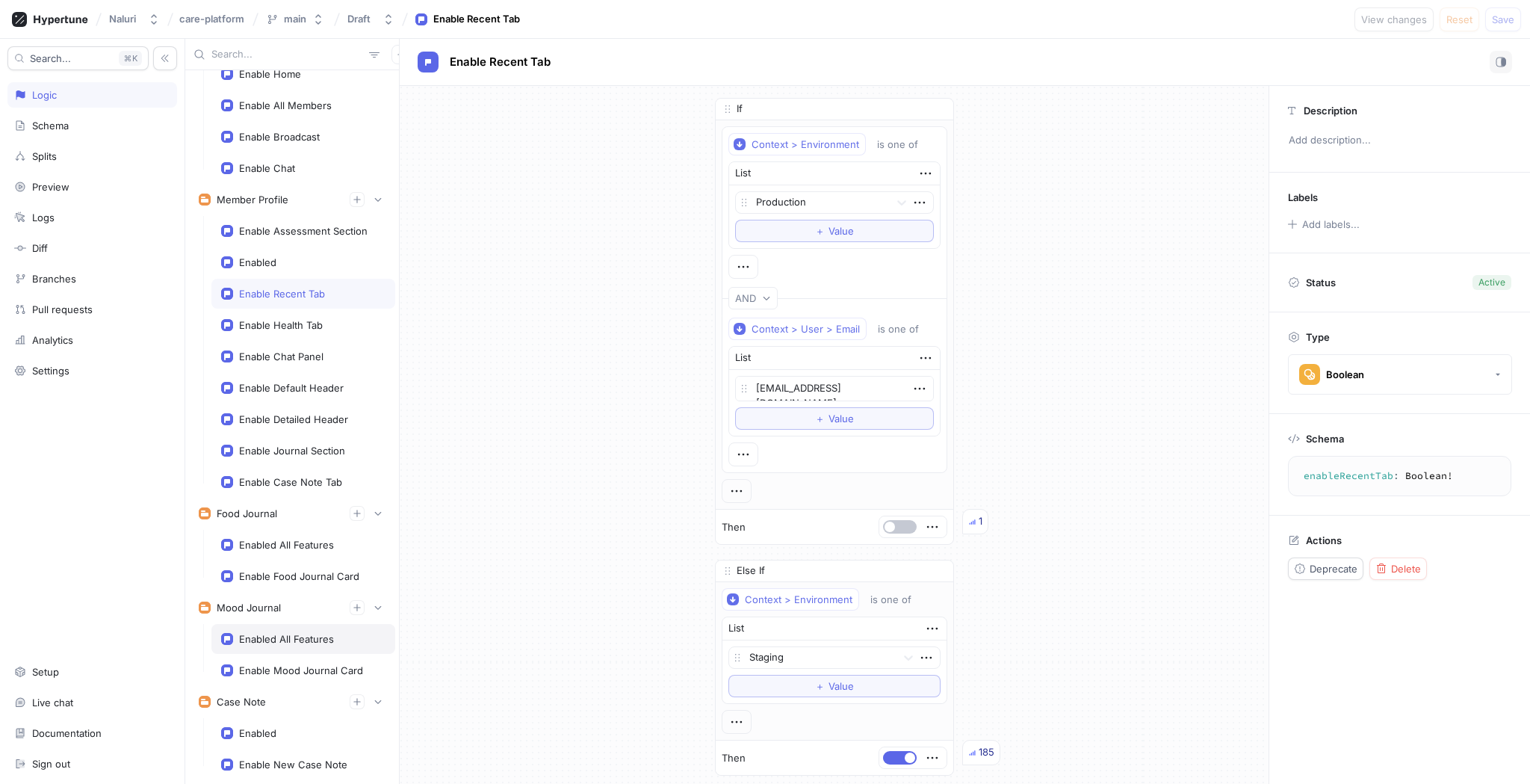
click at [305, 629] on div "Enabled All Features" at bounding box center [303, 639] width 184 height 30
type textarea "enabledAllFeatures: Boolean!"
